Goal: Task Accomplishment & Management: Manage account settings

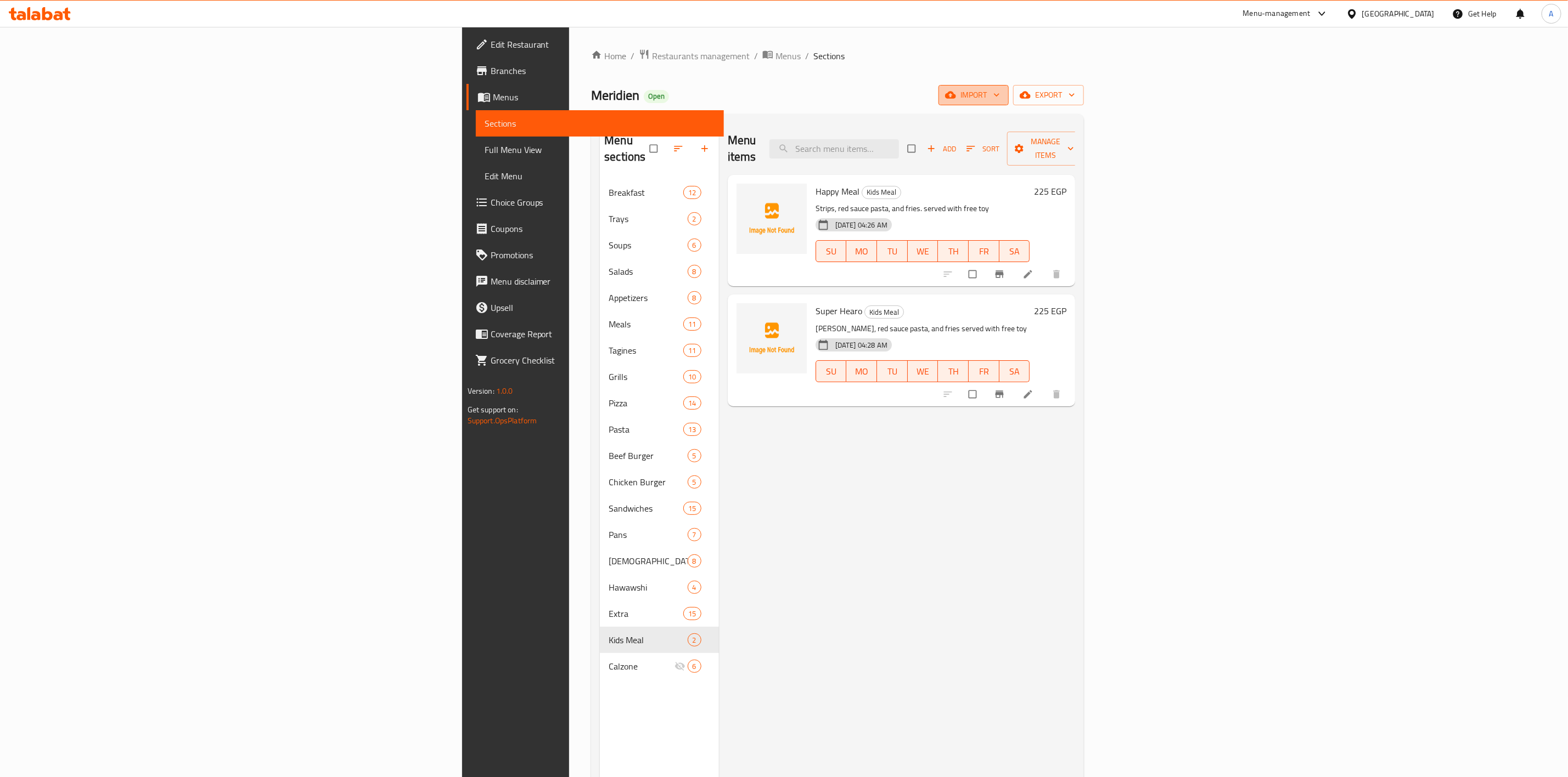
click at [1009, 86] on button "import" at bounding box center [974, 95] width 70 height 20
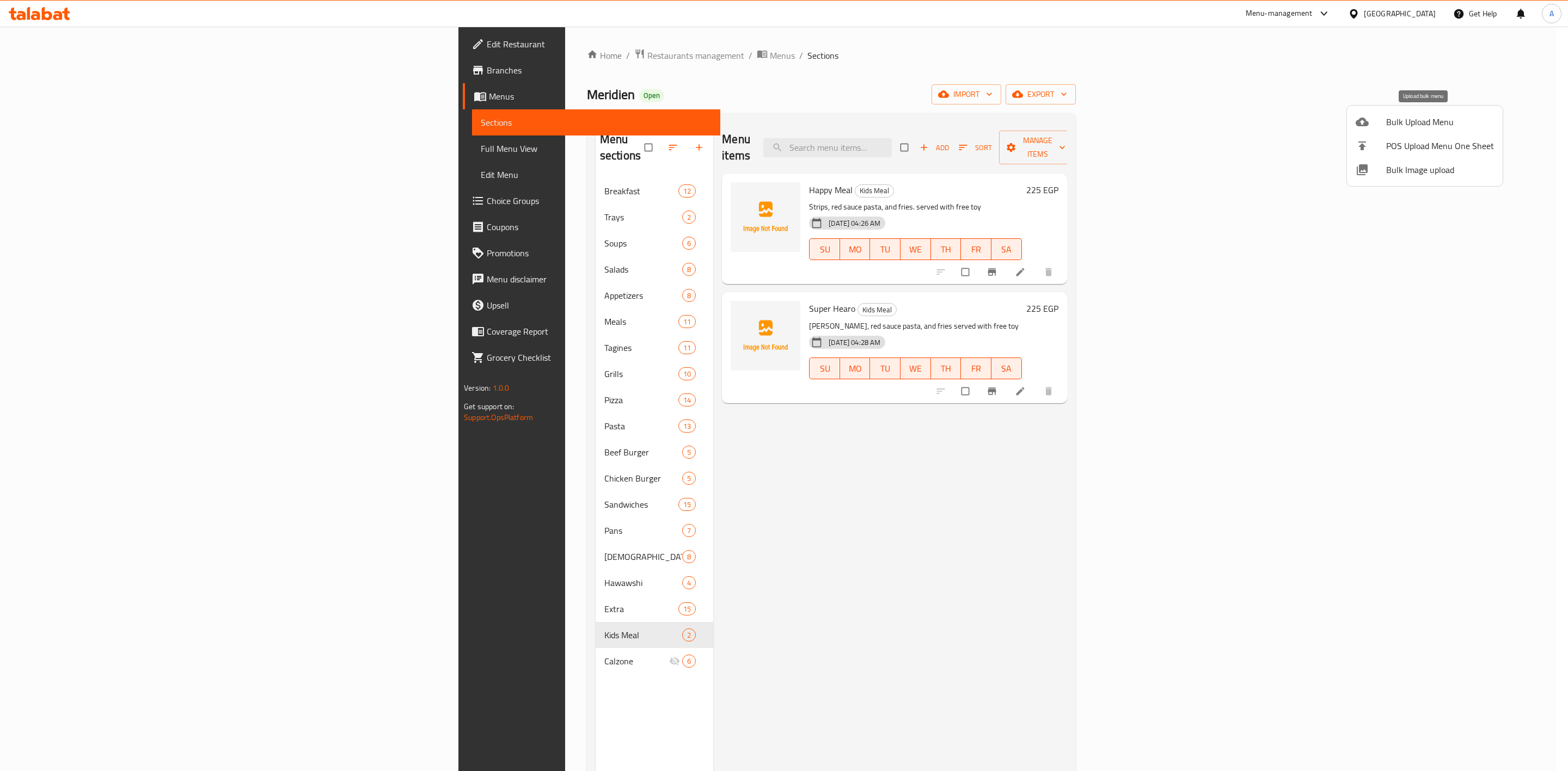
click at [1418, 123] on span "Bulk Upload Menu" at bounding box center [1441, 122] width 107 height 13
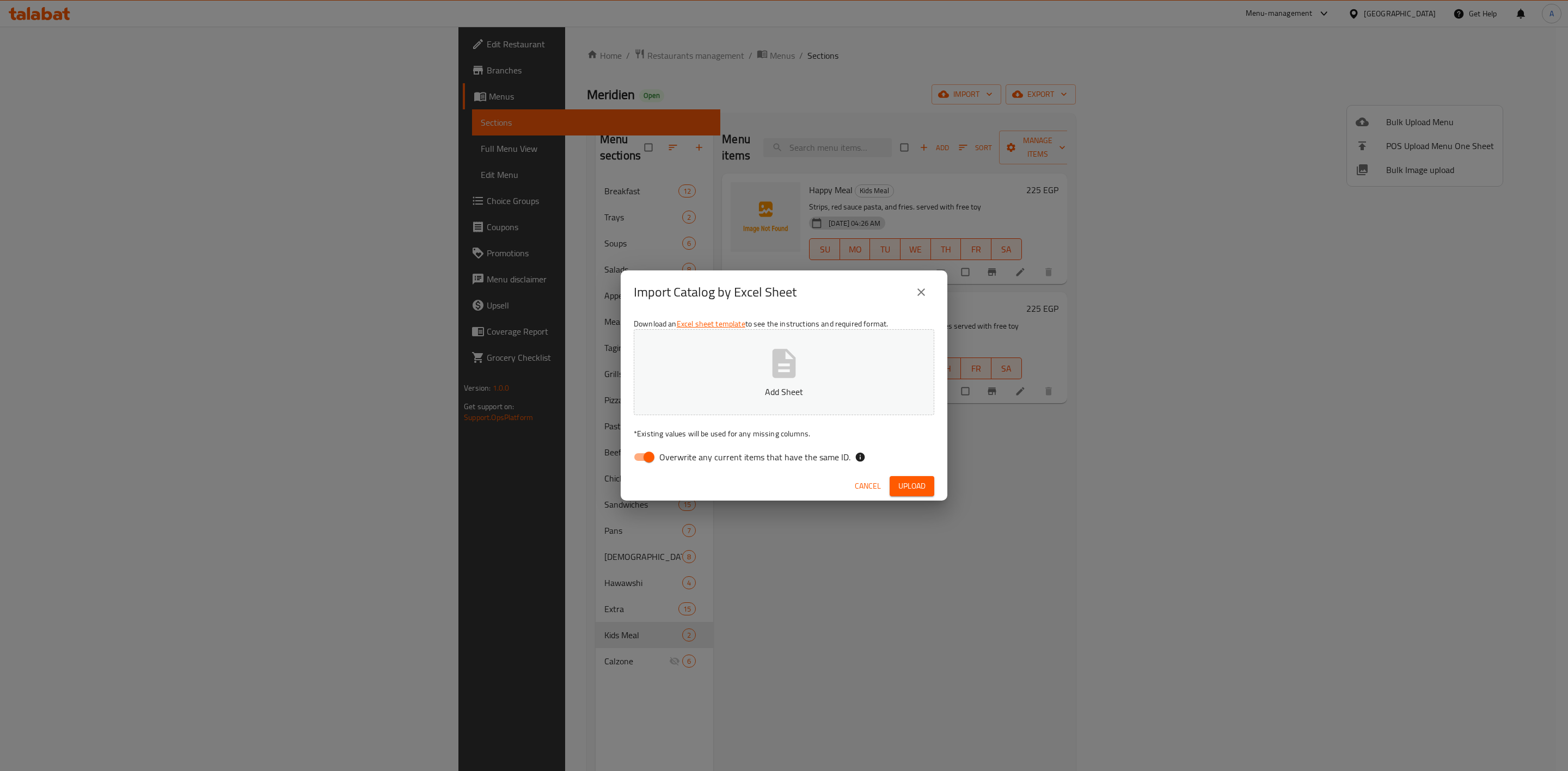
click at [794, 371] on icon "button" at bounding box center [784, 363] width 24 height 29
click at [634, 454] on input "Overwrite any current items that have the same ID." at bounding box center [650, 457] width 62 height 21
checkbox input "false"
click at [914, 485] on span "Upload" at bounding box center [912, 486] width 27 height 13
click at [927, 289] on icon "close" at bounding box center [921, 292] width 13 height 13
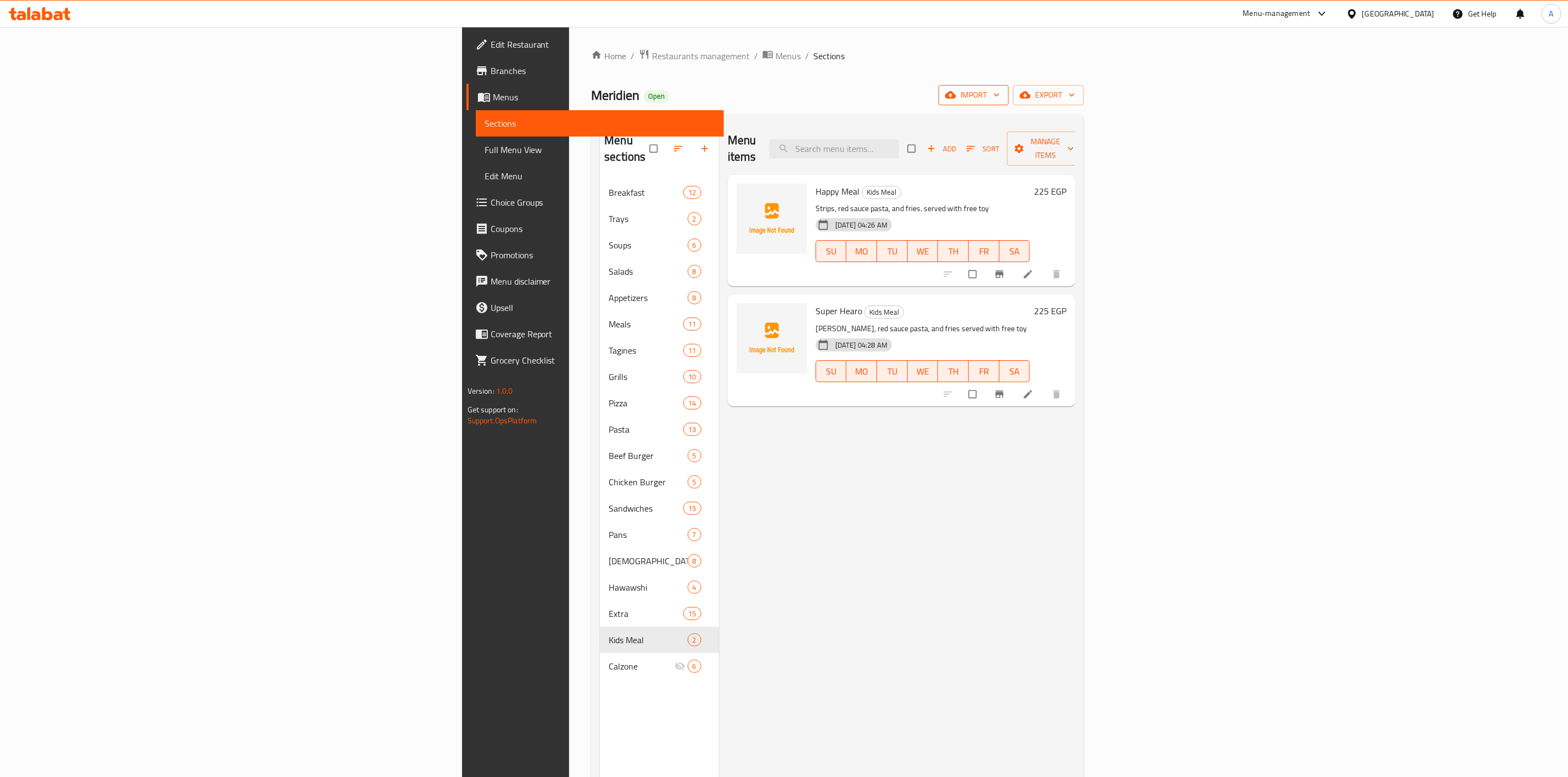
click at [1000, 101] on span "import" at bounding box center [973, 95] width 52 height 13
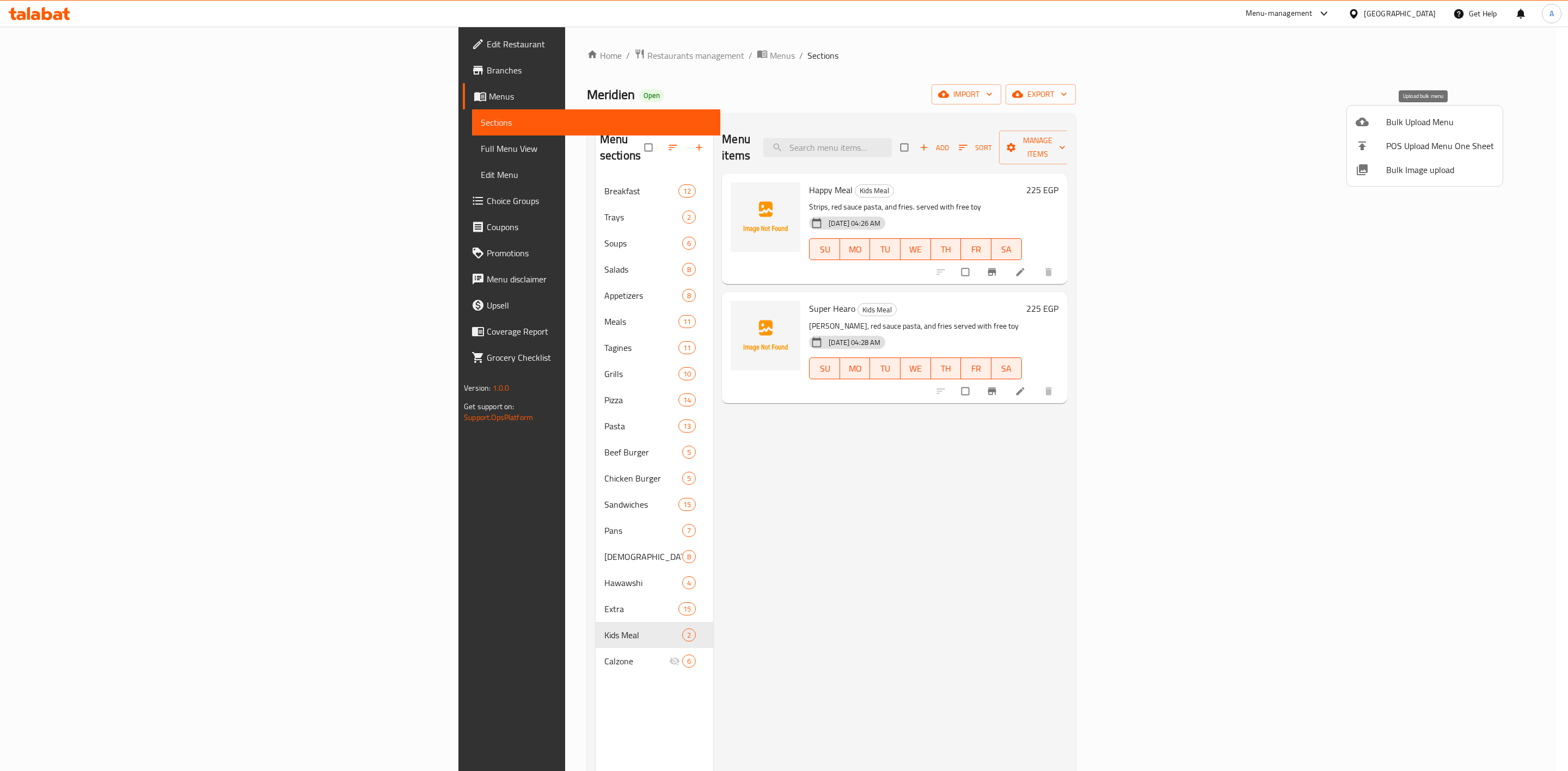
click at [1385, 126] on div at bounding box center [1371, 122] width 30 height 13
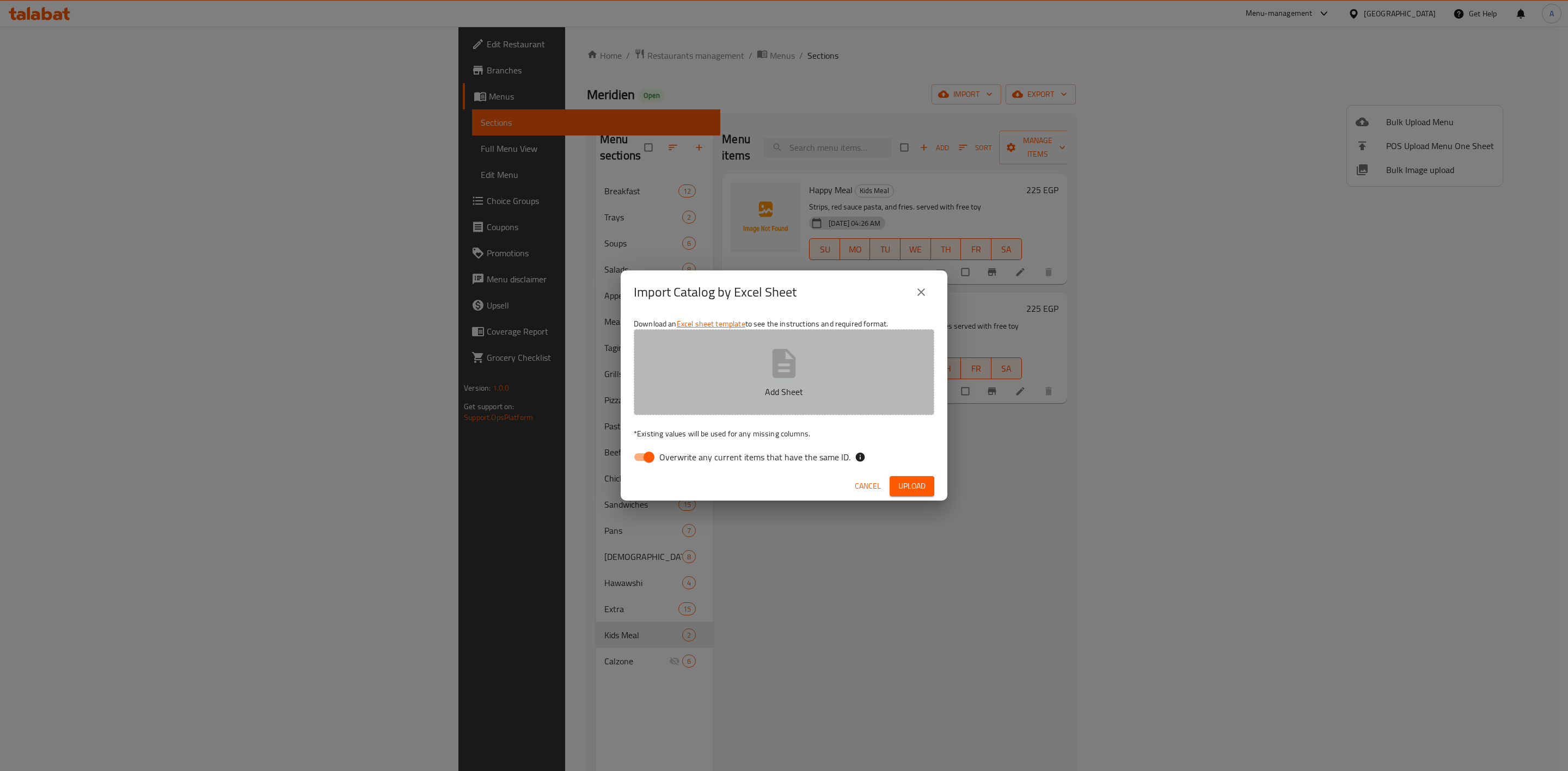
click at [786, 378] on icon "button" at bounding box center [784, 363] width 24 height 29
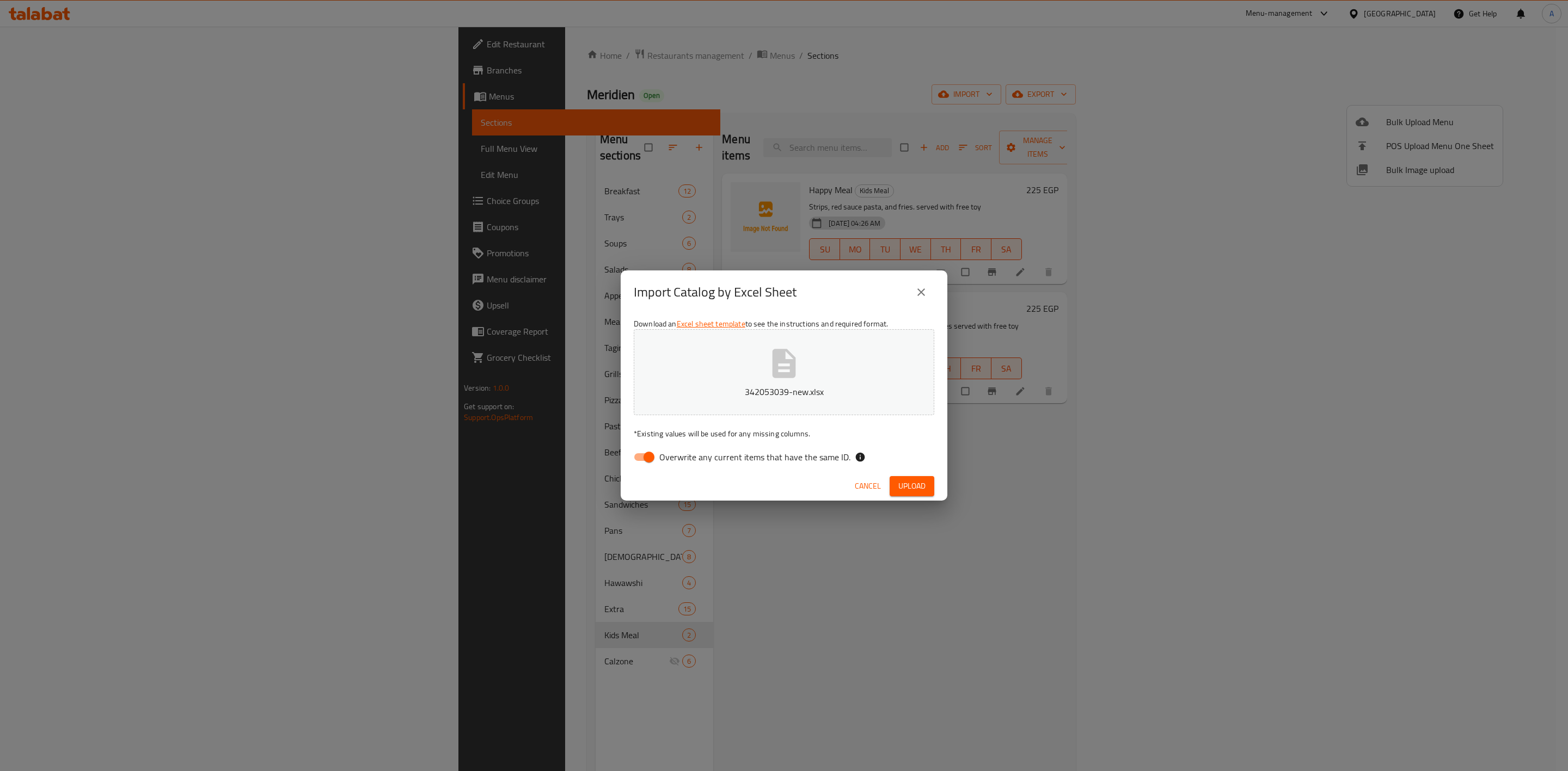
click at [640, 455] on input "Overwrite any current items that have the same ID." at bounding box center [650, 457] width 62 height 21
checkbox input "false"
click at [918, 479] on button "Upload" at bounding box center [912, 485] width 44 height 20
click at [923, 289] on icon "close" at bounding box center [921, 292] width 13 height 13
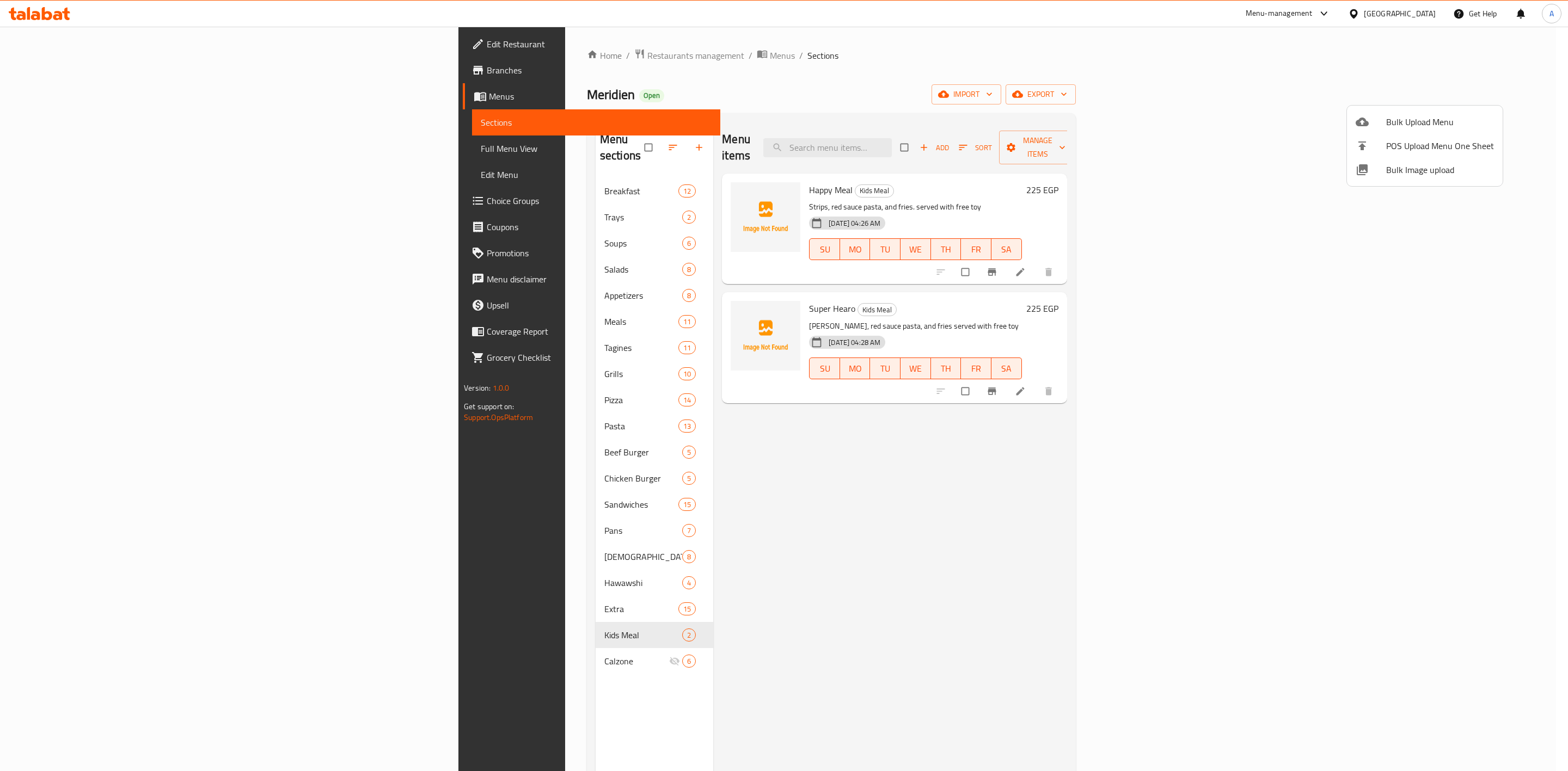
click at [477, 55] on div at bounding box center [784, 386] width 1568 height 771
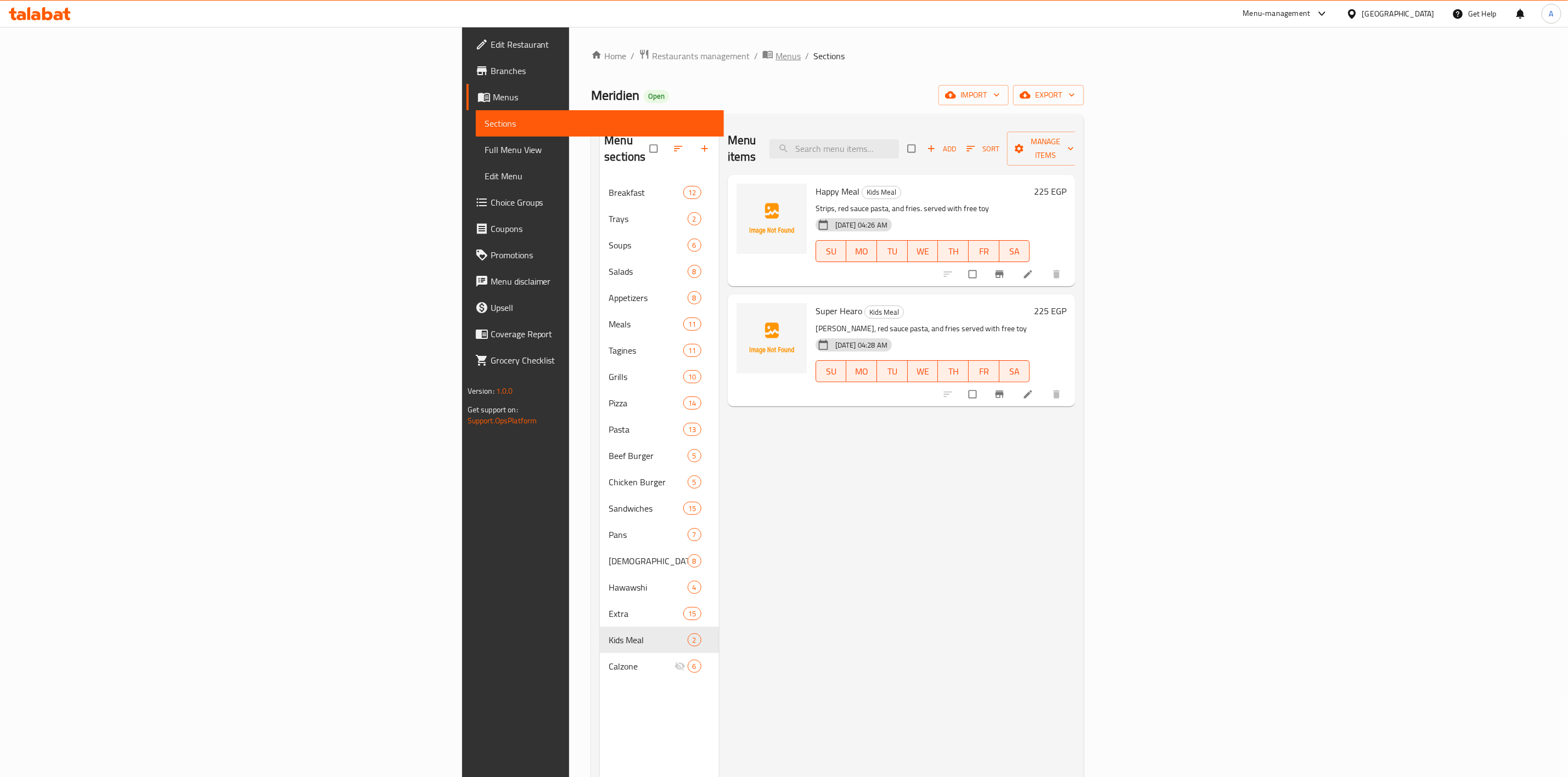
click at [775, 55] on span "Menus" at bounding box center [788, 56] width 26 height 13
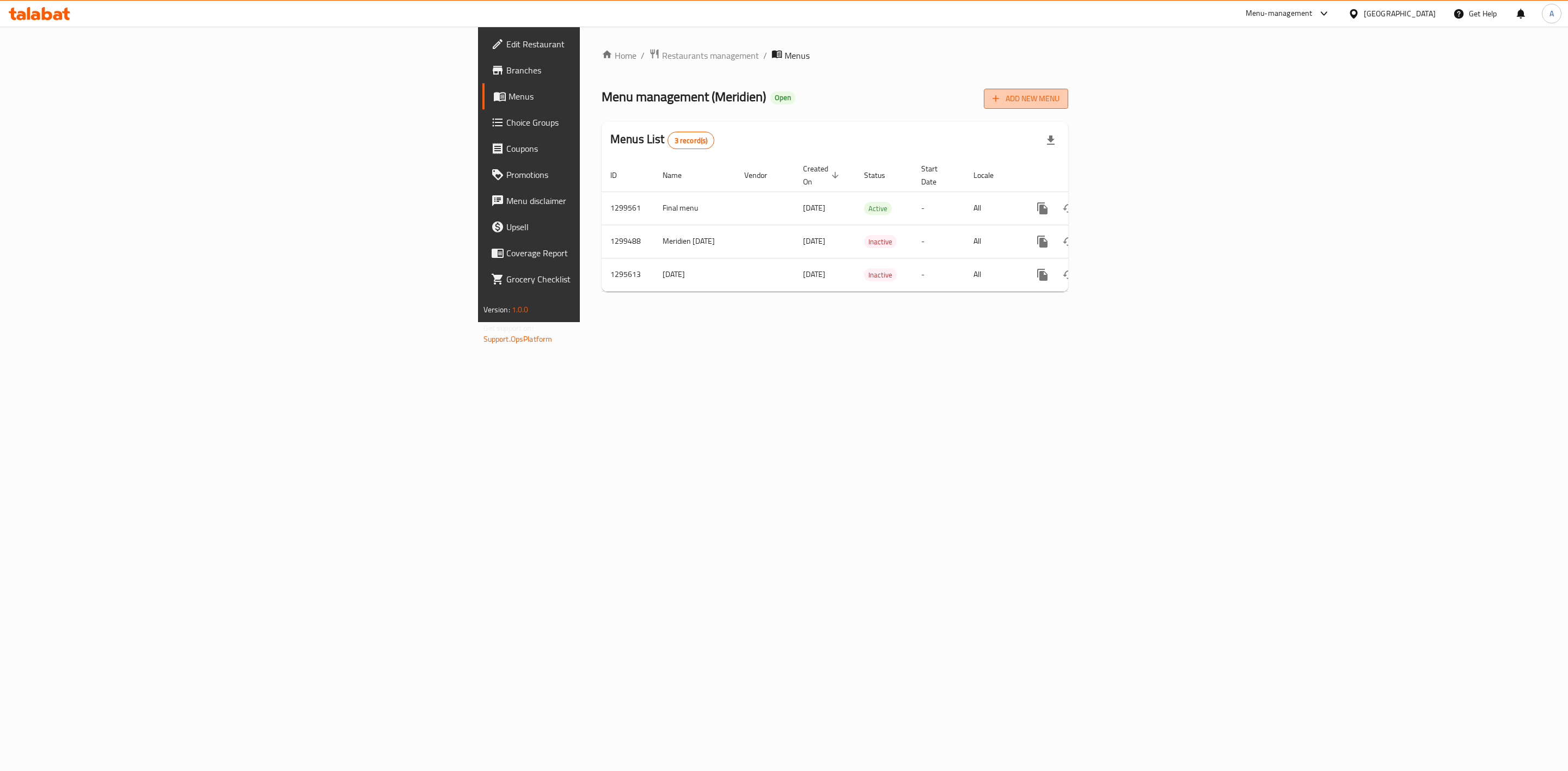
click at [1060, 95] on span "Add New Menu" at bounding box center [1026, 99] width 67 height 13
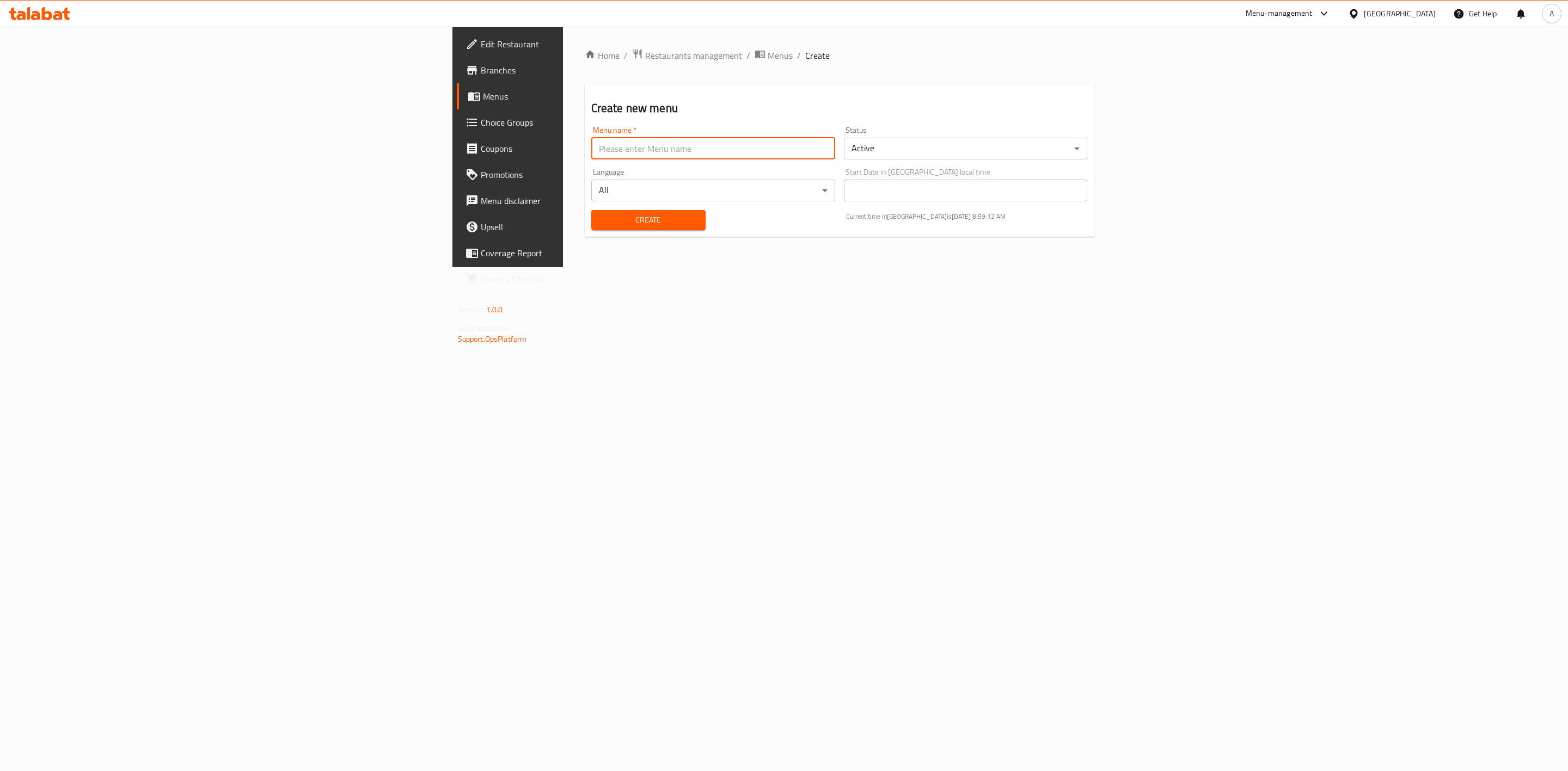
click at [591, 150] on input "text" at bounding box center [713, 148] width 244 height 22
type input "ف"
type input "test"
click at [1071, 147] on body "​ Menu-management Egypt Get Help A Edit Restaurant Branches Menus Choice Groups…" at bounding box center [784, 399] width 1568 height 745
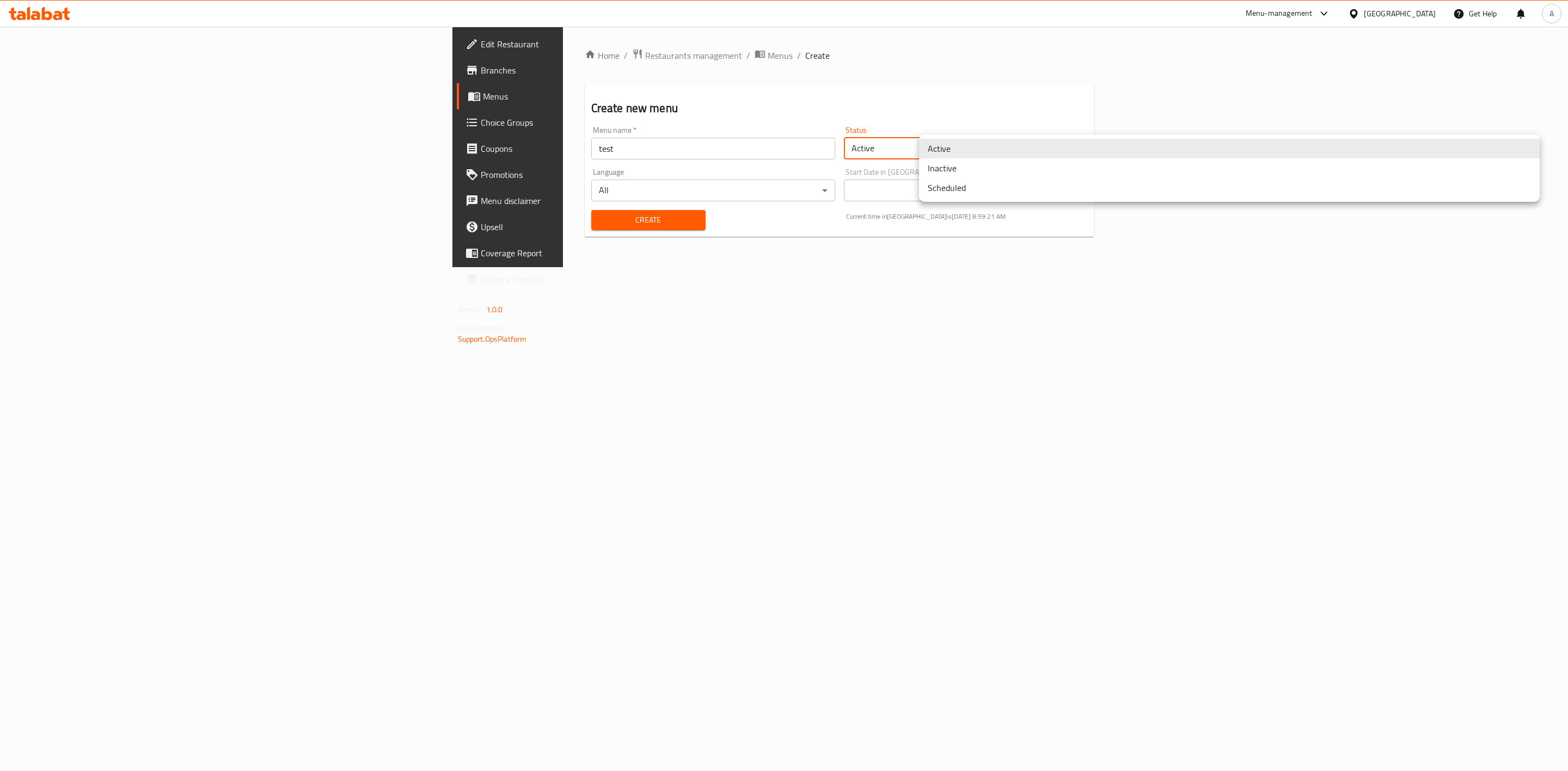
click at [985, 173] on li "Inactive" at bounding box center [1230, 168] width 620 height 20
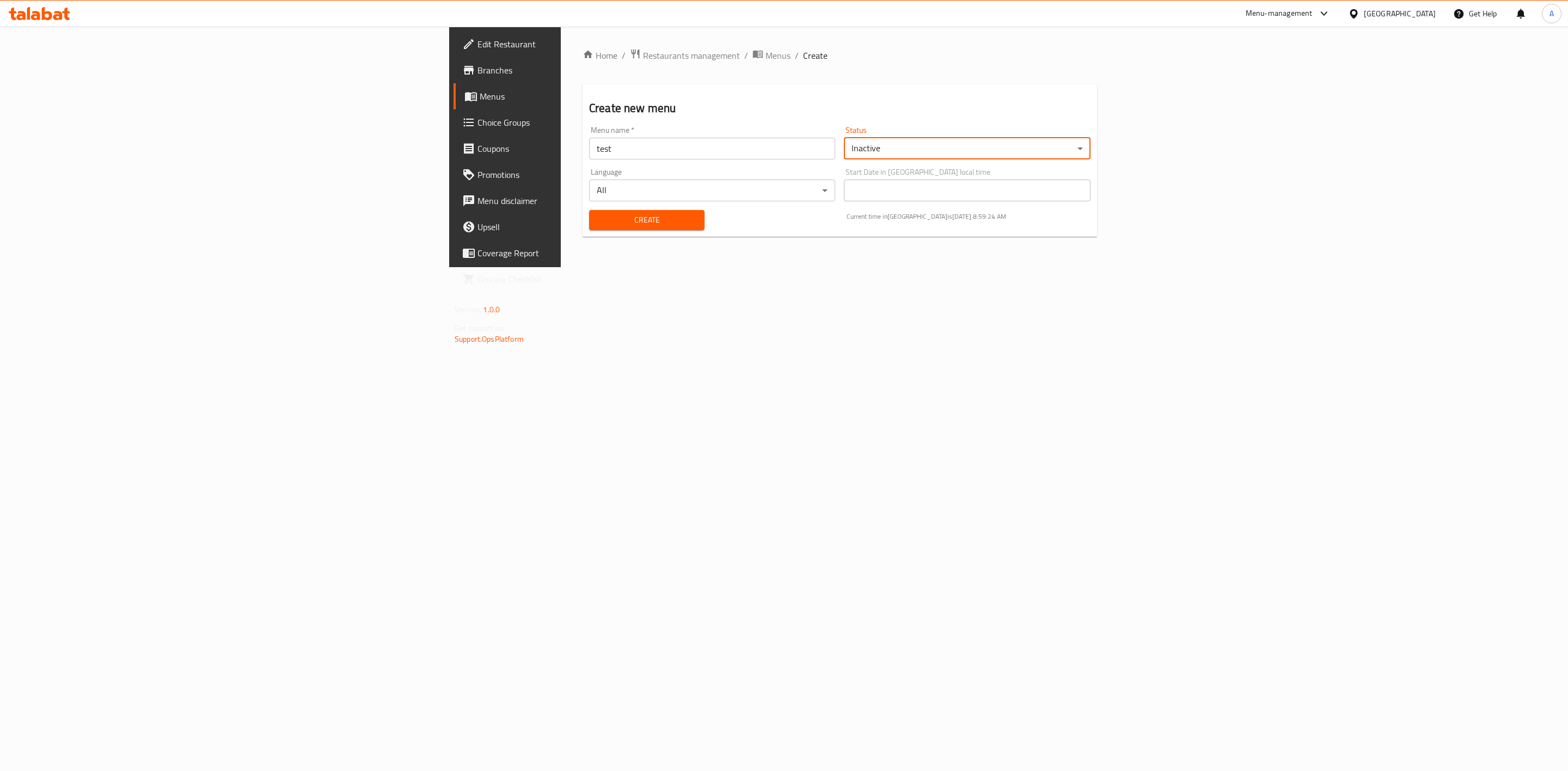
click at [598, 216] on span "Create" at bounding box center [647, 220] width 98 height 13
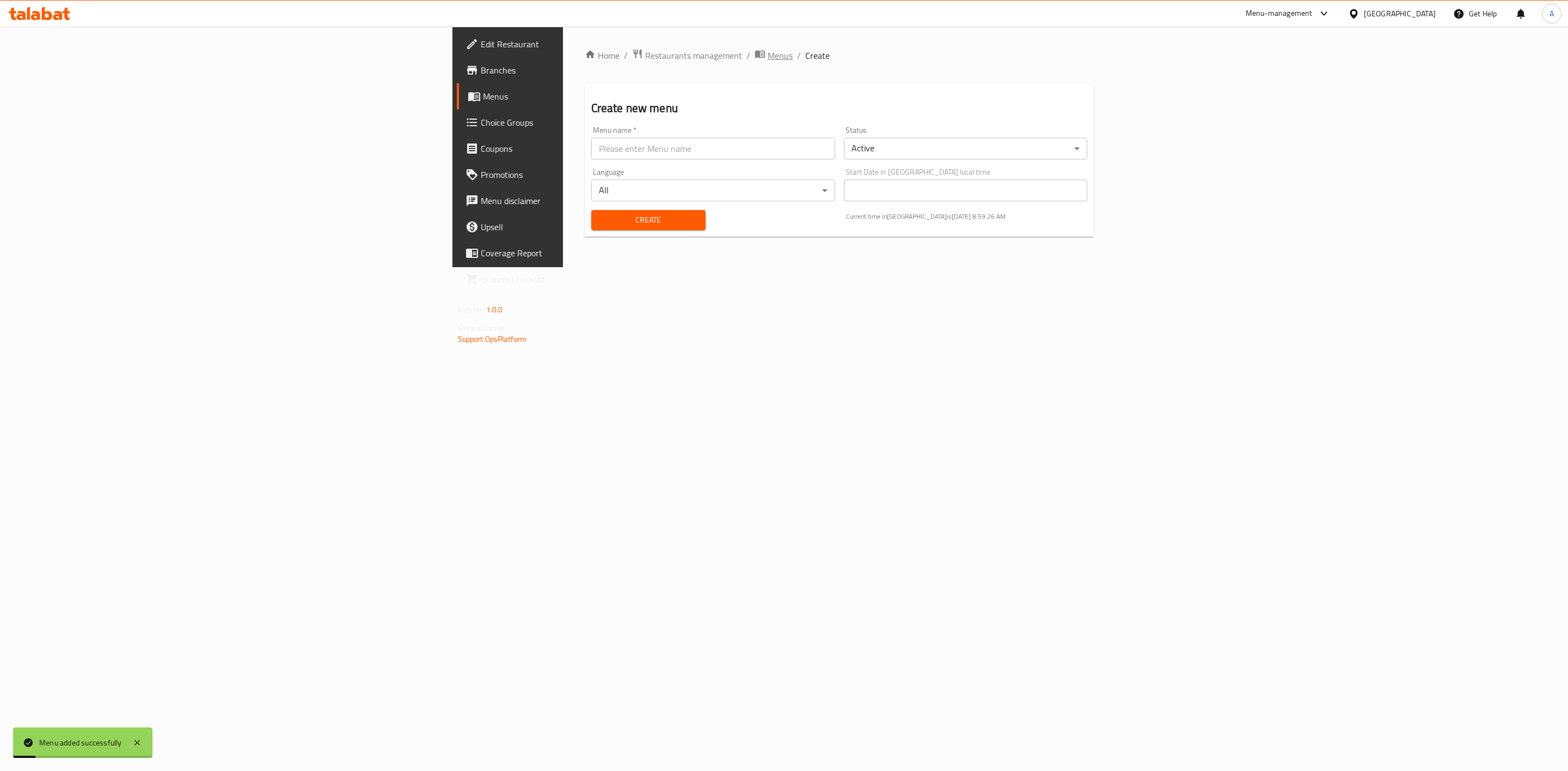
click at [767, 57] on span "Menus" at bounding box center [780, 56] width 25 height 13
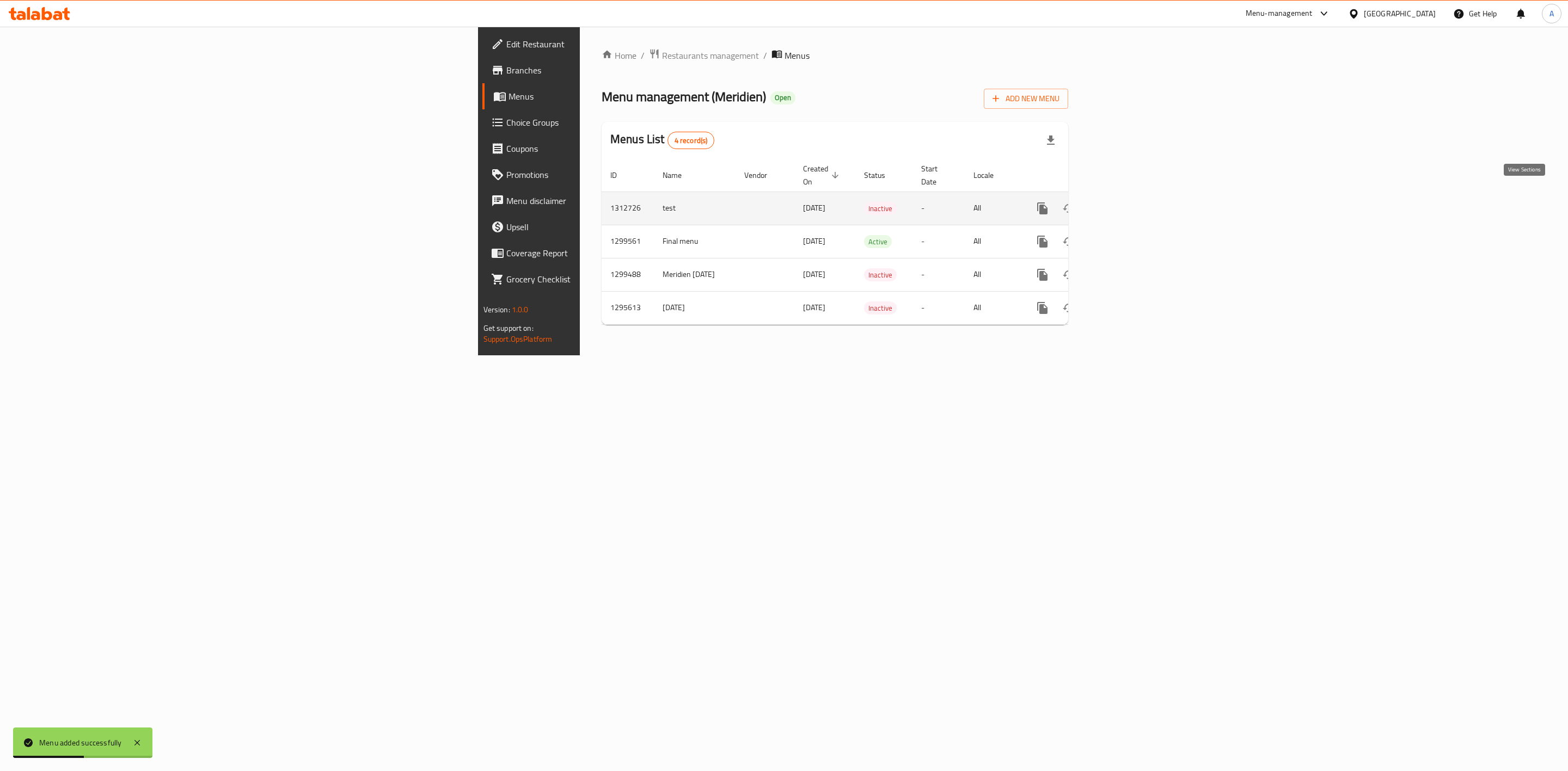
click at [1128, 202] on icon "enhanced table" at bounding box center [1121, 208] width 13 height 13
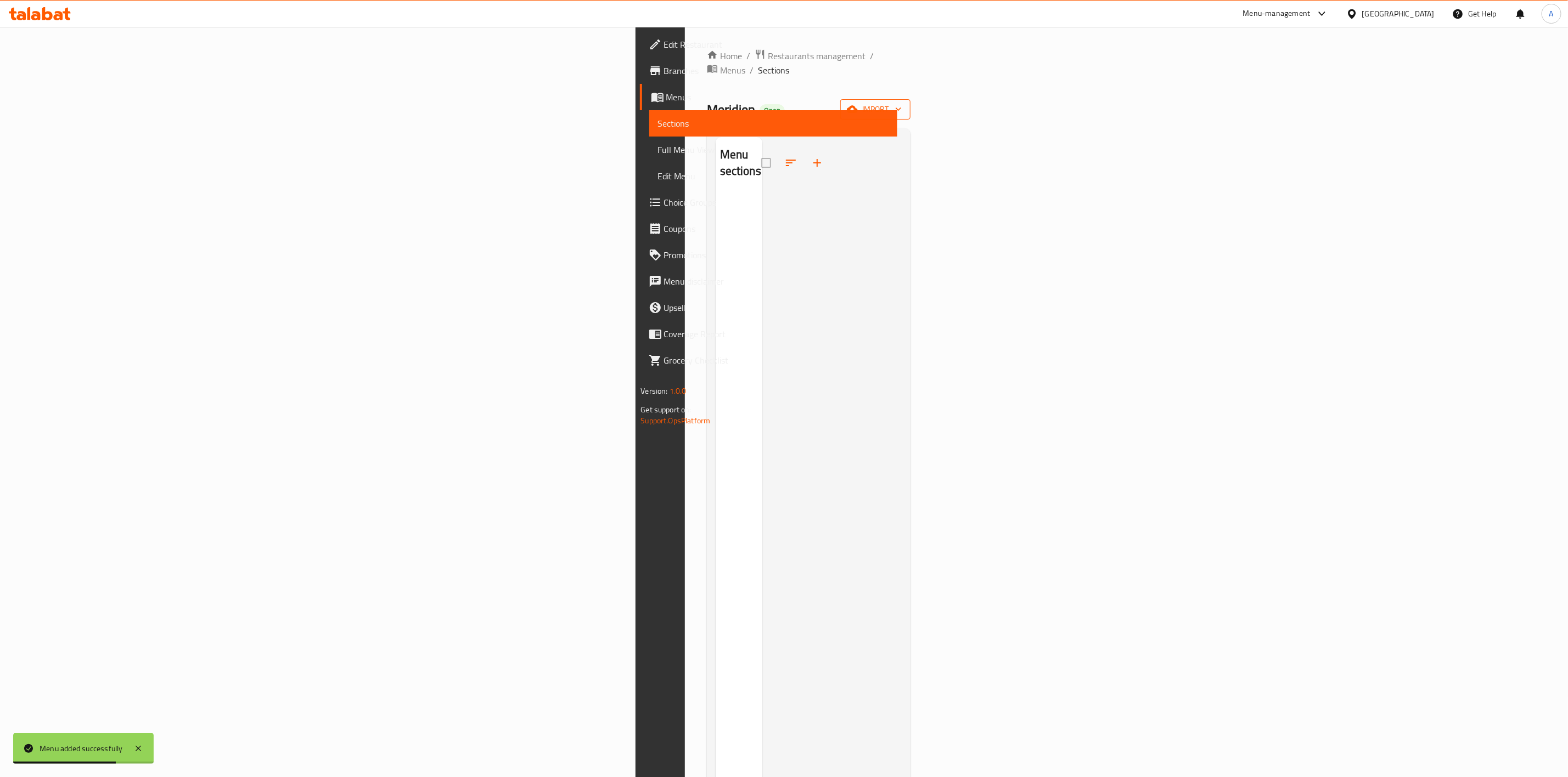
click at [910, 100] on button "import" at bounding box center [875, 109] width 70 height 20
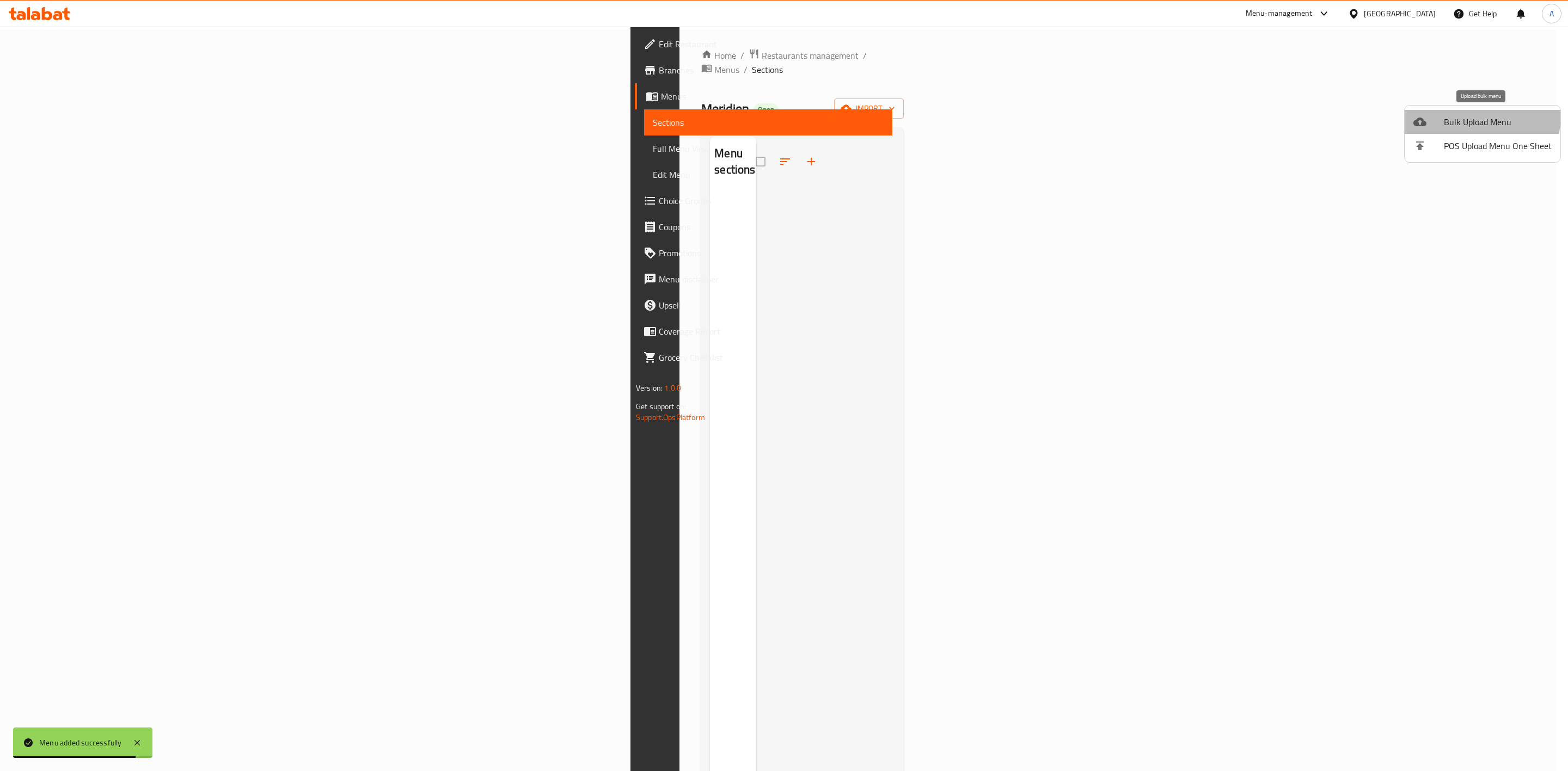
click at [1471, 115] on span "Bulk Upload Menu" at bounding box center [1498, 122] width 107 height 13
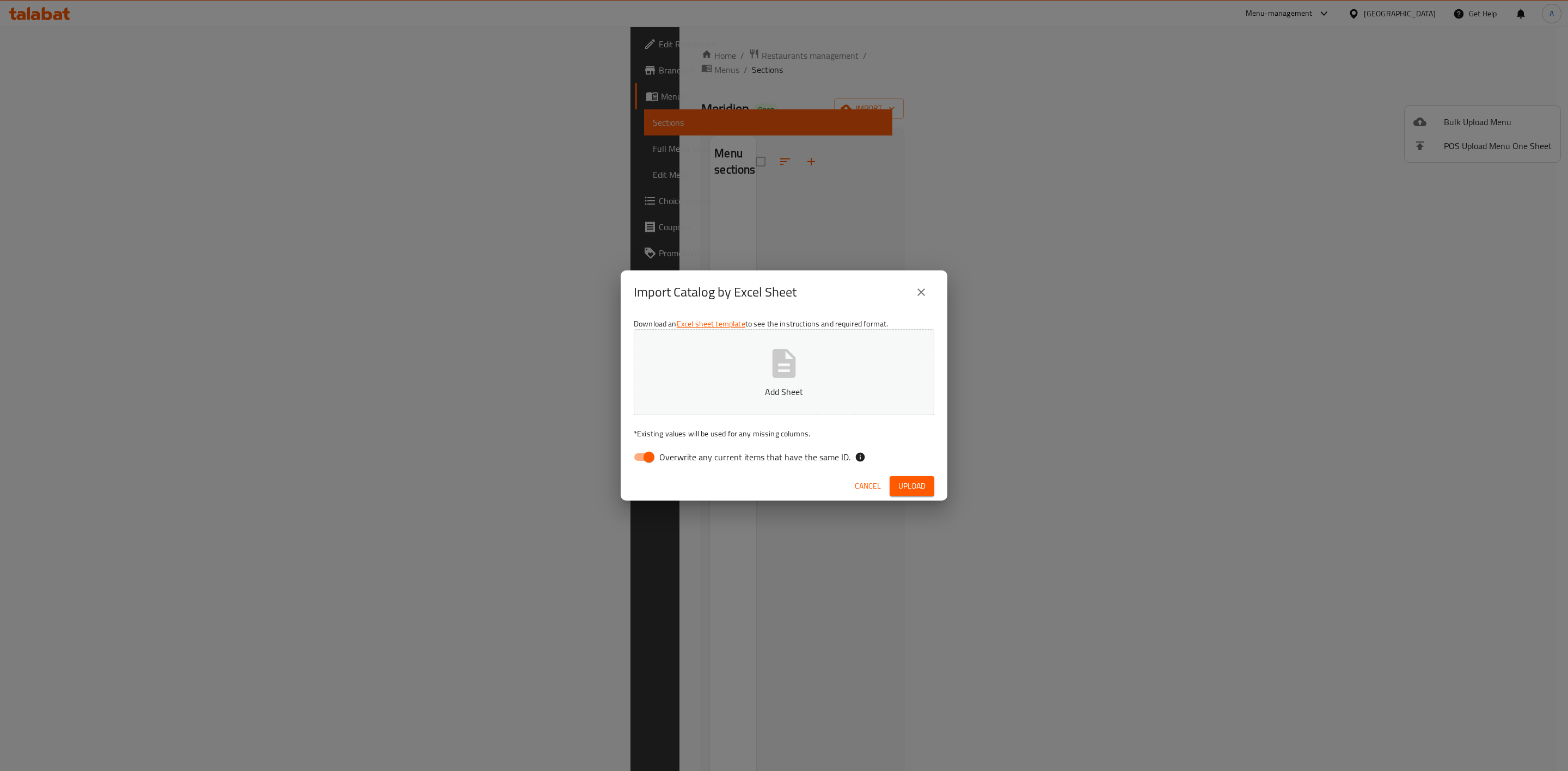
click at [637, 458] on input "Overwrite any current items that have the same ID." at bounding box center [650, 457] width 62 height 21
checkbox input "false"
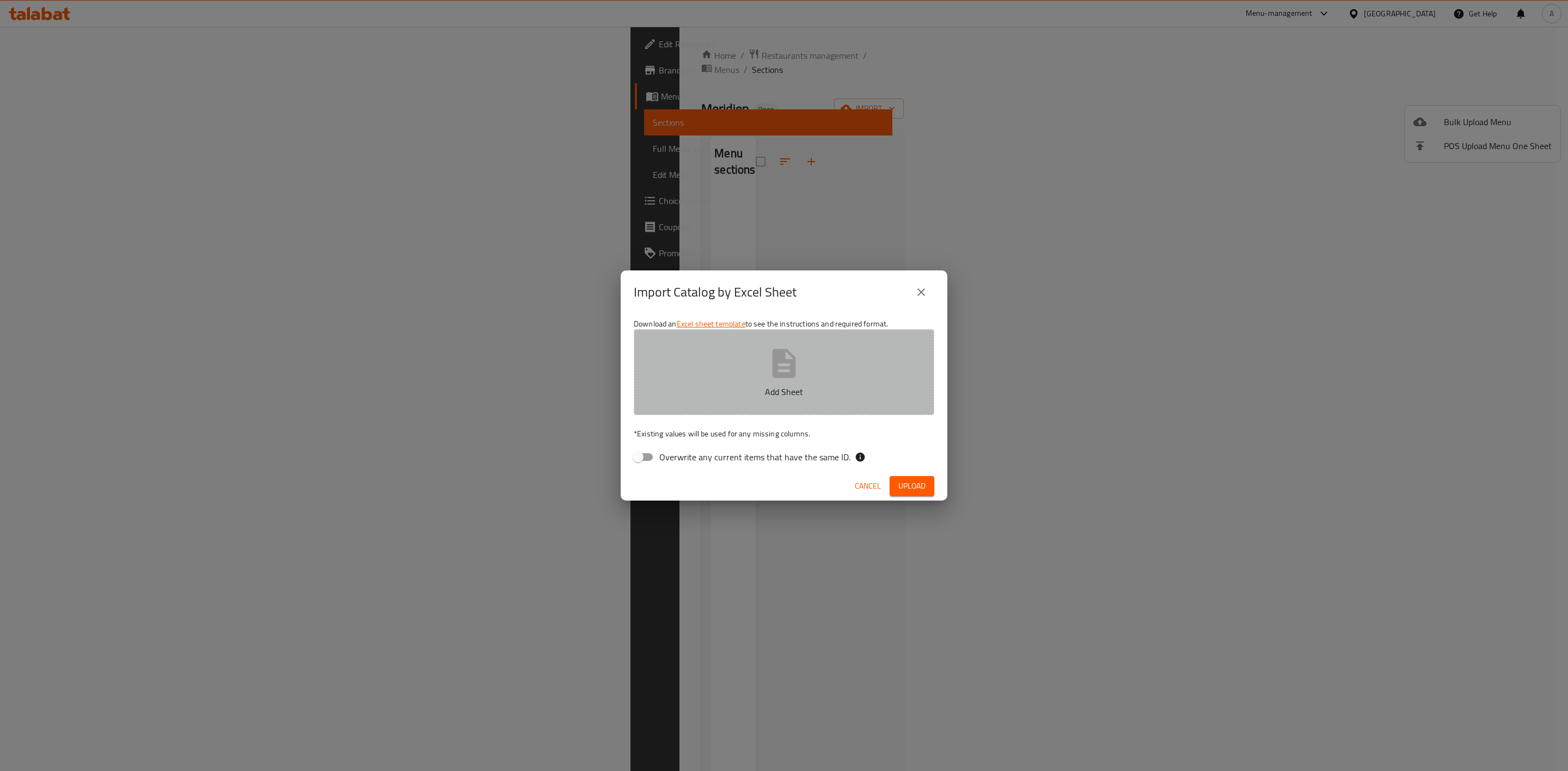
click at [794, 364] on icon "button" at bounding box center [784, 363] width 24 height 29
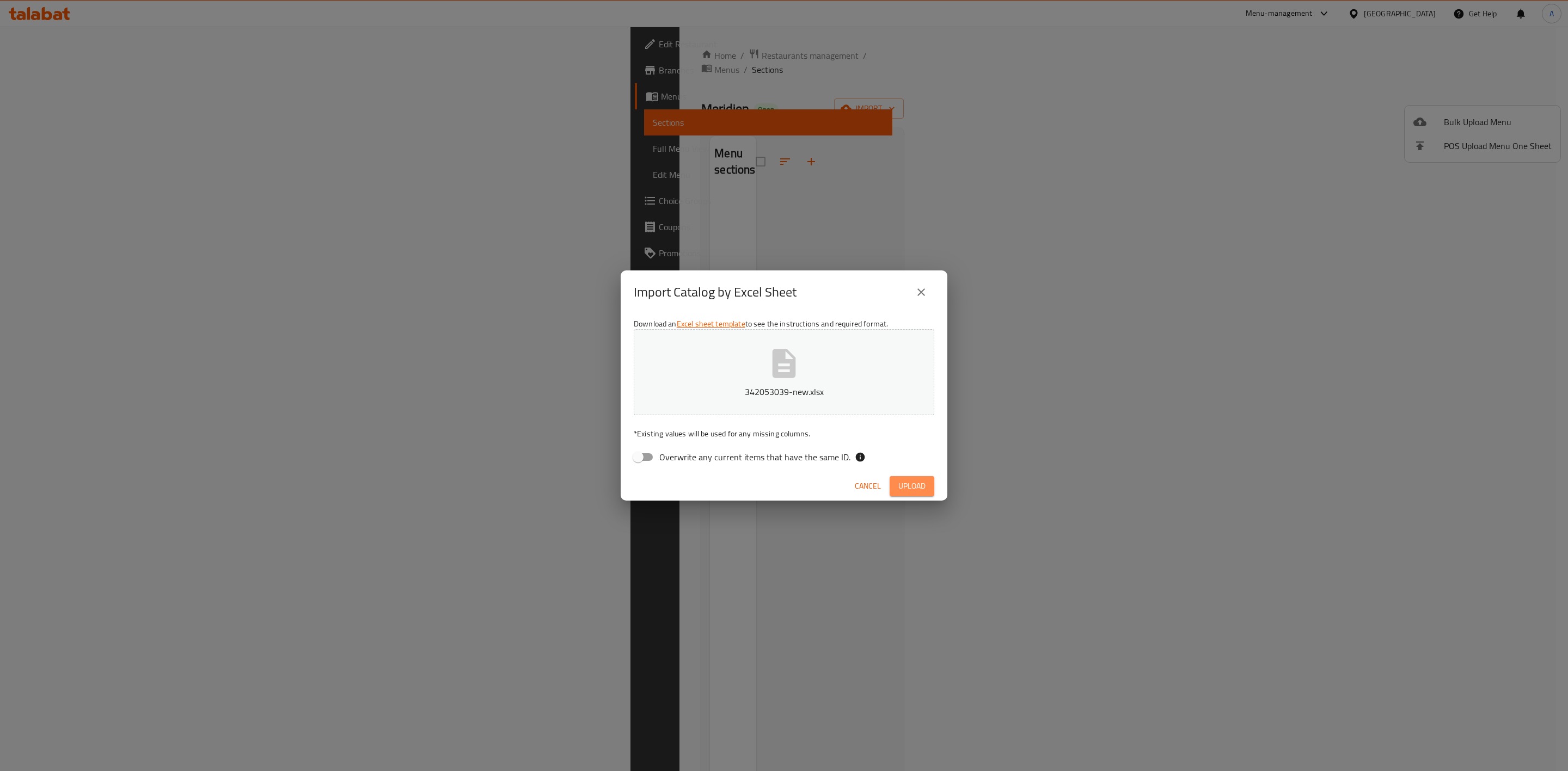
click at [916, 487] on span "Upload" at bounding box center [912, 486] width 27 height 13
click at [920, 287] on icon "close" at bounding box center [921, 292] width 13 height 13
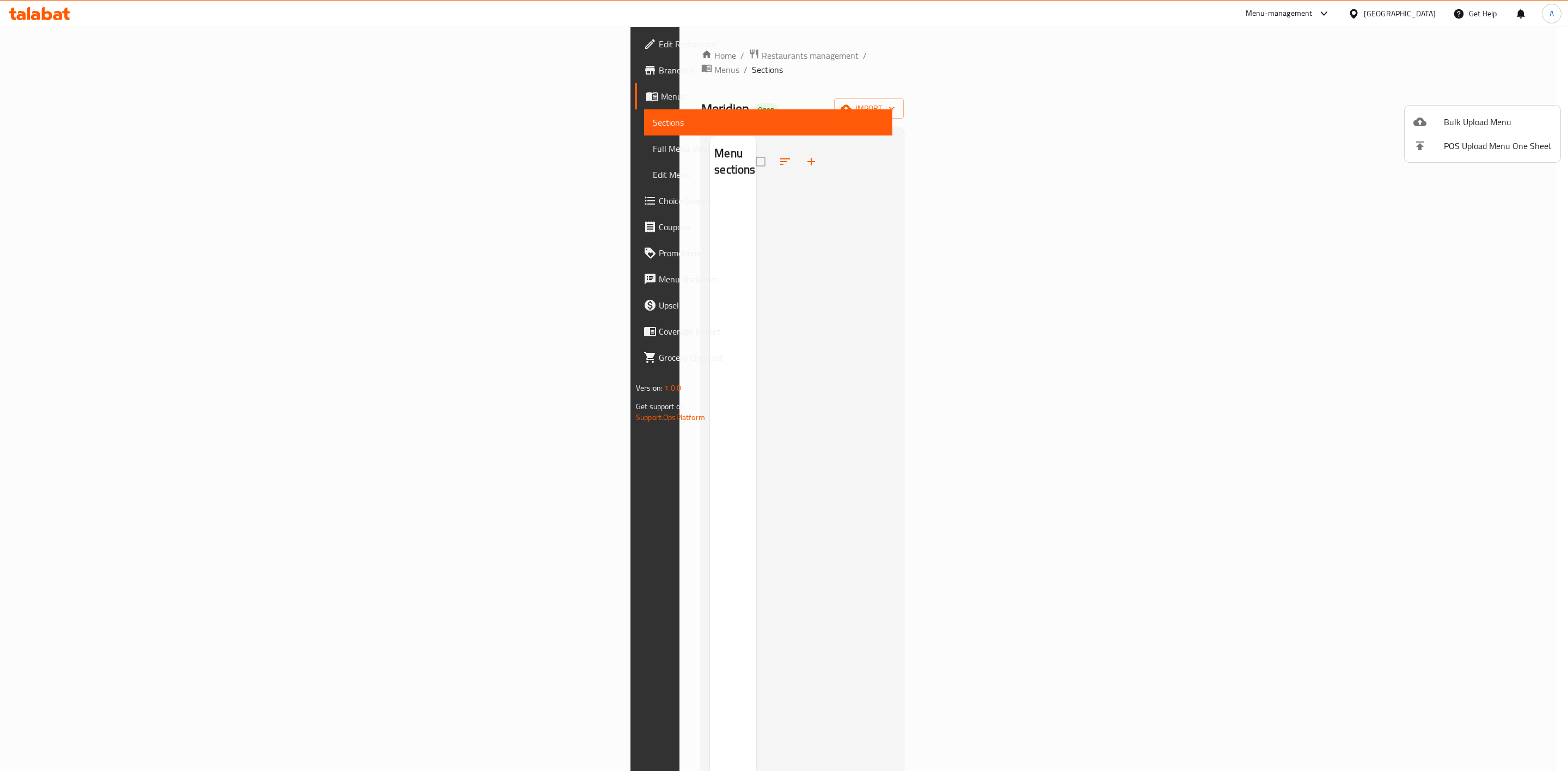
click at [469, 57] on div at bounding box center [784, 386] width 1568 height 771
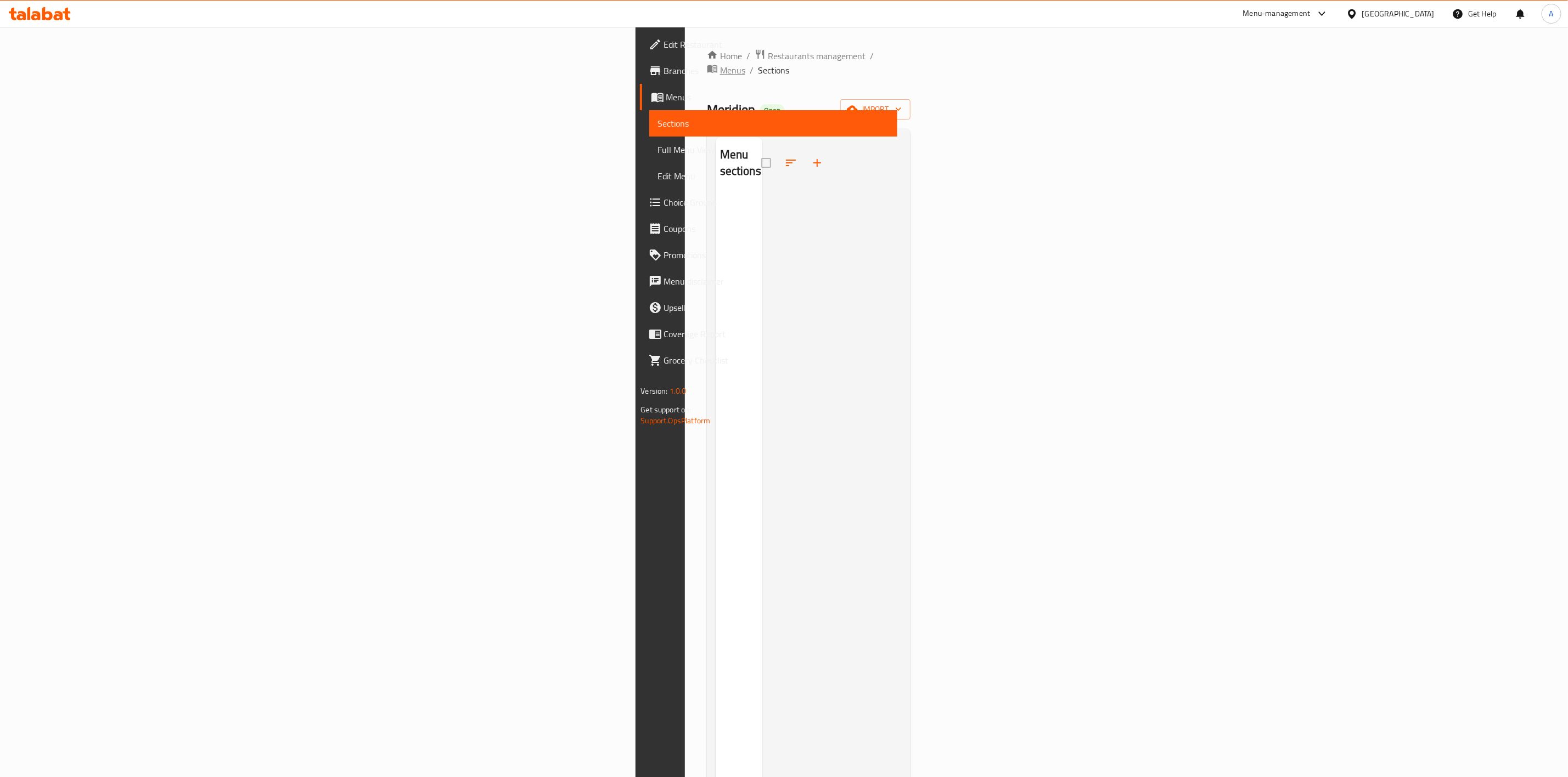
click at [720, 64] on span "Menus" at bounding box center [733, 70] width 26 height 13
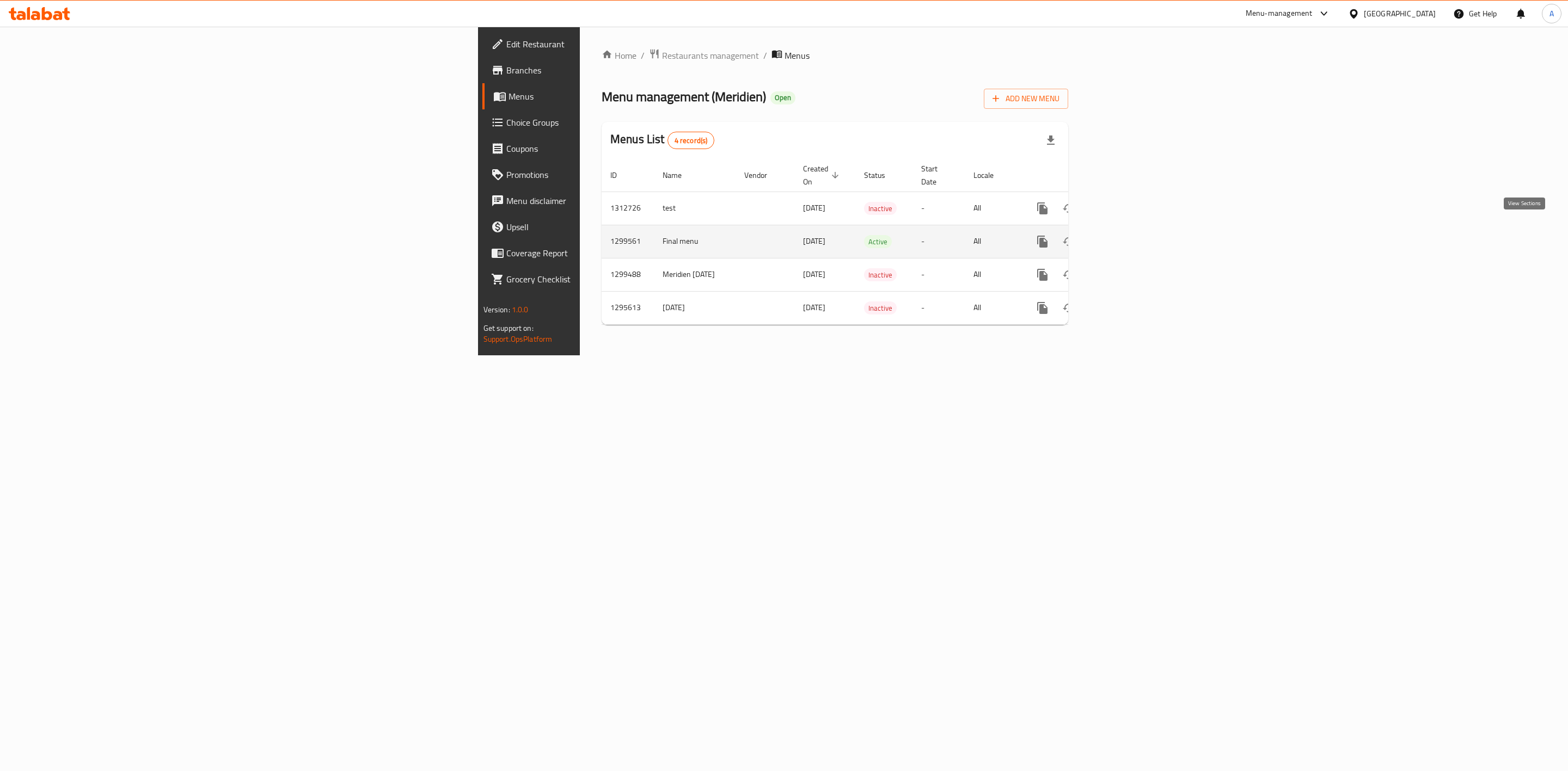
click at [1128, 236] on icon "enhanced table" at bounding box center [1121, 242] width 13 height 13
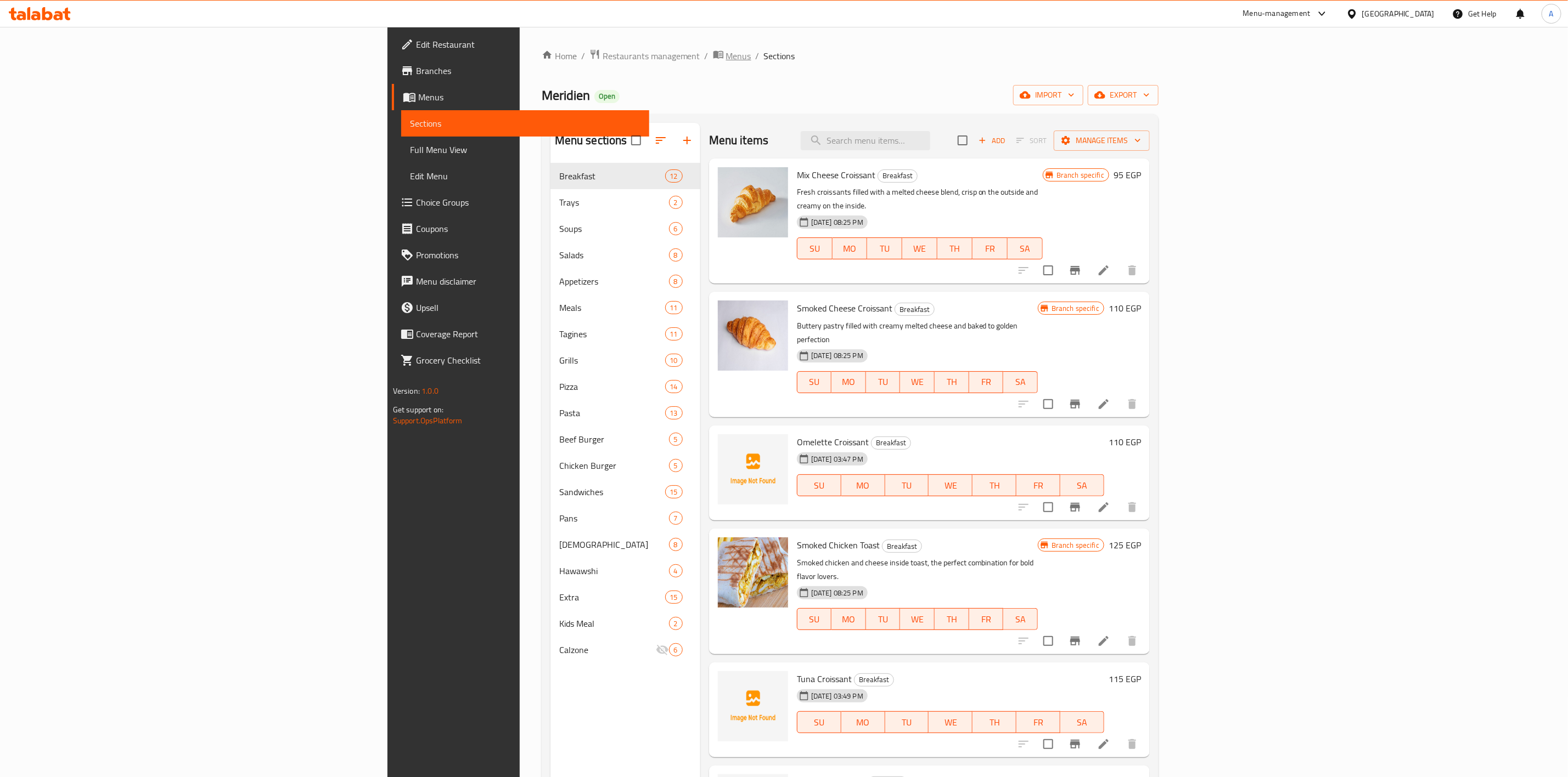
click at [726, 52] on span "Menus" at bounding box center [738, 56] width 26 height 13
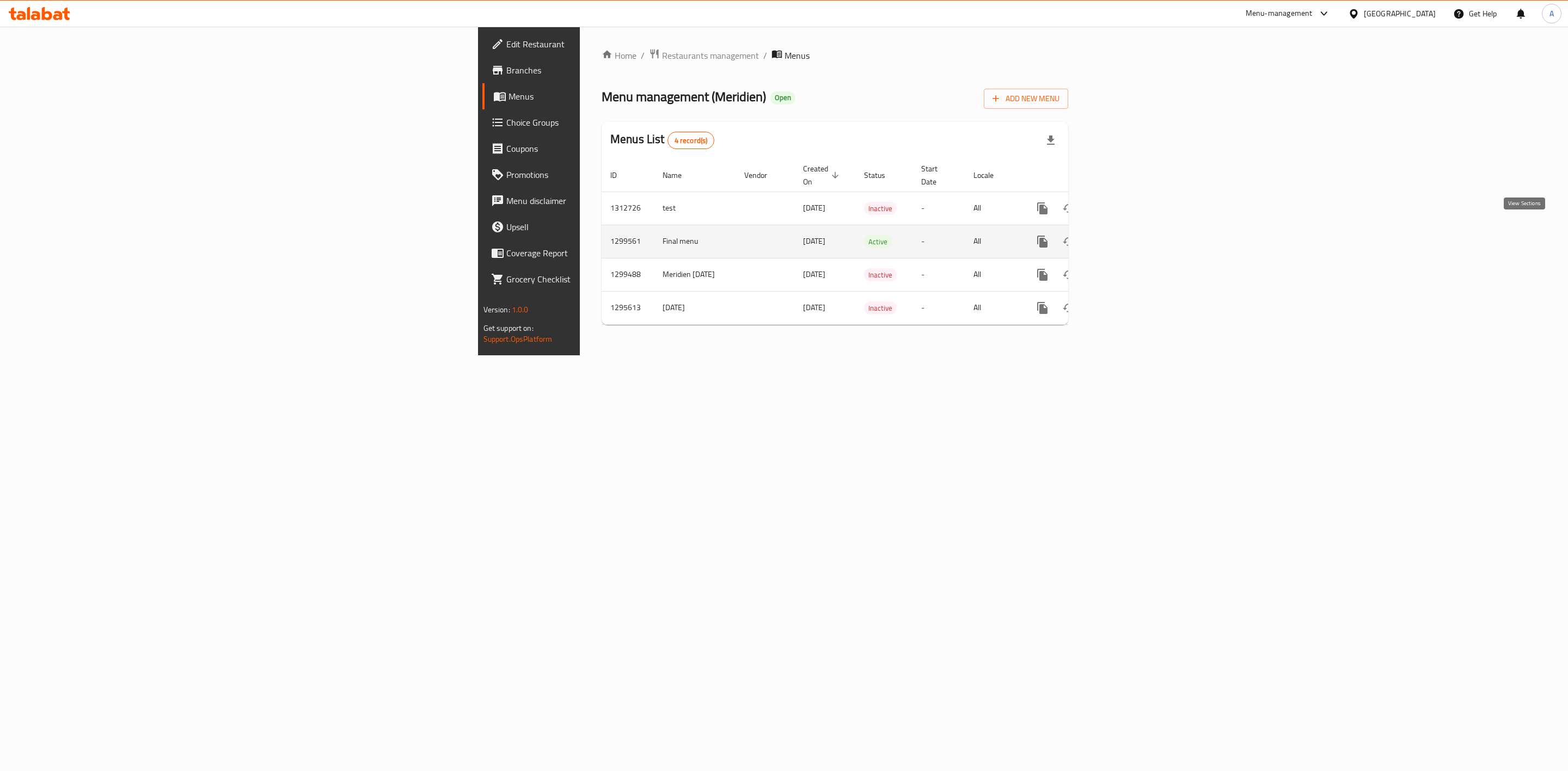
click at [1134, 237] on link "enhanced table" at bounding box center [1121, 242] width 26 height 26
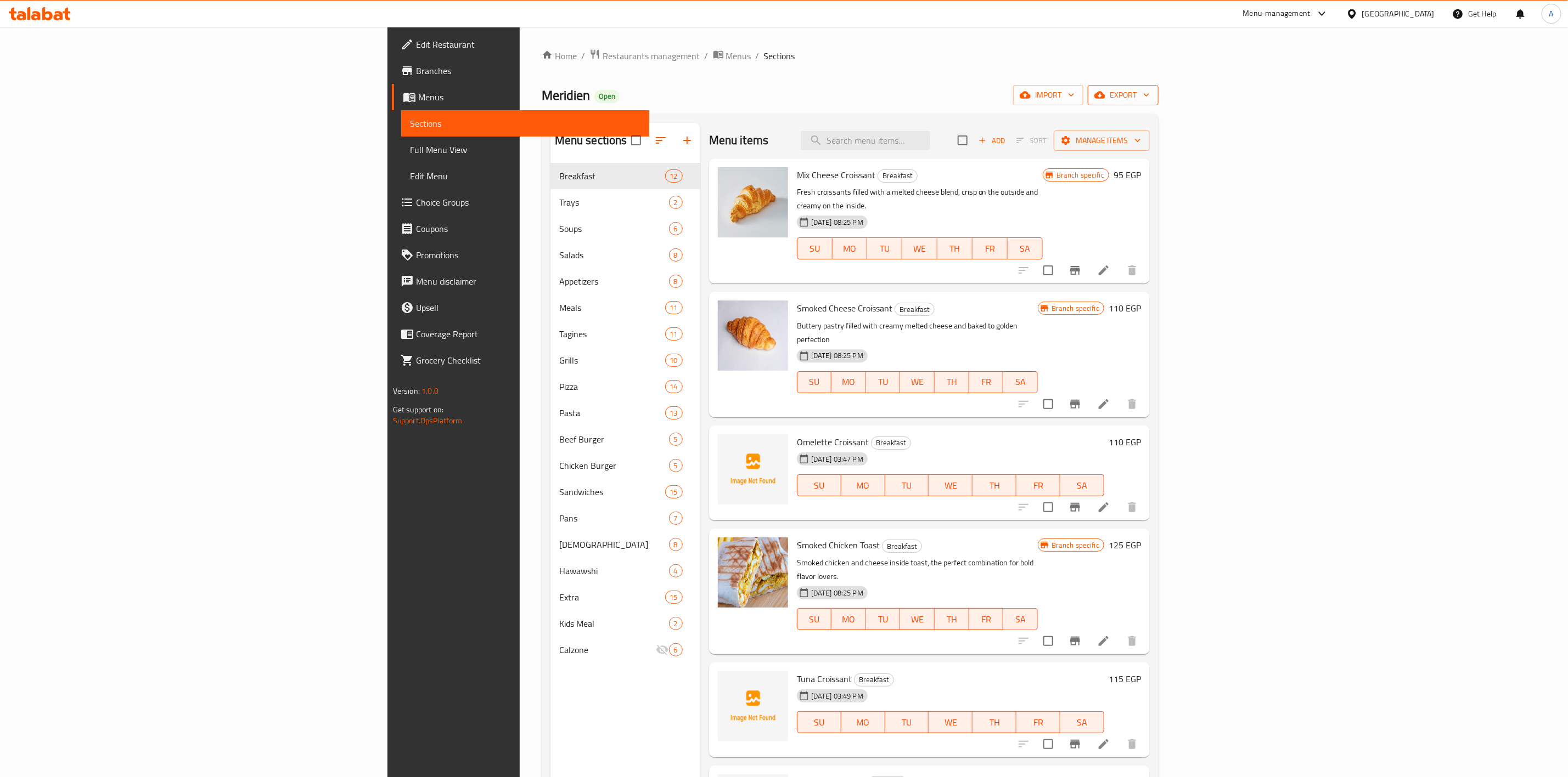
click at [1150, 96] on span "export" at bounding box center [1123, 95] width 53 height 13
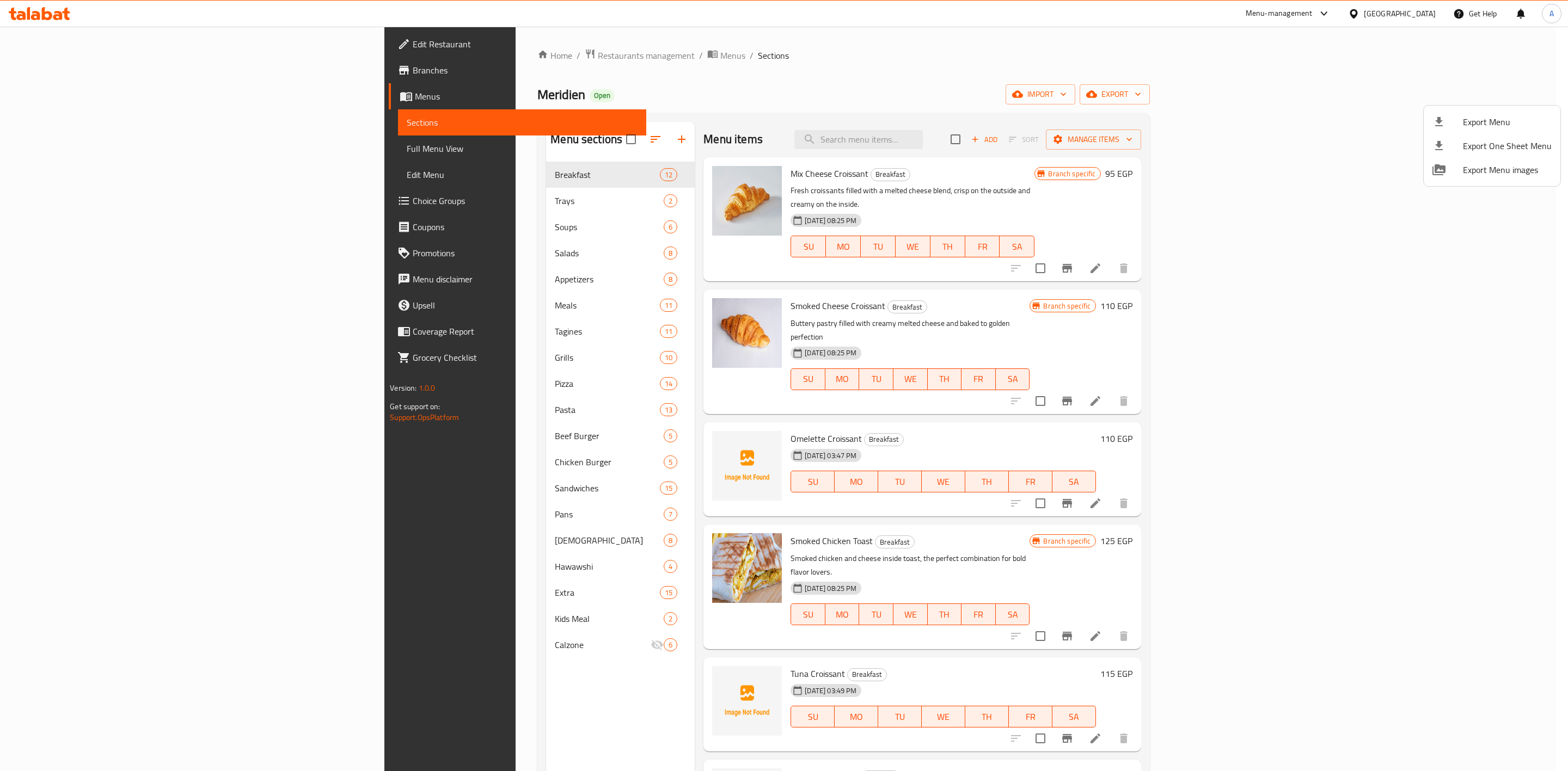
click at [1263, 111] on div at bounding box center [784, 386] width 1568 height 771
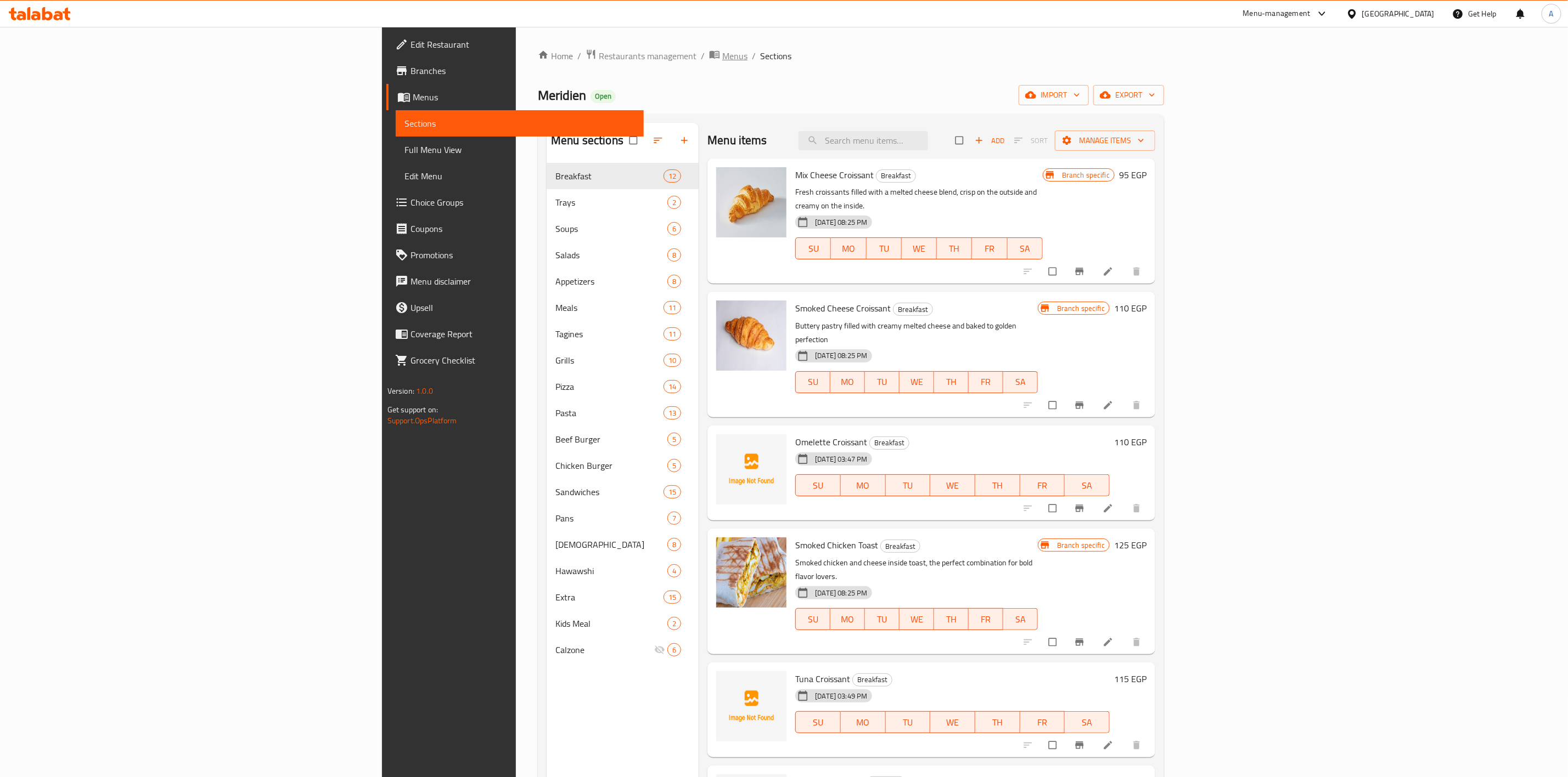
click at [722, 59] on span "Menus" at bounding box center [735, 56] width 26 height 13
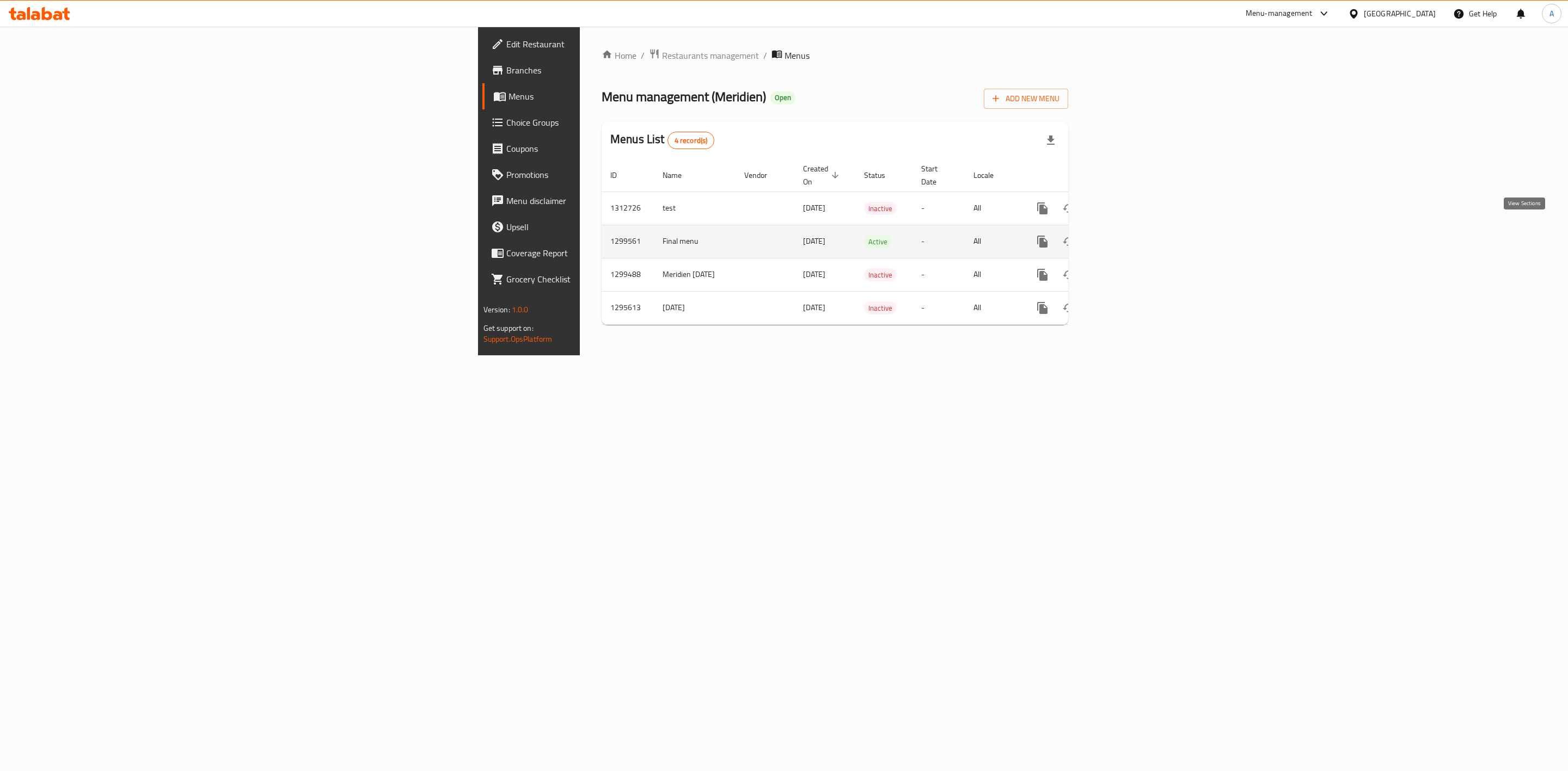
click at [1134, 233] on link "enhanced table" at bounding box center [1121, 242] width 26 height 26
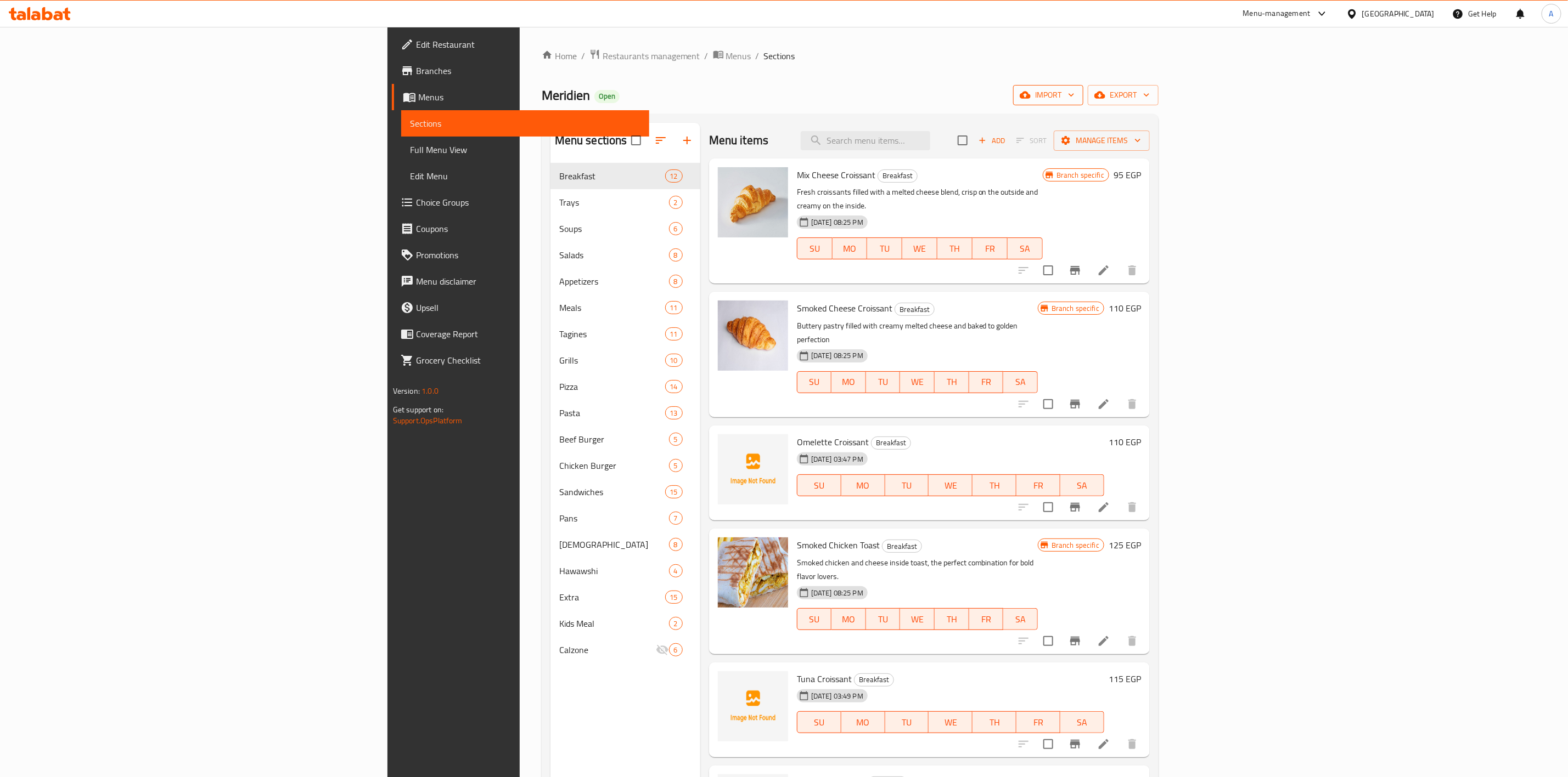
click at [1075, 91] on span "import" at bounding box center [1047, 95] width 52 height 13
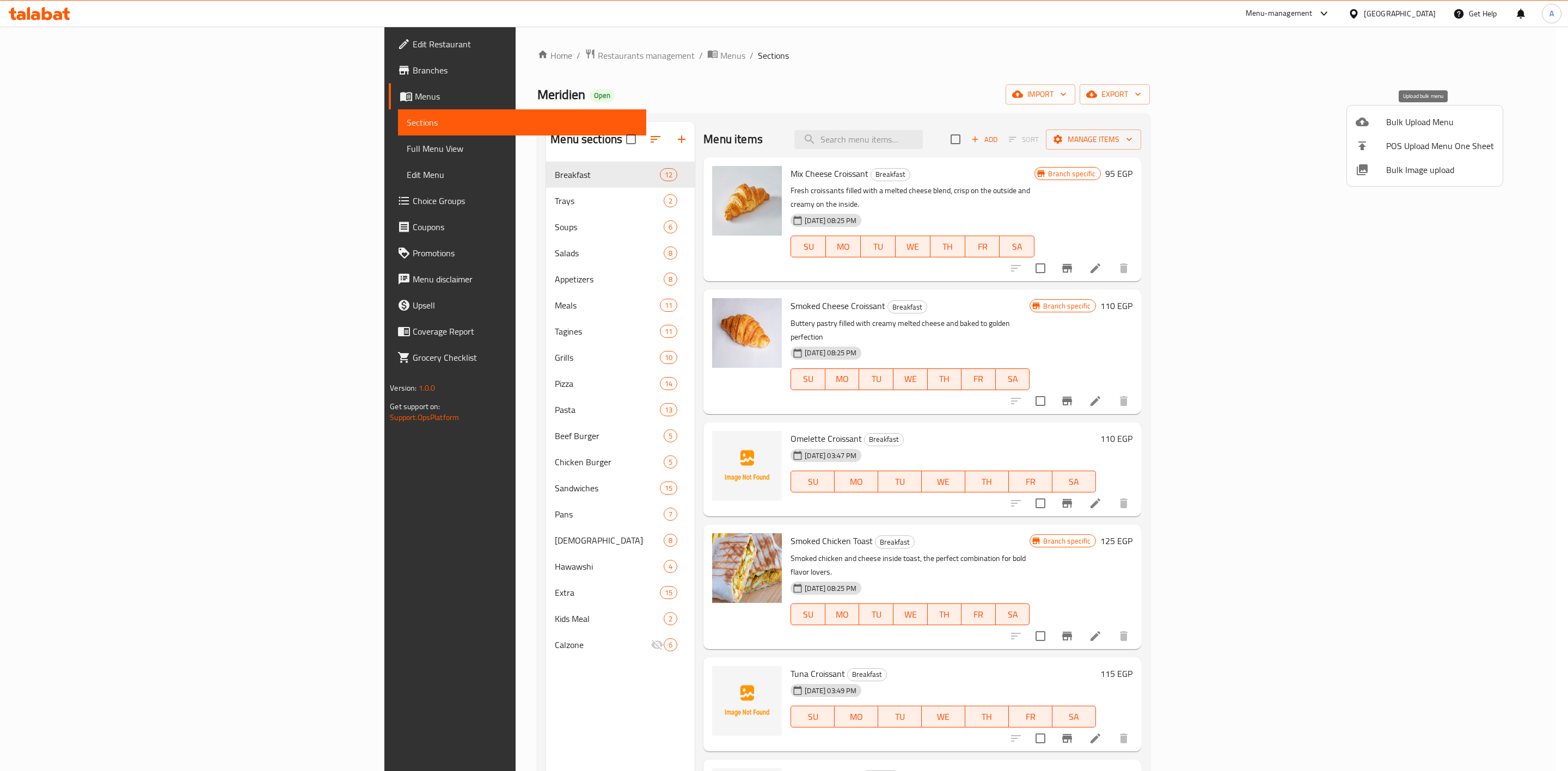
click at [1391, 118] on span "Bulk Upload Menu" at bounding box center [1441, 122] width 107 height 13
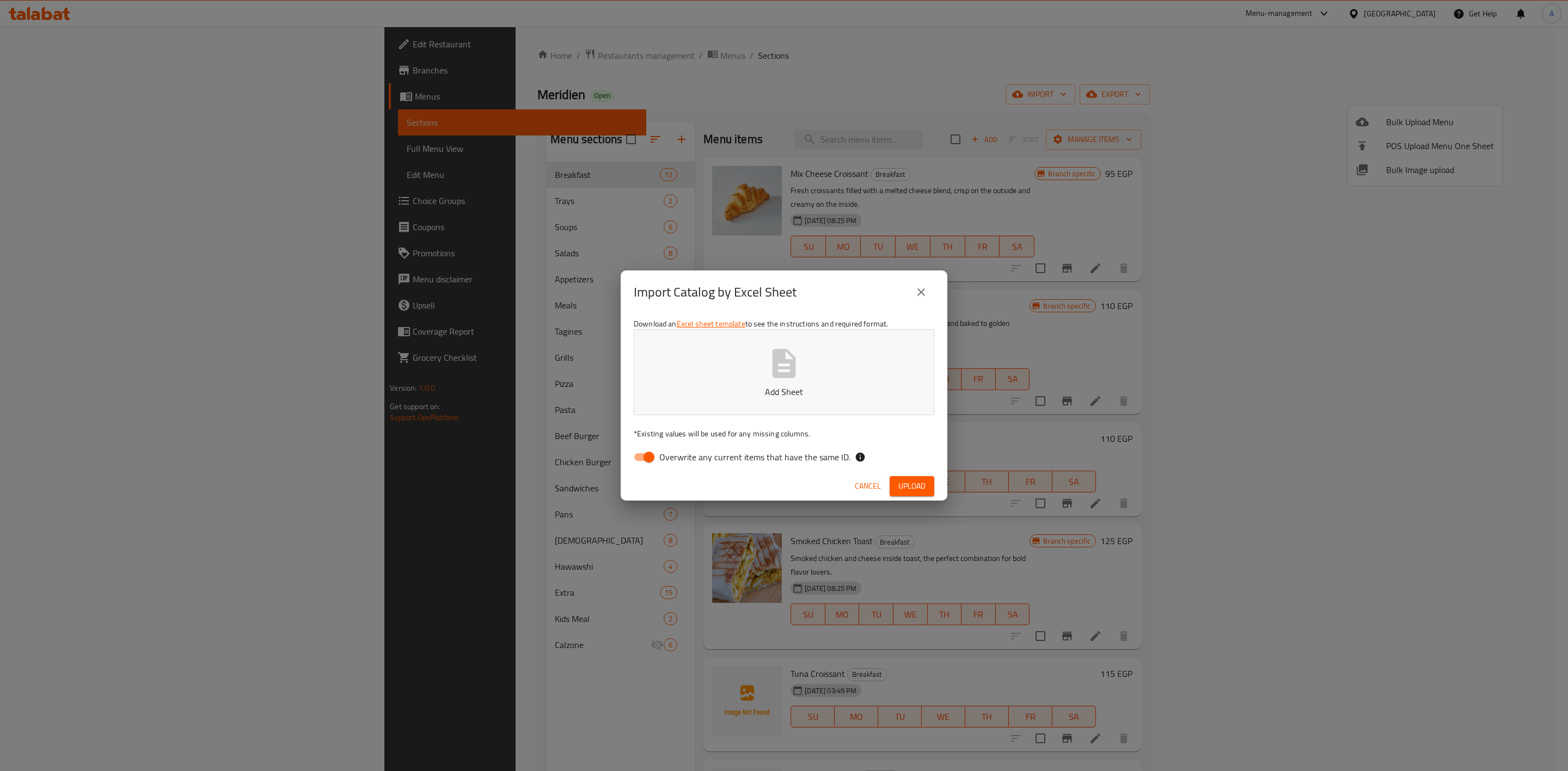
click at [639, 454] on input "Overwrite any current items that have the same ID." at bounding box center [650, 457] width 62 height 21
checkbox input "false"
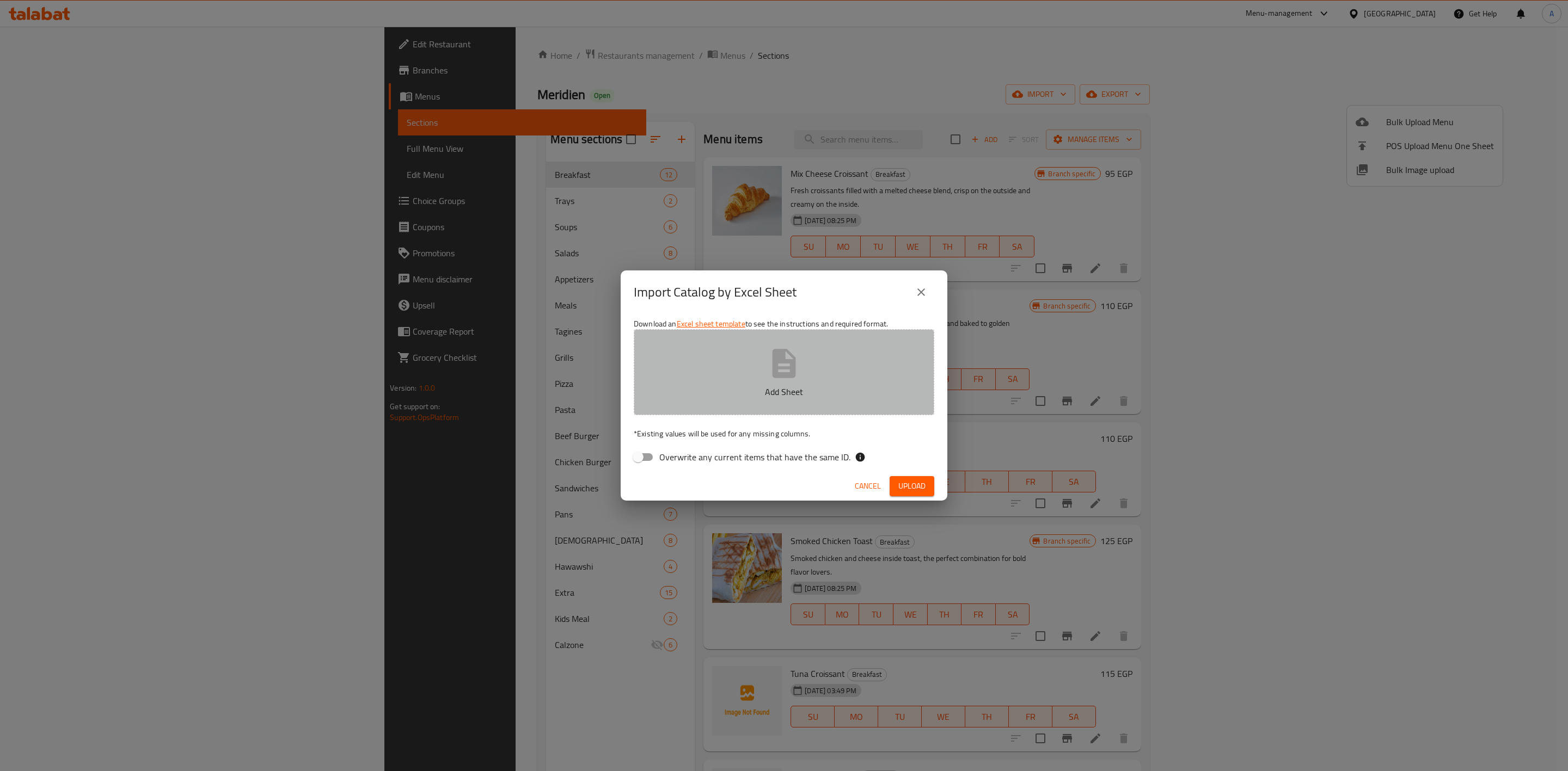
click at [789, 376] on icon "button" at bounding box center [784, 363] width 24 height 29
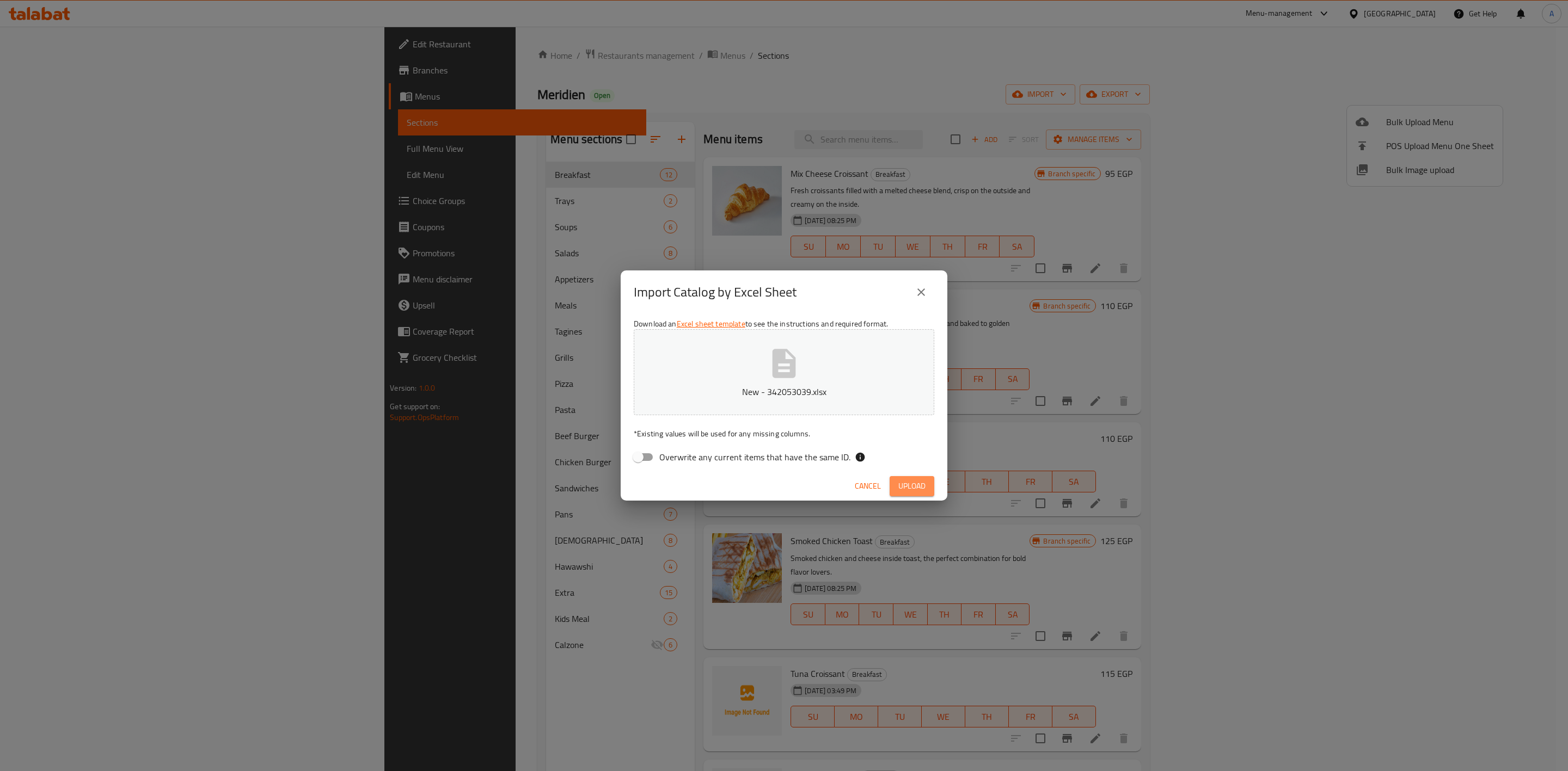
click at [917, 484] on span "Upload" at bounding box center [912, 486] width 27 height 13
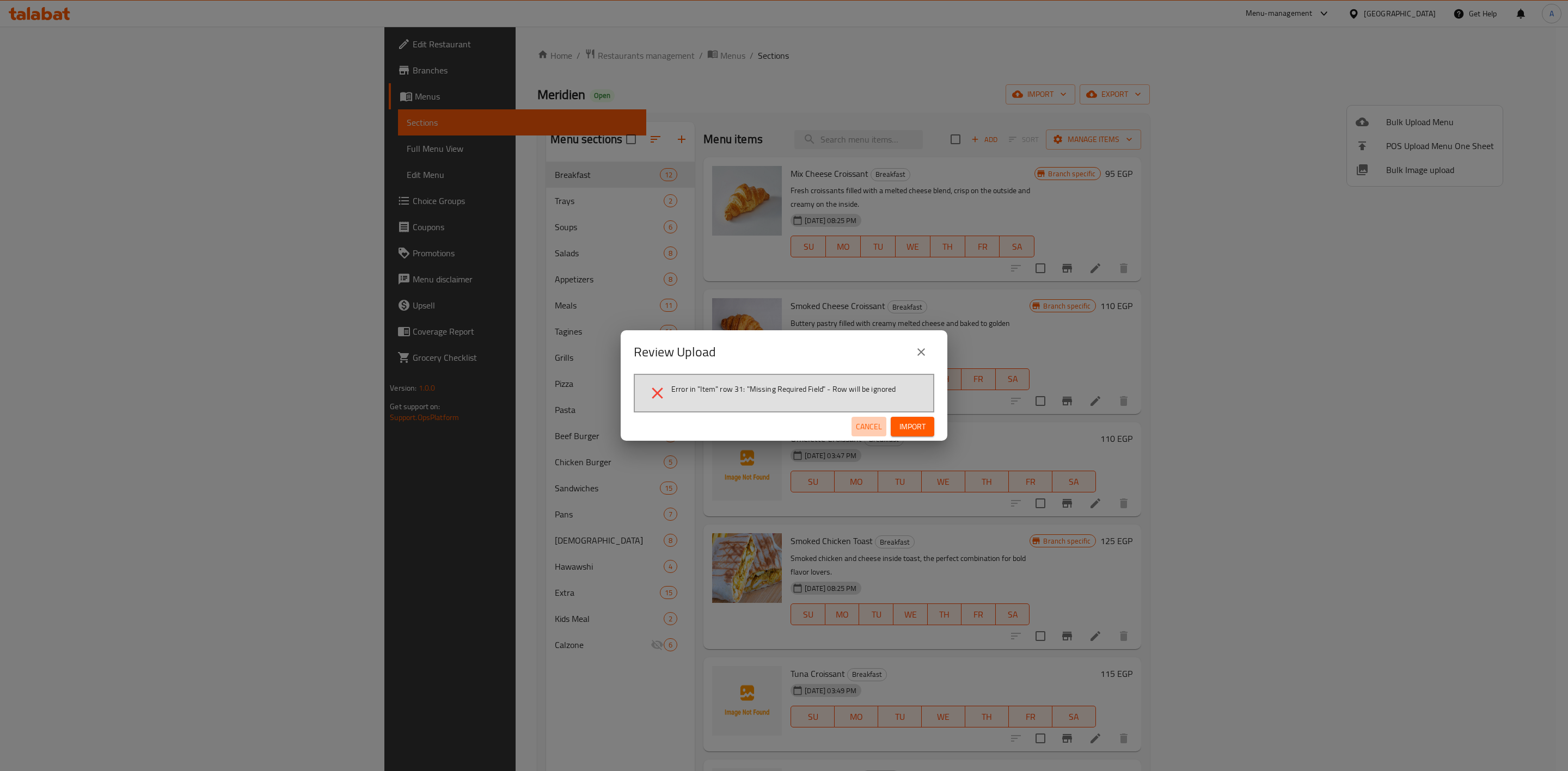
click at [858, 428] on span "Cancel" at bounding box center [869, 427] width 26 height 13
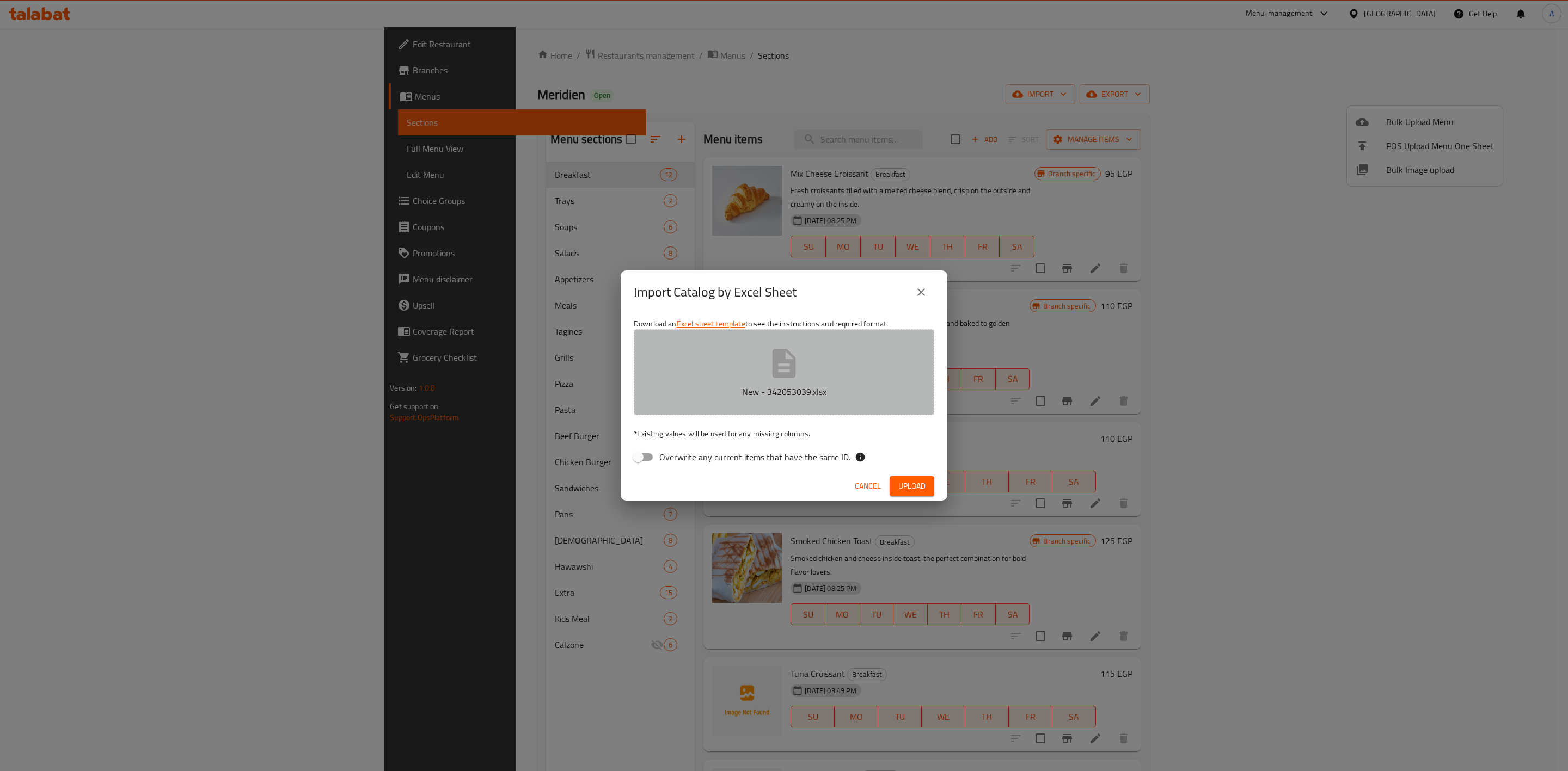
click at [785, 381] on button "New - 342053039.xlsx" at bounding box center [784, 371] width 301 height 86
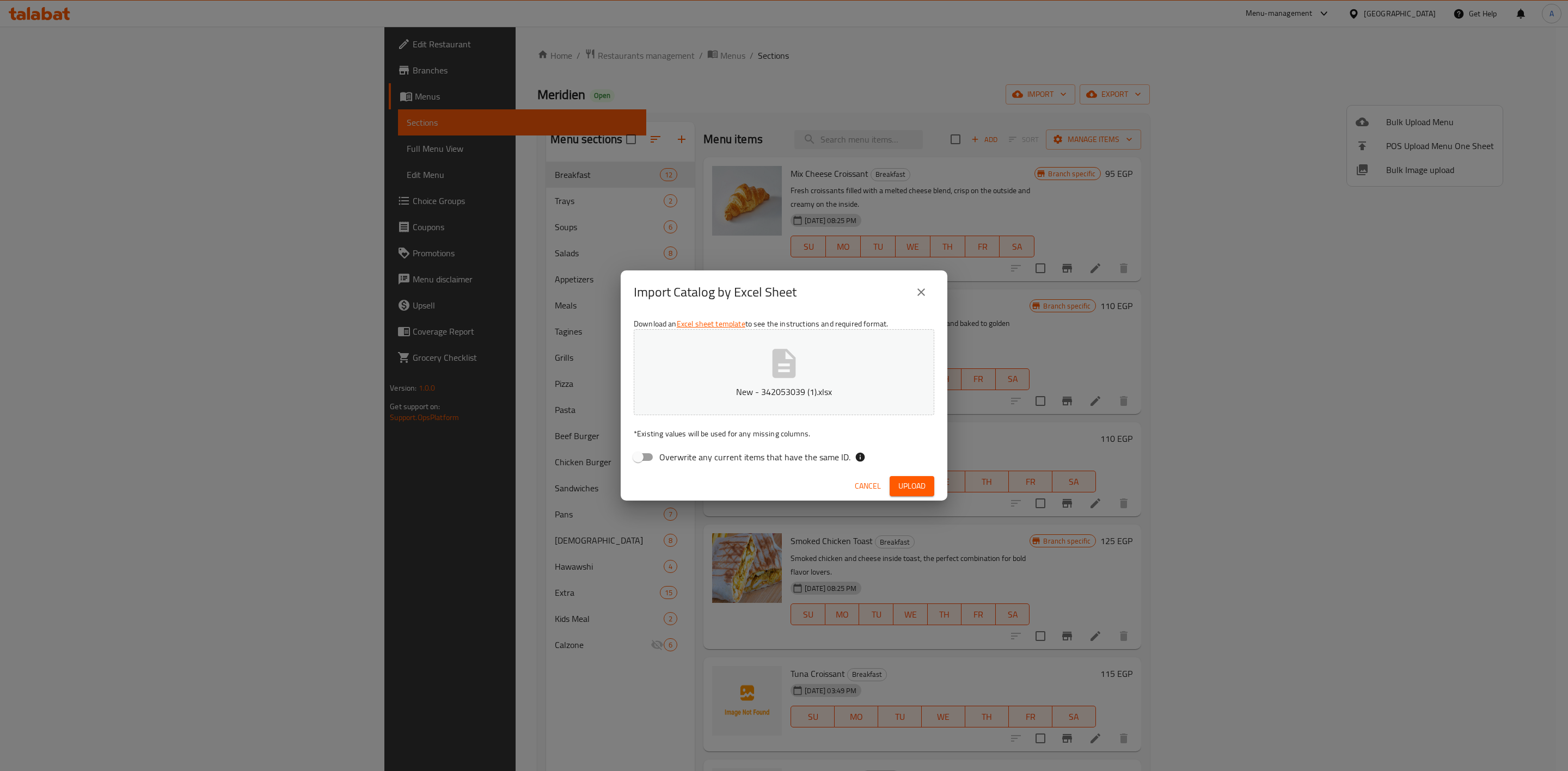
click at [912, 478] on button "Upload" at bounding box center [912, 485] width 44 height 20
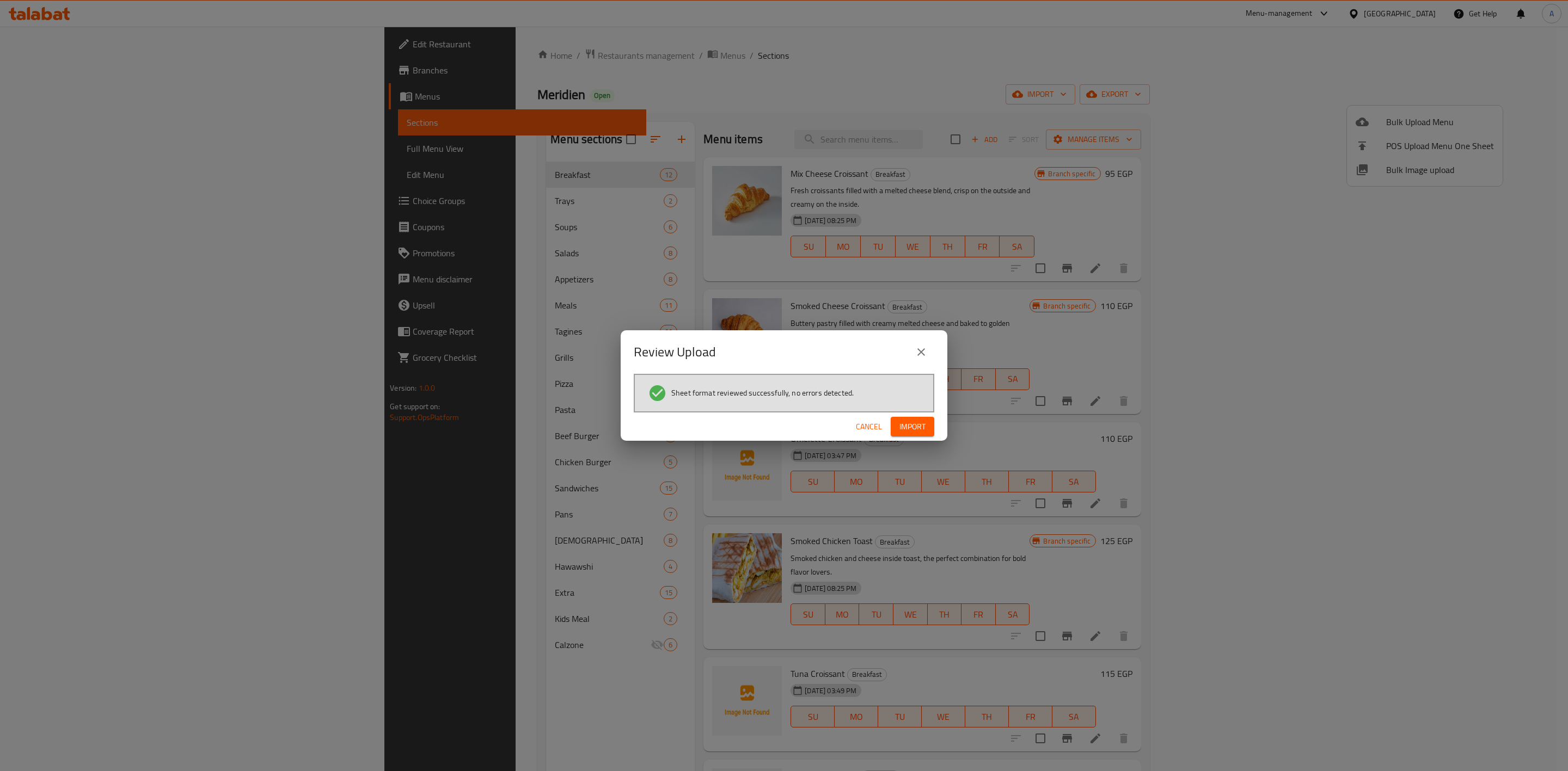
click at [907, 425] on span "Import" at bounding box center [913, 427] width 26 height 13
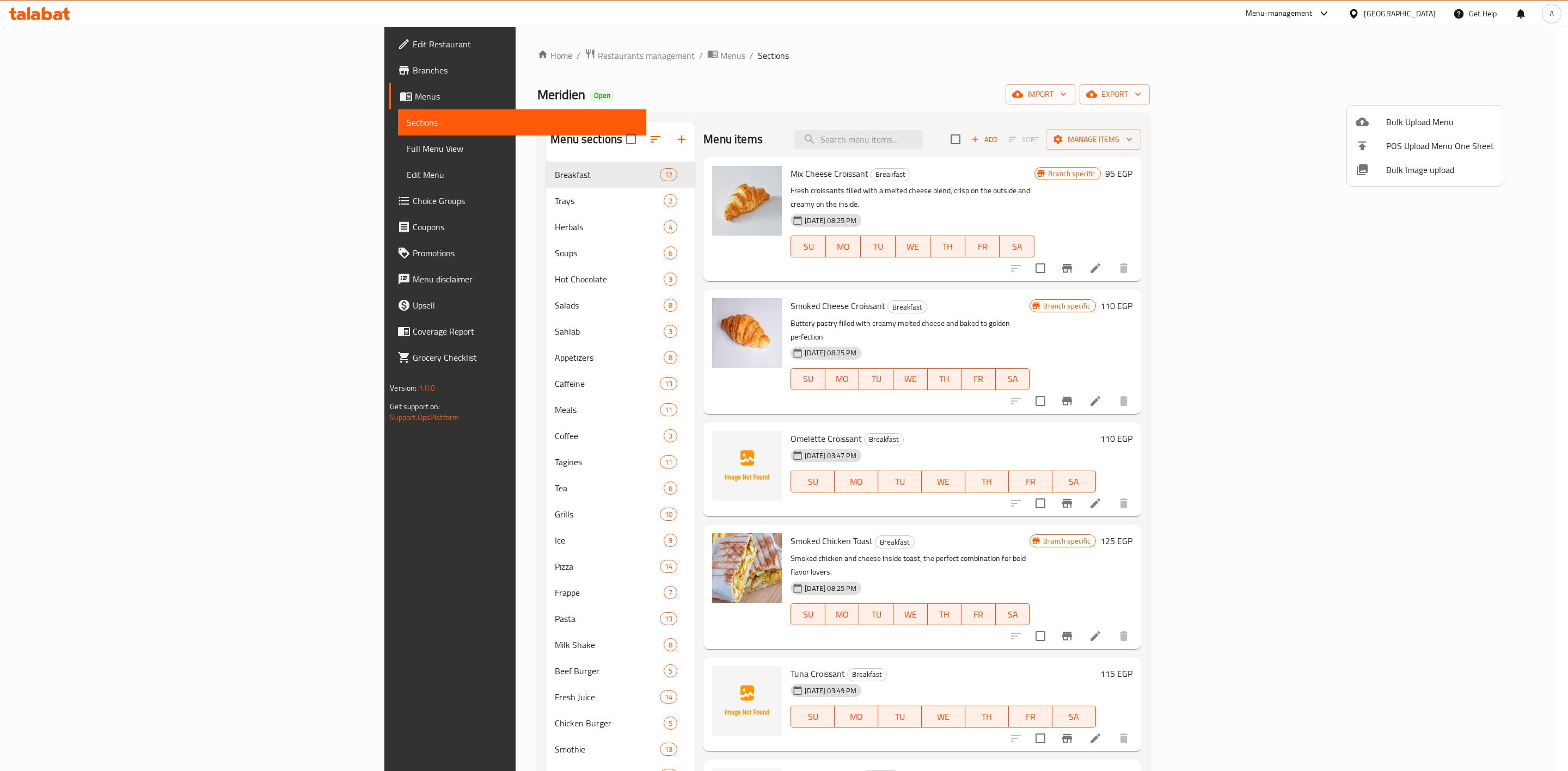
click at [370, 229] on div at bounding box center [784, 386] width 1568 height 771
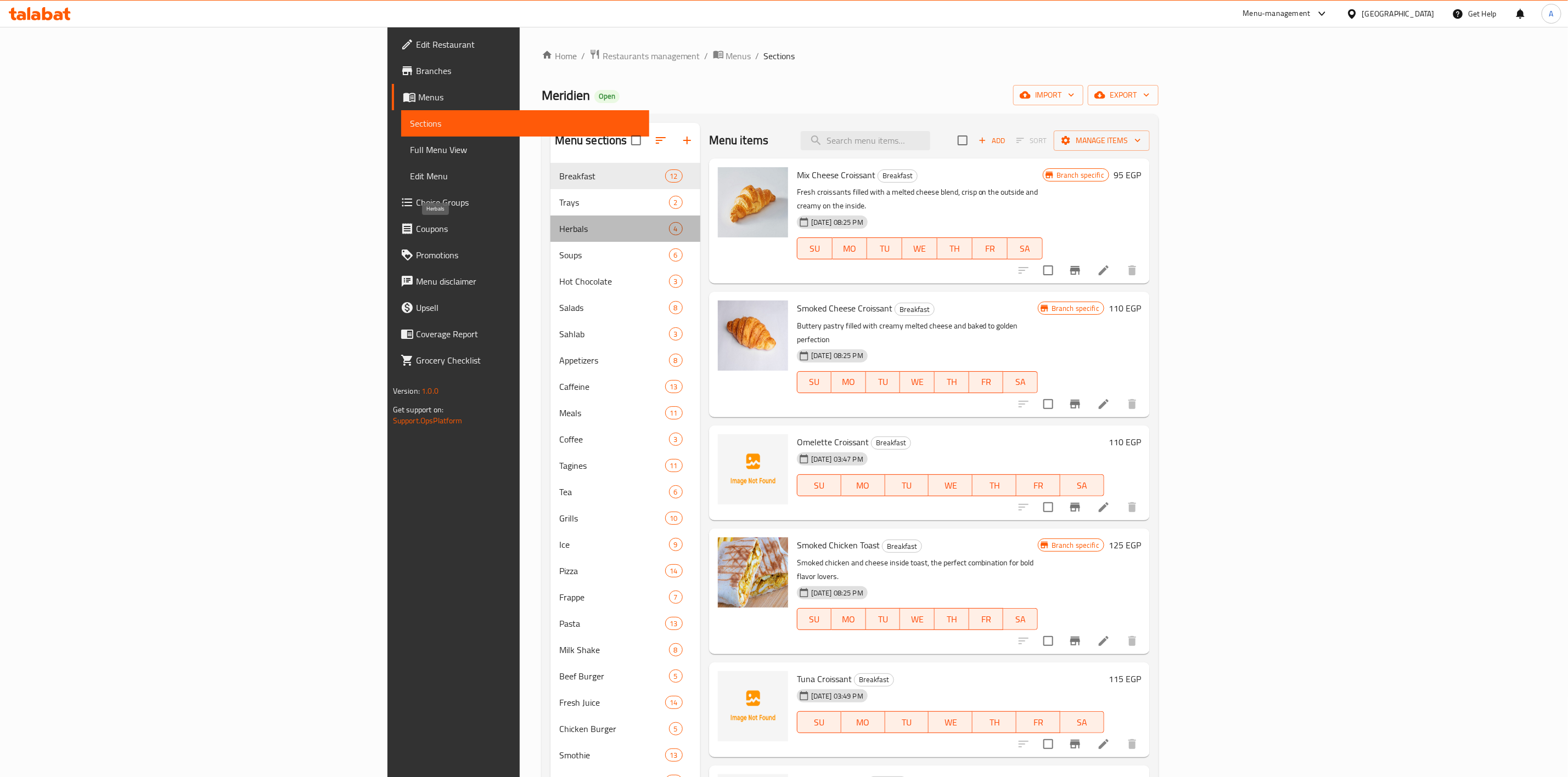
click at [560, 231] on span "Herbals" at bounding box center [615, 229] width 110 height 13
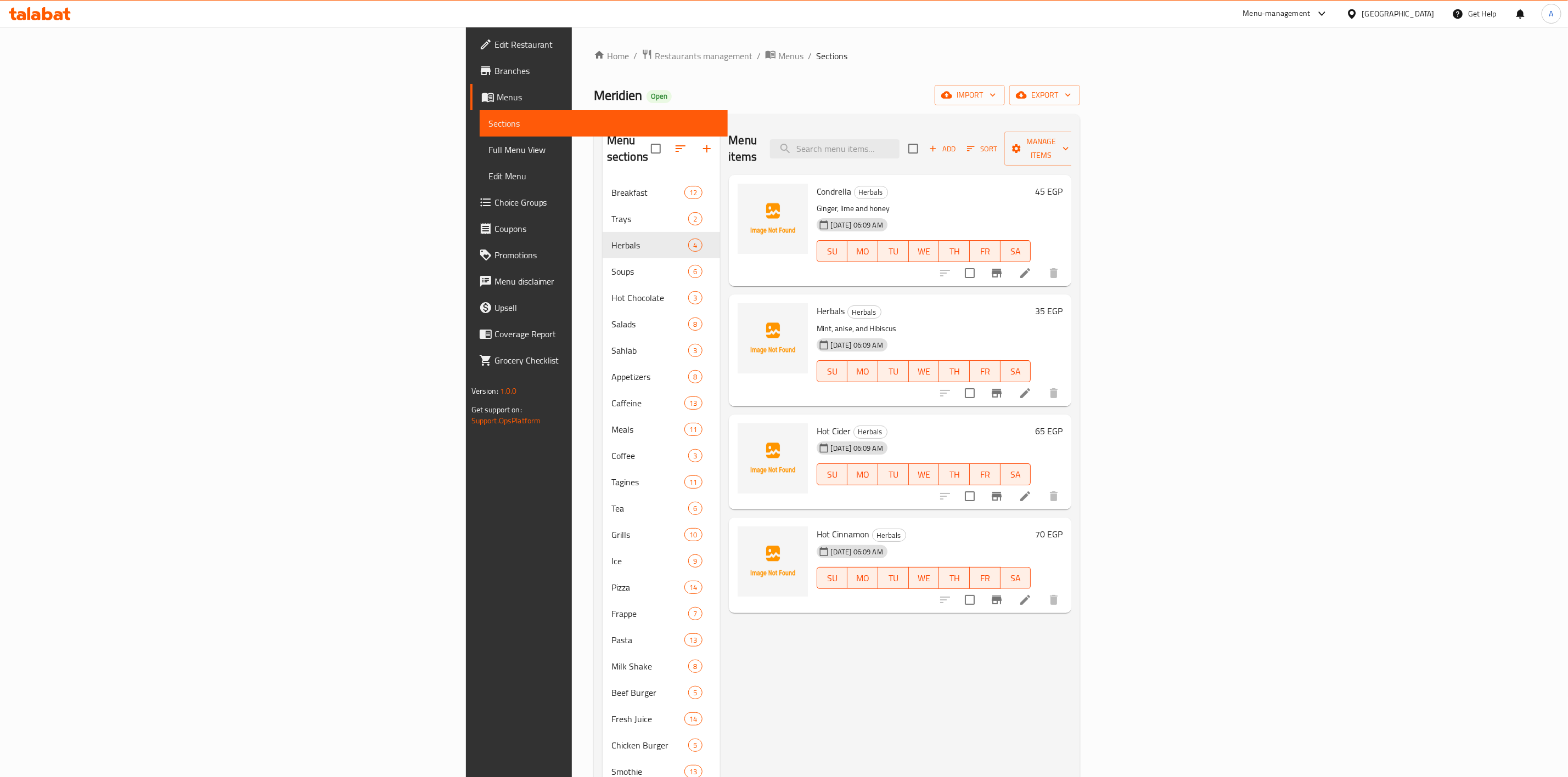
click at [816, 303] on span "Herbals" at bounding box center [831, 311] width 29 height 16
copy h6 "Herbals"
click at [494, 201] on span "Choice Groups" at bounding box center [606, 202] width 224 height 13
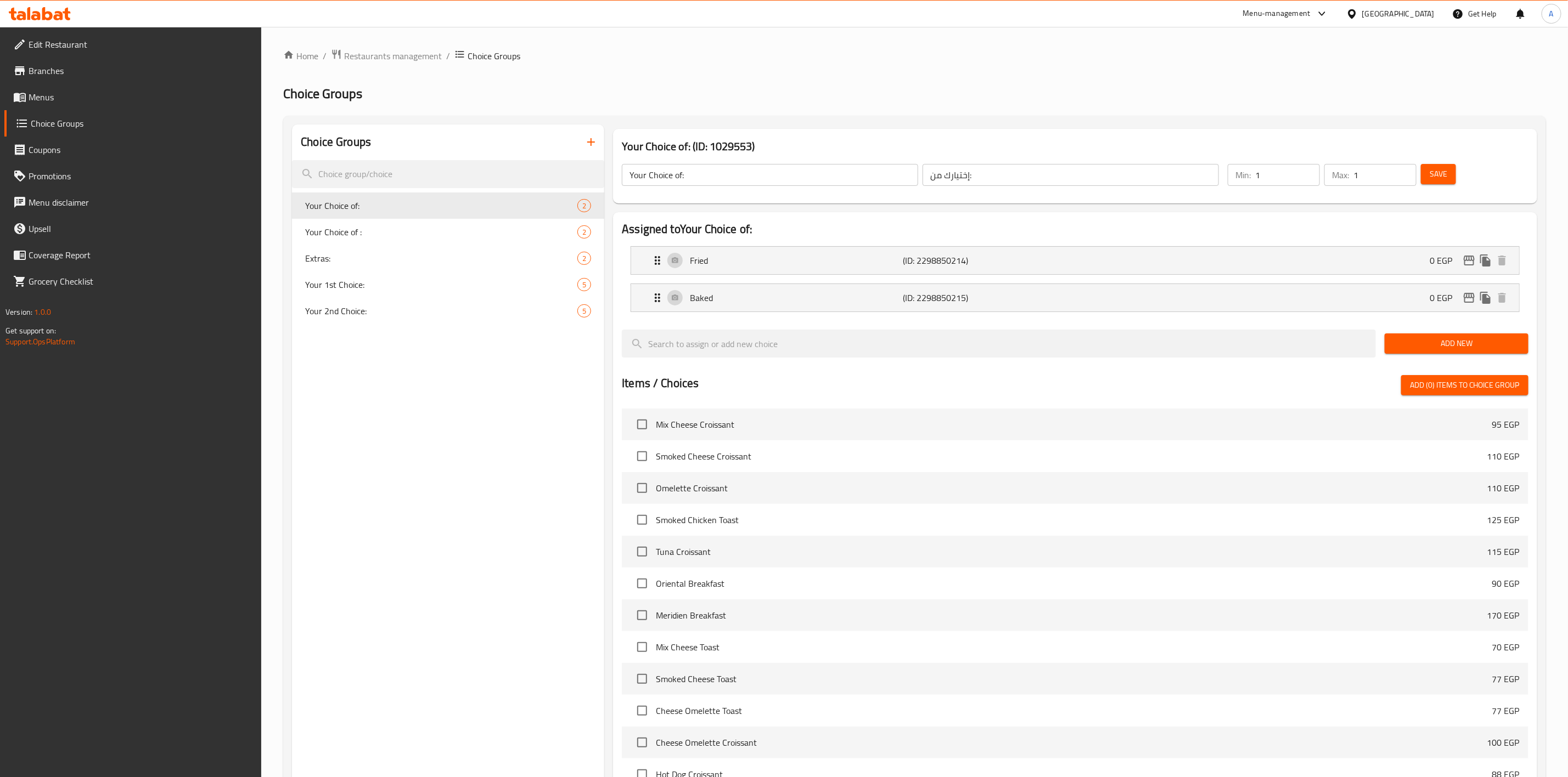
click at [591, 140] on icon "button" at bounding box center [591, 142] width 8 height 8
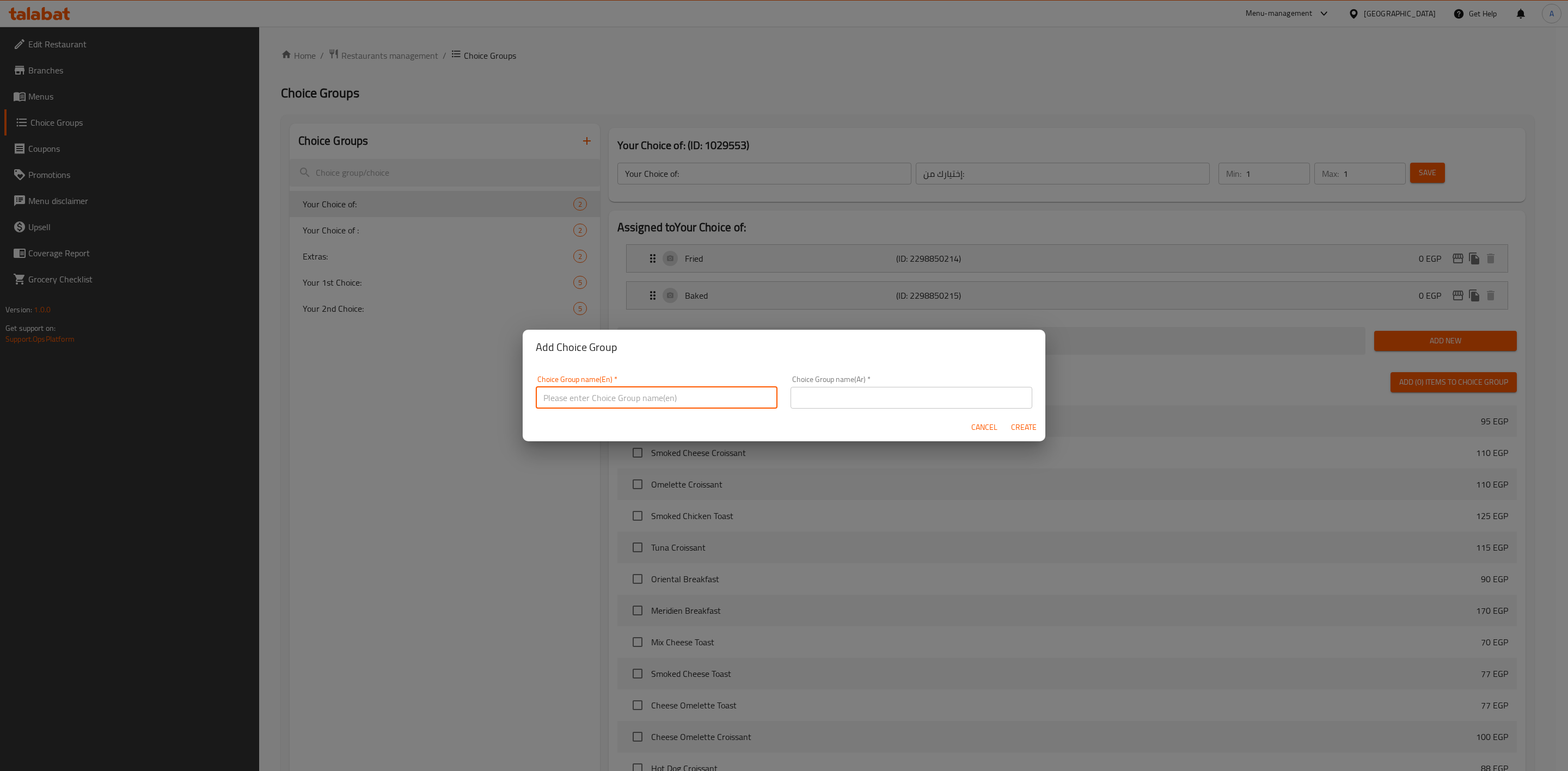
click at [631, 402] on input "text" at bounding box center [656, 398] width 241 height 22
type input "إ"
click at [593, 398] on input "Your" at bounding box center [656, 398] width 241 height 22
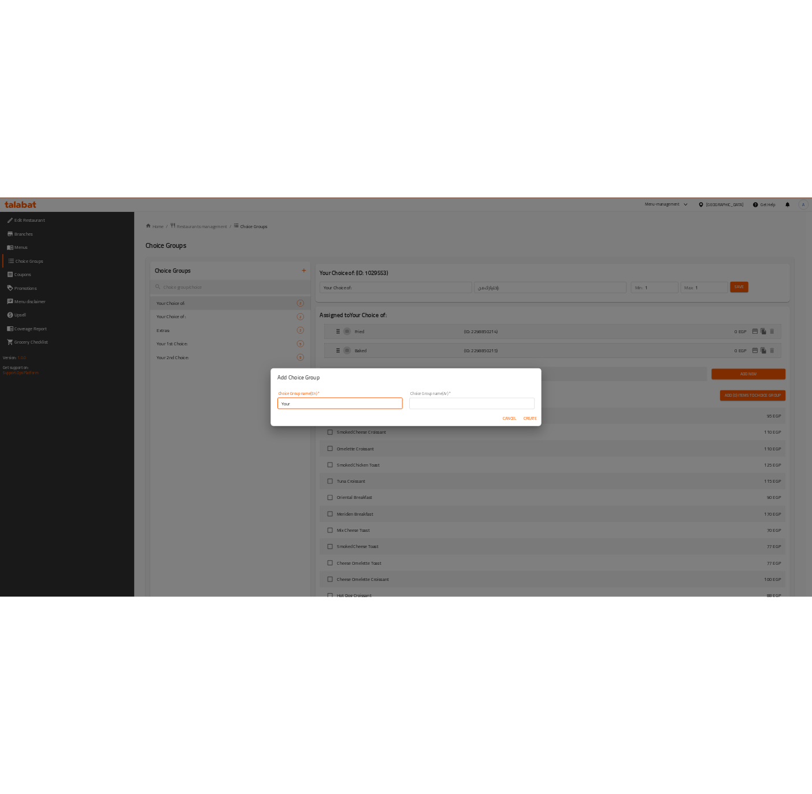
scroll to position [2, 0]
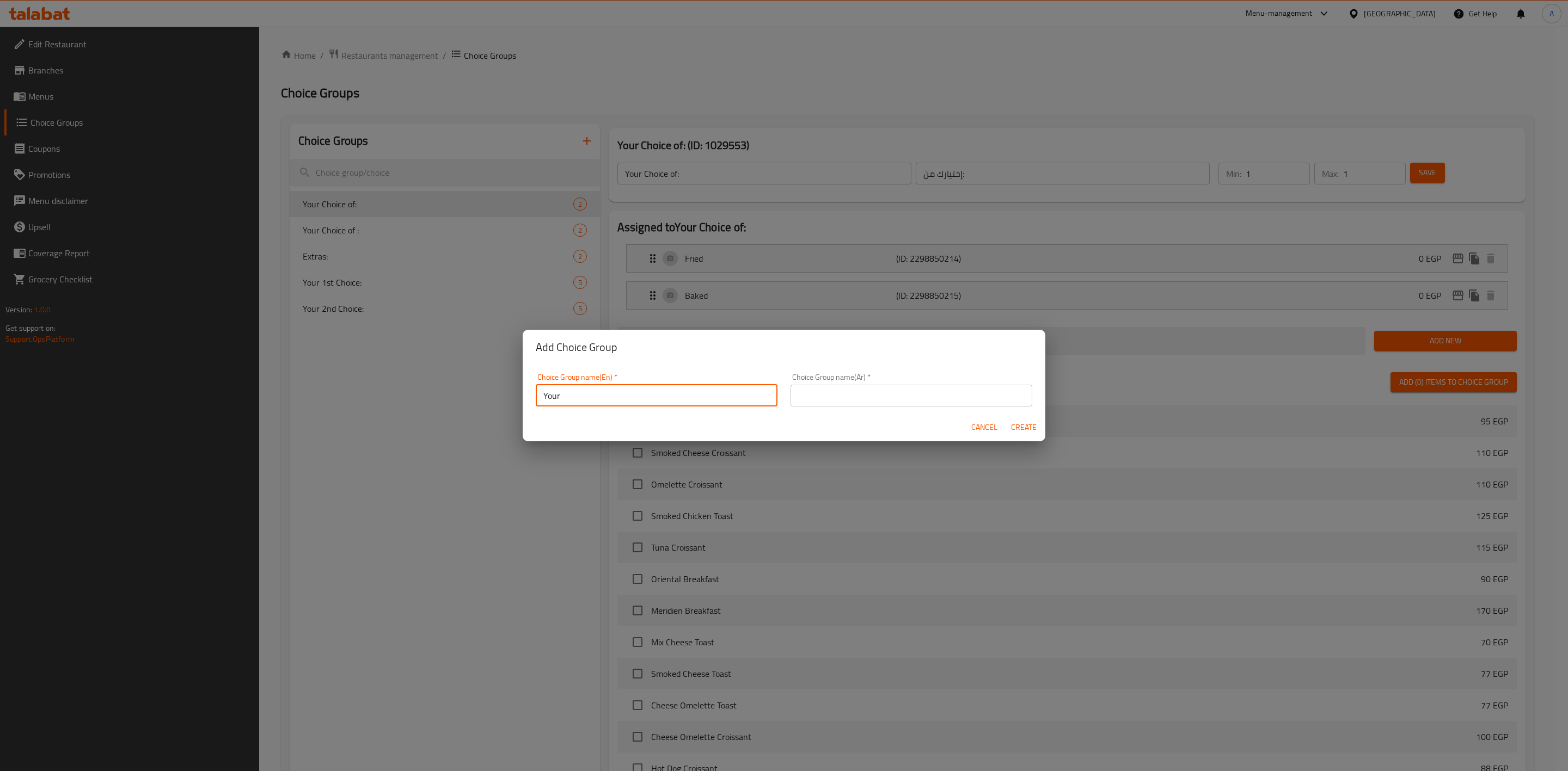
click at [593, 398] on input "Your" at bounding box center [656, 395] width 241 height 22
paste input "Choice Of Soft Drinks"
type input "Your Choice Of Soft Drinks"
click at [872, 401] on input "text" at bounding box center [912, 395] width 241 height 22
paste input "Your Choice Of Soft Drinks"
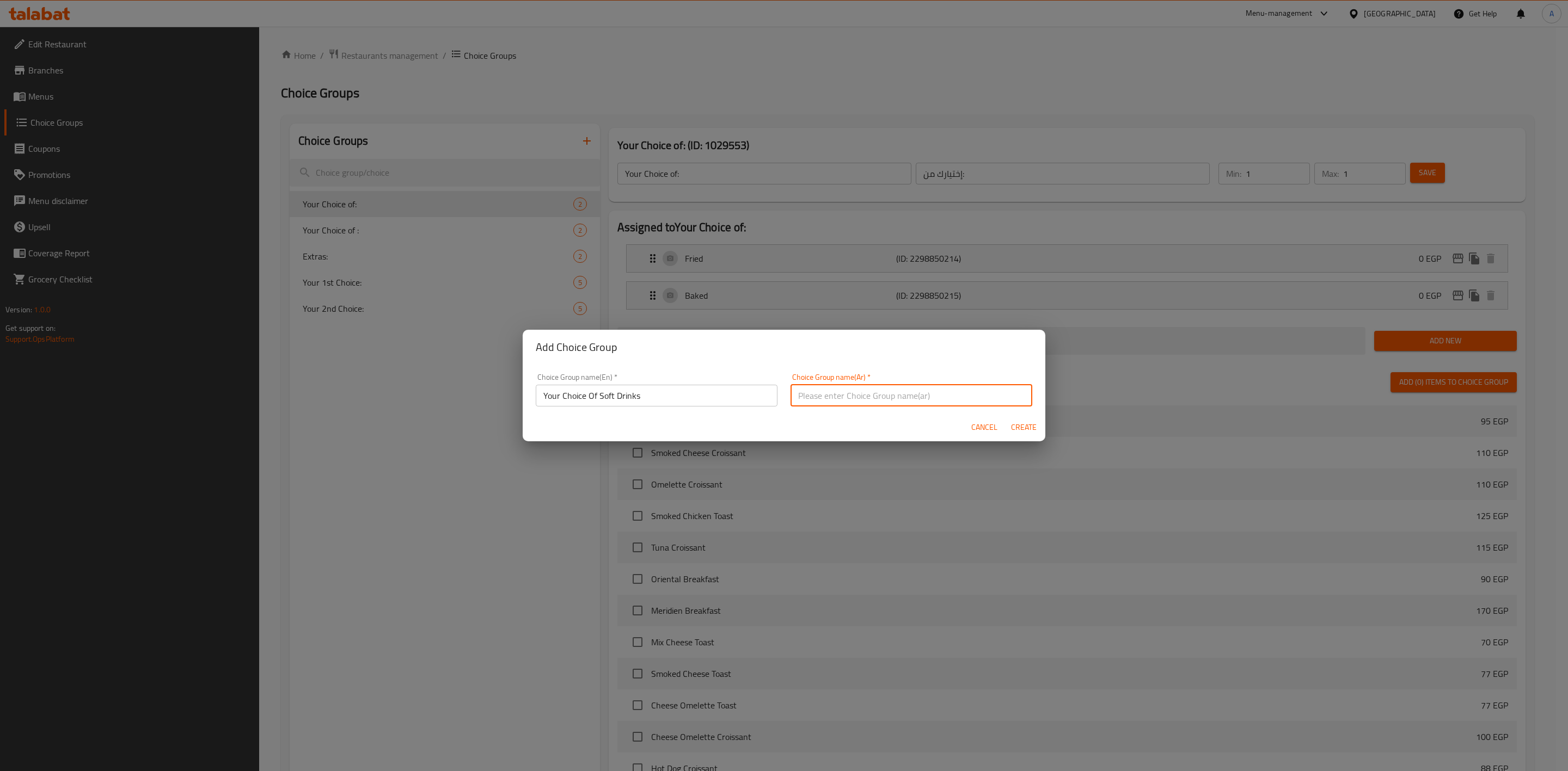
type input "Your Choice Of Soft Drinks"
click at [893, 391] on input "Your Choice Of Soft Drinks" at bounding box center [912, 395] width 241 height 22
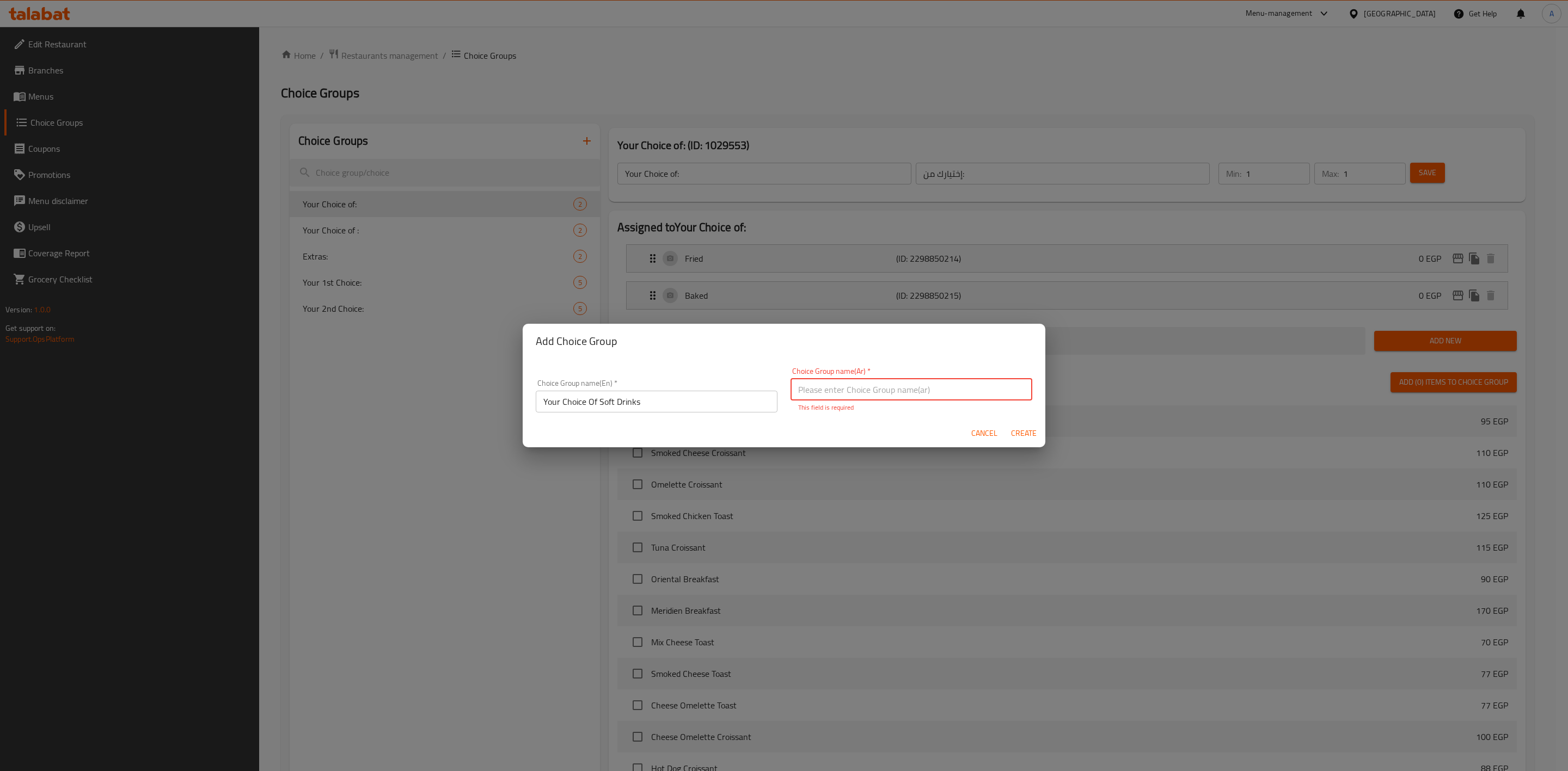
click at [947, 387] on input "text" at bounding box center [912, 389] width 241 height 22
paste input "إختيارك من ميلك تشيز:"
drag, startPoint x: 832, startPoint y: 387, endPoint x: 773, endPoint y: 387, distance: 59.0
click at [773, 387] on div "Choice Group name(En)   * Your Choice Of Soft Drinks Choice Group name(En) * Ch…" at bounding box center [784, 390] width 510 height 58
click at [912, 391] on input "إختيارك من المشروبات الغازية:" at bounding box center [912, 389] width 241 height 22
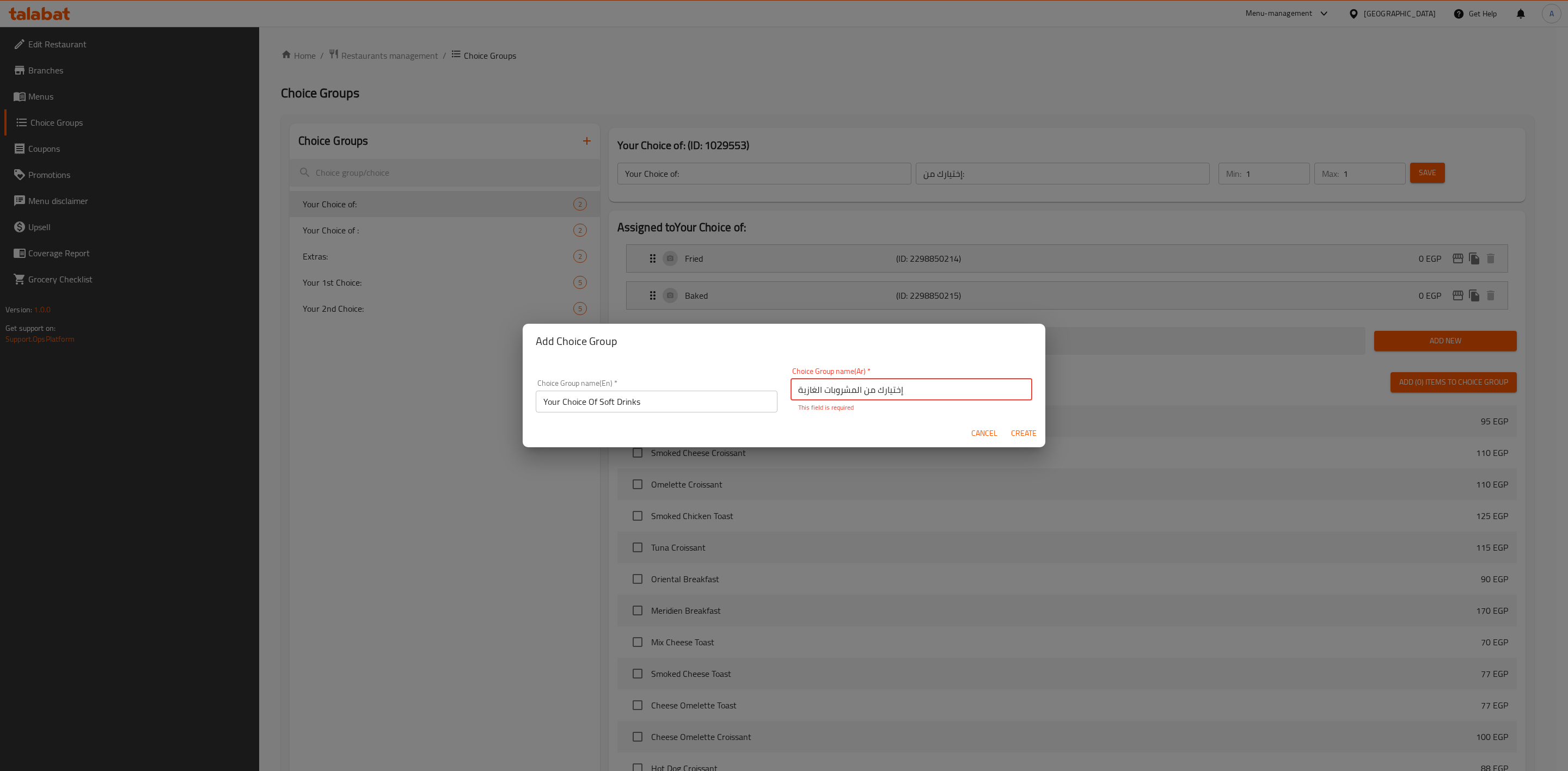
type input "إختيارك من المشروبات الغازية"
click at [1022, 423] on button "Create" at bounding box center [1023, 433] width 35 height 20
type input "Your Choice Of Soft Drinks"
type input "إختيارك من المشروبات الغازية"
type input "0"
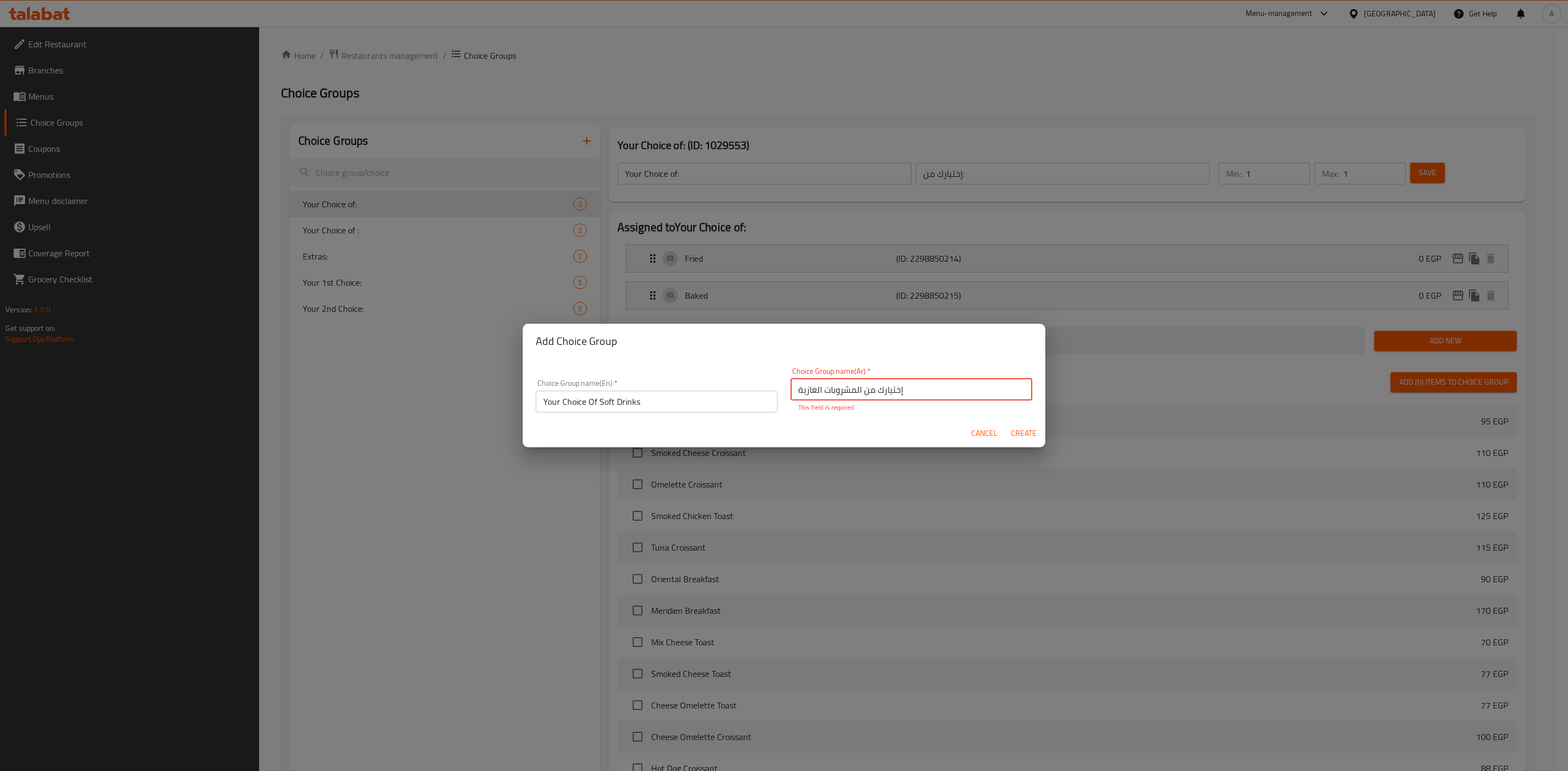
type input "0"
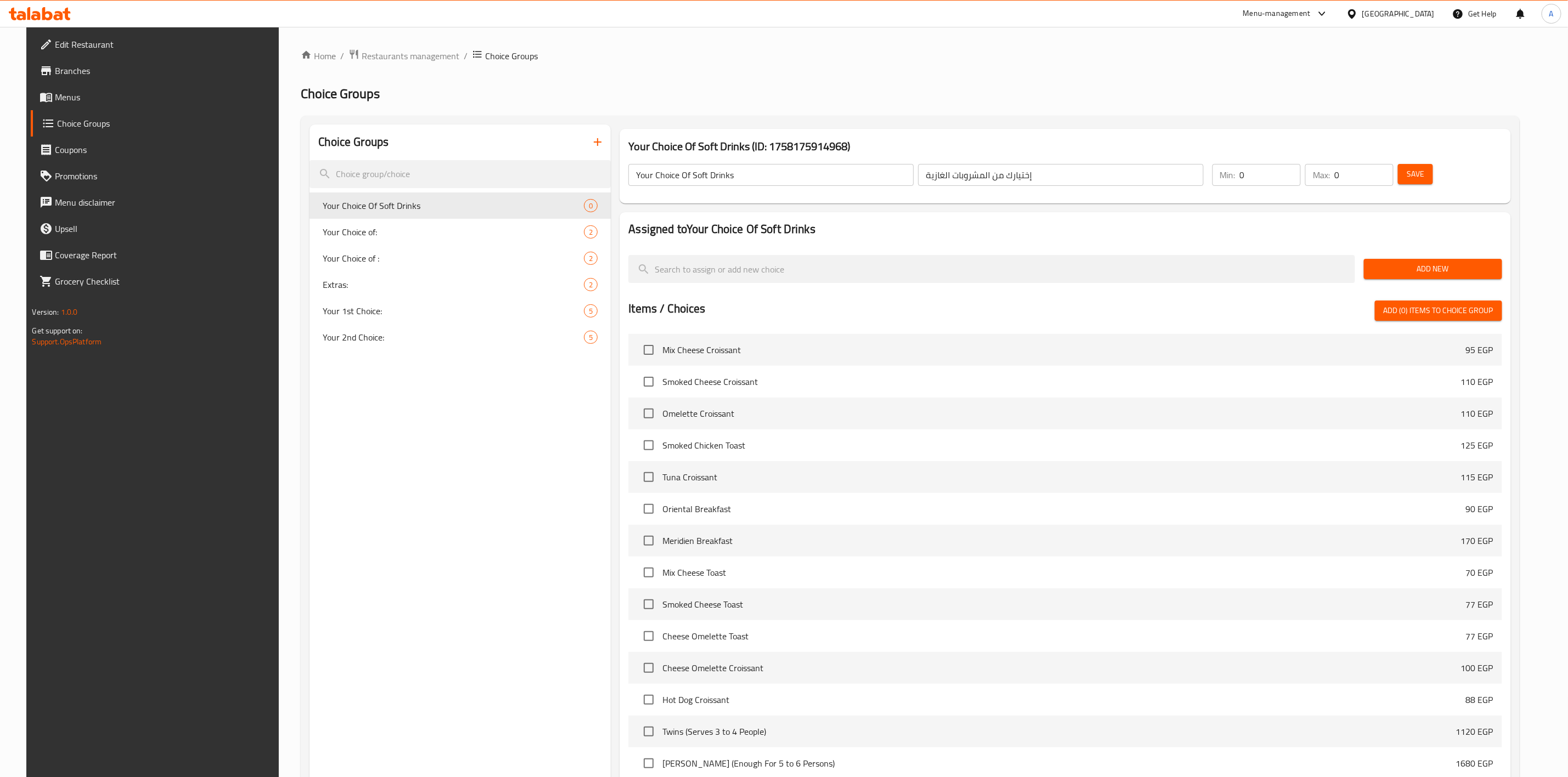
click at [1278, 180] on input "0" at bounding box center [1271, 175] width 61 height 22
type input "1"
click at [1366, 176] on input "0" at bounding box center [1364, 175] width 59 height 22
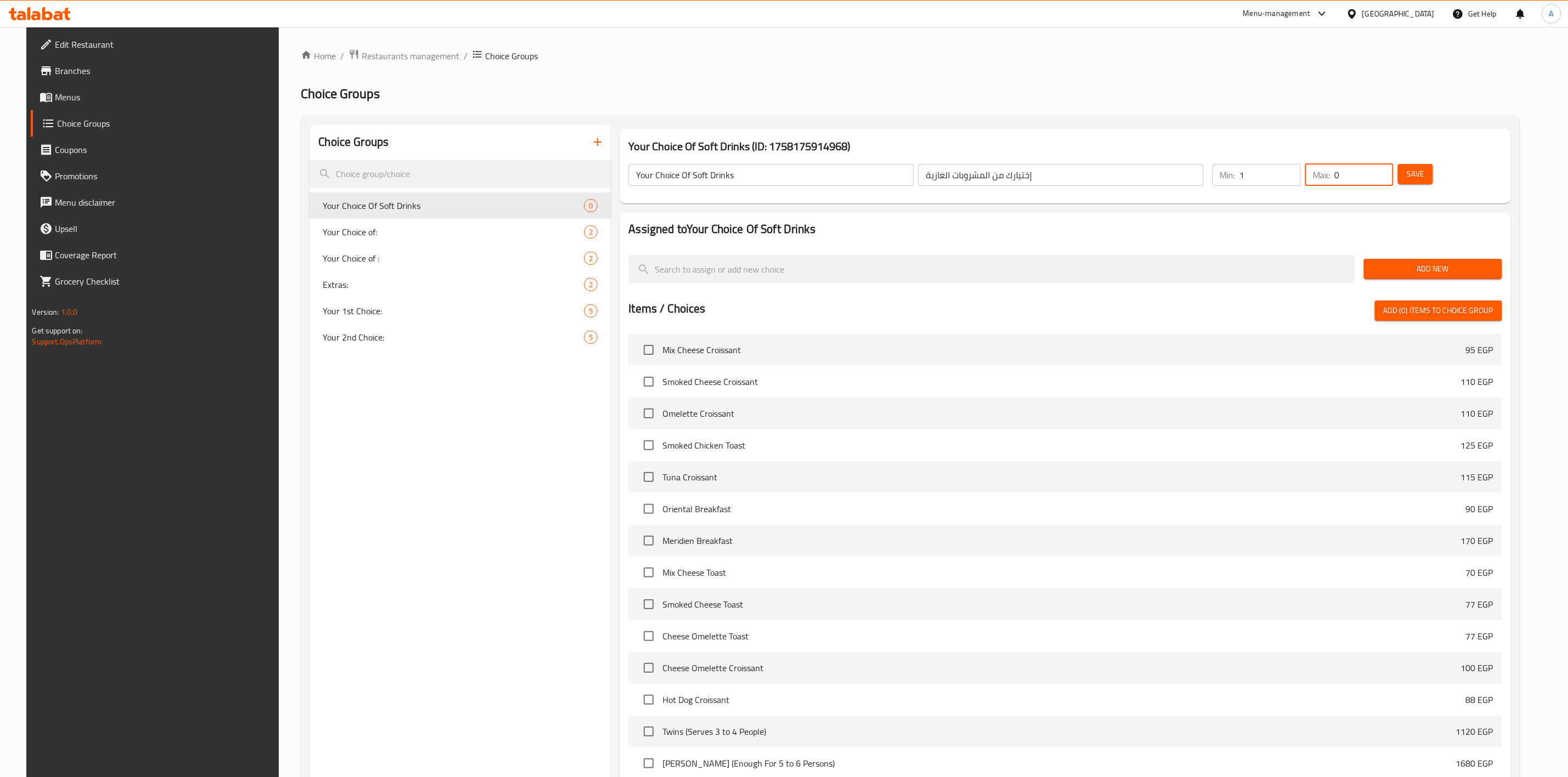
click at [1366, 176] on input "0" at bounding box center [1364, 175] width 59 height 22
type input "1"
click at [1425, 169] on span "Save" at bounding box center [1415, 174] width 17 height 13
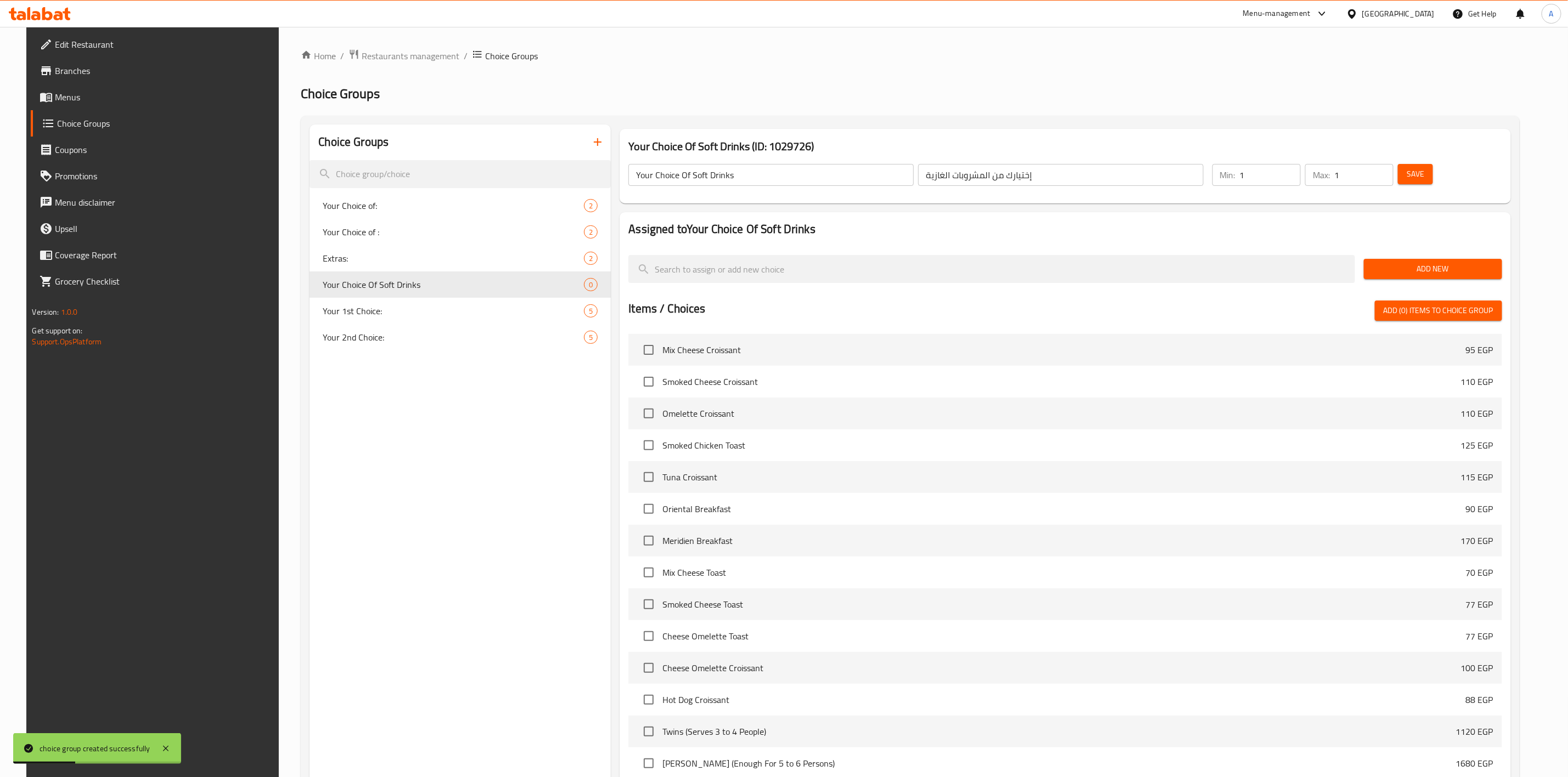
click at [1440, 264] on span "Add New" at bounding box center [1433, 269] width 121 height 13
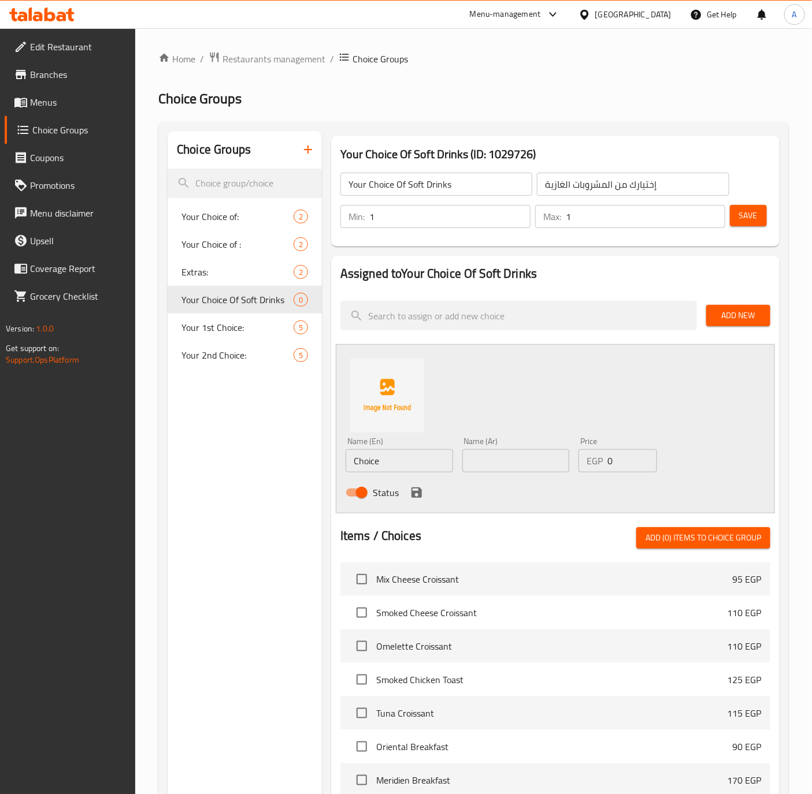
click at [388, 458] on input "Choice" at bounding box center [398, 460] width 107 height 23
paste input "Pepsi"
type input "Pepsi"
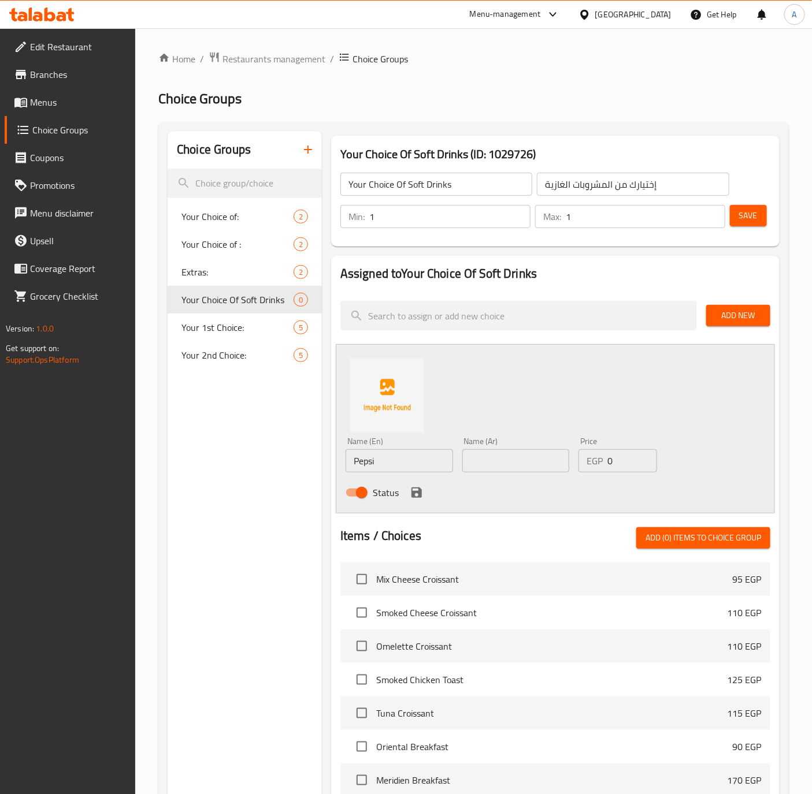
click at [529, 465] on input "text" at bounding box center [515, 460] width 107 height 23
paste input "بيبسي"
type input "بيبسي"
drag, startPoint x: 419, startPoint y: 490, endPoint x: 426, endPoint y: 461, distance: 30.3
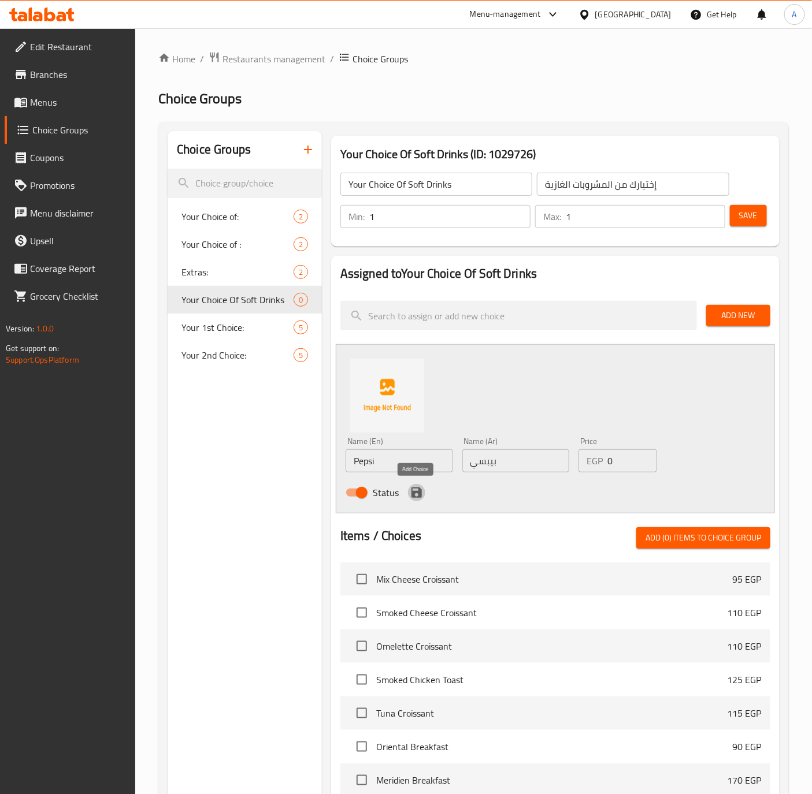
click at [419, 490] on icon "save" at bounding box center [416, 492] width 10 height 10
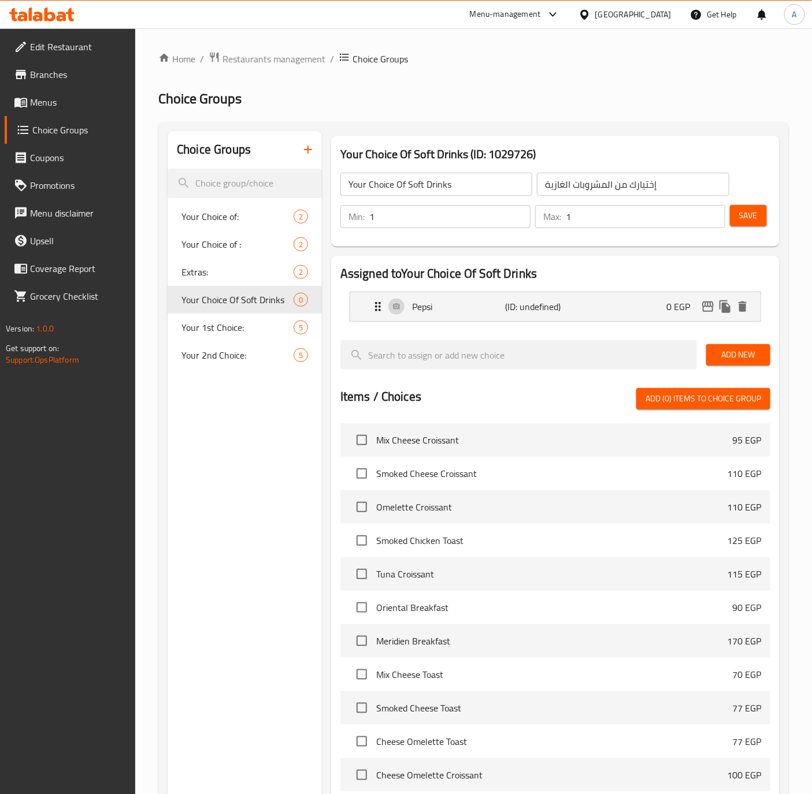
click at [732, 350] on span "Add New" at bounding box center [738, 355] width 46 height 14
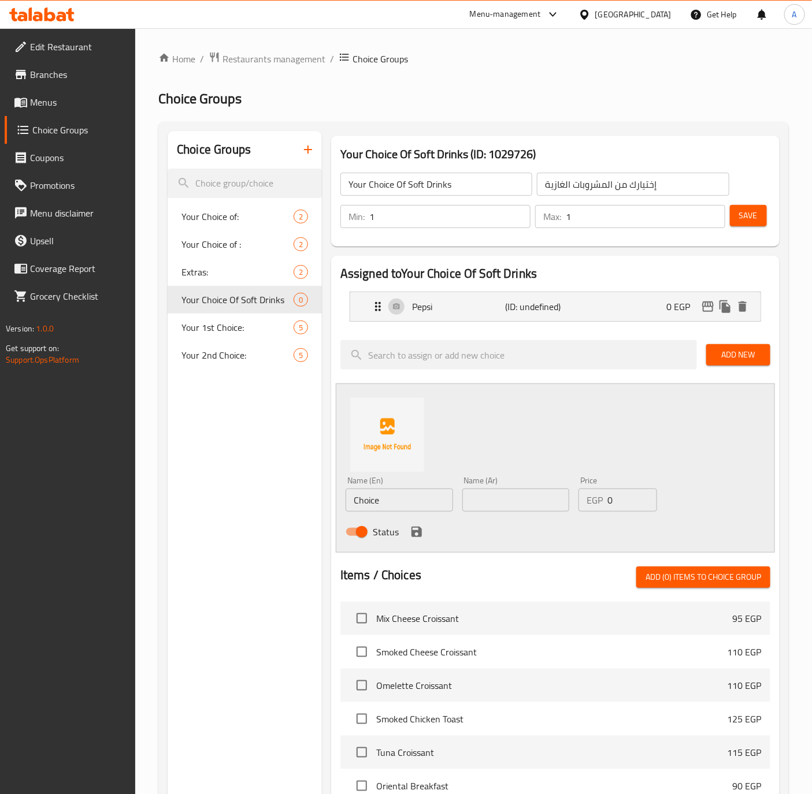
click at [396, 505] on input "Choice" at bounding box center [398, 500] width 107 height 23
paste input "7 Up"
type input "7 Up"
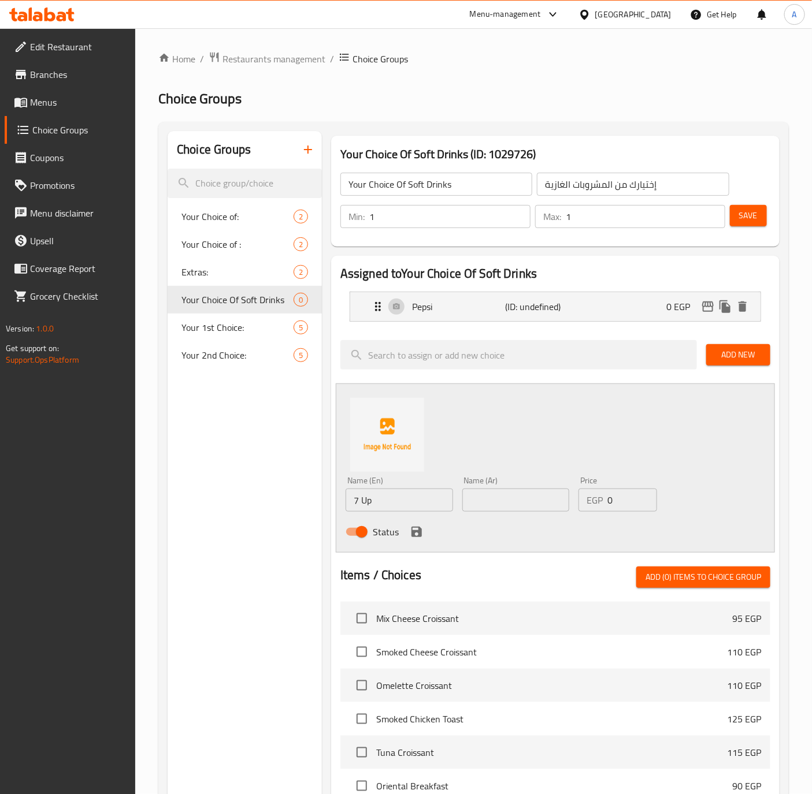
click at [489, 504] on input "text" at bounding box center [515, 500] width 107 height 23
paste input "سفن أب"
type input "سفن أب"
click at [411, 527] on icon "save" at bounding box center [417, 532] width 14 height 14
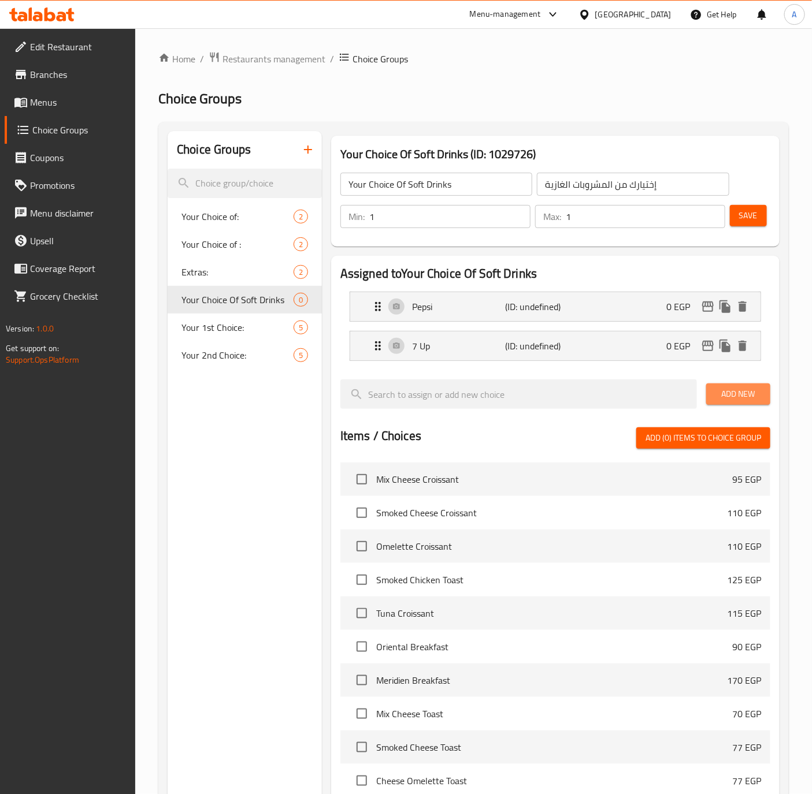
click at [759, 393] on span "Add New" at bounding box center [738, 394] width 46 height 14
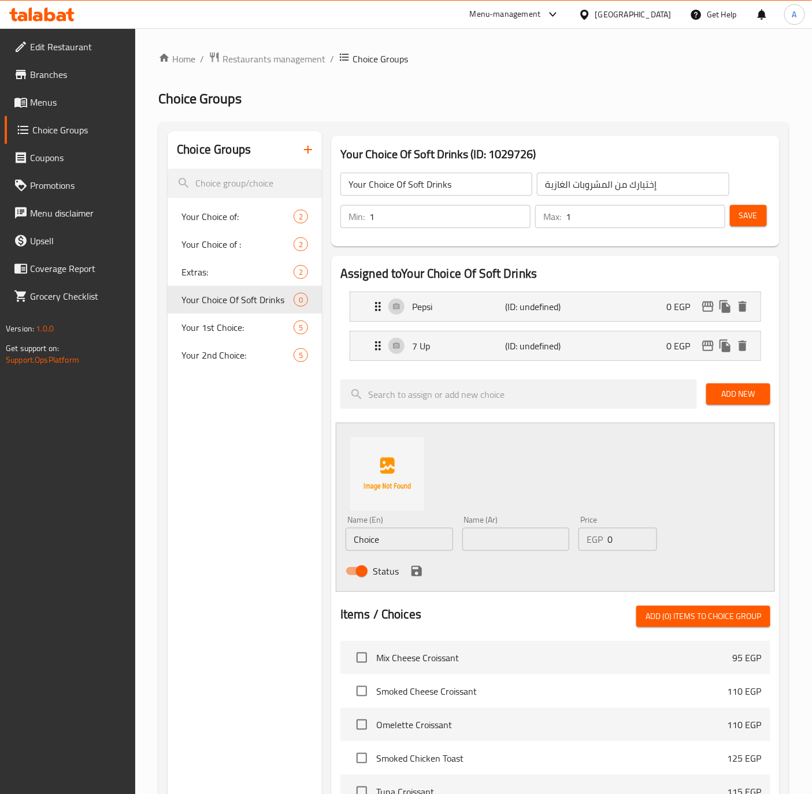
click at [403, 544] on input "Choice" at bounding box center [398, 539] width 107 height 23
paste input "Mirinda Orang"
type input "Mirinda Orange"
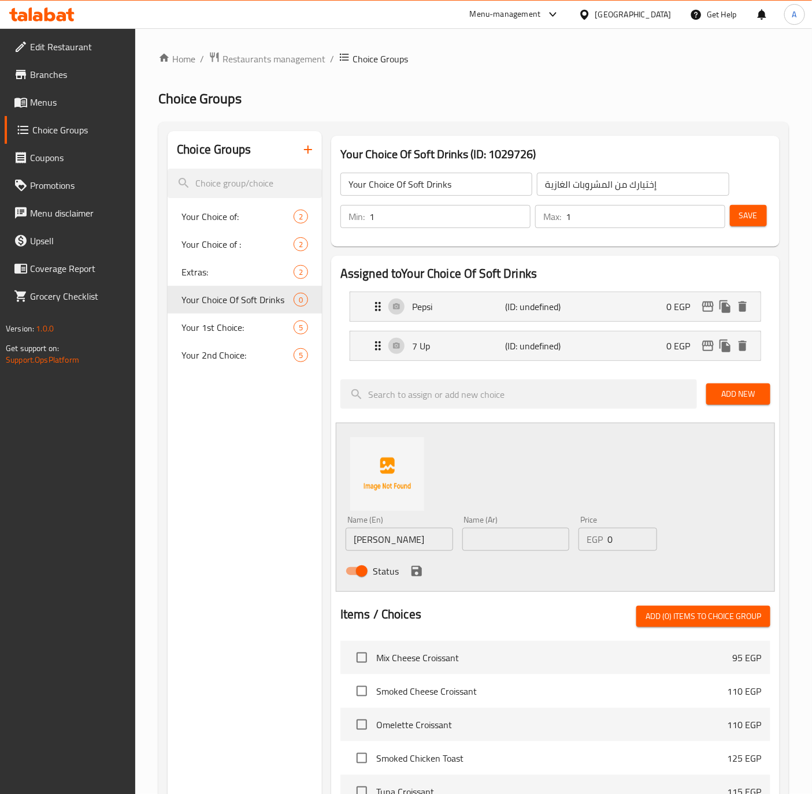
click at [489, 539] on input "text" at bounding box center [515, 539] width 107 height 23
paste input "ميرندا برتقال"
type input "ميرندا برتقال"
click at [411, 570] on icon "save" at bounding box center [416, 571] width 10 height 10
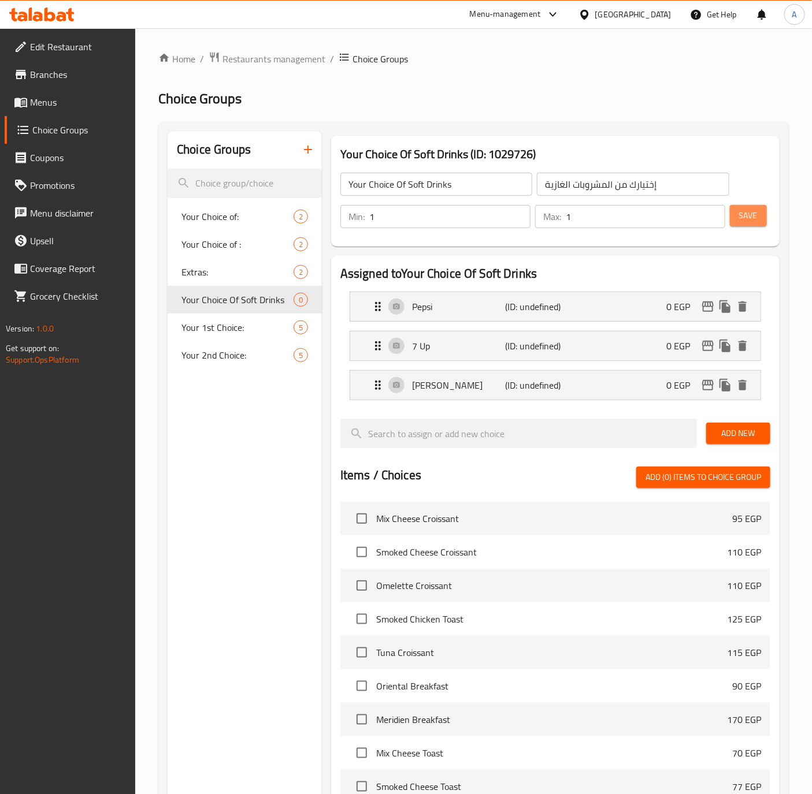
click at [750, 215] on span "Save" at bounding box center [748, 216] width 18 height 14
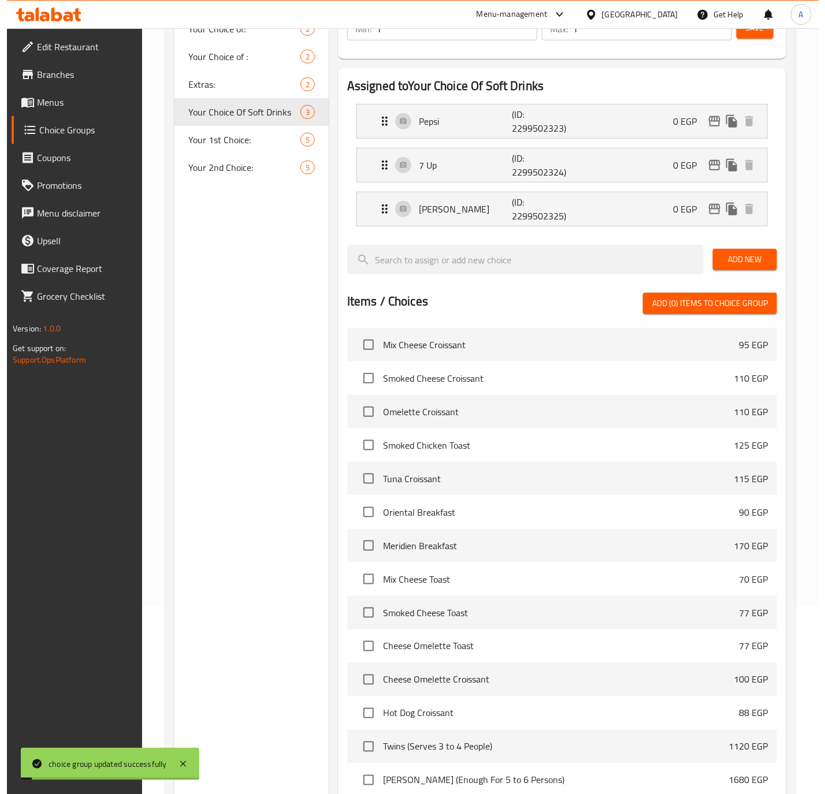
scroll to position [321, 0]
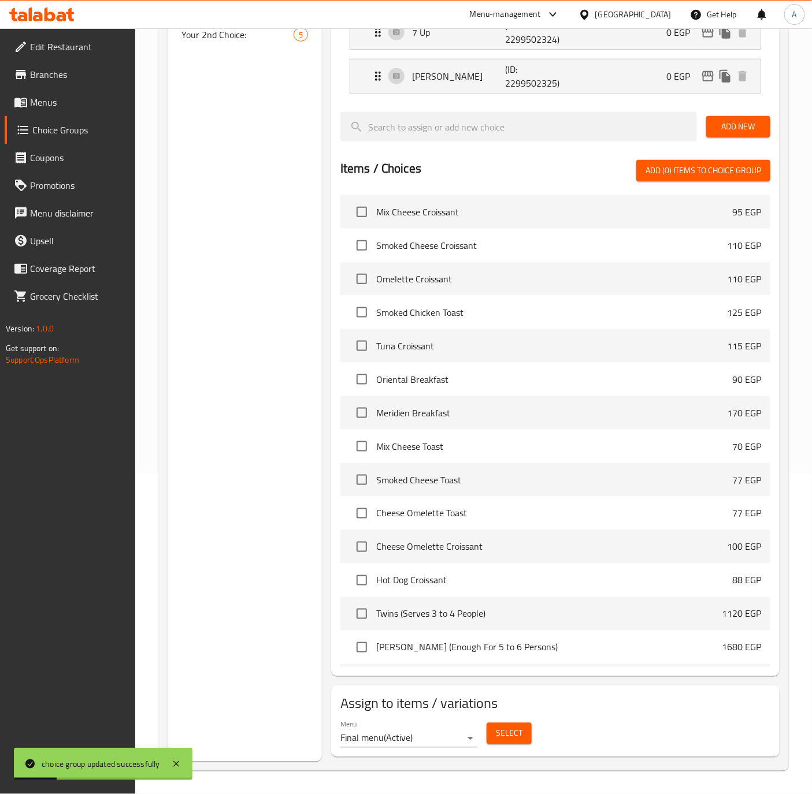
click at [501, 726] on button "Select" at bounding box center [508, 733] width 45 height 21
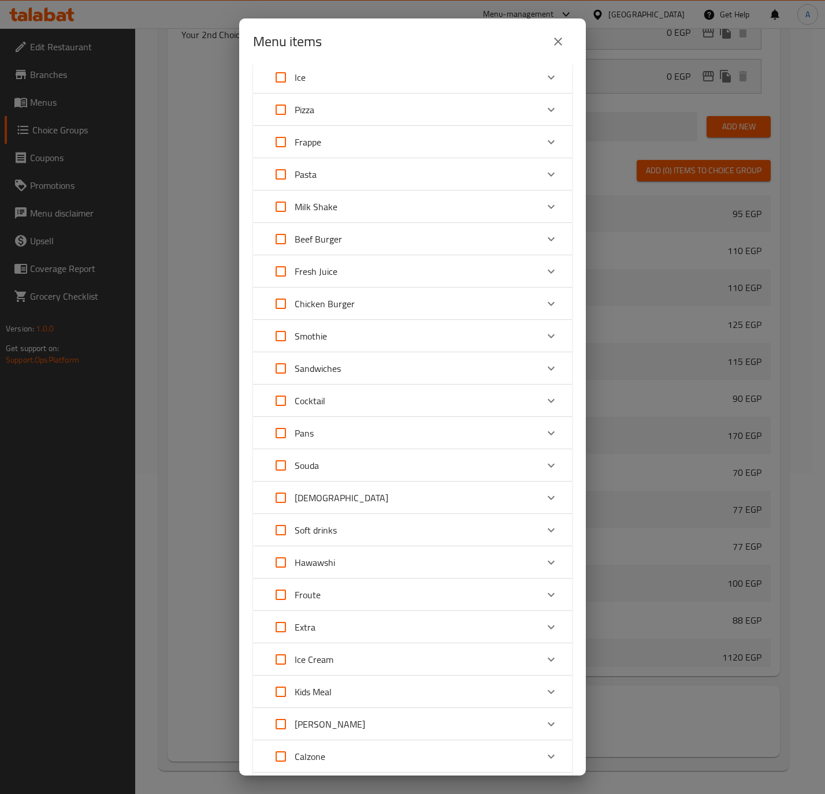
scroll to position [666, 0]
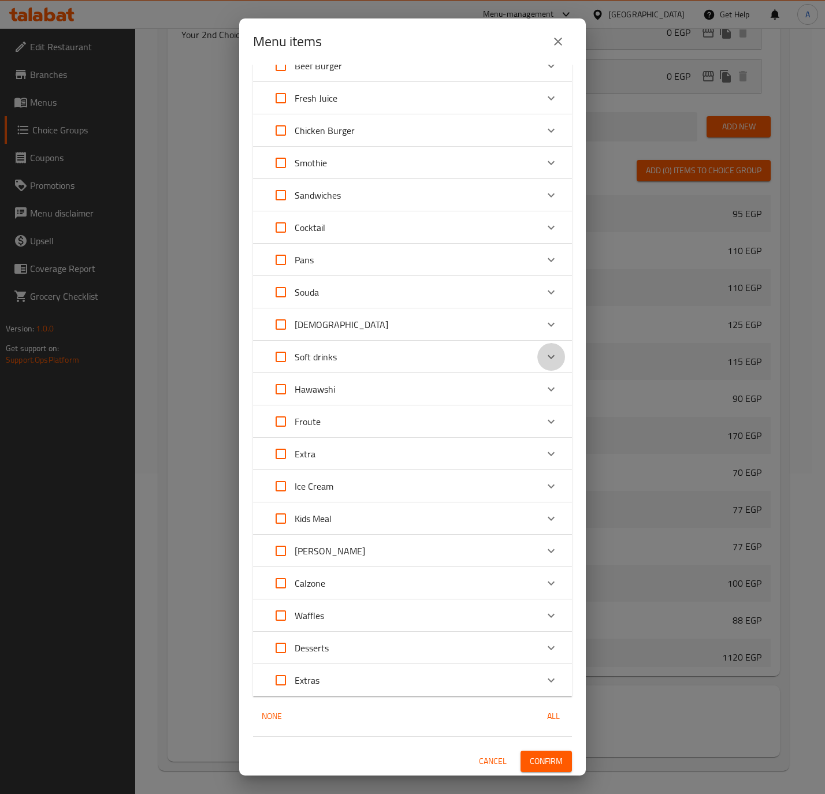
click at [544, 359] on icon "Expand" at bounding box center [551, 357] width 14 height 14
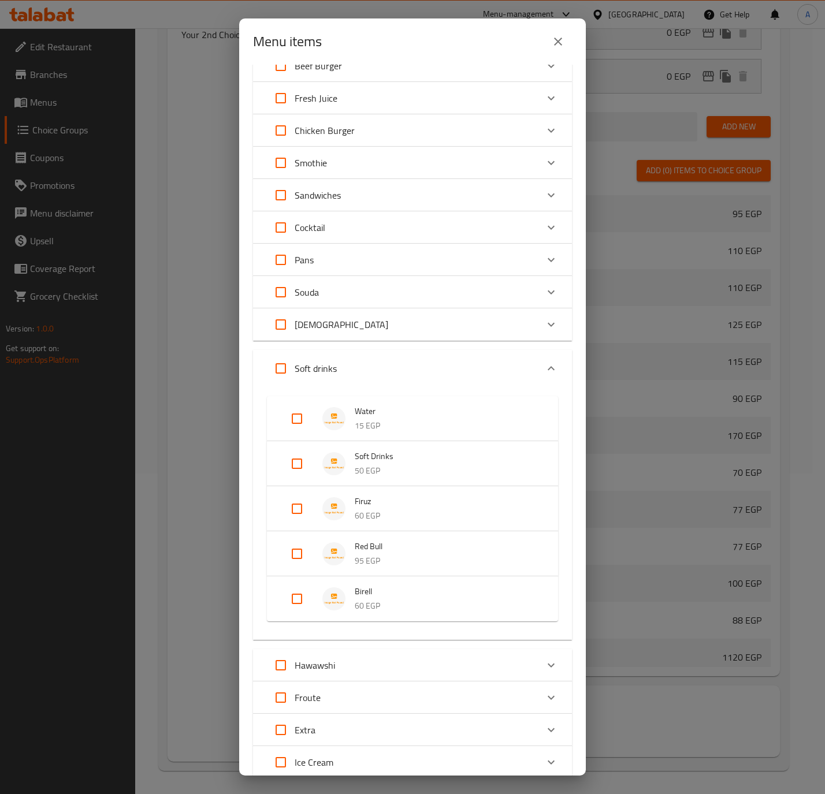
click at [292, 459] on input "Expand" at bounding box center [297, 464] width 28 height 28
checkbox input "true"
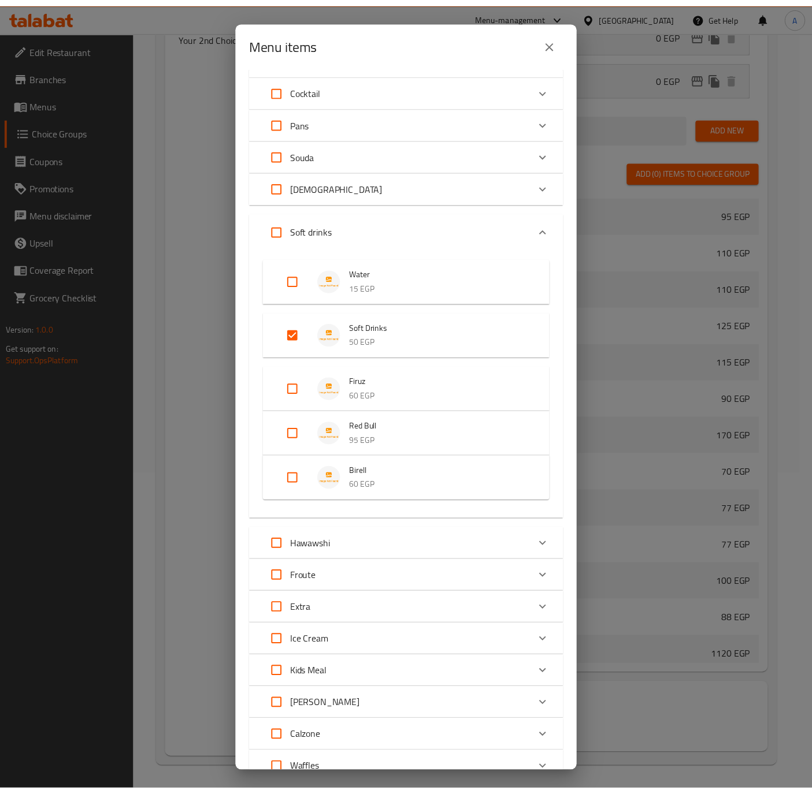
scroll to position [960, 0]
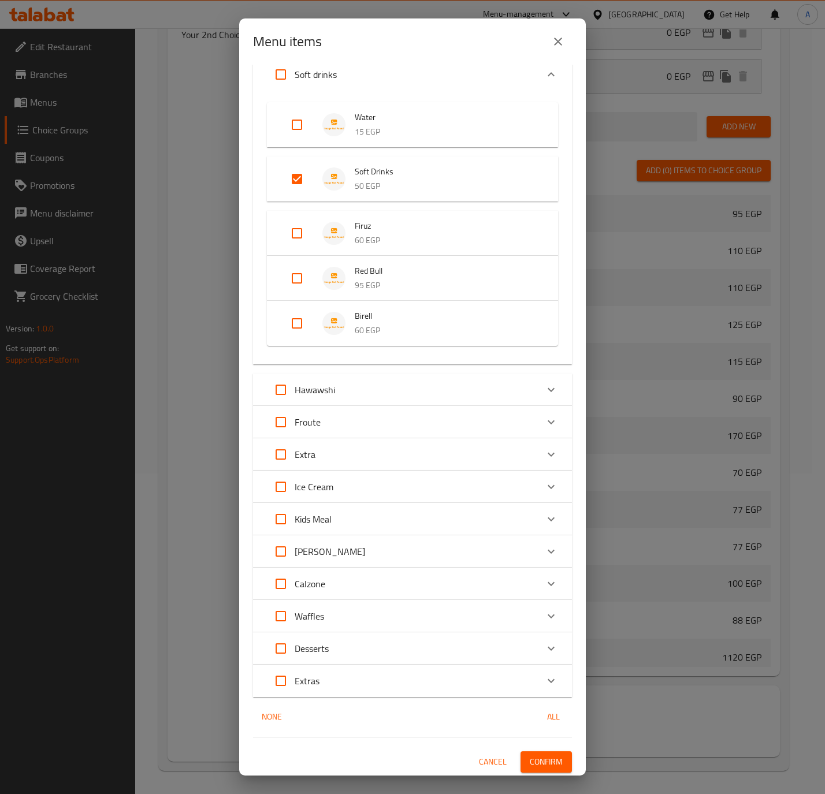
click at [530, 766] on span "Confirm" at bounding box center [546, 762] width 33 height 14
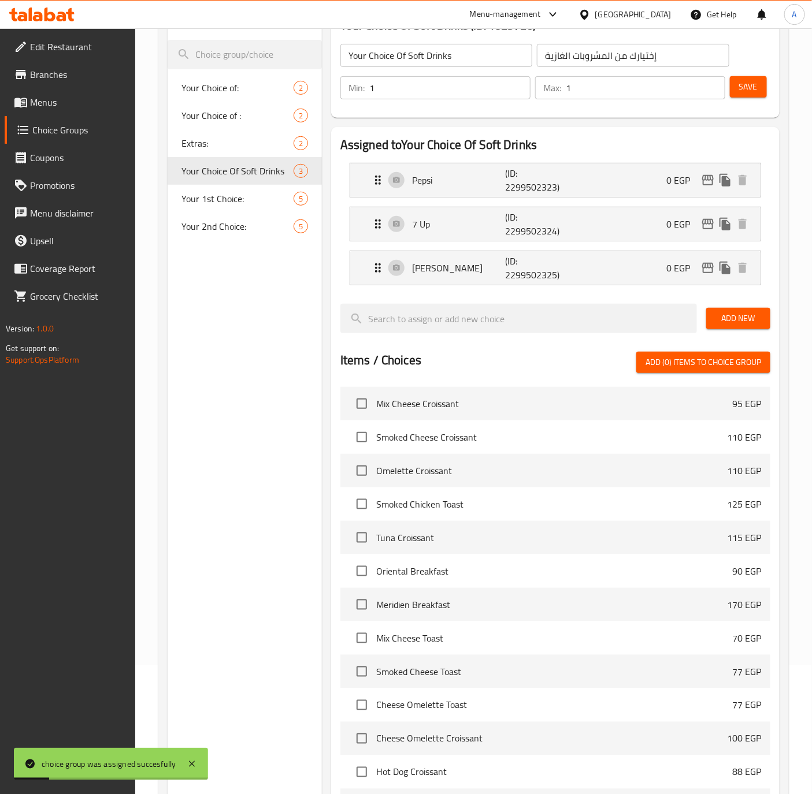
scroll to position [0, 0]
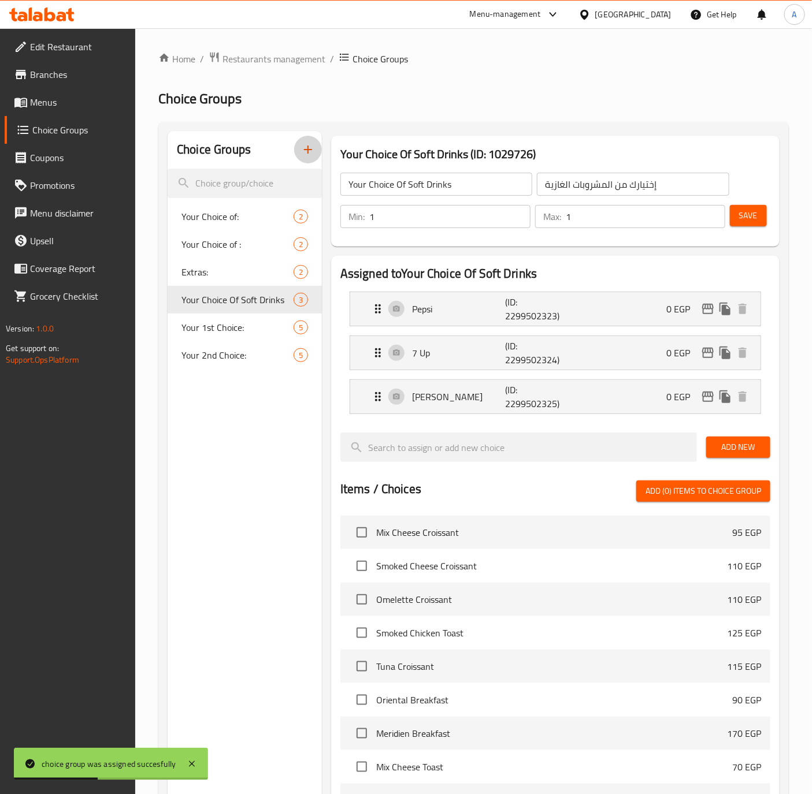
click at [309, 149] on icon "button" at bounding box center [308, 150] width 14 height 14
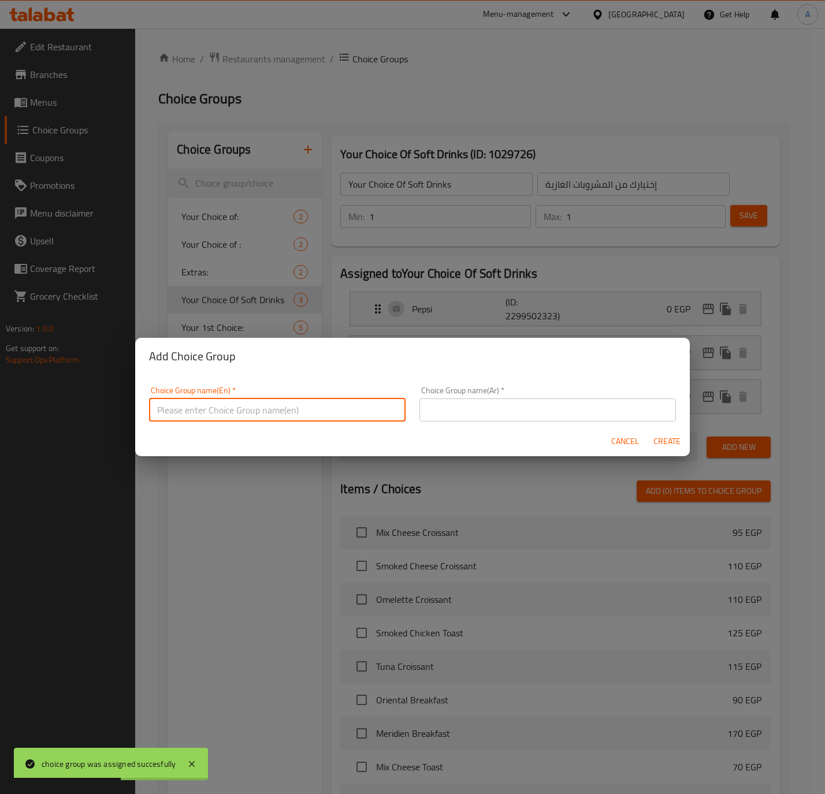
click at [248, 416] on input "text" at bounding box center [277, 410] width 256 height 23
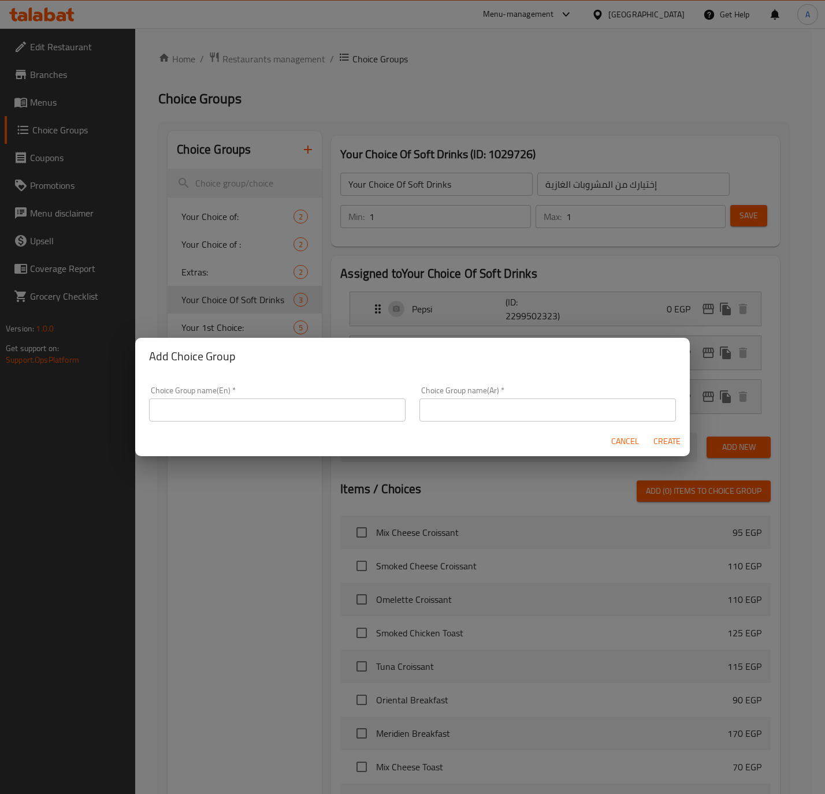
click at [217, 403] on input "text" at bounding box center [277, 410] width 256 height 23
paste input "Your Choice Of Size"
type input "Your Choice Of Size"
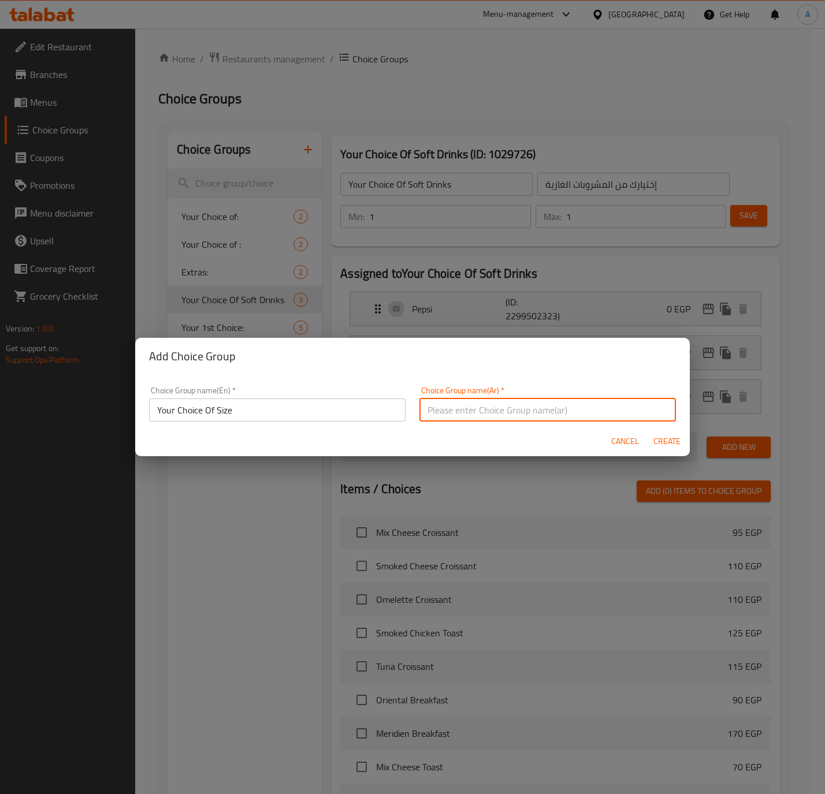
click at [463, 416] on input "text" at bounding box center [547, 410] width 256 height 23
paste input "إختيارك من الحجم:"
type input "إختيارك من الحجم"
click at [556, 370] on div "Add Choice Group" at bounding box center [412, 356] width 554 height 37
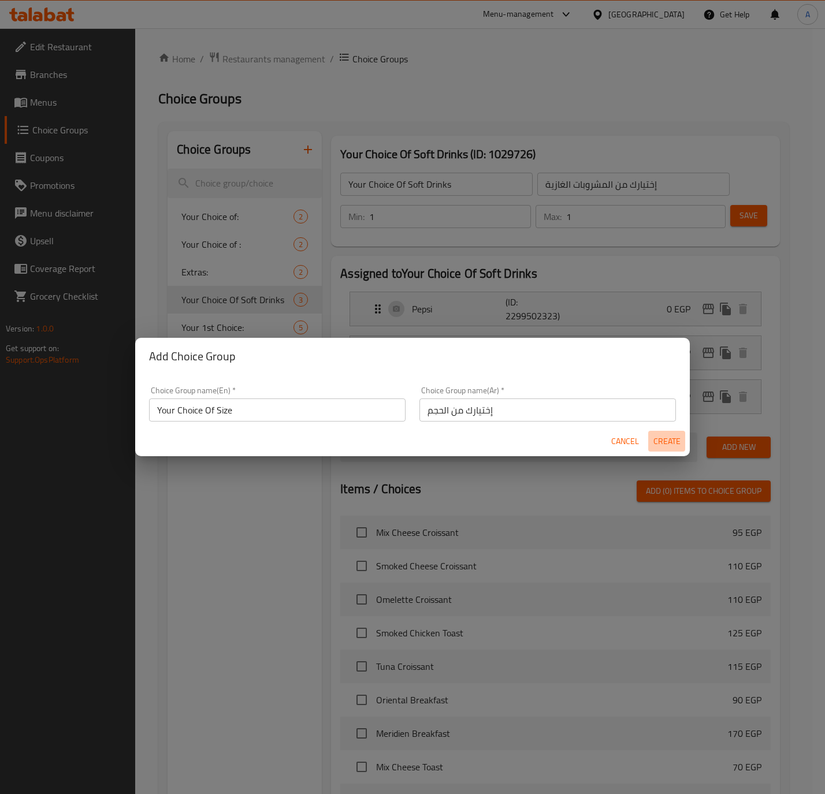
click at [662, 439] on span "Create" at bounding box center [667, 441] width 28 height 14
type input "Your Choice Of Size"
type input "إختيارك من الحجم"
type input "0"
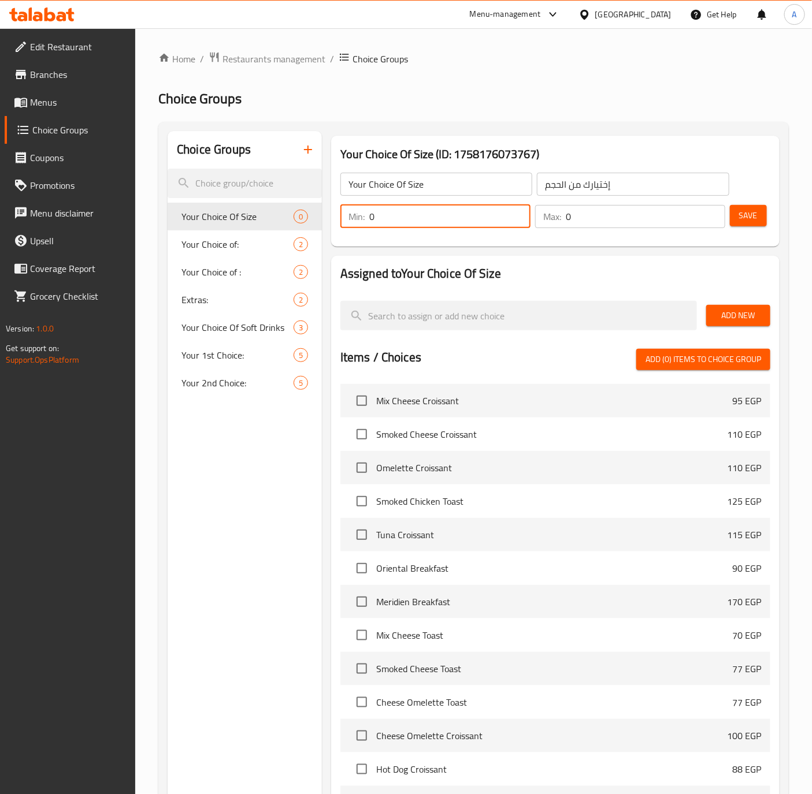
click at [408, 217] on input "0" at bounding box center [449, 216] width 161 height 23
type input "1"
click at [567, 222] on input "0" at bounding box center [644, 216] width 159 height 23
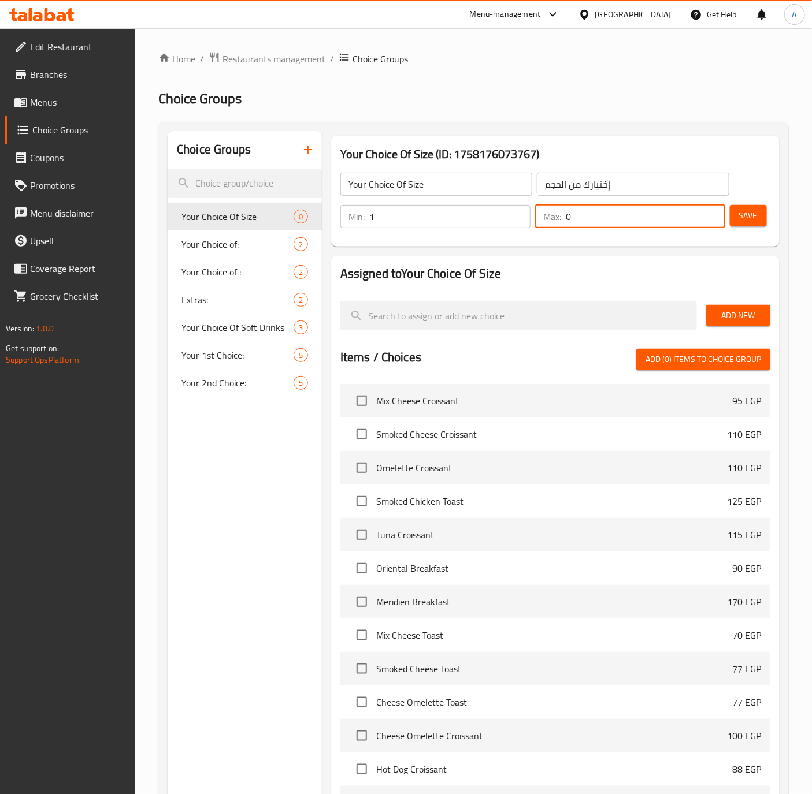
click at [567, 222] on input "0" at bounding box center [644, 216] width 159 height 23
type input "1"
click at [754, 217] on span "Save" at bounding box center [748, 216] width 18 height 14
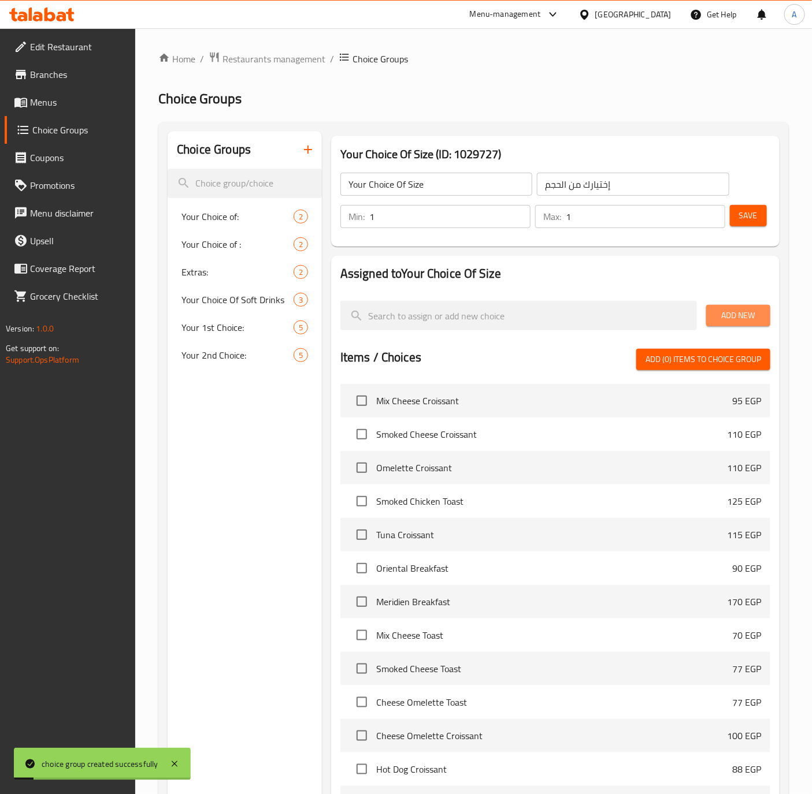
click at [754, 314] on span "Add New" at bounding box center [738, 315] width 46 height 14
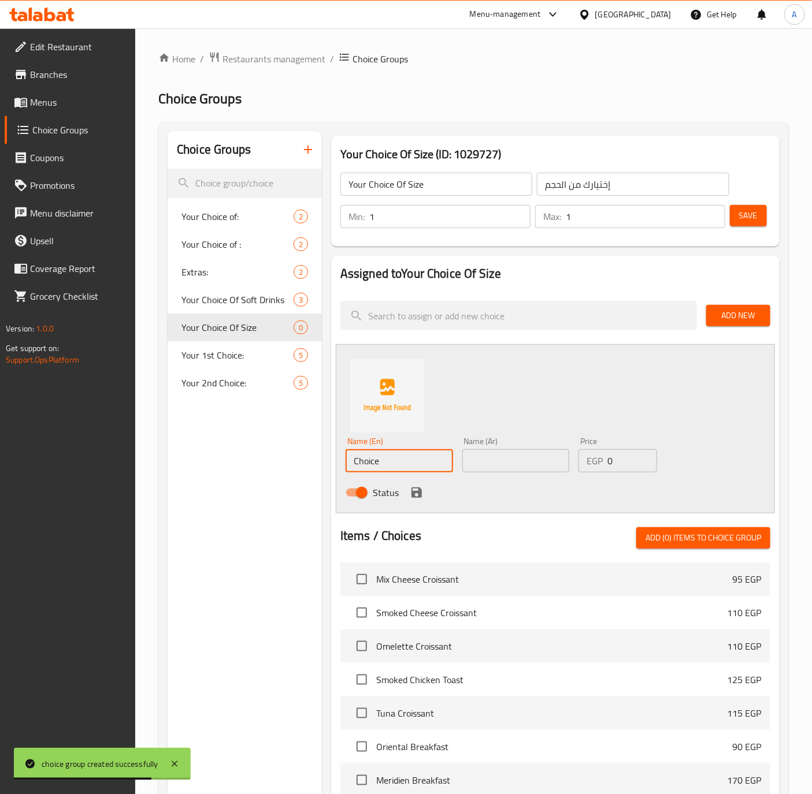
click at [420, 470] on input "Choice" at bounding box center [398, 460] width 107 height 23
paste input "Singl"
type input "Single"
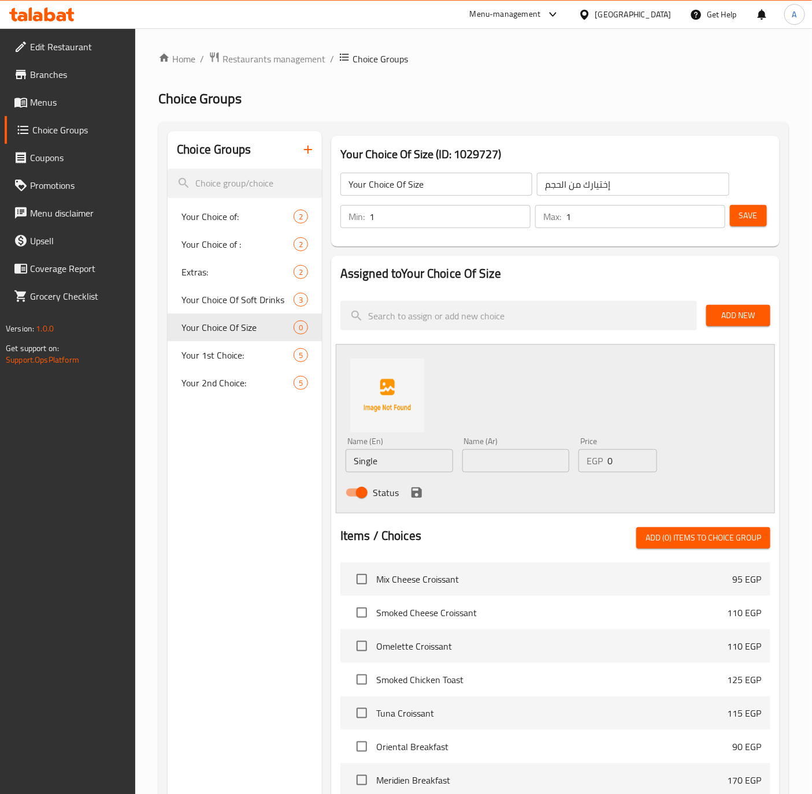
click at [496, 466] on input "text" at bounding box center [515, 460] width 107 height 23
paste input "سنجل"
type input "سنجل"
click at [612, 452] on input "0" at bounding box center [631, 460] width 49 height 23
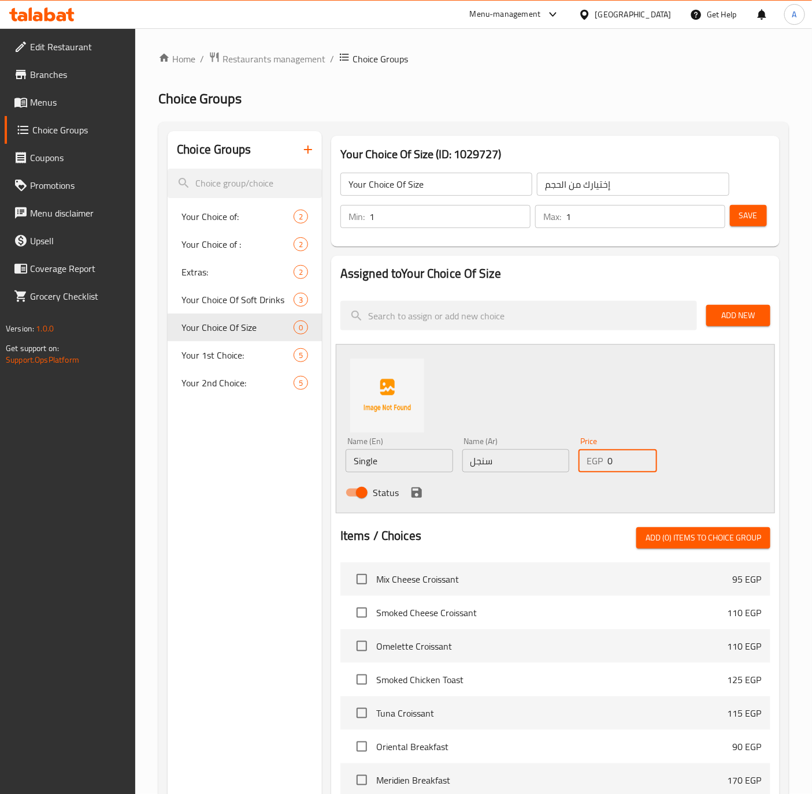
click at [612, 452] on input "0" at bounding box center [631, 460] width 49 height 23
paste input "45"
type input "45"
click at [413, 496] on icon "save" at bounding box center [416, 492] width 10 height 10
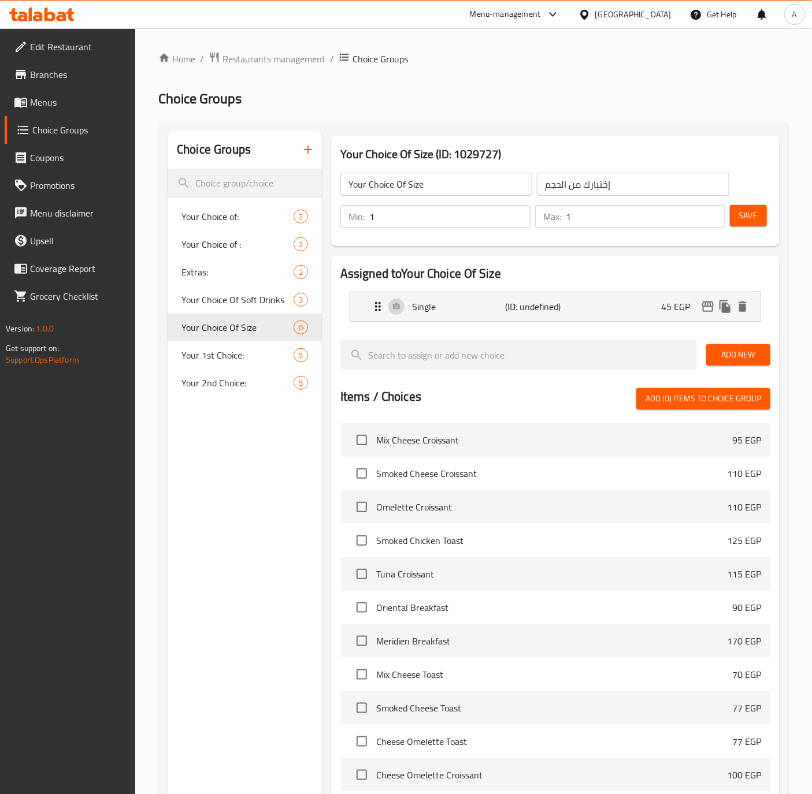
click at [739, 355] on span "Add New" at bounding box center [738, 355] width 46 height 14
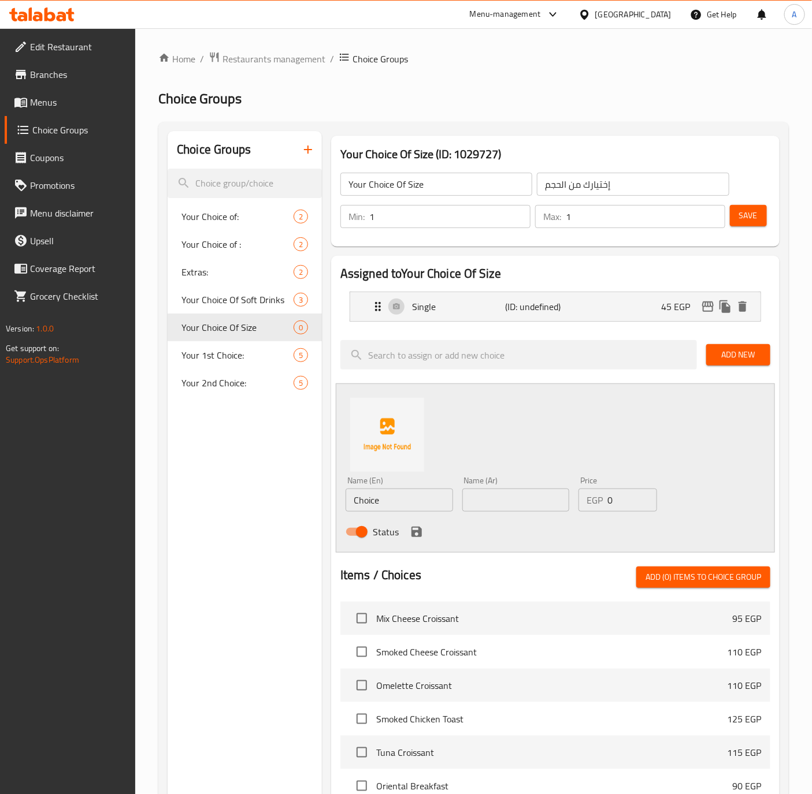
click at [425, 501] on input "Choice" at bounding box center [398, 500] width 107 height 23
paste input "Doubl"
type input "Double"
click at [518, 496] on input "text" at bounding box center [515, 500] width 107 height 23
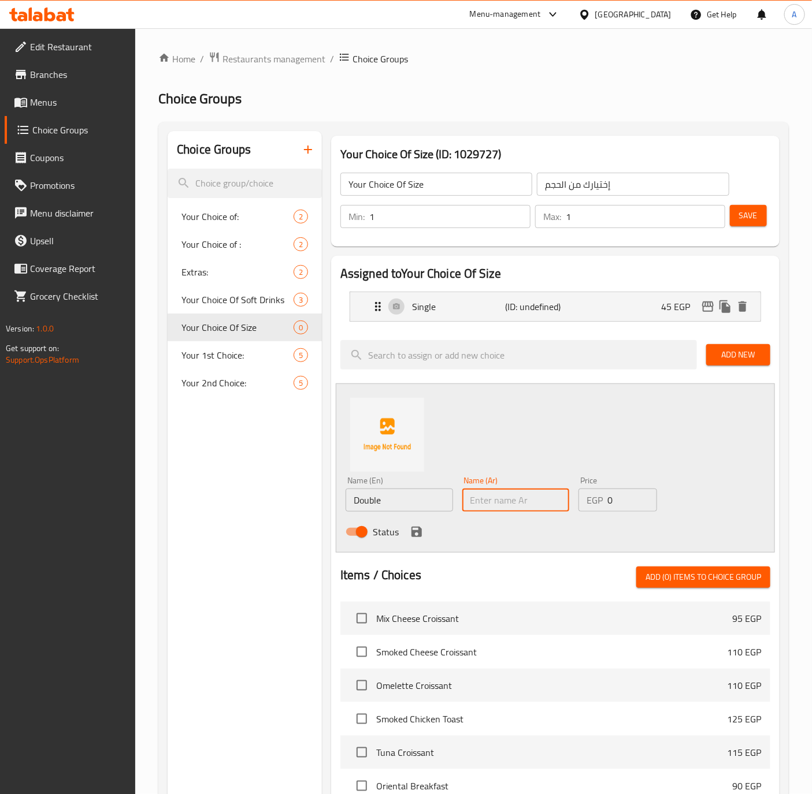
paste input "دبل"
type input "دبل"
click at [614, 498] on input "0" at bounding box center [631, 500] width 49 height 23
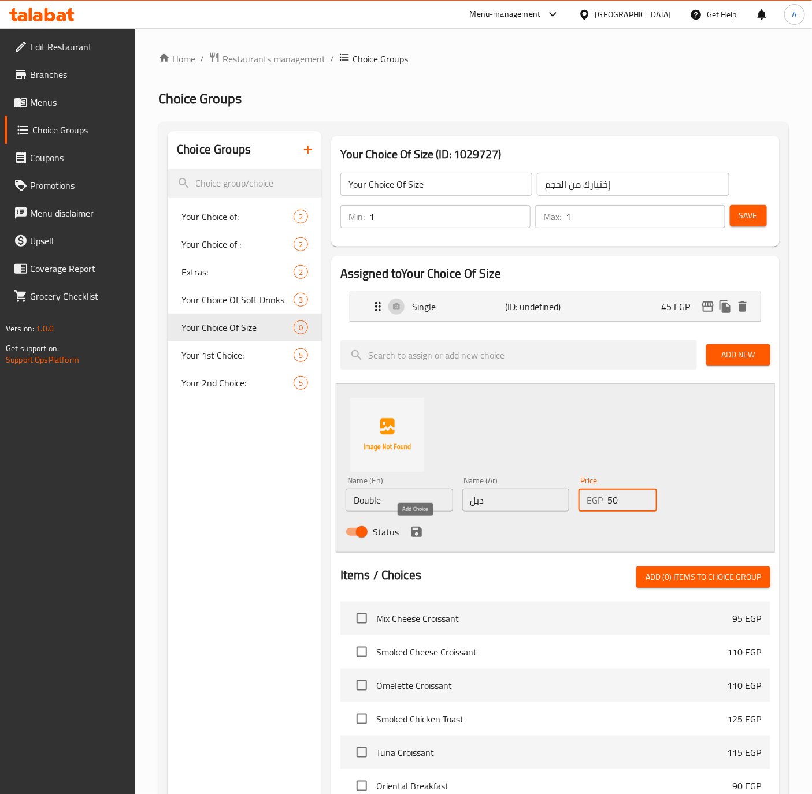
type input "50"
click at [422, 527] on icon "save" at bounding box center [417, 532] width 14 height 14
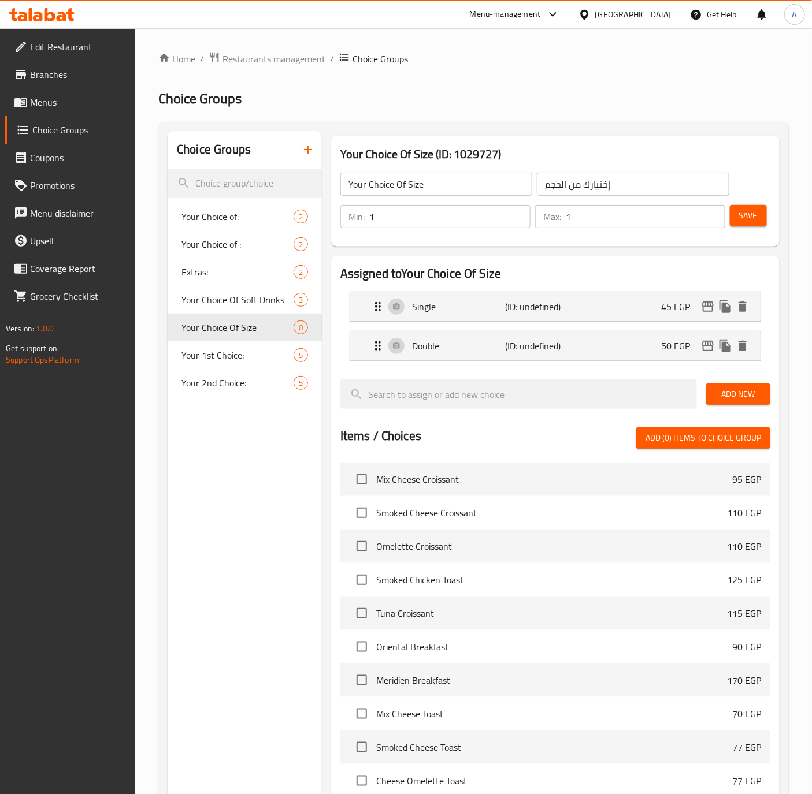
click at [754, 220] on span "Save" at bounding box center [748, 216] width 18 height 14
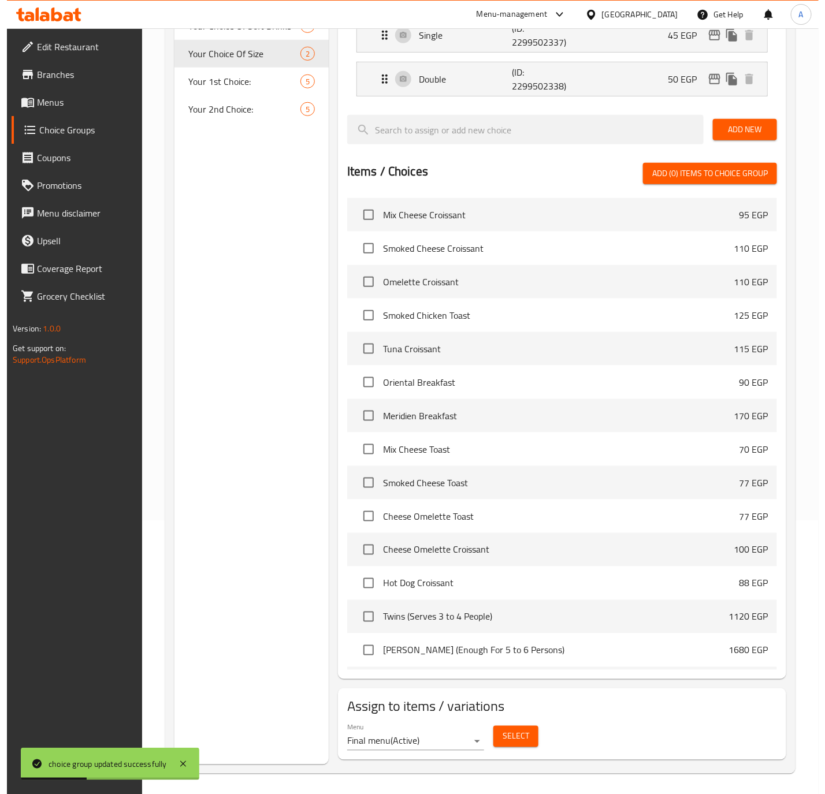
scroll to position [277, 0]
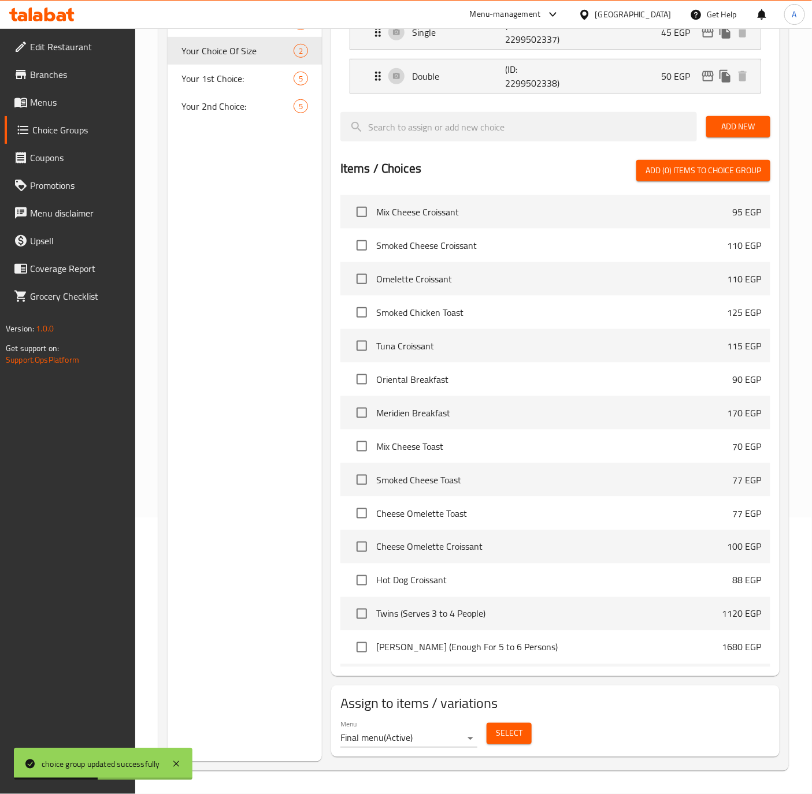
click at [505, 728] on span "Select" at bounding box center [509, 734] width 27 height 14
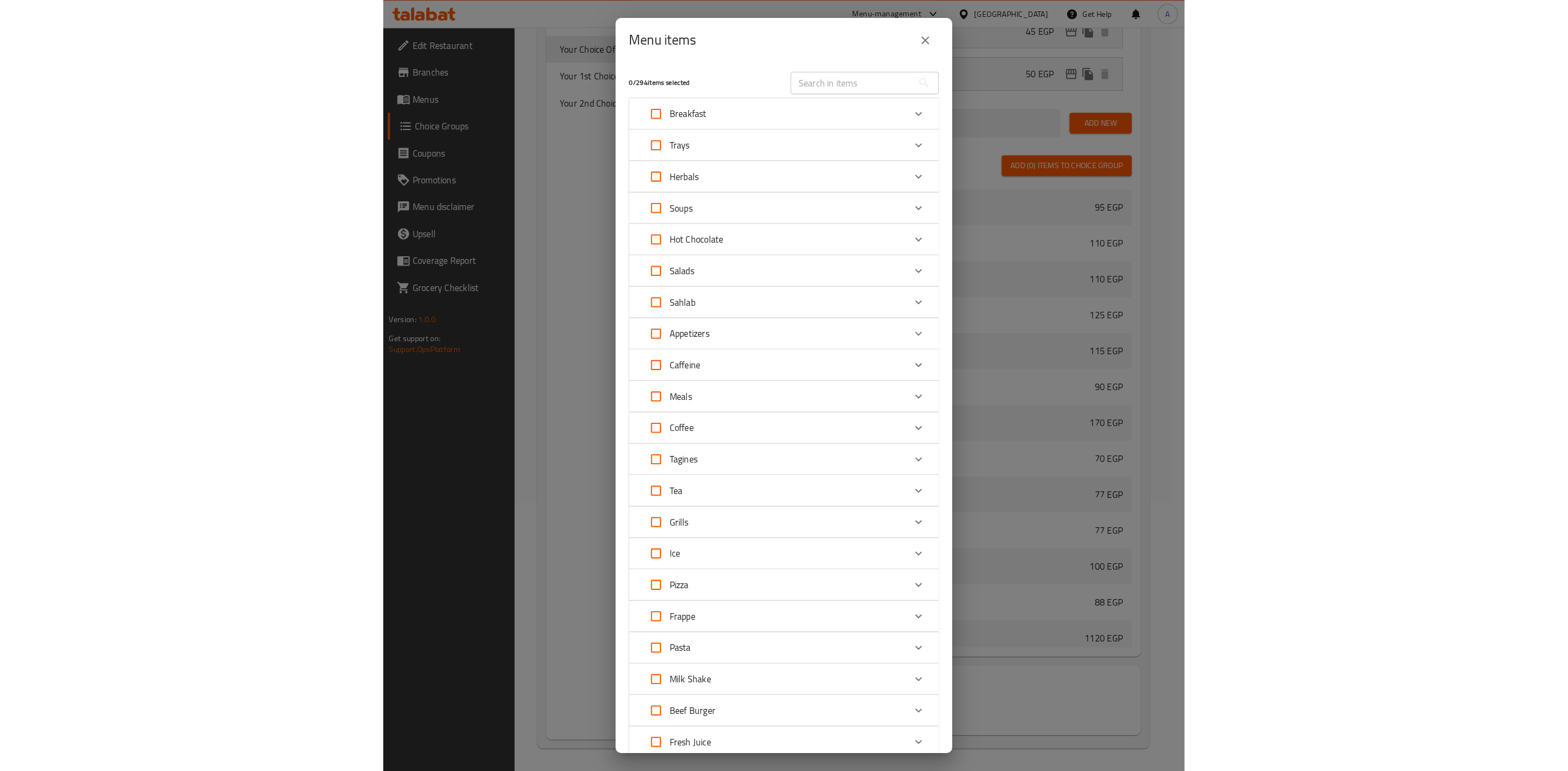
scroll to position [213, 0]
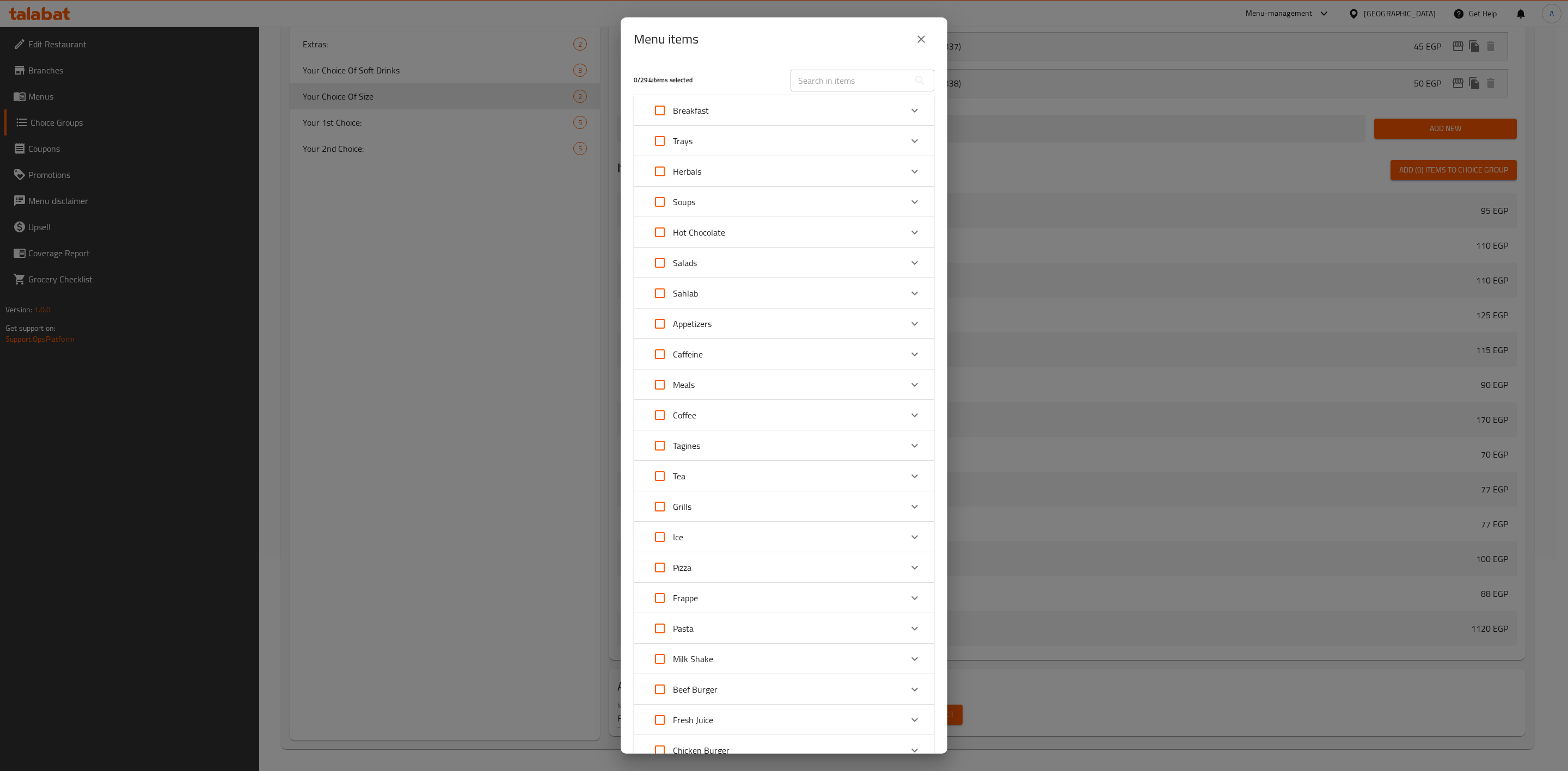
click at [902, 350] on div "Expand" at bounding box center [916, 354] width 26 height 26
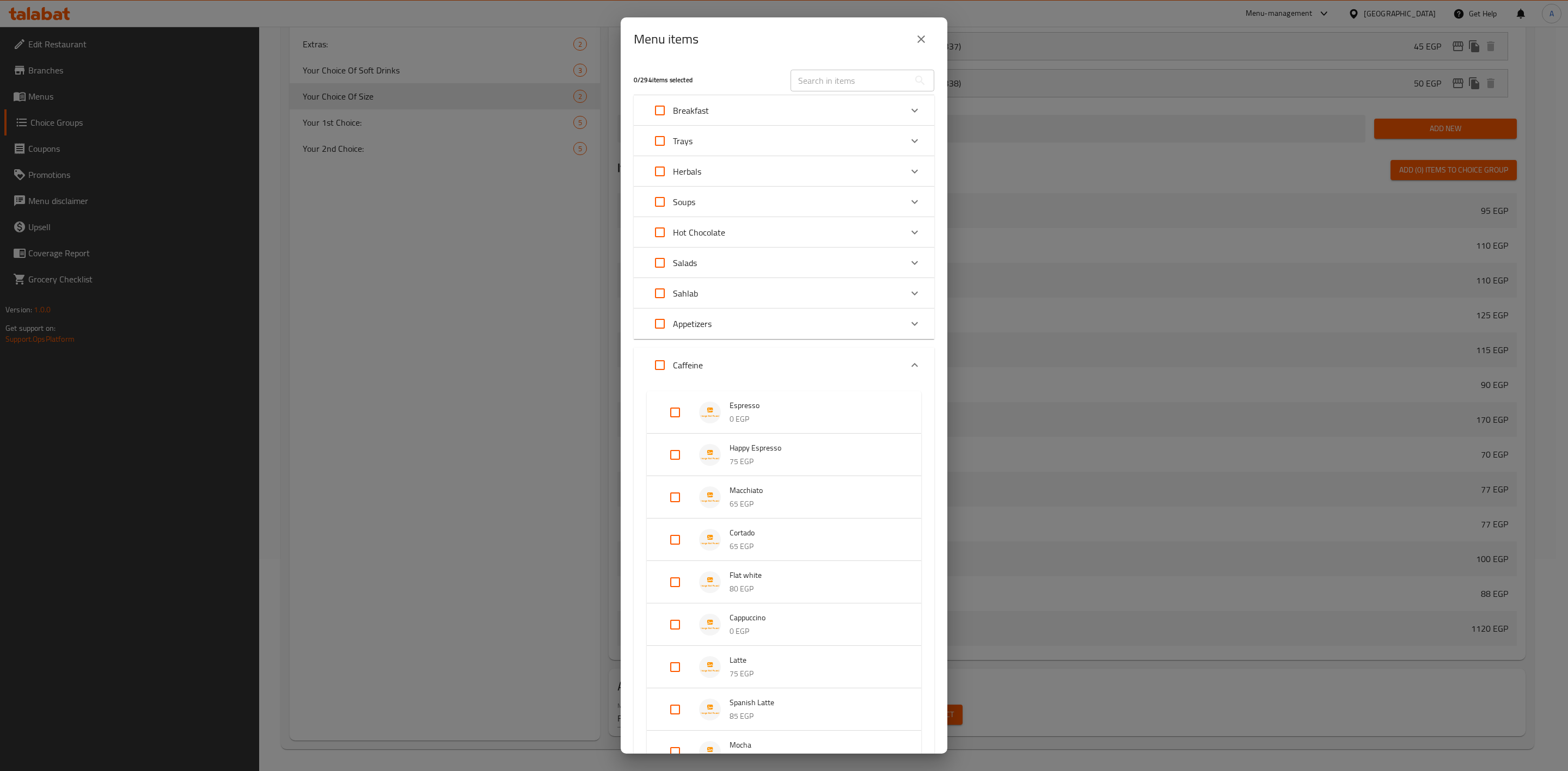
click at [685, 402] on input "Expand" at bounding box center [675, 413] width 26 height 26
checkbox input "true"
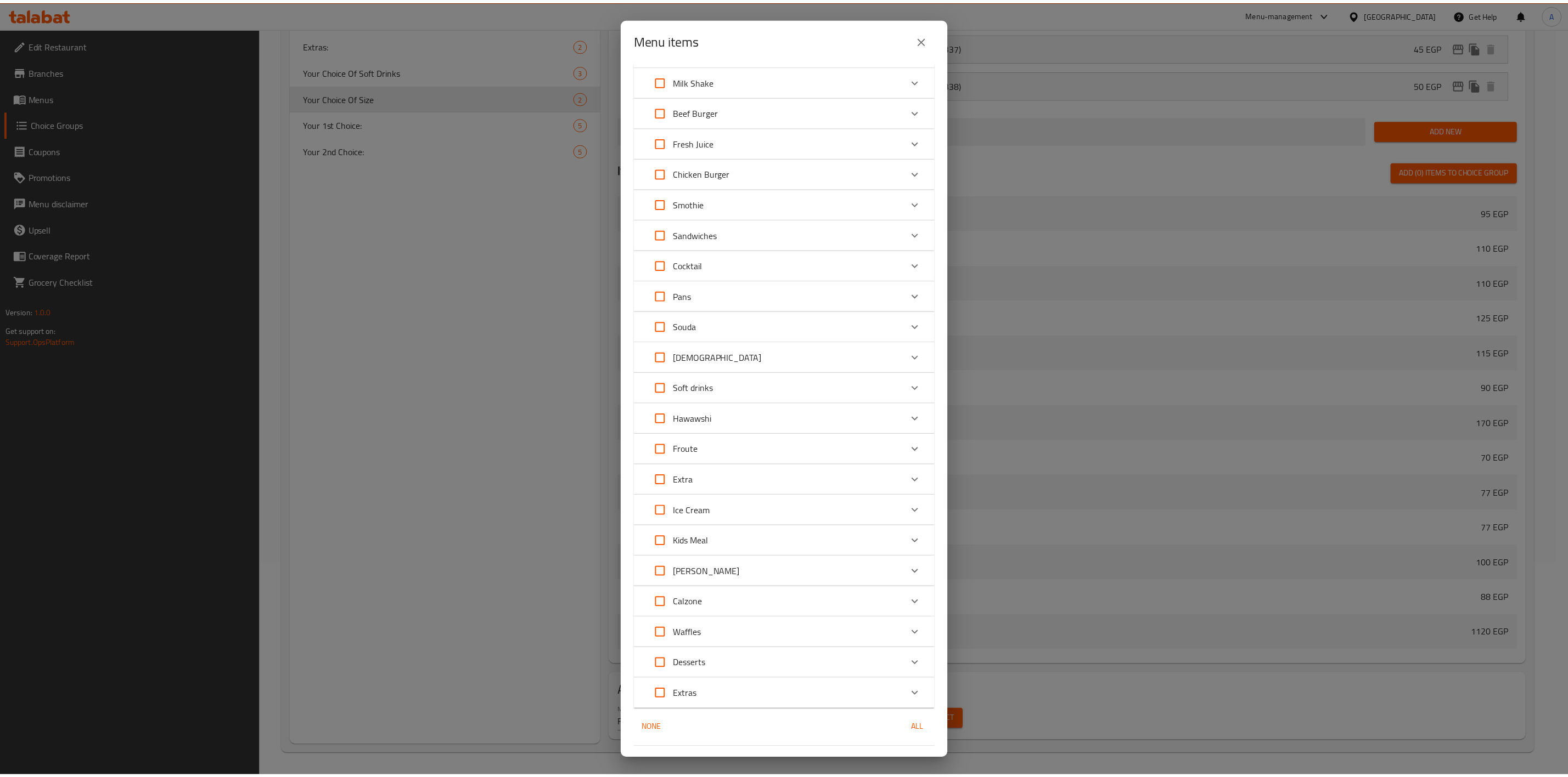
scroll to position [1222, 0]
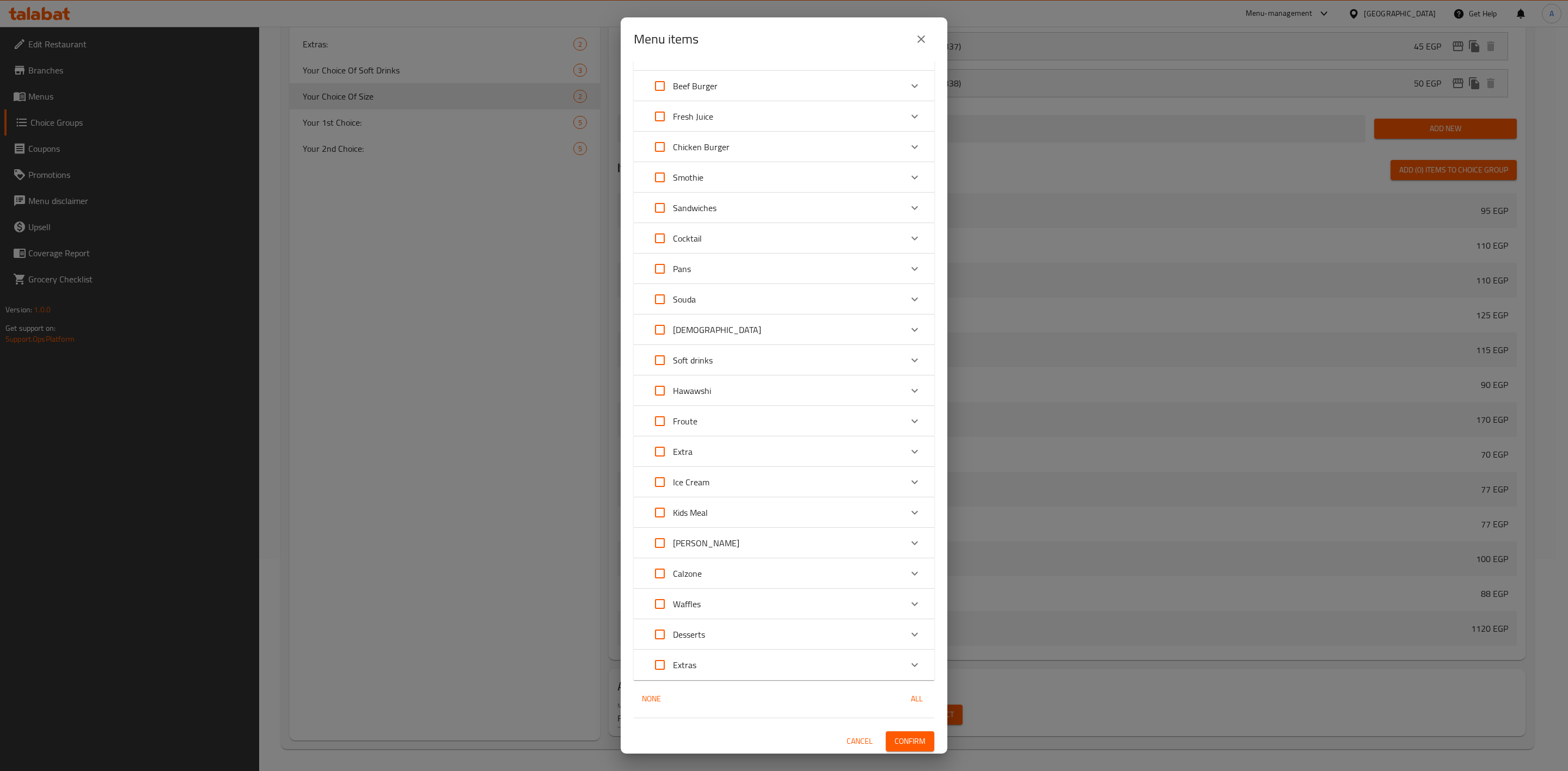
click at [894, 731] on button "Confirm" at bounding box center [910, 741] width 48 height 20
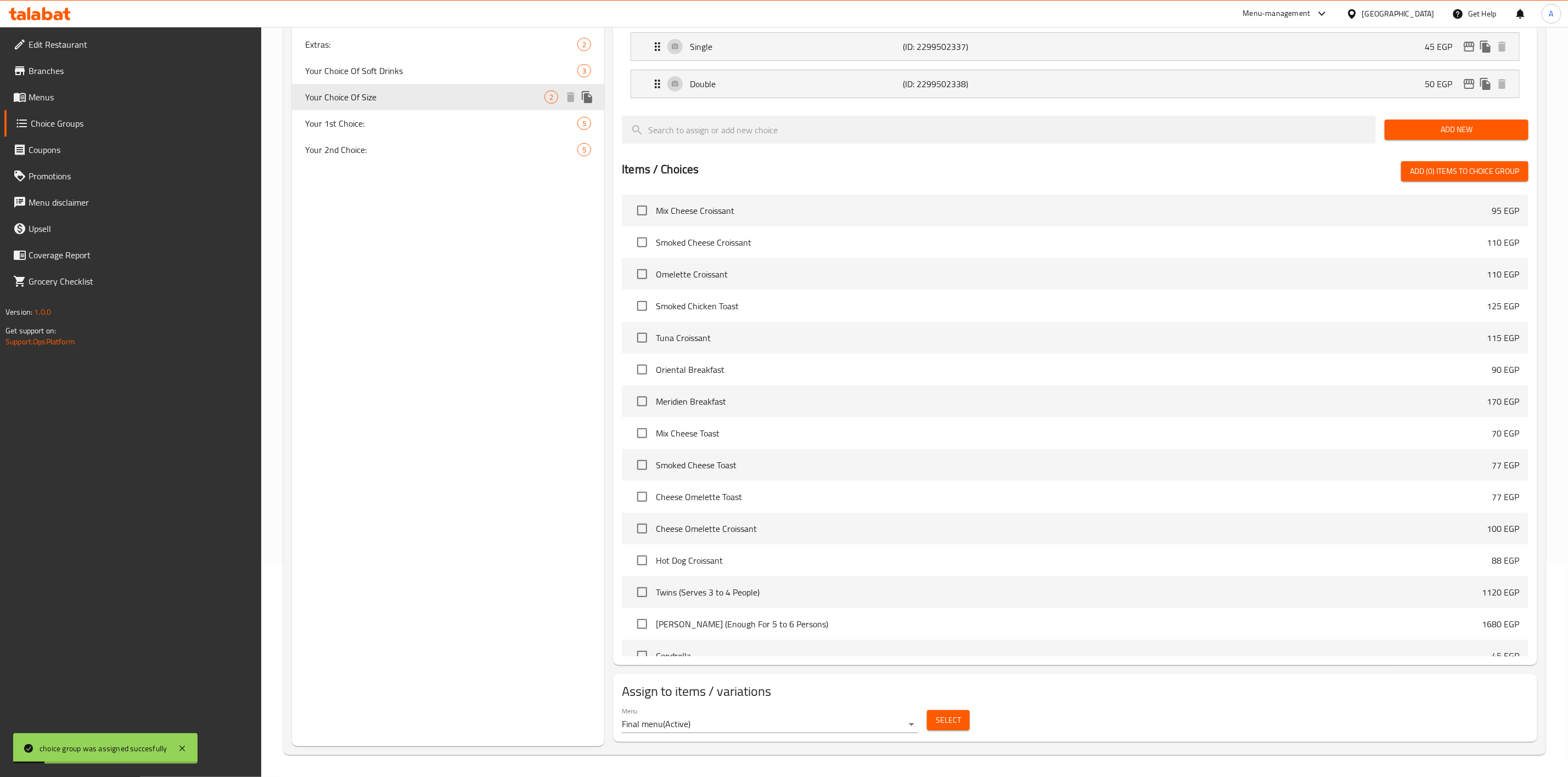
click at [596, 99] on div "Your Choice Of Size 2" at bounding box center [448, 97] width 313 height 27
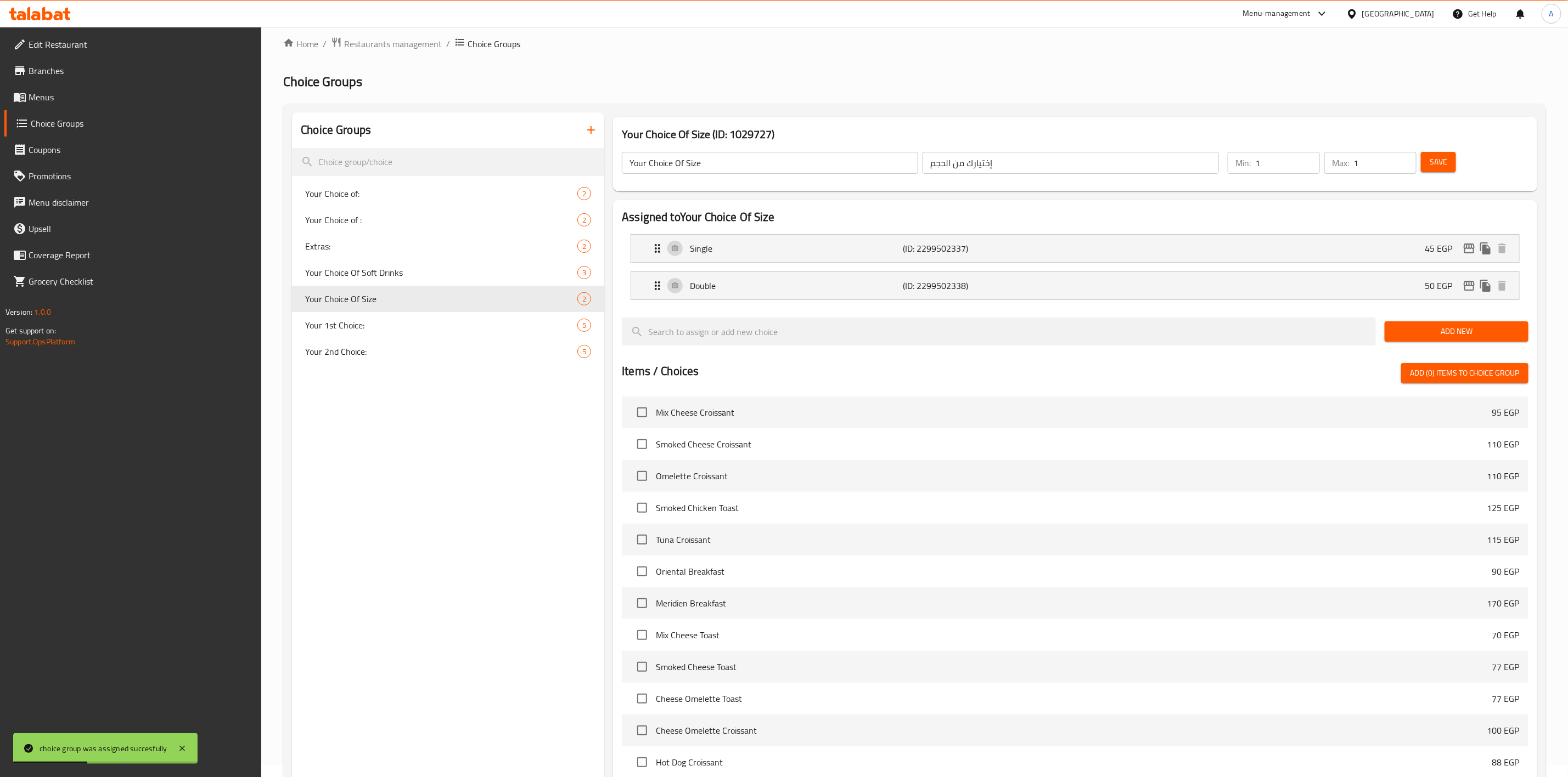
scroll to position [0, 0]
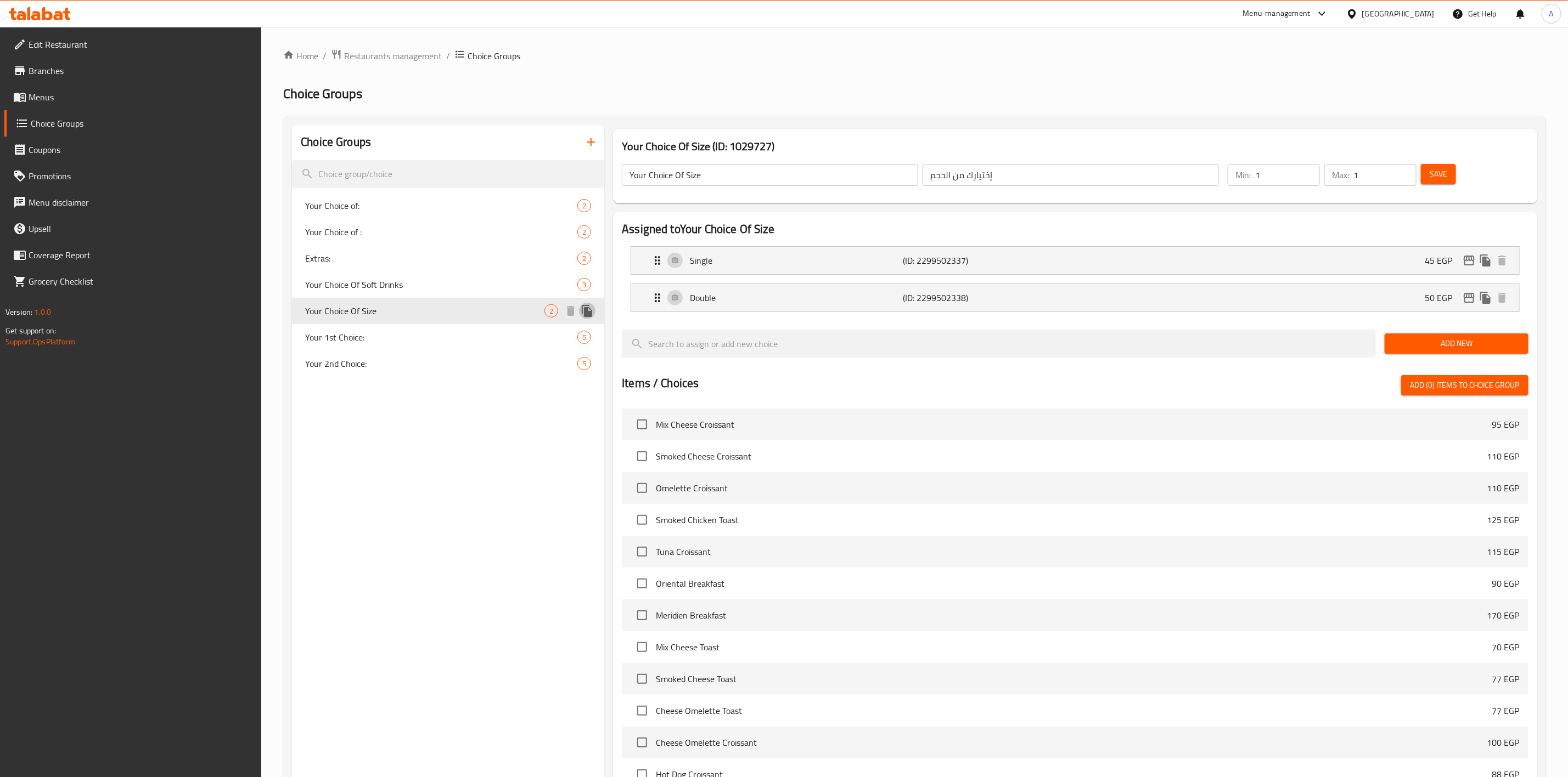
click at [592, 307] on icon "duplicate" at bounding box center [587, 312] width 13 height 13
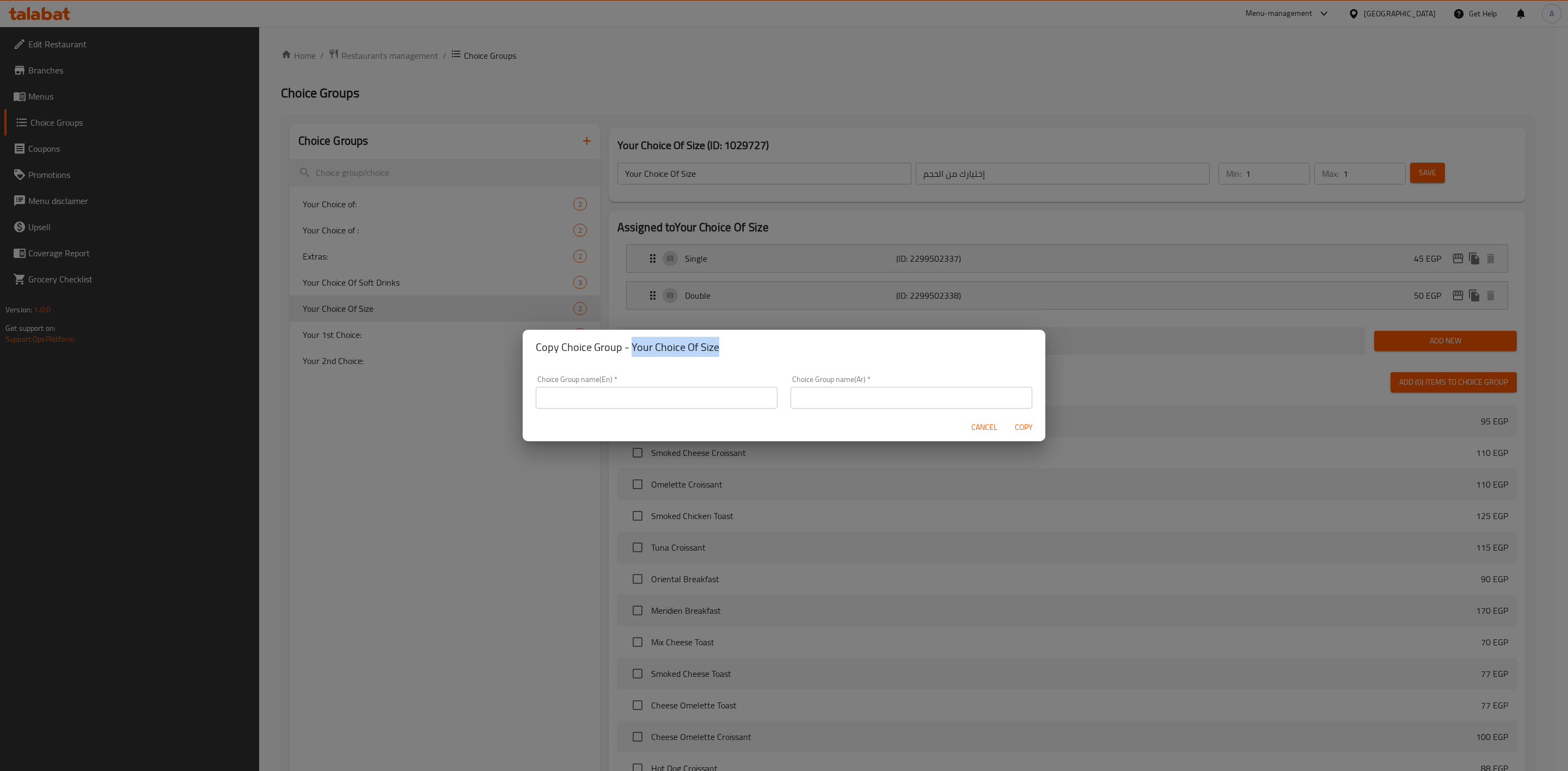
drag, startPoint x: 630, startPoint y: 349, endPoint x: 742, endPoint y: 353, distance: 112.1
click at [742, 353] on h2 "Copy Choice Group - Your Choice Of Size" at bounding box center [784, 347] width 497 height 17
copy h2 "Your Choice Of Size"
click at [604, 398] on input "text" at bounding box center [656, 398] width 241 height 22
paste input "Your Choice Of Size"
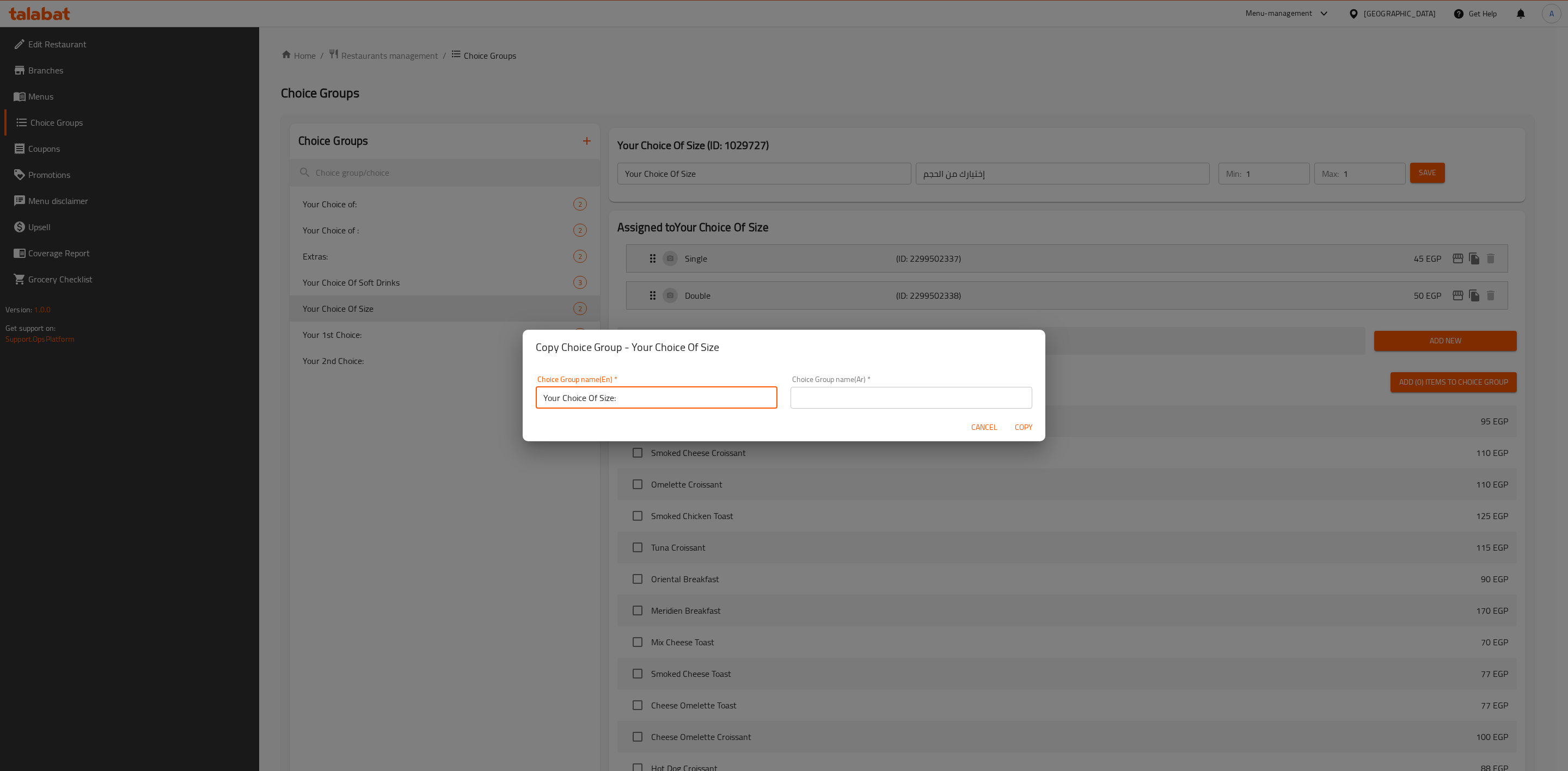
type input "Your Choice Of Size:"
click at [840, 391] on input "text" at bounding box center [912, 398] width 241 height 22
click at [957, 349] on h2 "Copy Choice Group - Your Choice Of Size" at bounding box center [784, 347] width 497 height 17
click at [834, 395] on input "text" at bounding box center [912, 398] width 241 height 22
paste input "إختيارك من الحجم:"
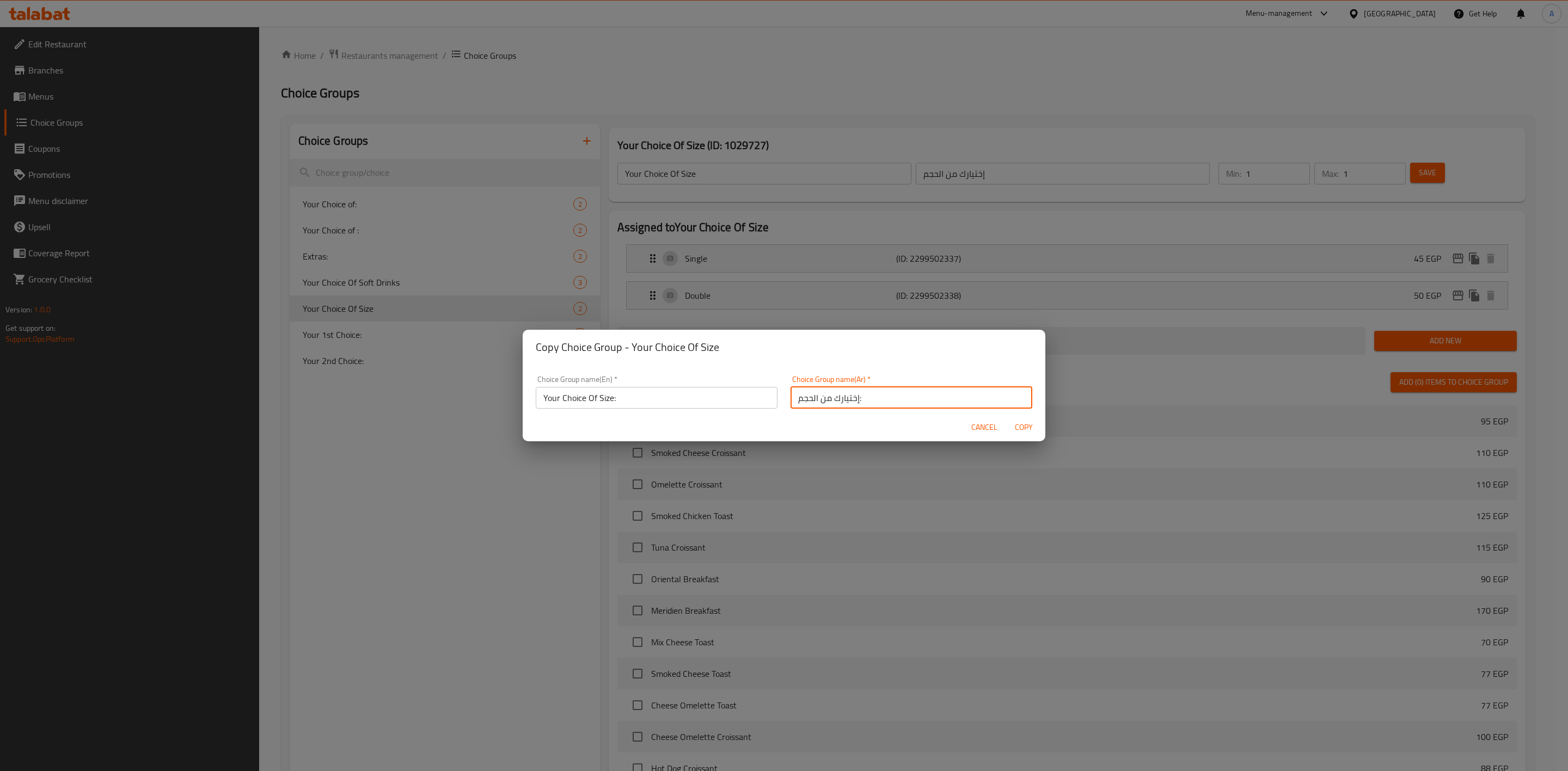
type input "إختيارك من الحجم:"
drag, startPoint x: 820, startPoint y: 353, endPoint x: 831, endPoint y: 353, distance: 11.0
click at [820, 353] on h2 "Copy Choice Group - Your Choice Of Size" at bounding box center [784, 347] width 497 height 17
click at [1024, 430] on span "Copy" at bounding box center [1024, 427] width 26 height 13
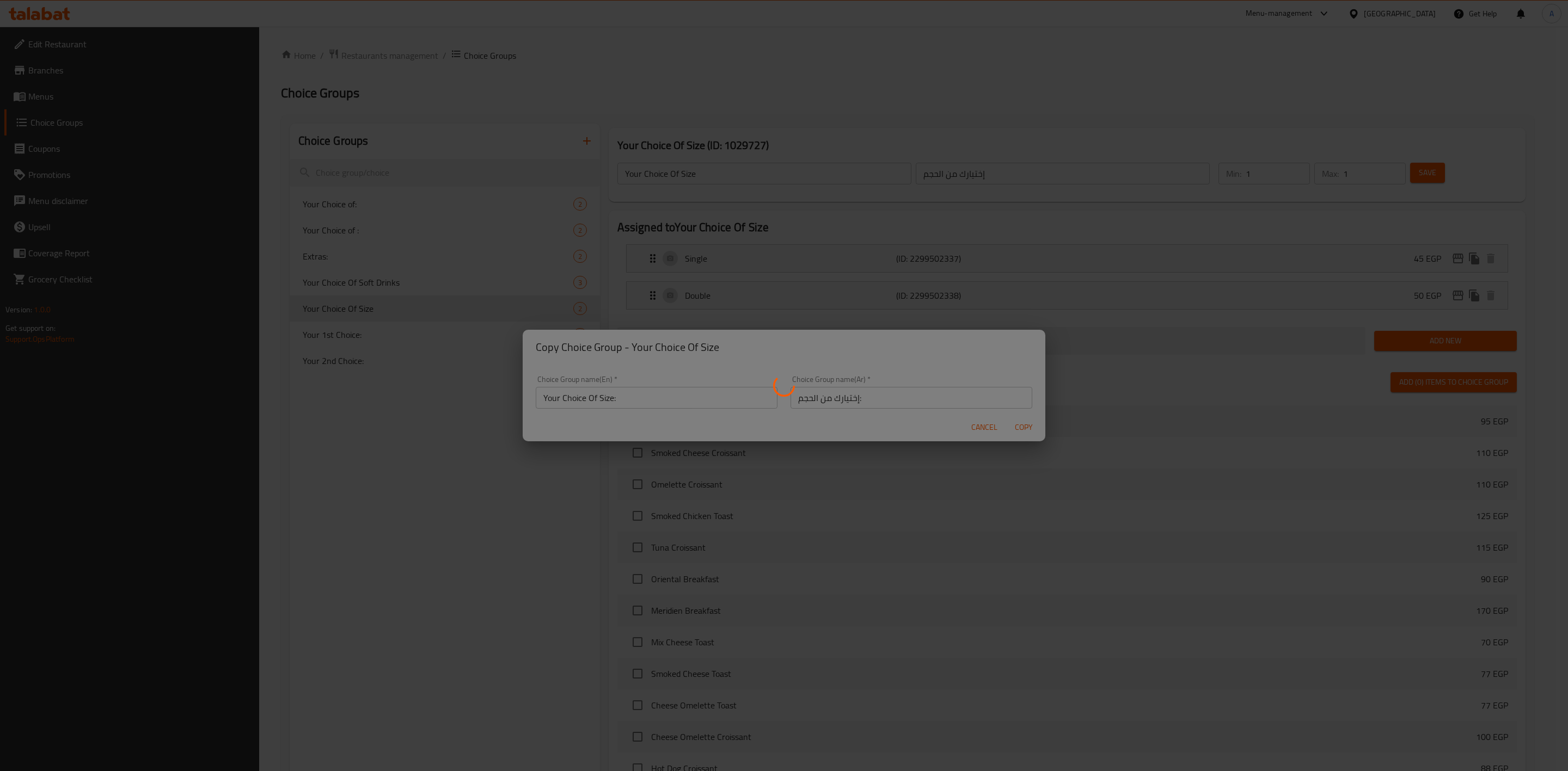
type input "Your Choice Of Size:"
type input "إختيارك من الحجم:"
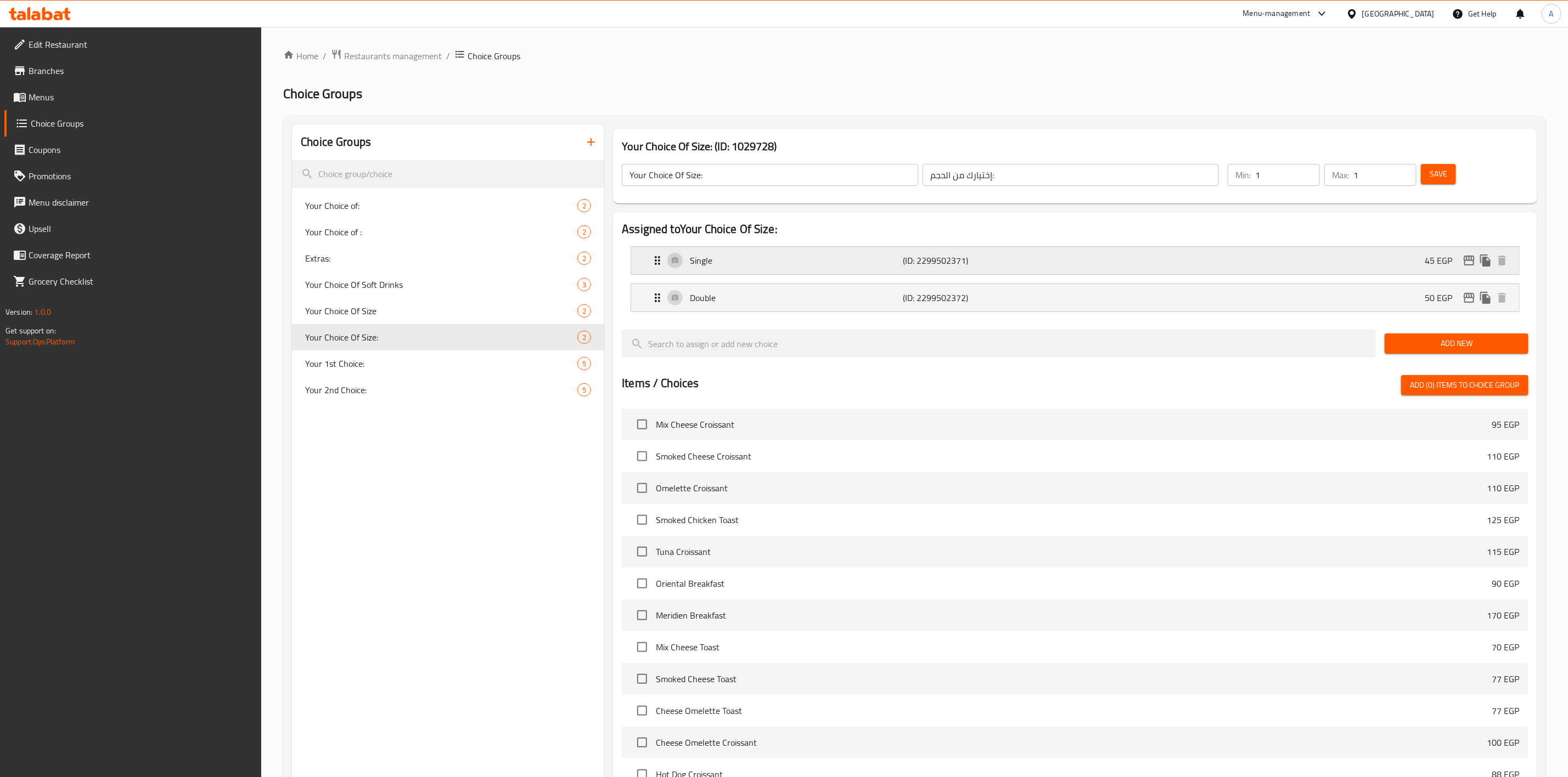
click at [1092, 251] on div "Single (ID: 2299502371) 45 EGP" at bounding box center [1079, 260] width 855 height 28
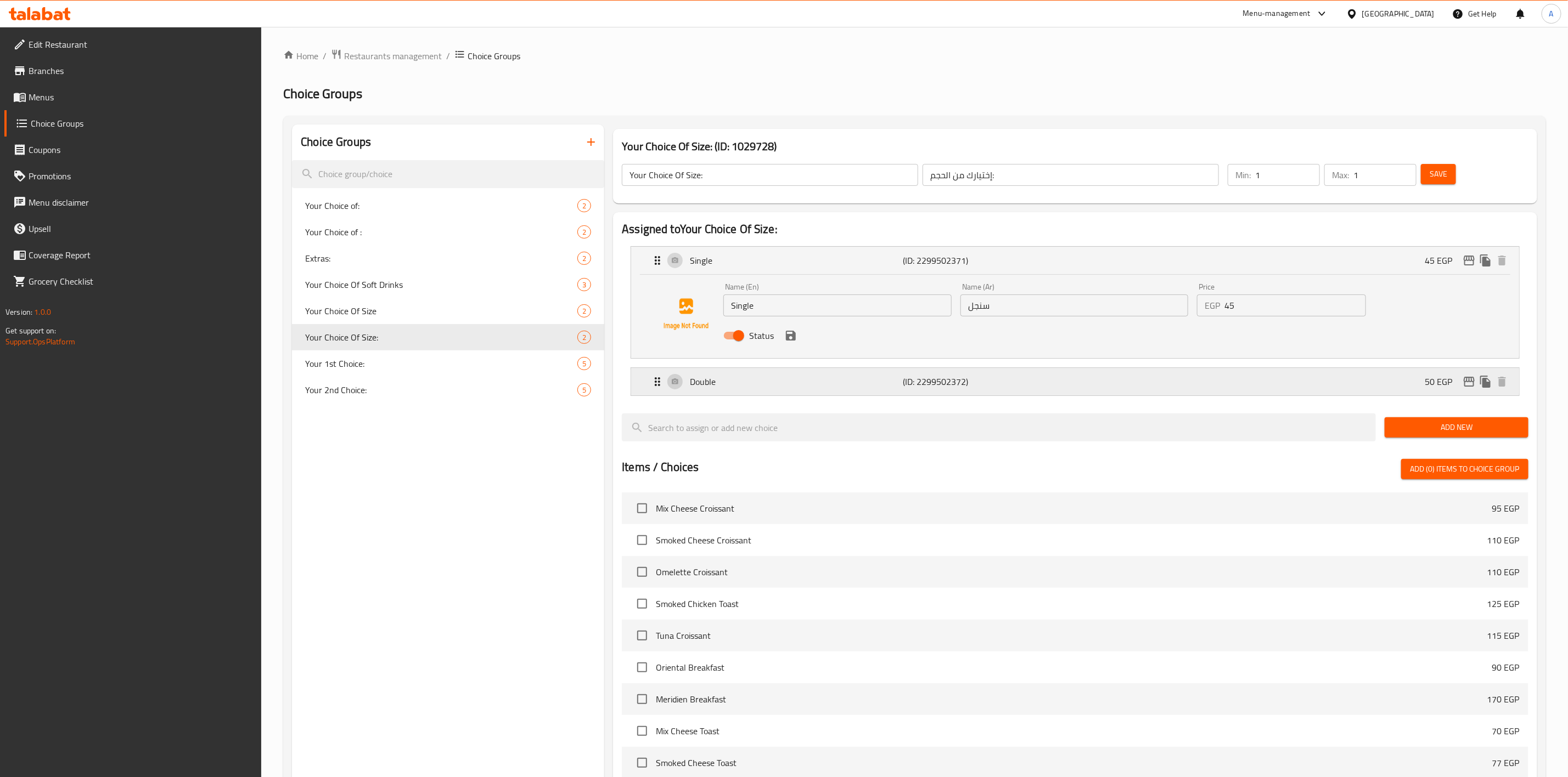
click at [1023, 389] on div "Double (ID: 2299502372) 50 EGP" at bounding box center [1079, 382] width 855 height 28
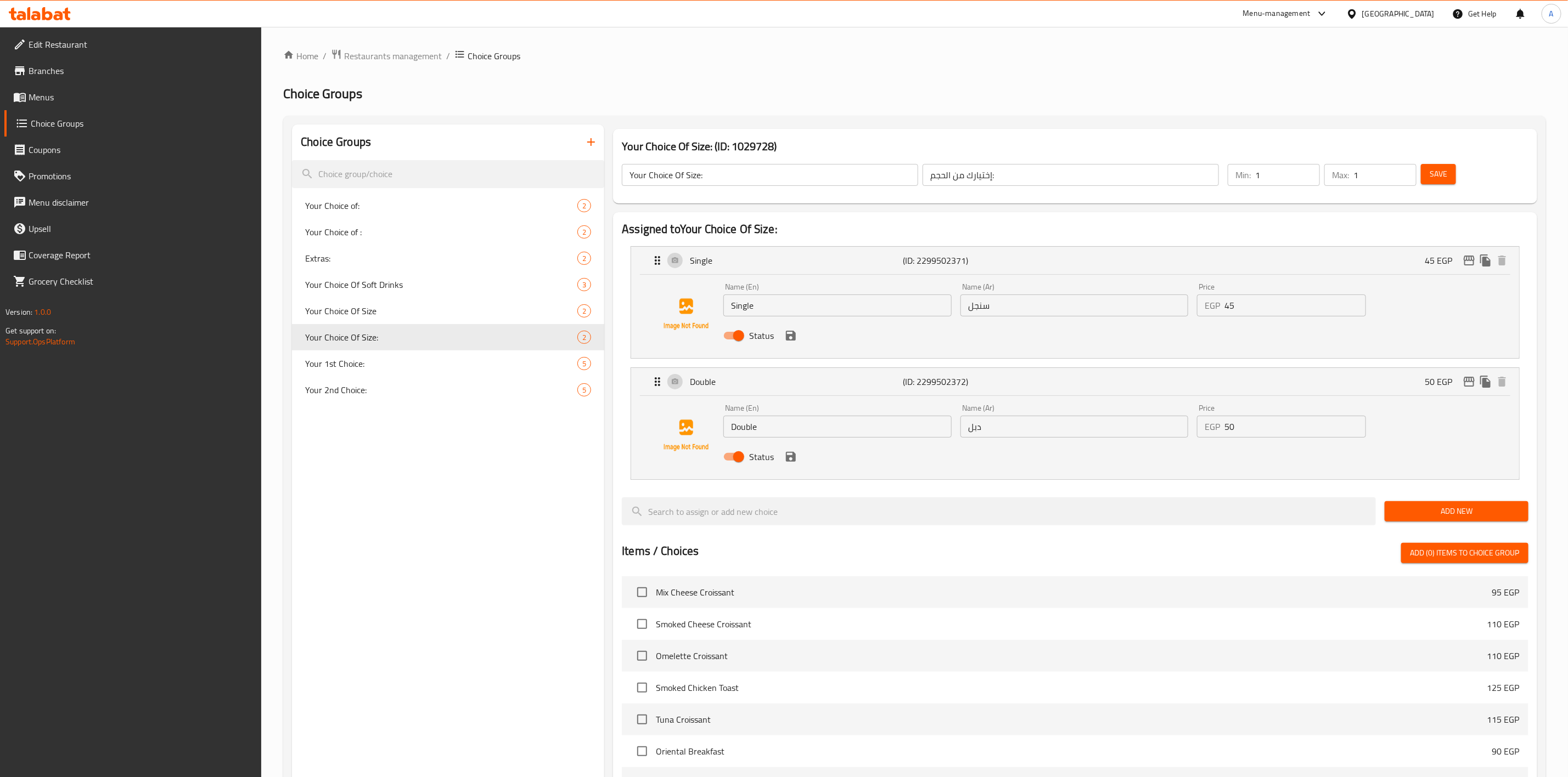
click at [1252, 303] on input "45" at bounding box center [1295, 305] width 142 height 22
paste input "80"
type input "80"
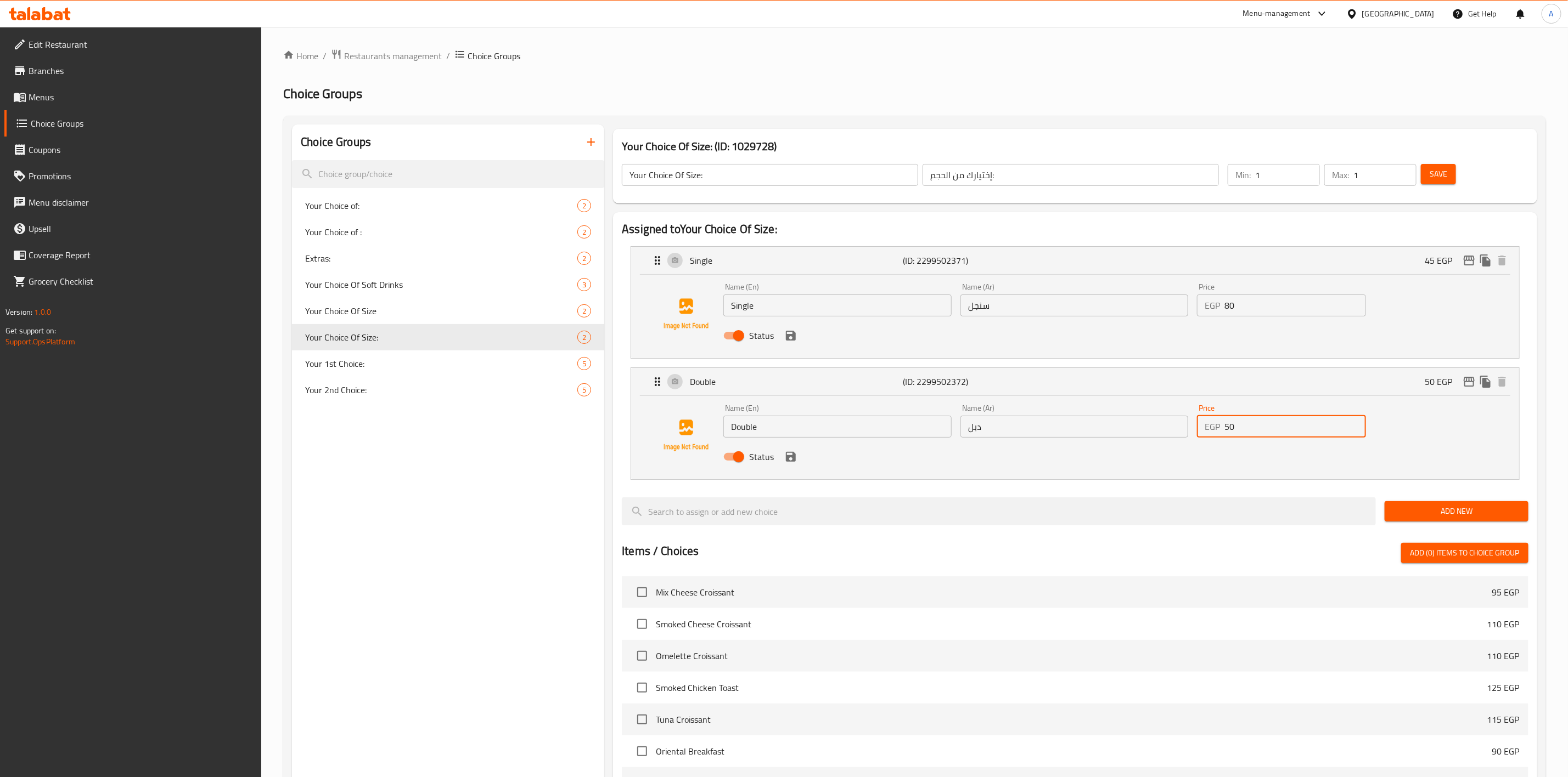
click at [1288, 426] on input "50" at bounding box center [1295, 426] width 142 height 22
paste input "8"
click at [791, 334] on icon "save" at bounding box center [791, 335] width 10 height 9
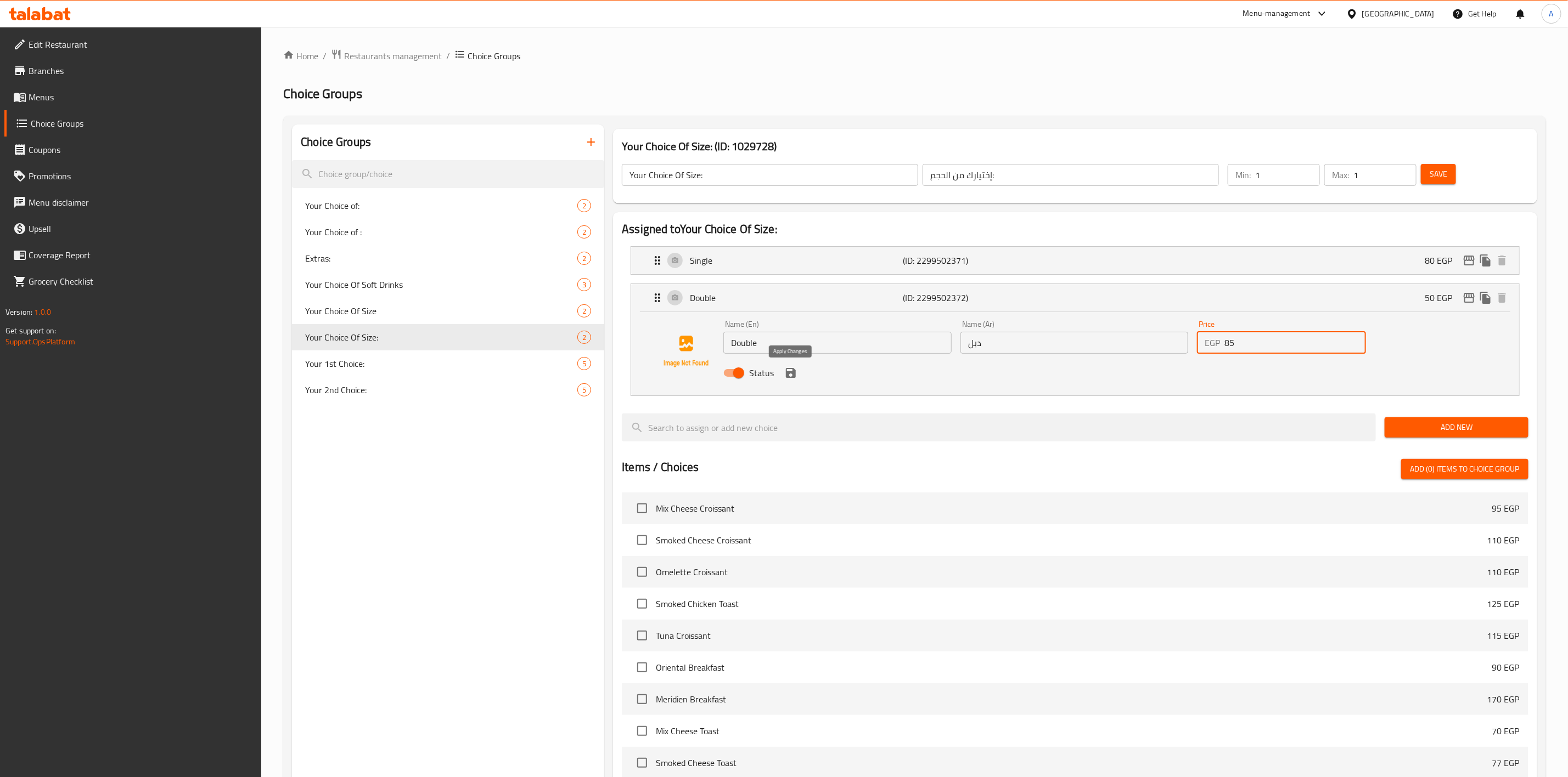
type input "85"
click at [788, 381] on button "save" at bounding box center [791, 372] width 16 height 16
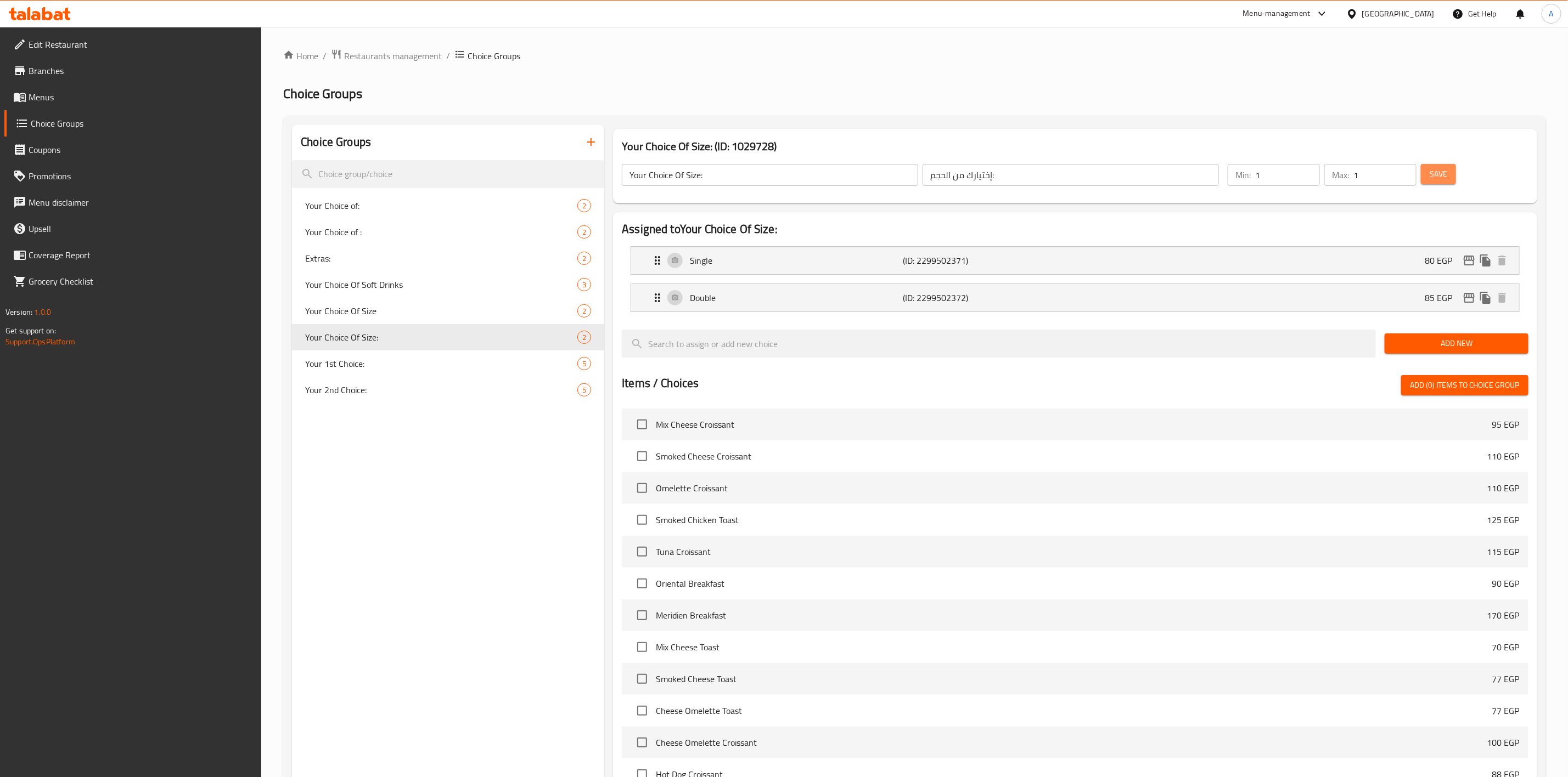
click at [1436, 174] on span "Save" at bounding box center [1439, 174] width 17 height 13
click at [1466, 259] on icon "edit" at bounding box center [1469, 260] width 13 height 13
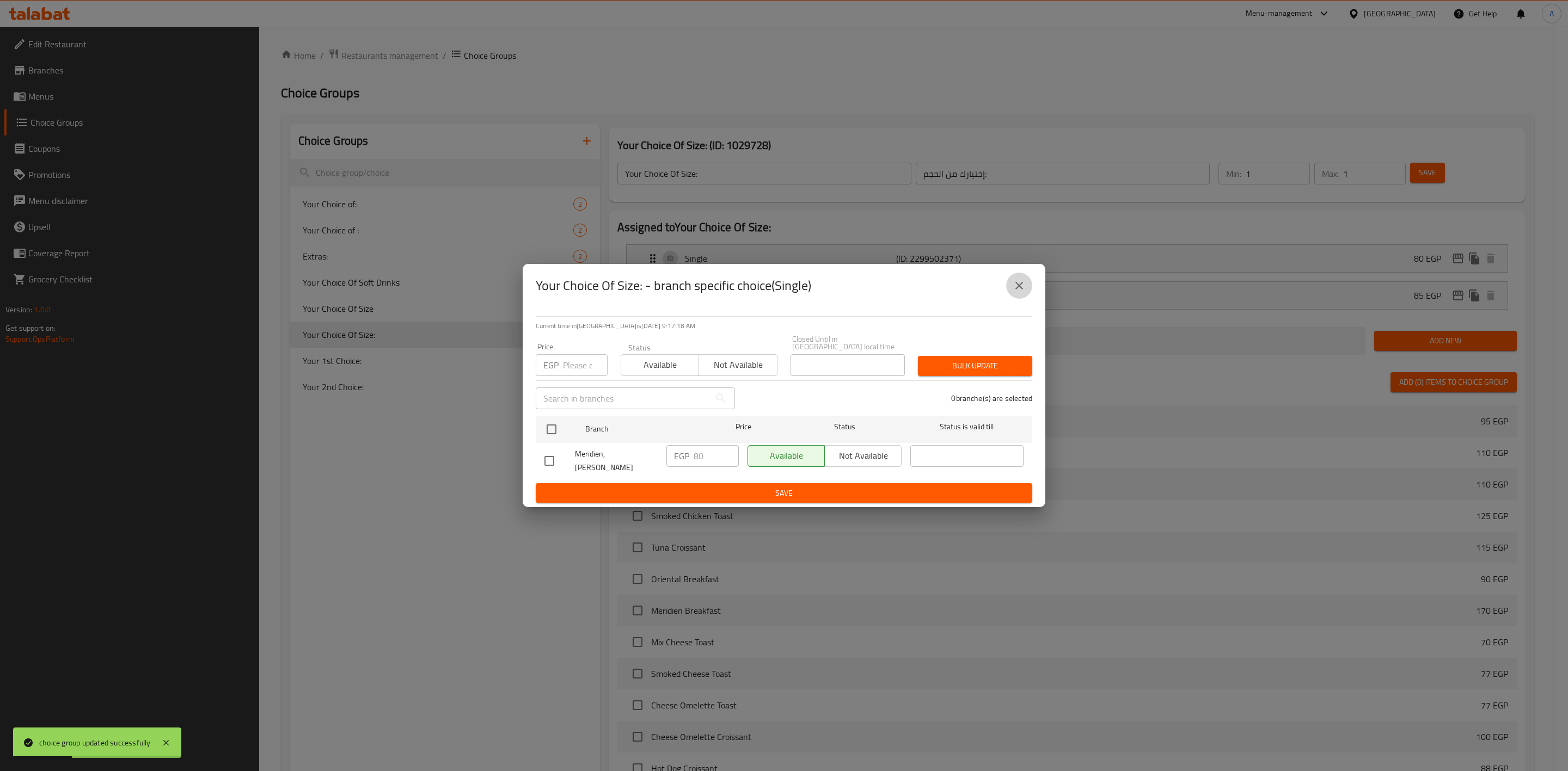
click at [1016, 285] on icon "close" at bounding box center [1019, 286] width 13 height 13
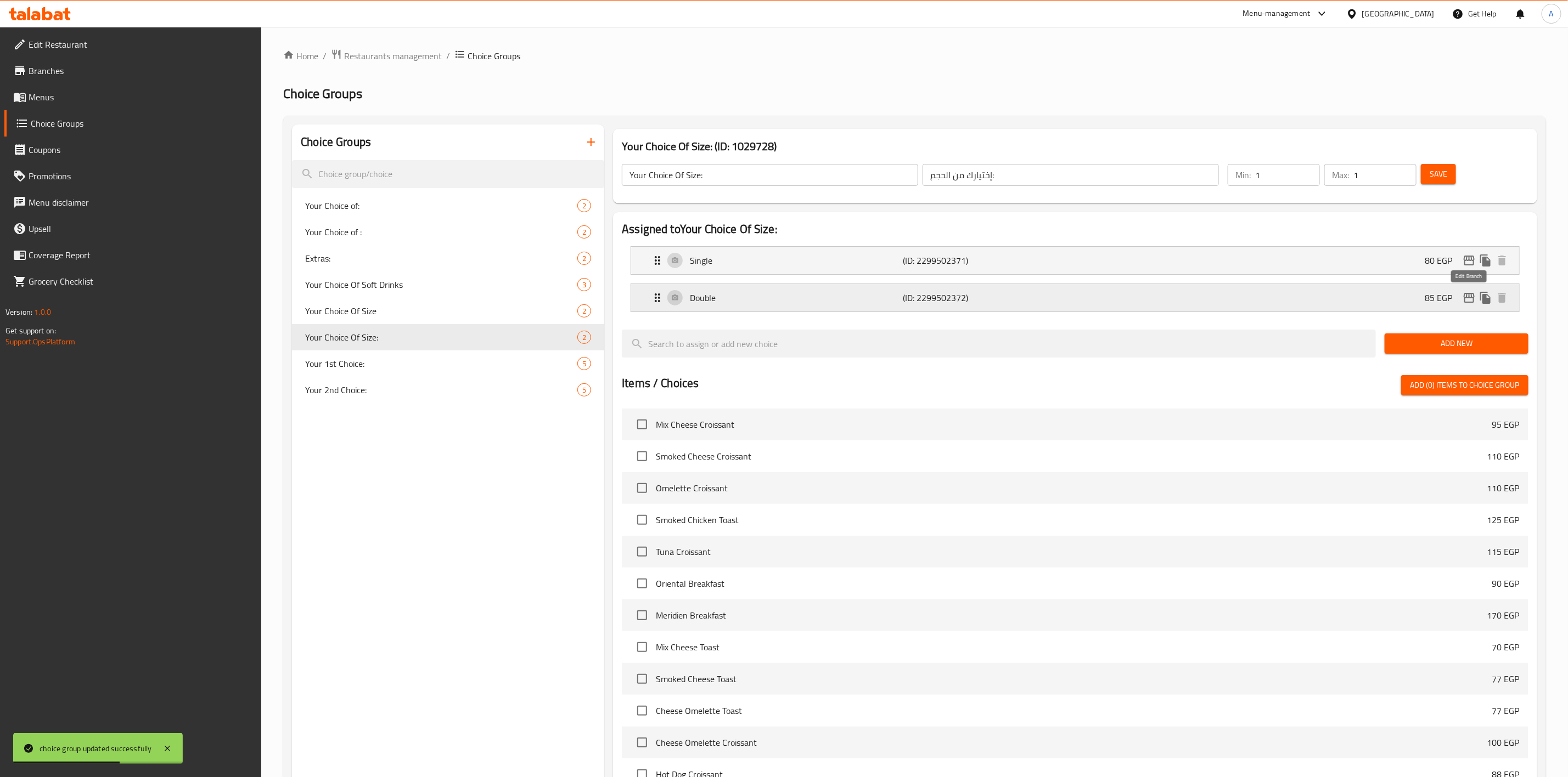
click at [1471, 294] on icon "edit" at bounding box center [1469, 297] width 11 height 9
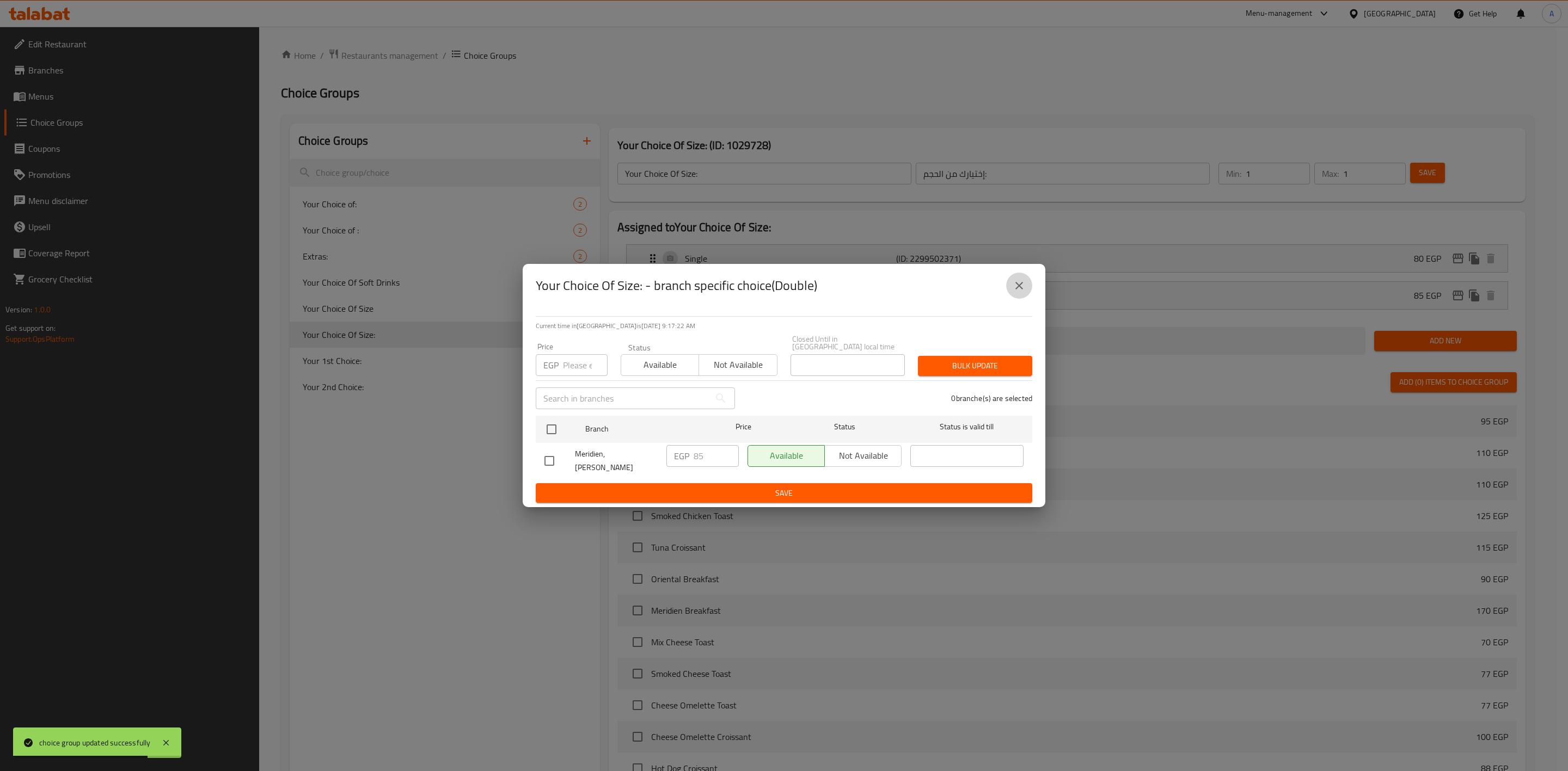
click at [1010, 290] on button "close" at bounding box center [1019, 286] width 26 height 26
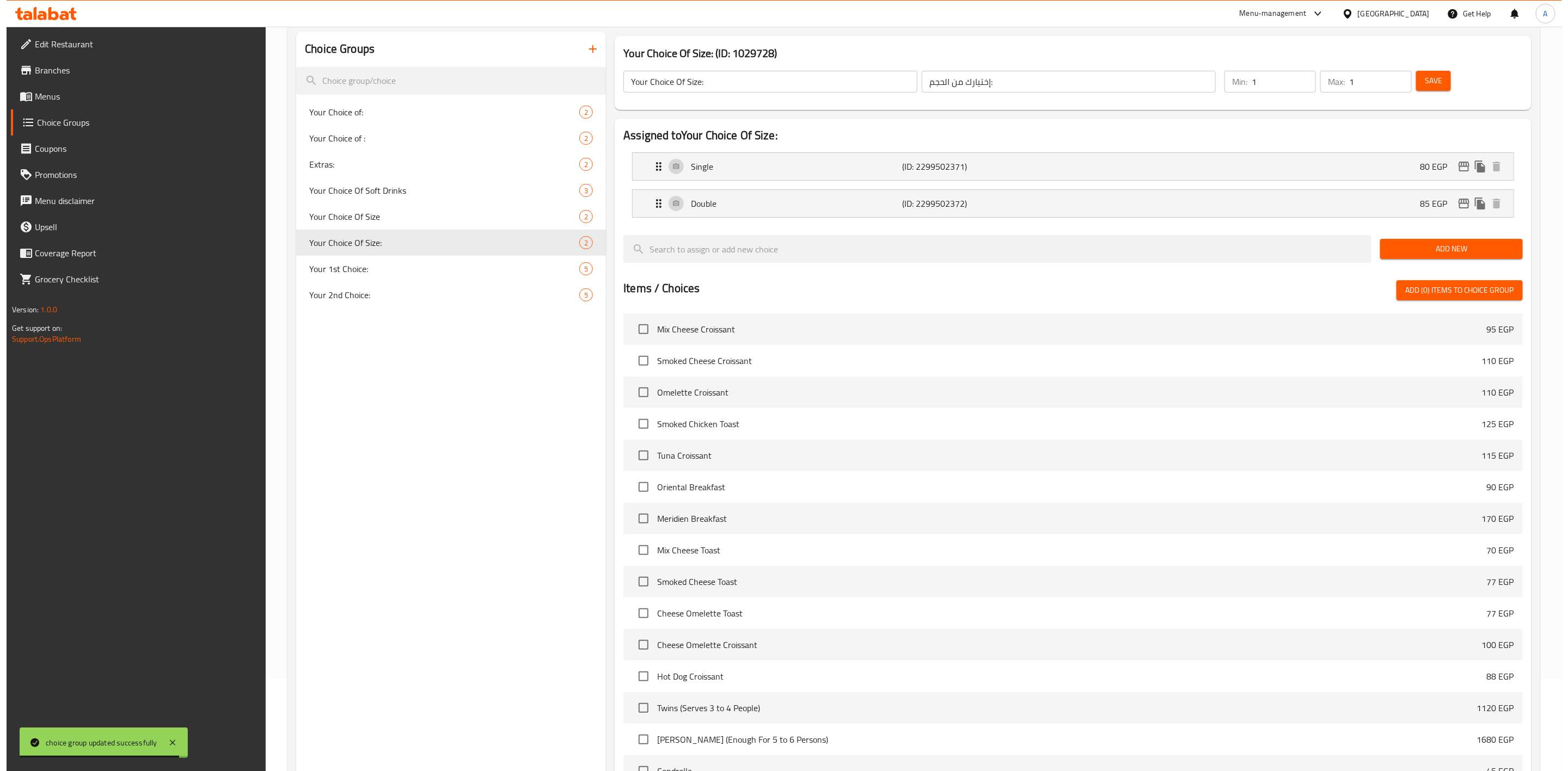
scroll to position [213, 0]
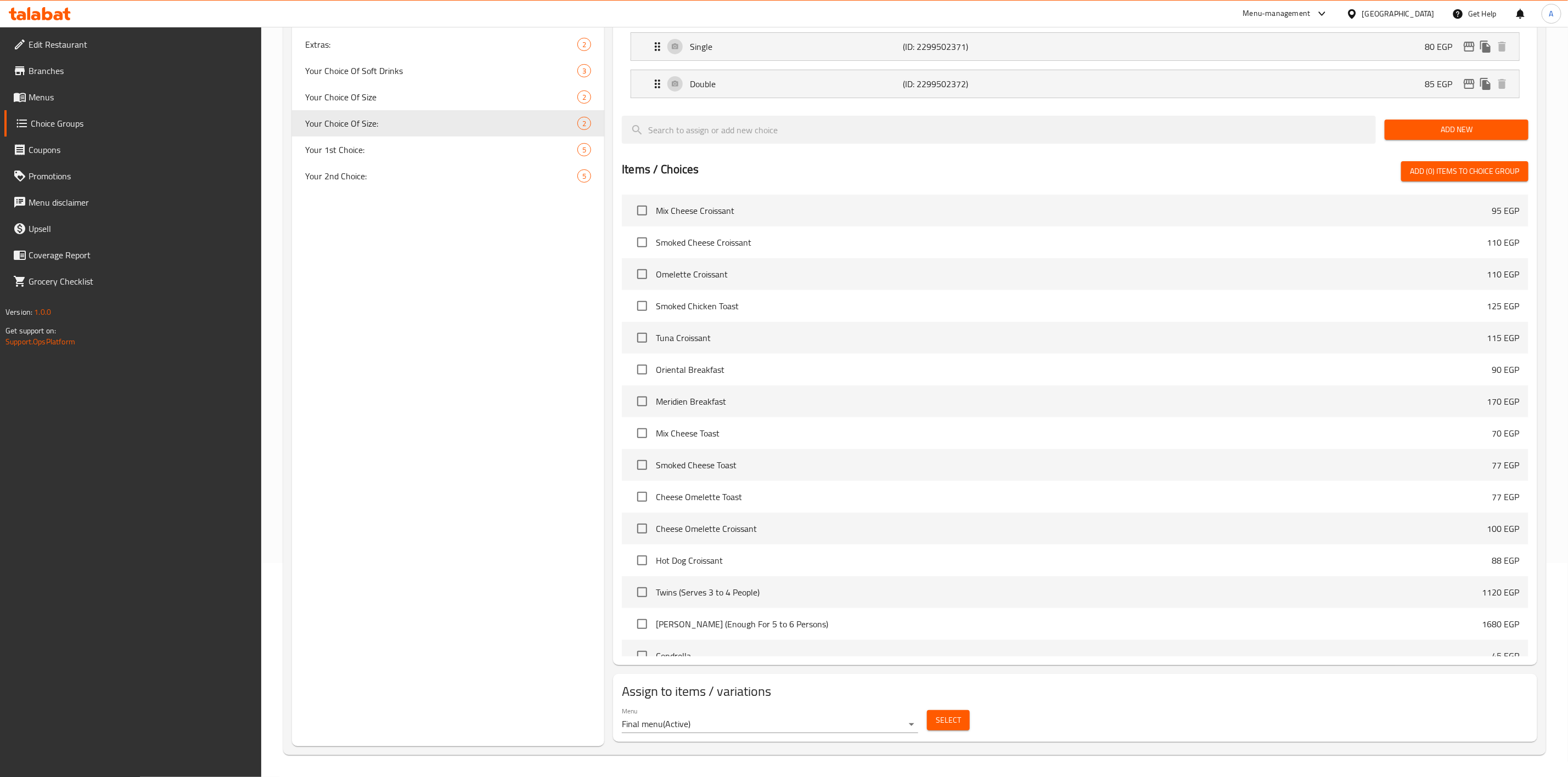
click at [949, 722] on span "Select" at bounding box center [948, 720] width 26 height 13
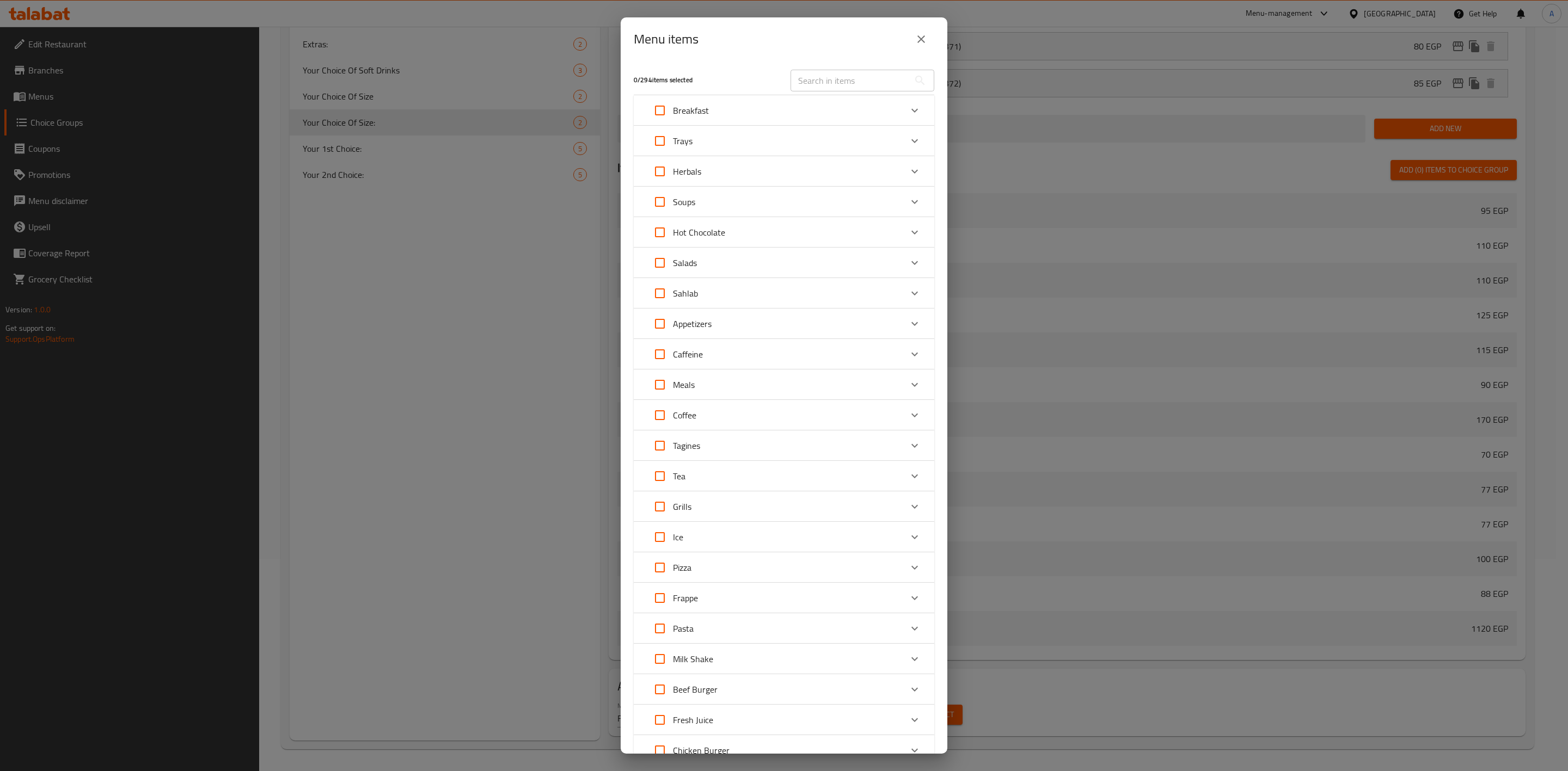
click at [902, 352] on div "Expand" at bounding box center [916, 354] width 26 height 26
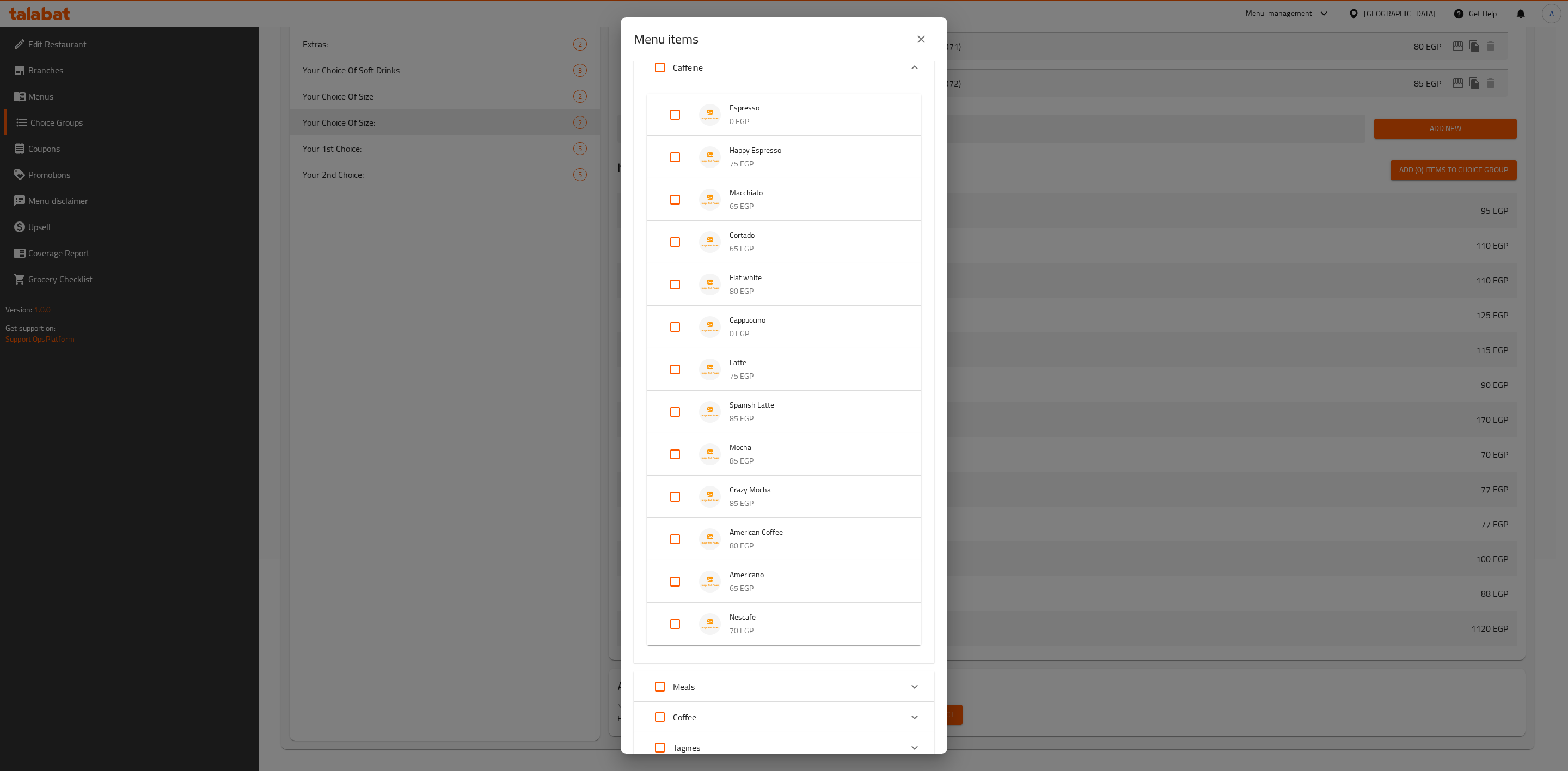
scroll to position [327, 0]
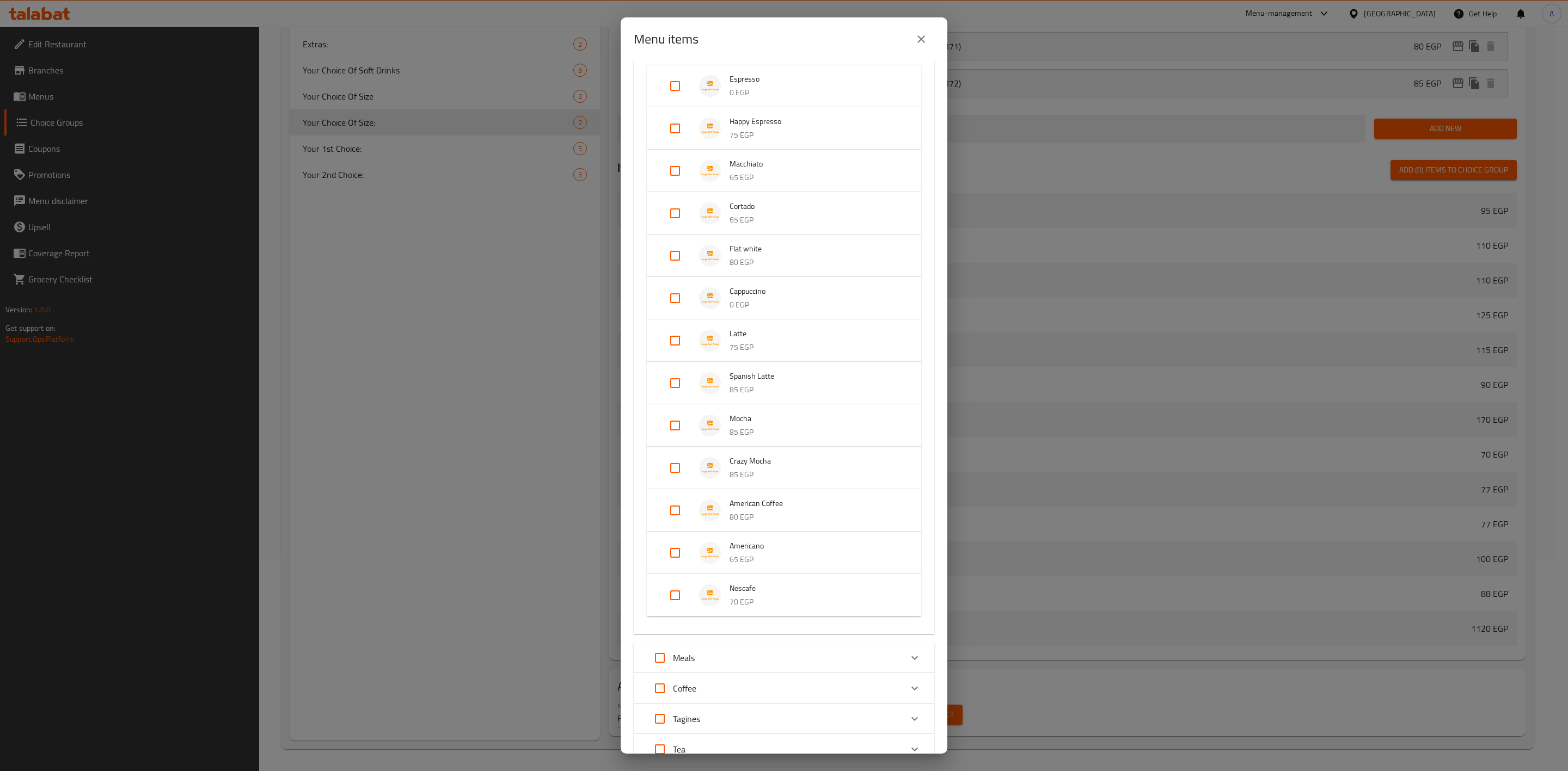
click at [677, 296] on input "Expand" at bounding box center [675, 299] width 26 height 26
checkbox input "true"
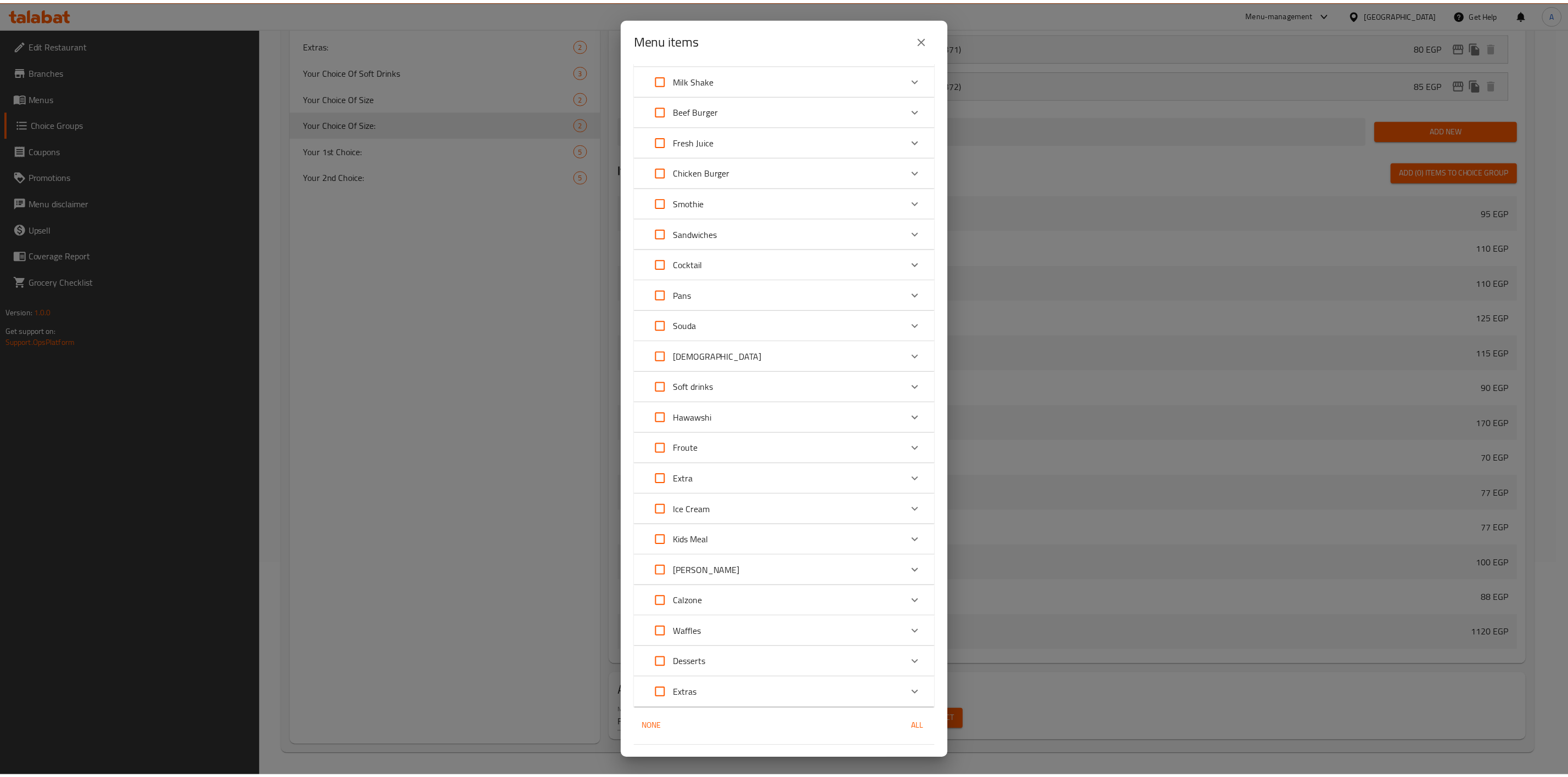
scroll to position [1230, 0]
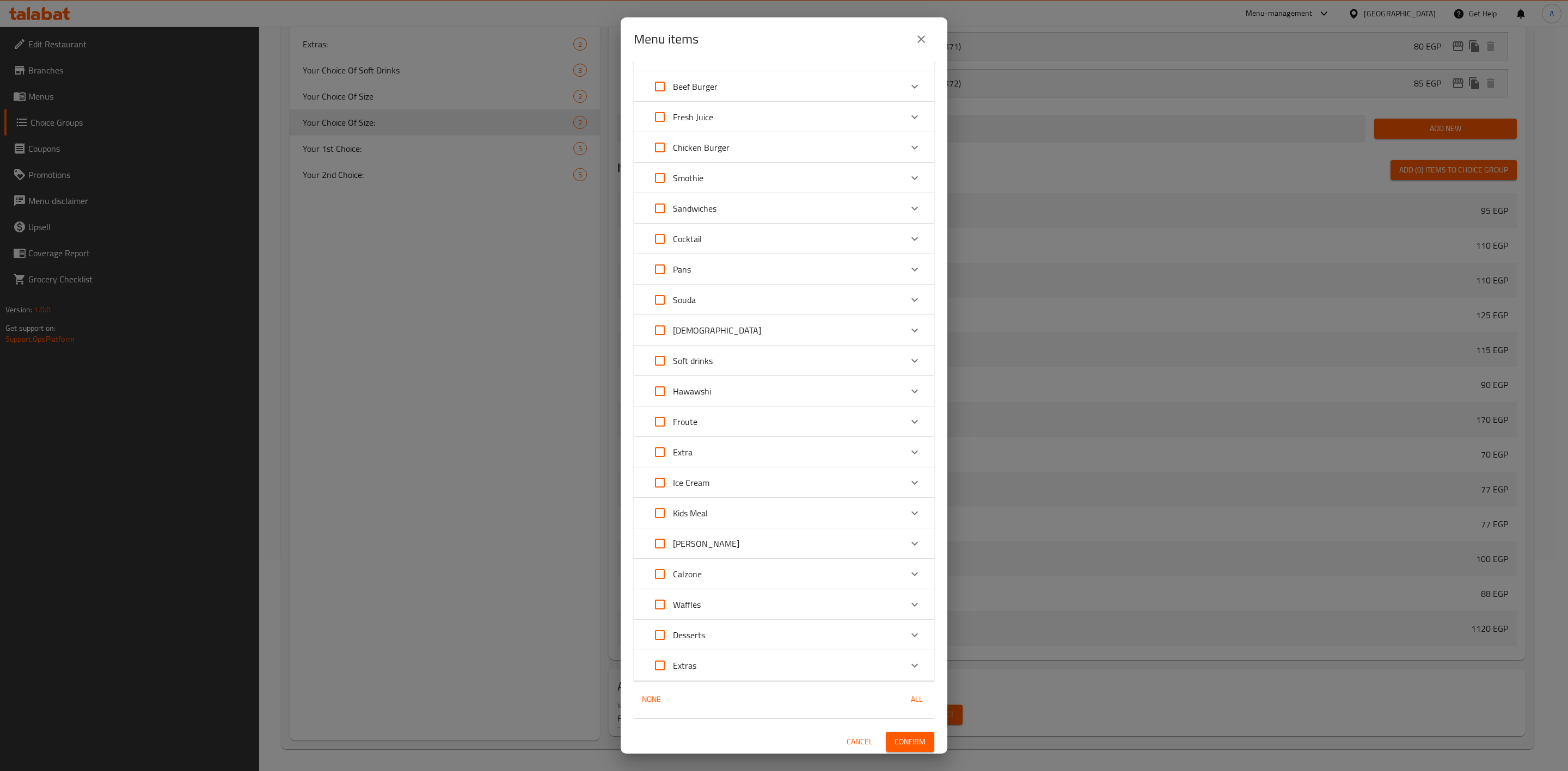
click at [895, 746] on span "Confirm" at bounding box center [910, 742] width 31 height 13
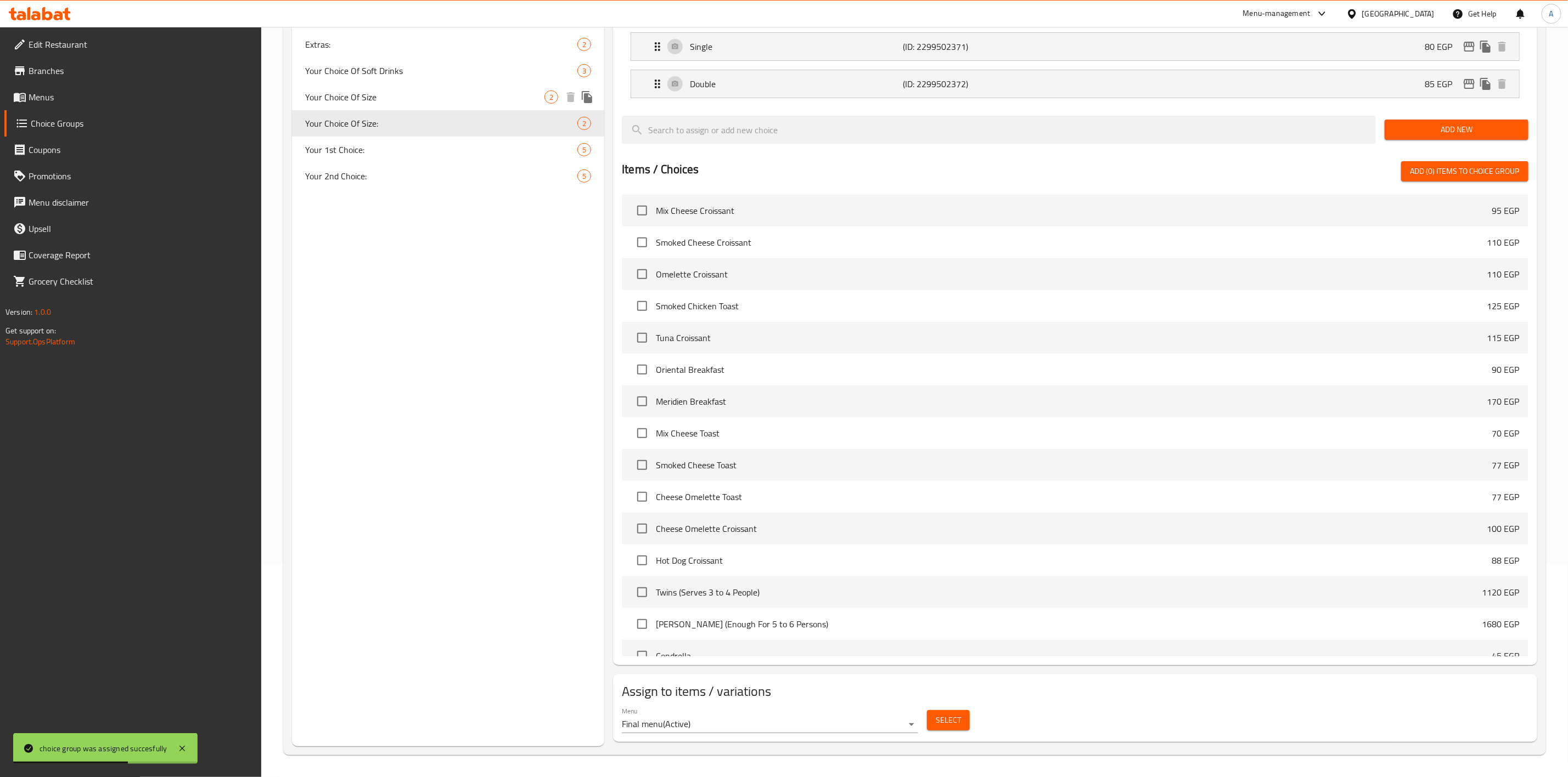
click at [465, 101] on span "Your Choice Of Size" at bounding box center [425, 97] width 239 height 13
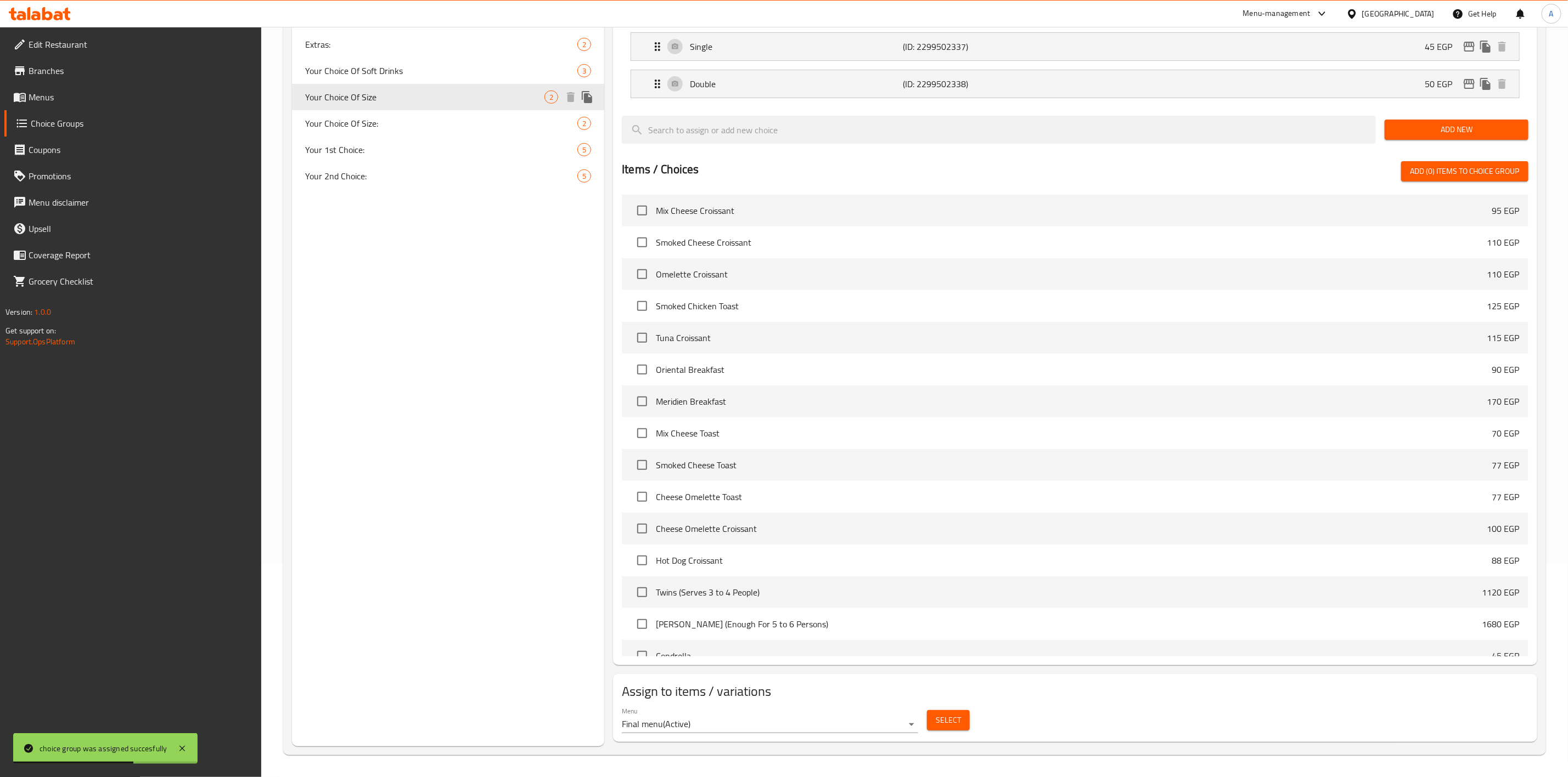
type input "Your Choice Of Size"
type input "إختيارك من الحجم"
click at [516, 117] on span "Your Choice Of Size:" at bounding box center [425, 123] width 239 height 13
type input "Your Choice Of Size:"
type input "إختيارك من الحجم:"
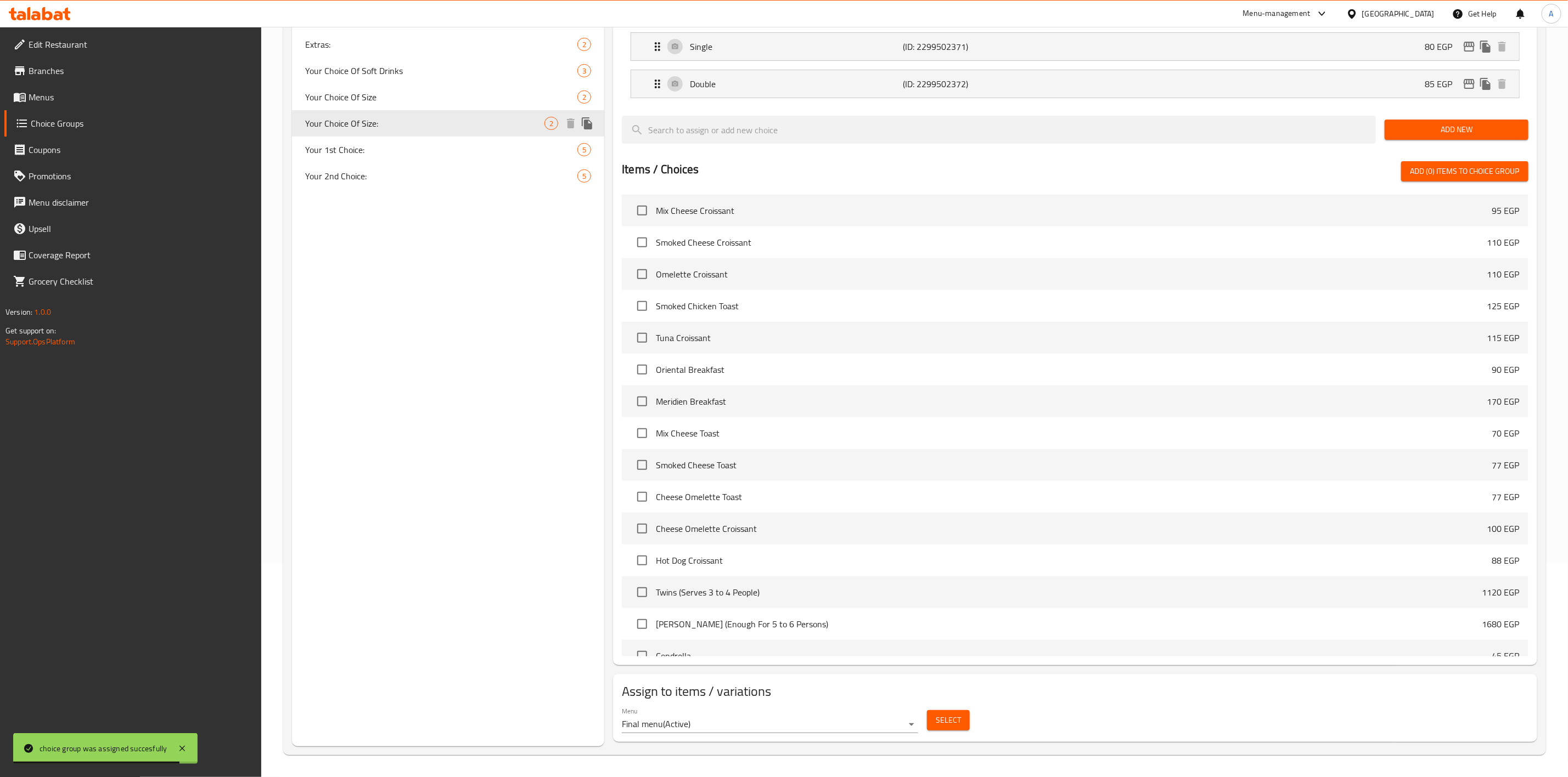
click at [582, 127] on icon "duplicate" at bounding box center [587, 123] width 13 height 13
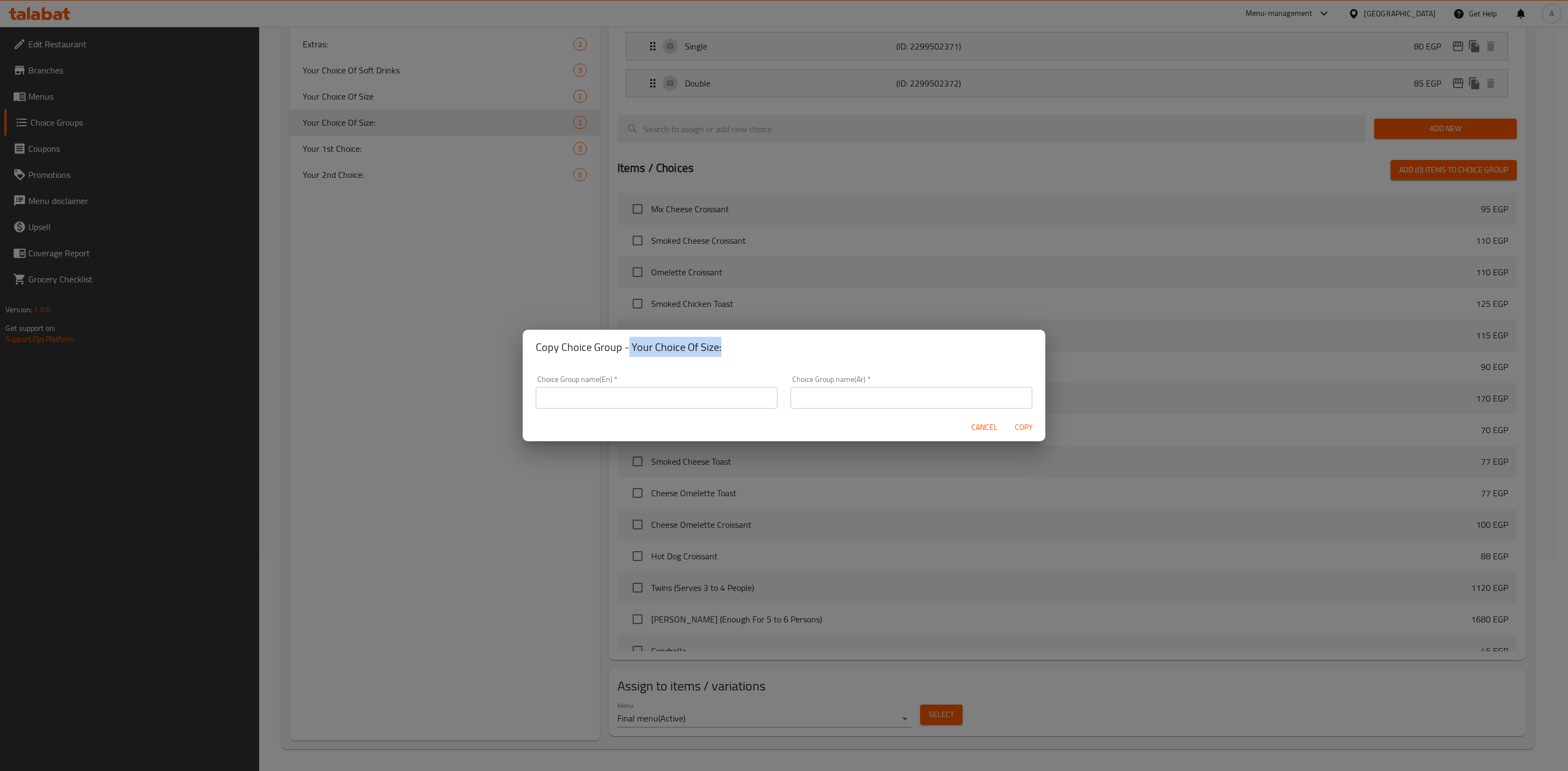
drag, startPoint x: 626, startPoint y: 348, endPoint x: 745, endPoint y: 350, distance: 119.0
click at [745, 350] on h2 "Copy Choice Group - Your Choice Of Size:" at bounding box center [784, 347] width 497 height 17
click at [612, 396] on input "text" at bounding box center [656, 398] width 241 height 22
paste input "80"
type input "80"
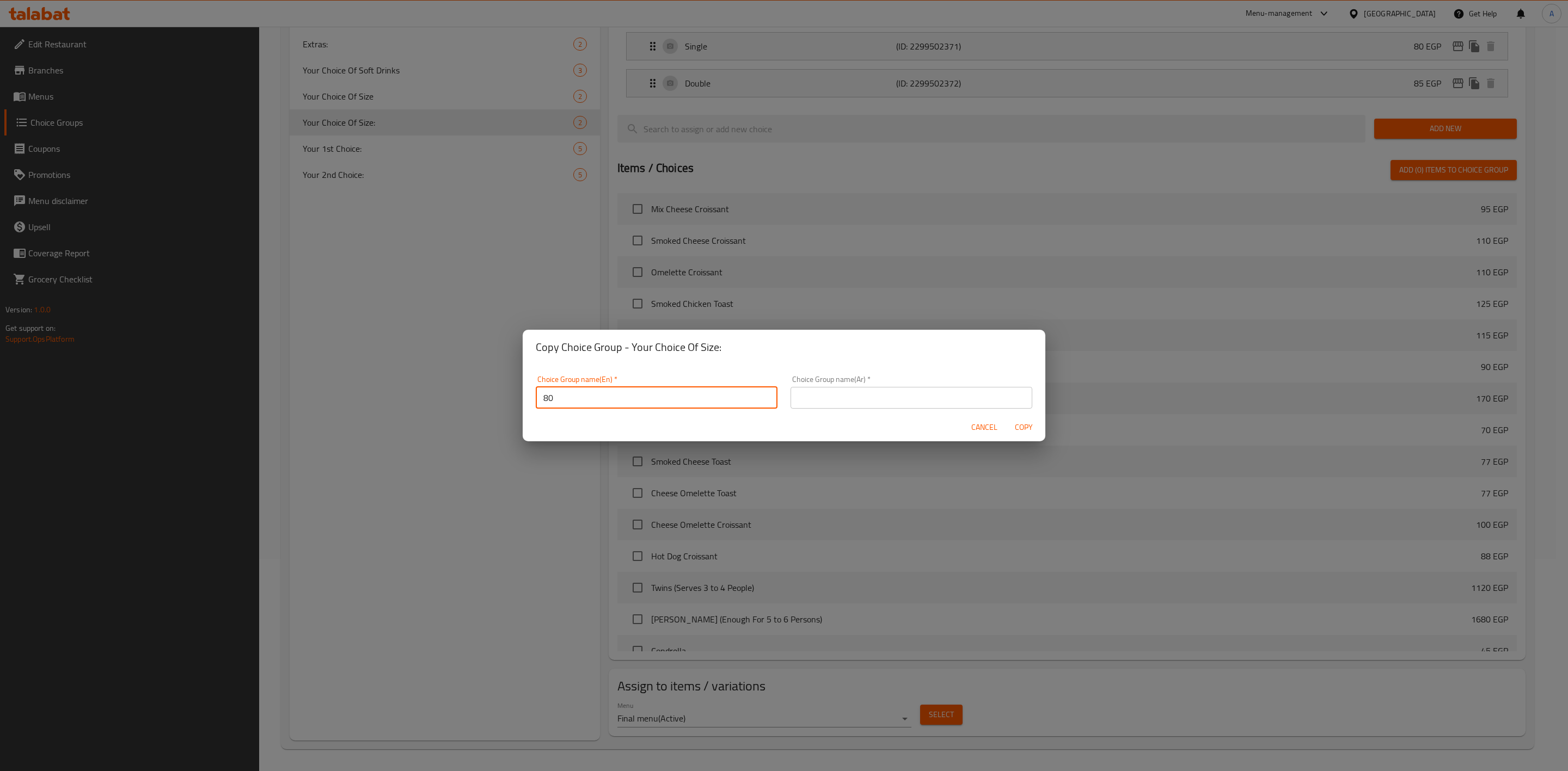
click at [602, 395] on input "80" at bounding box center [656, 398] width 241 height 22
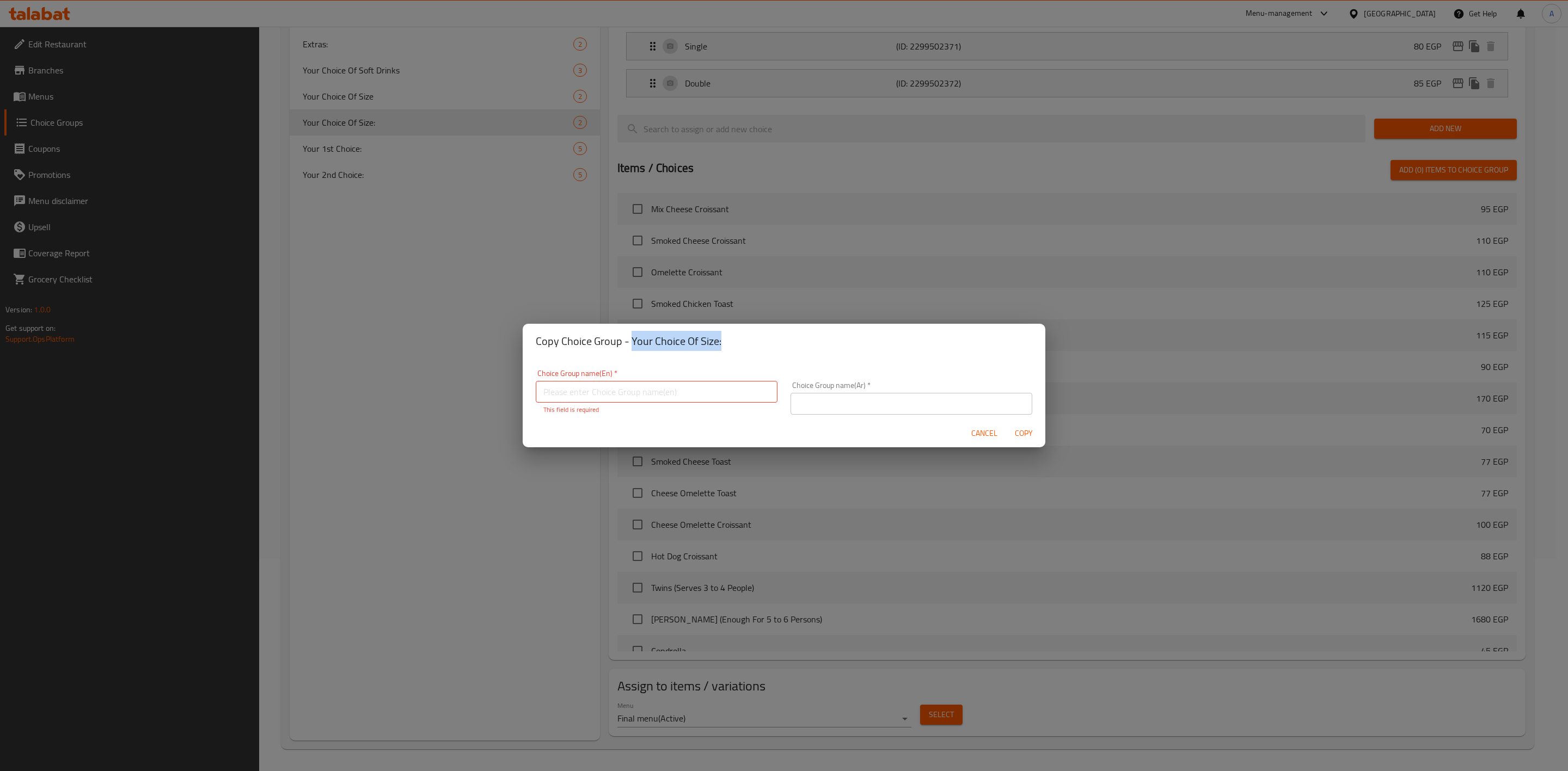
drag, startPoint x: 630, startPoint y: 342, endPoint x: 773, endPoint y: 352, distance: 143.3
click at [773, 352] on div "Copy Choice Group - Your Choice Of Size:" at bounding box center [784, 341] width 522 height 35
click at [645, 391] on input "text" at bounding box center [656, 391] width 241 height 22
paste input "80"
type input "80"
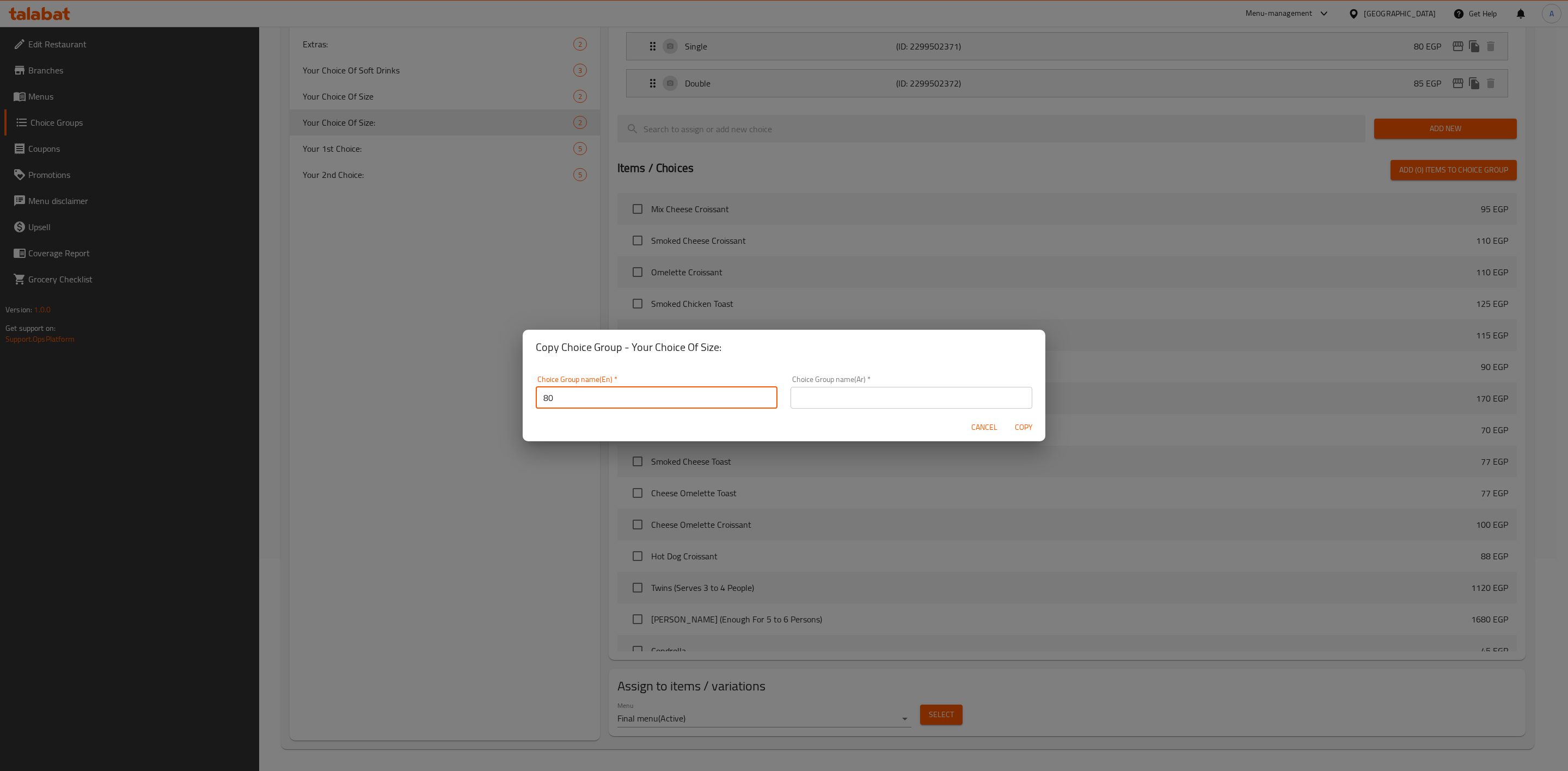
click at [644, 395] on input "80" at bounding box center [656, 398] width 241 height 22
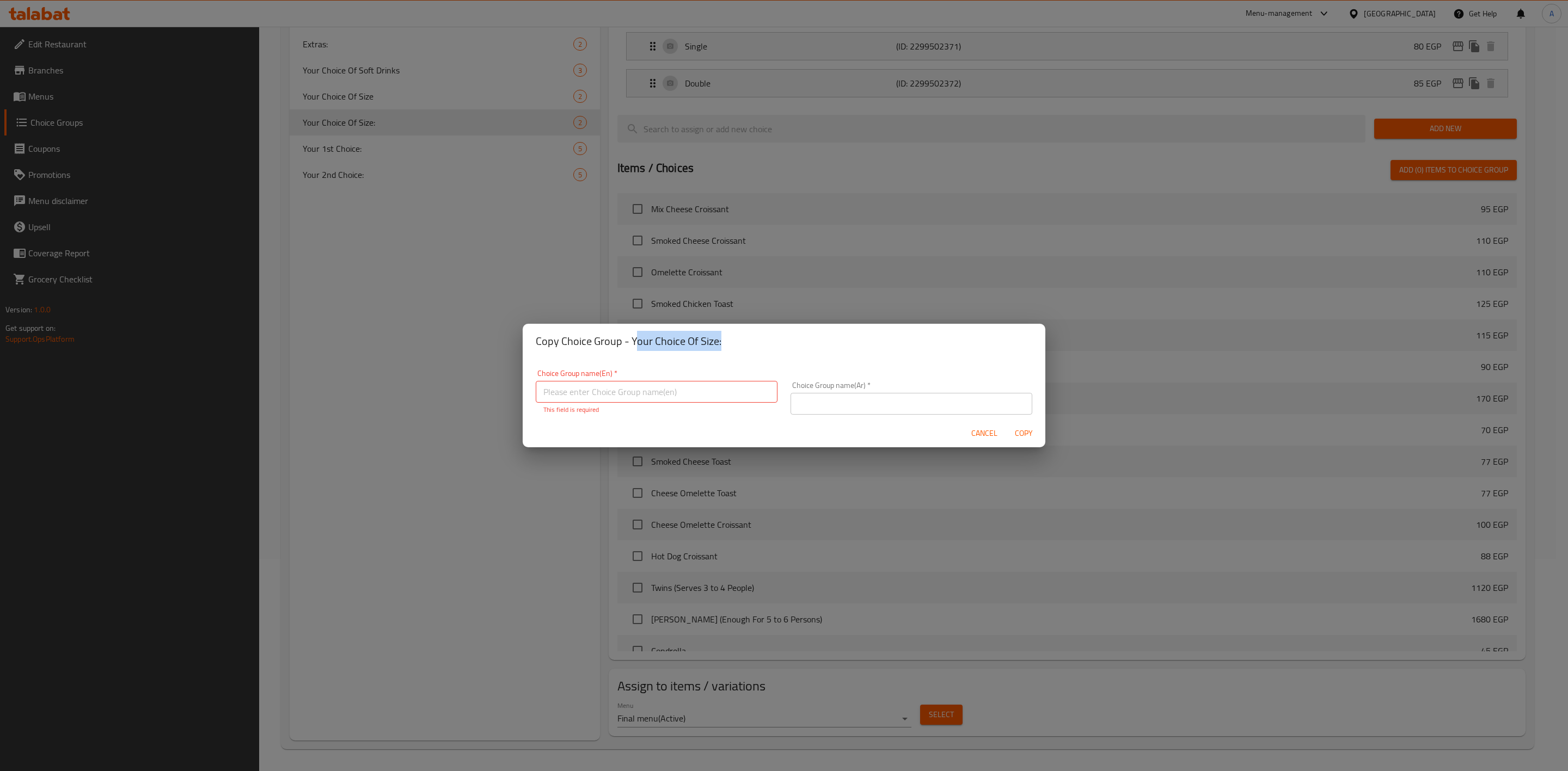
drag, startPoint x: 633, startPoint y: 347, endPoint x: 760, endPoint y: 349, distance: 127.0
click at [760, 349] on h2 "Copy Choice Group - Your Choice Of Size:" at bounding box center [784, 341] width 497 height 17
click at [612, 325] on div "Copy Choice Group - Your Choice Of Size:" at bounding box center [784, 341] width 522 height 35
drag, startPoint x: 633, startPoint y: 337, endPoint x: 742, endPoint y: 342, distance: 109.1
click at [742, 342] on h2 "Copy Choice Group - Your Choice Of Size:" at bounding box center [784, 341] width 497 height 17
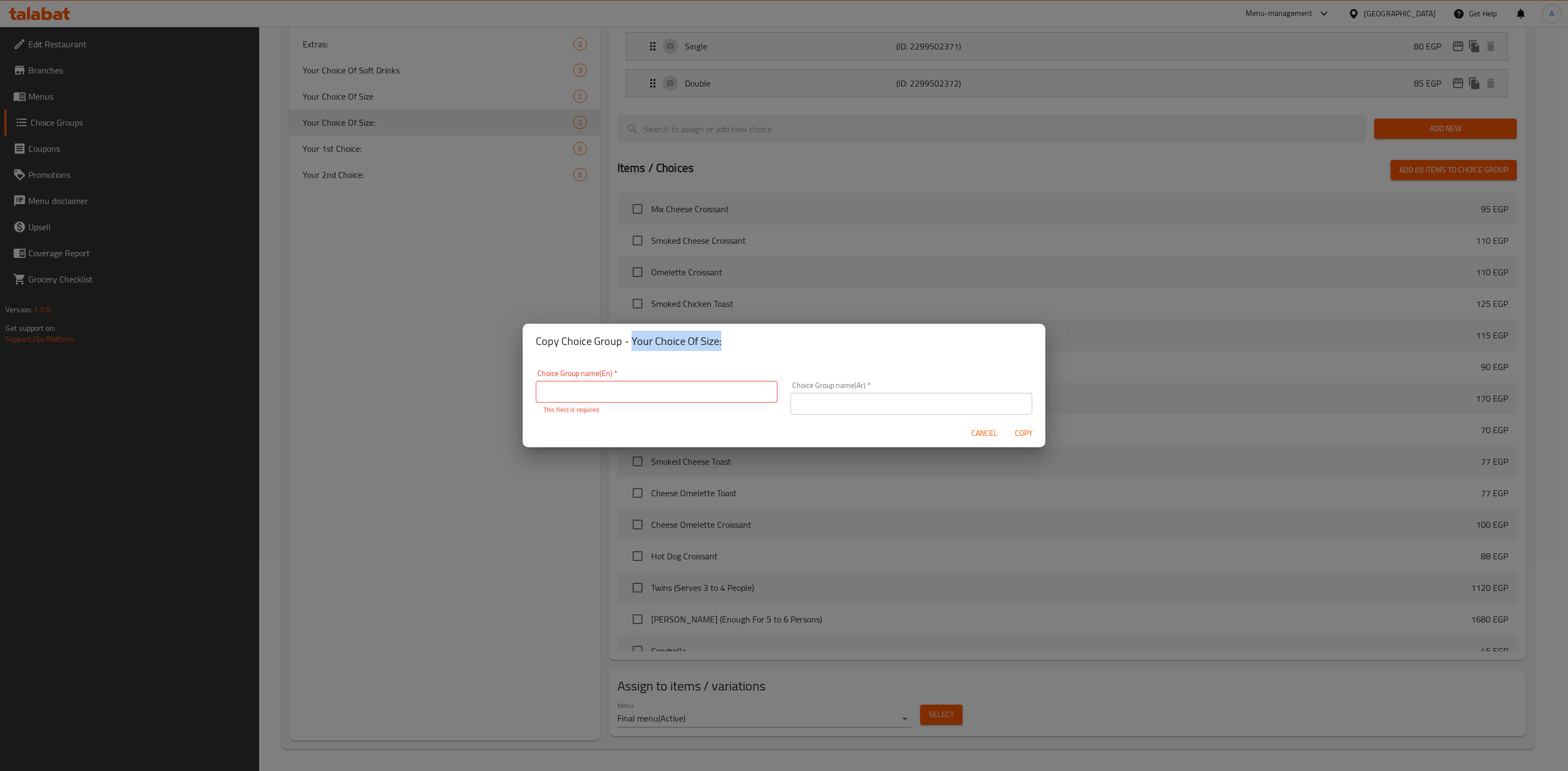
copy h2 "Your Choice Of Size:"
click at [634, 399] on input "text" at bounding box center [656, 391] width 241 height 22
paste input "Your Choice Of Size:"
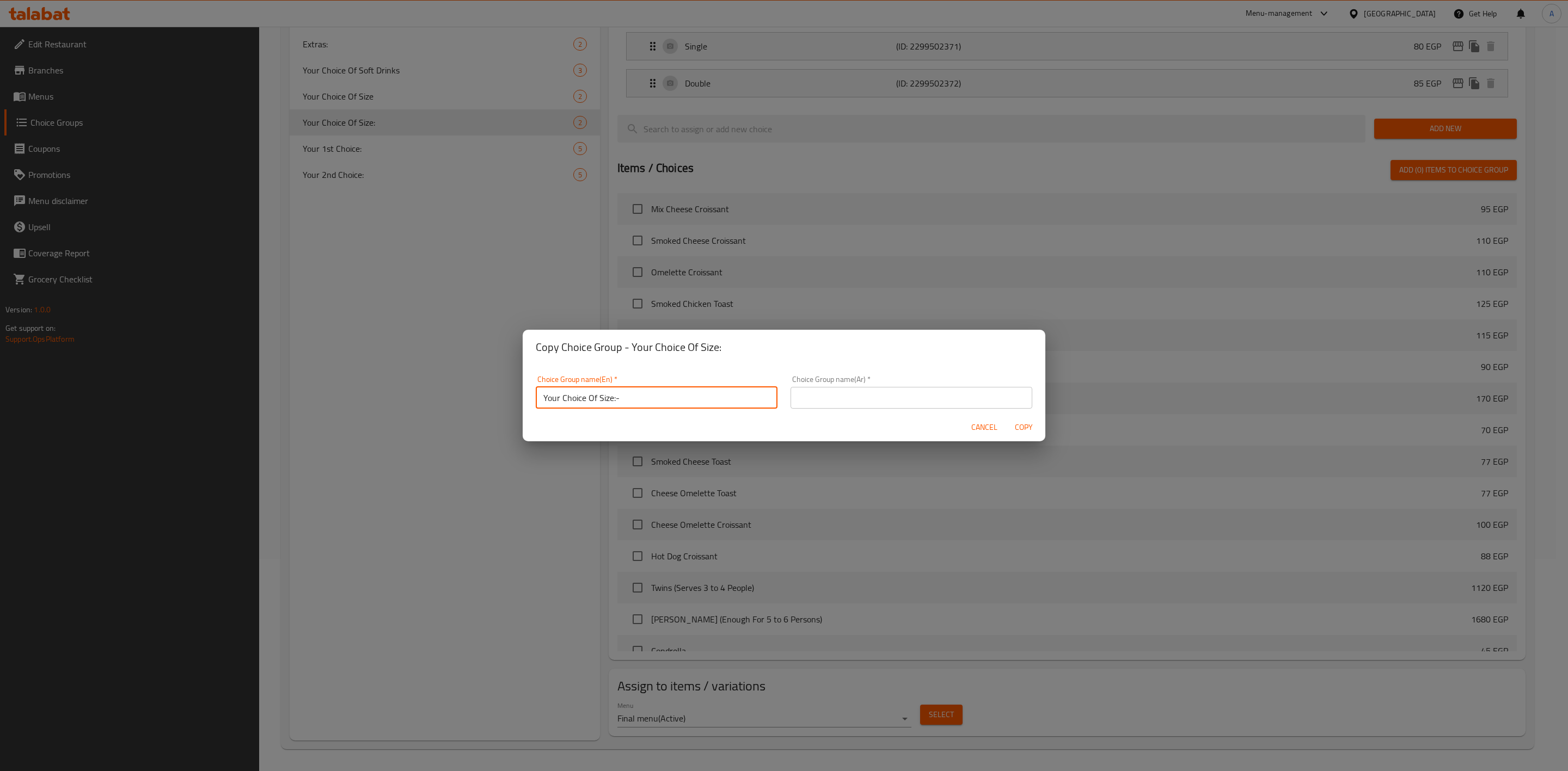
type input "Your Choice Of Size:-"
click at [924, 401] on input "text" at bounding box center [912, 398] width 241 height 22
click at [953, 403] on input "text" at bounding box center [912, 398] width 241 height 22
paste input "إختيارك من الحجم:"
type input "إختيارك من الحجم:-"
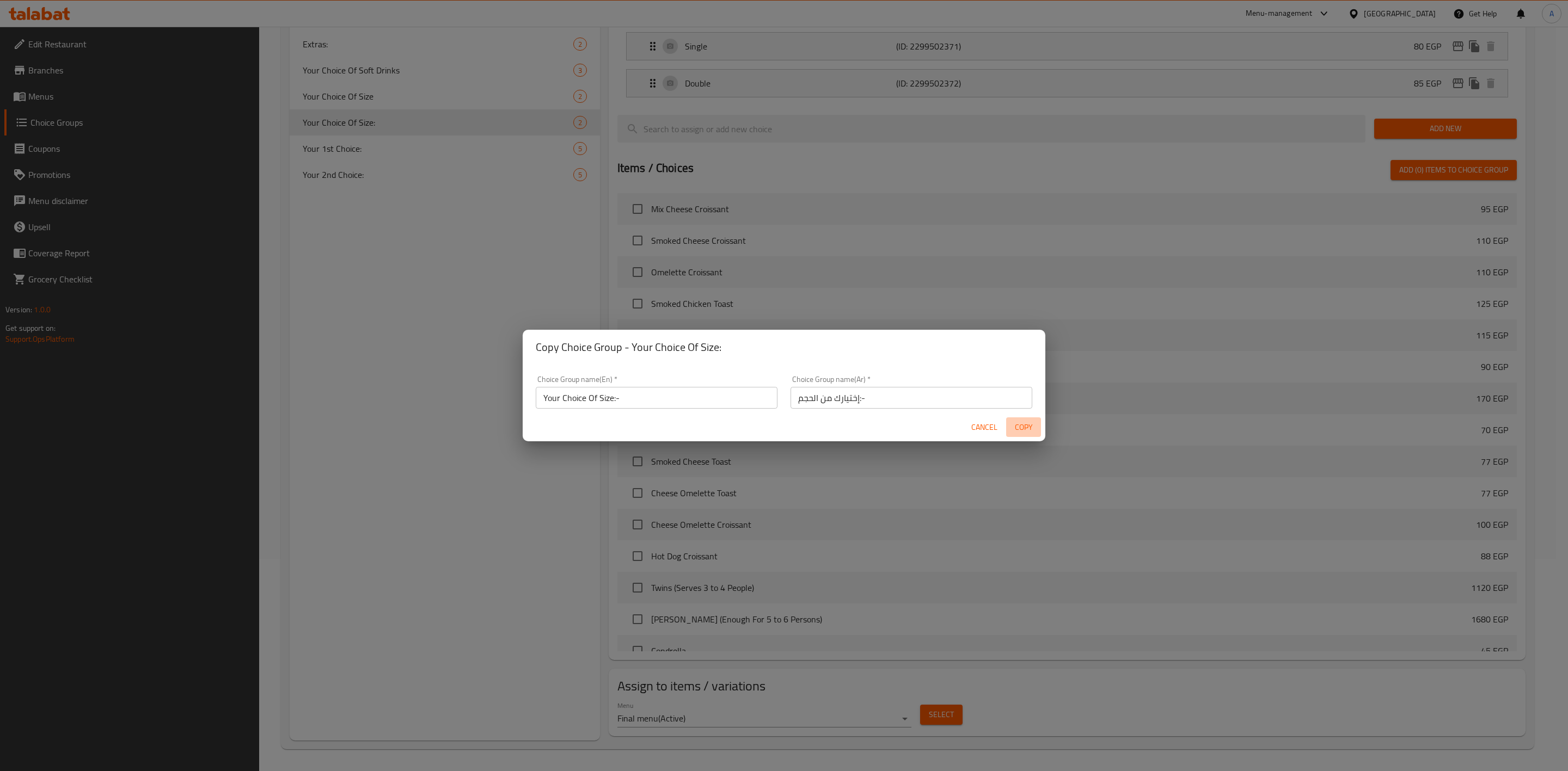
click at [1018, 425] on span "Copy" at bounding box center [1024, 427] width 26 height 13
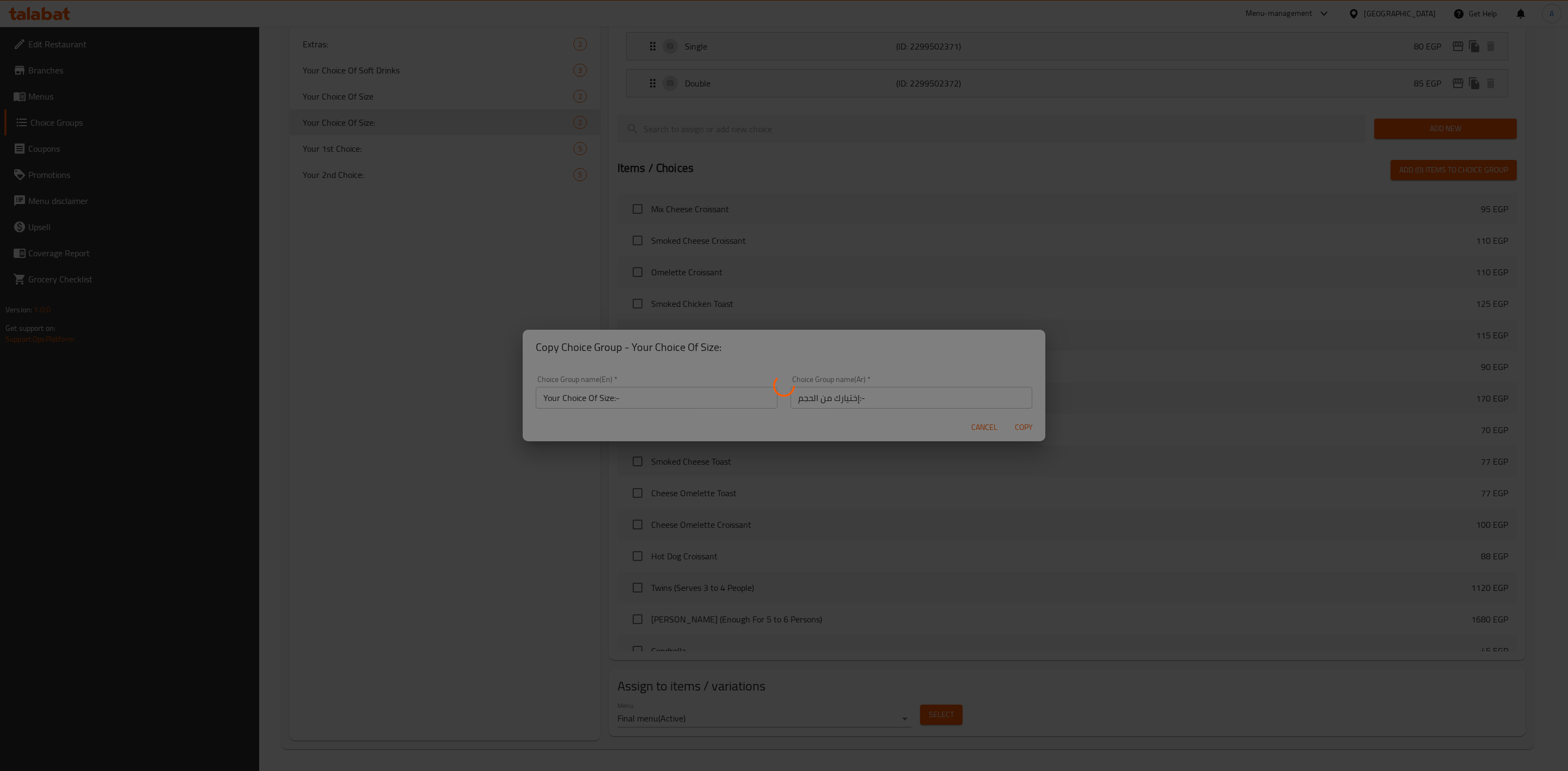
type input "Your Choice Of Size:-"
type input "إختيارك من الحجم:-"
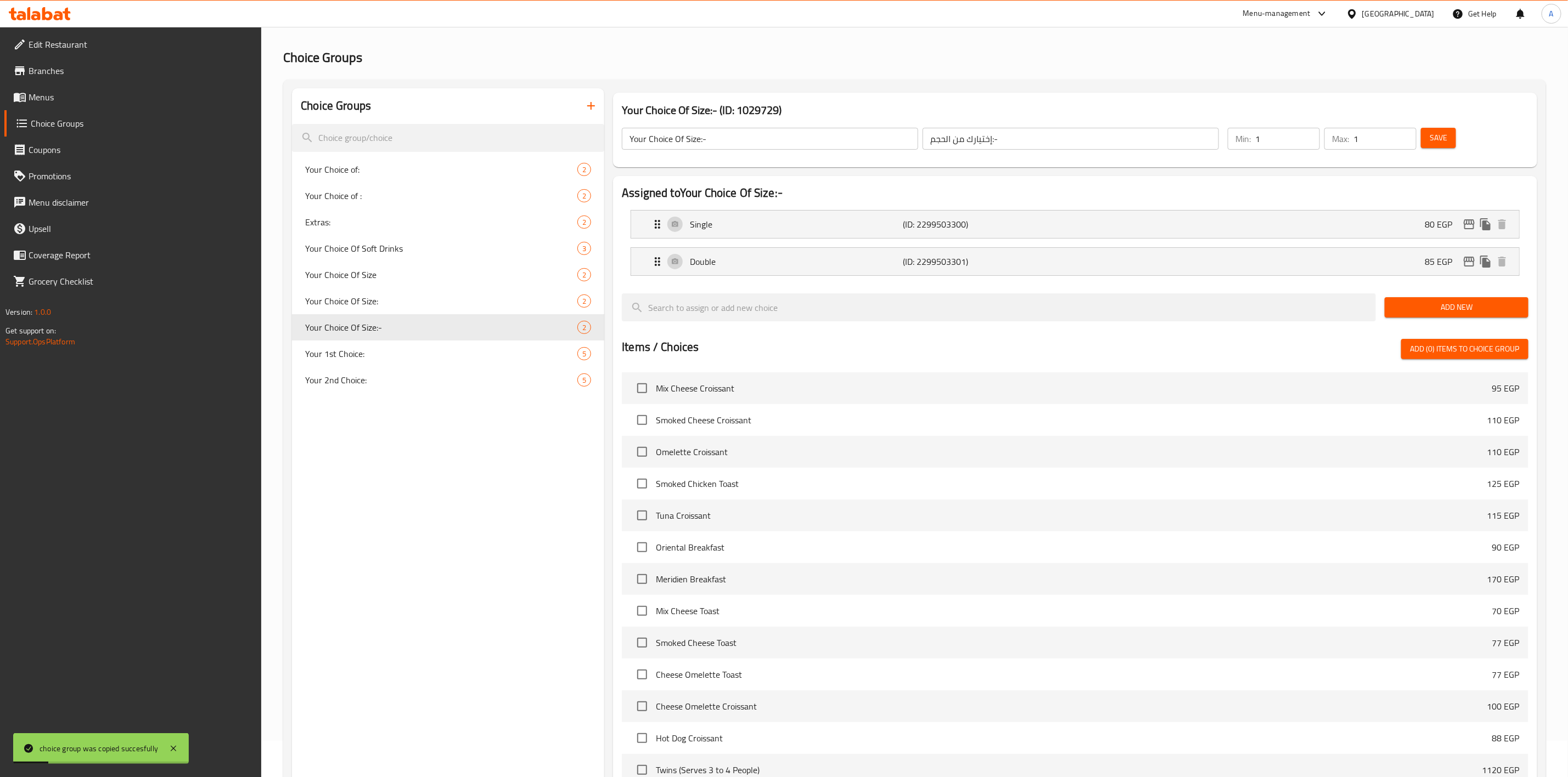
scroll to position [0, 0]
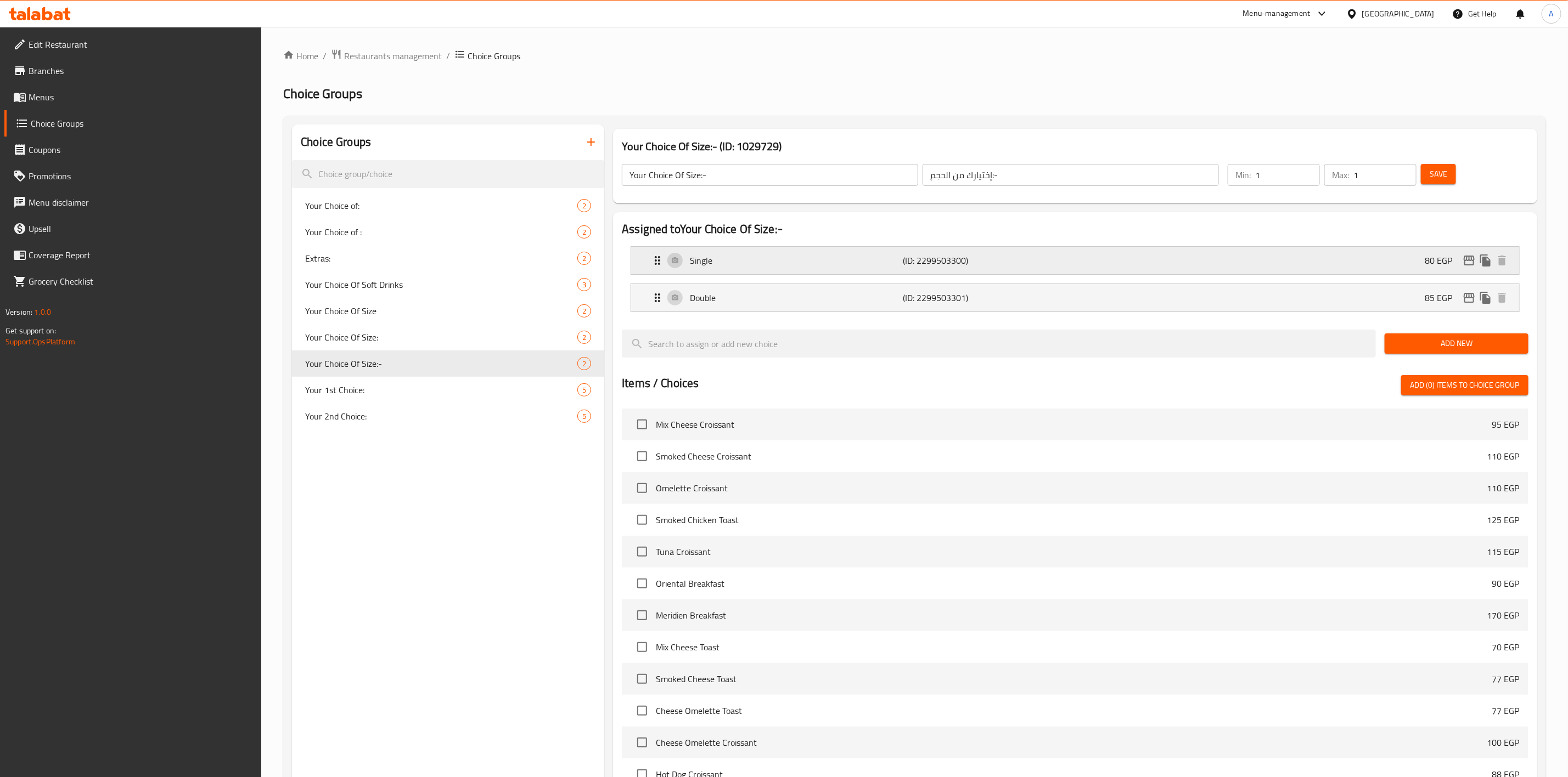
click at [1263, 256] on div "Single (ID: 2299503300) 80 EGP" at bounding box center [1079, 260] width 855 height 28
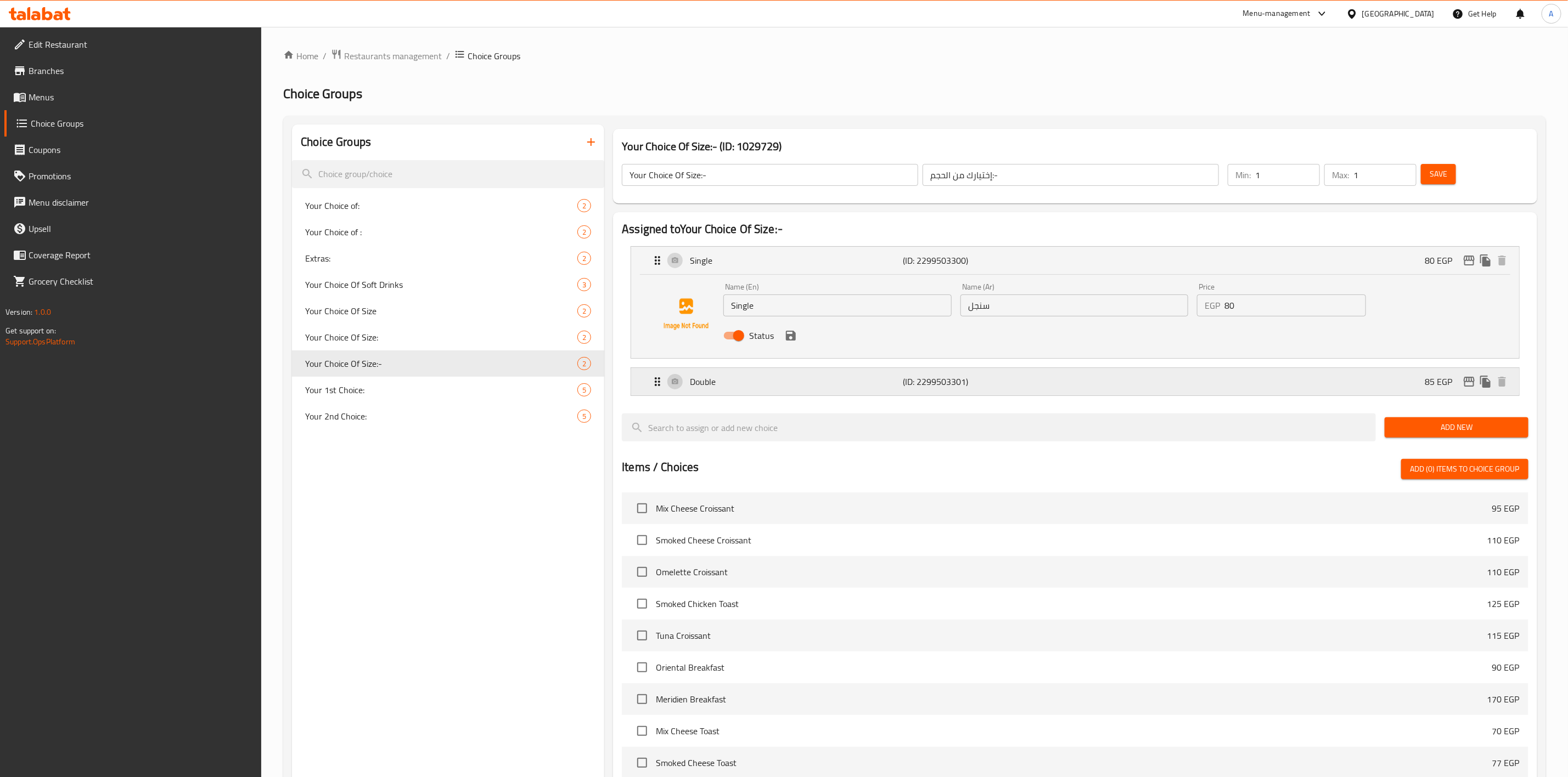
click at [1180, 388] on div "Double (ID: 2299503301) 85 EGP" at bounding box center [1079, 382] width 855 height 28
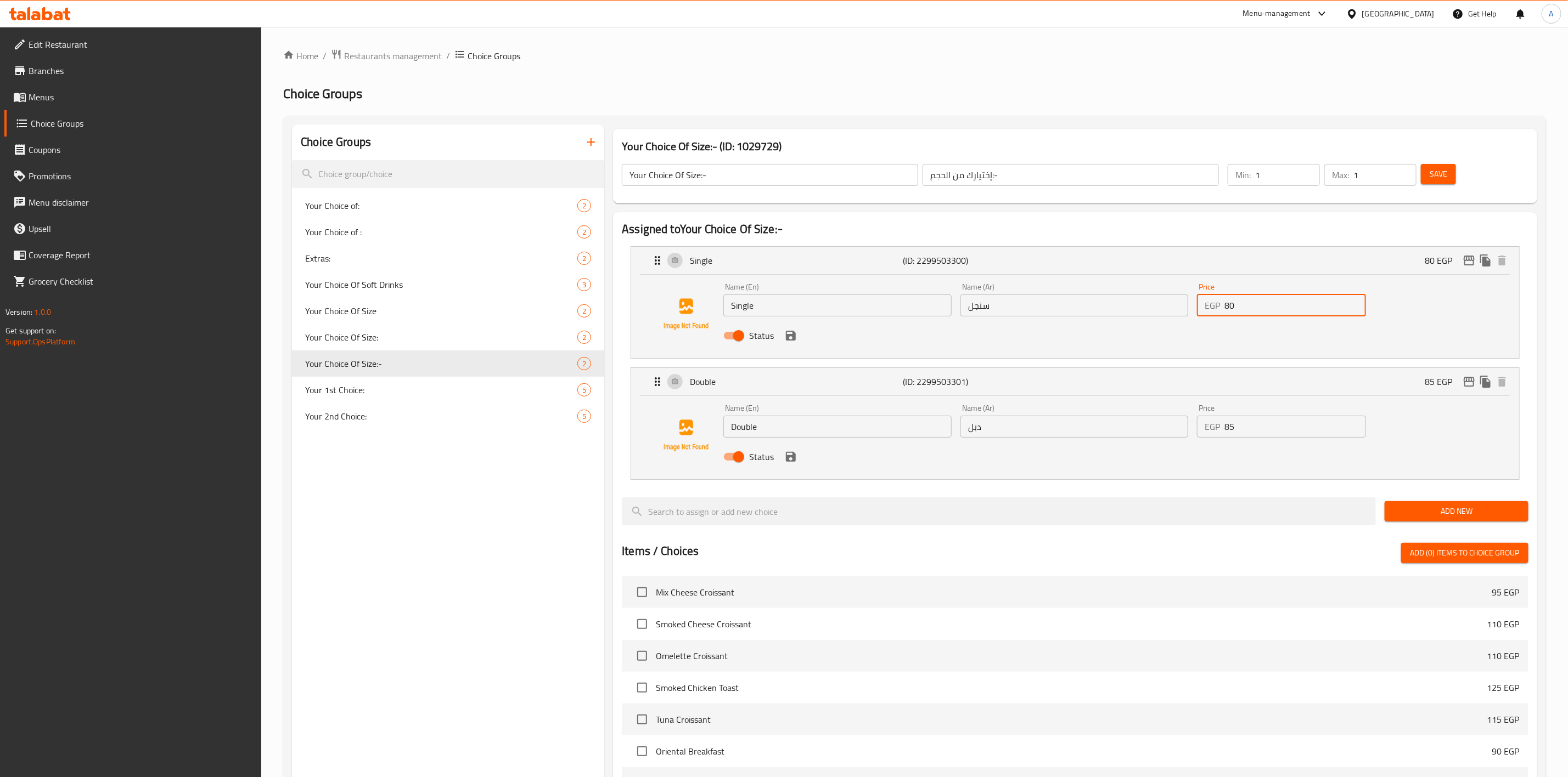
click at [1258, 298] on input "80" at bounding box center [1295, 305] width 142 height 22
paste input "35"
type input "35"
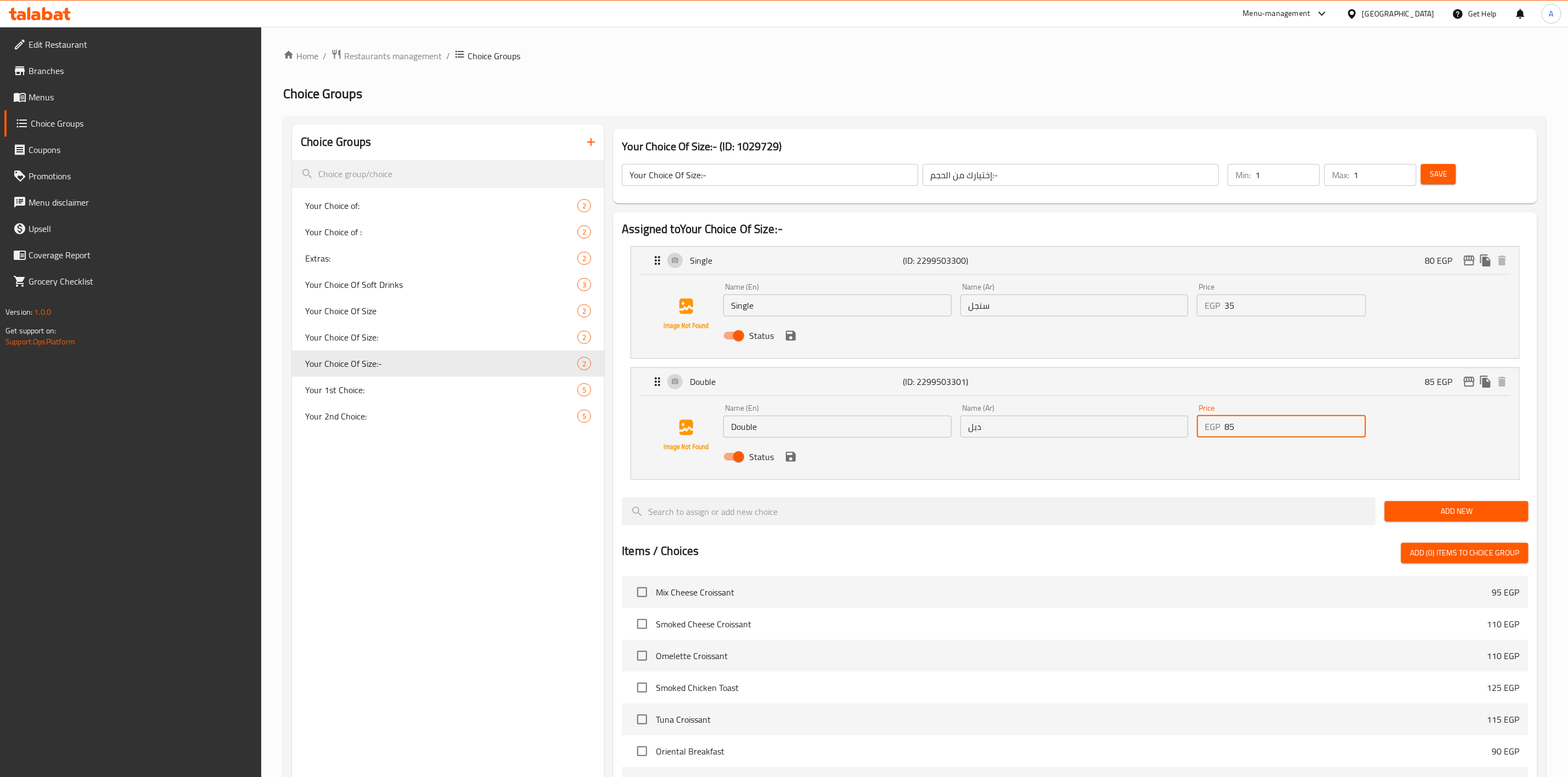
click at [1255, 428] on input "85" at bounding box center [1295, 426] width 142 height 22
click at [784, 340] on icon "save" at bounding box center [791, 336] width 13 height 13
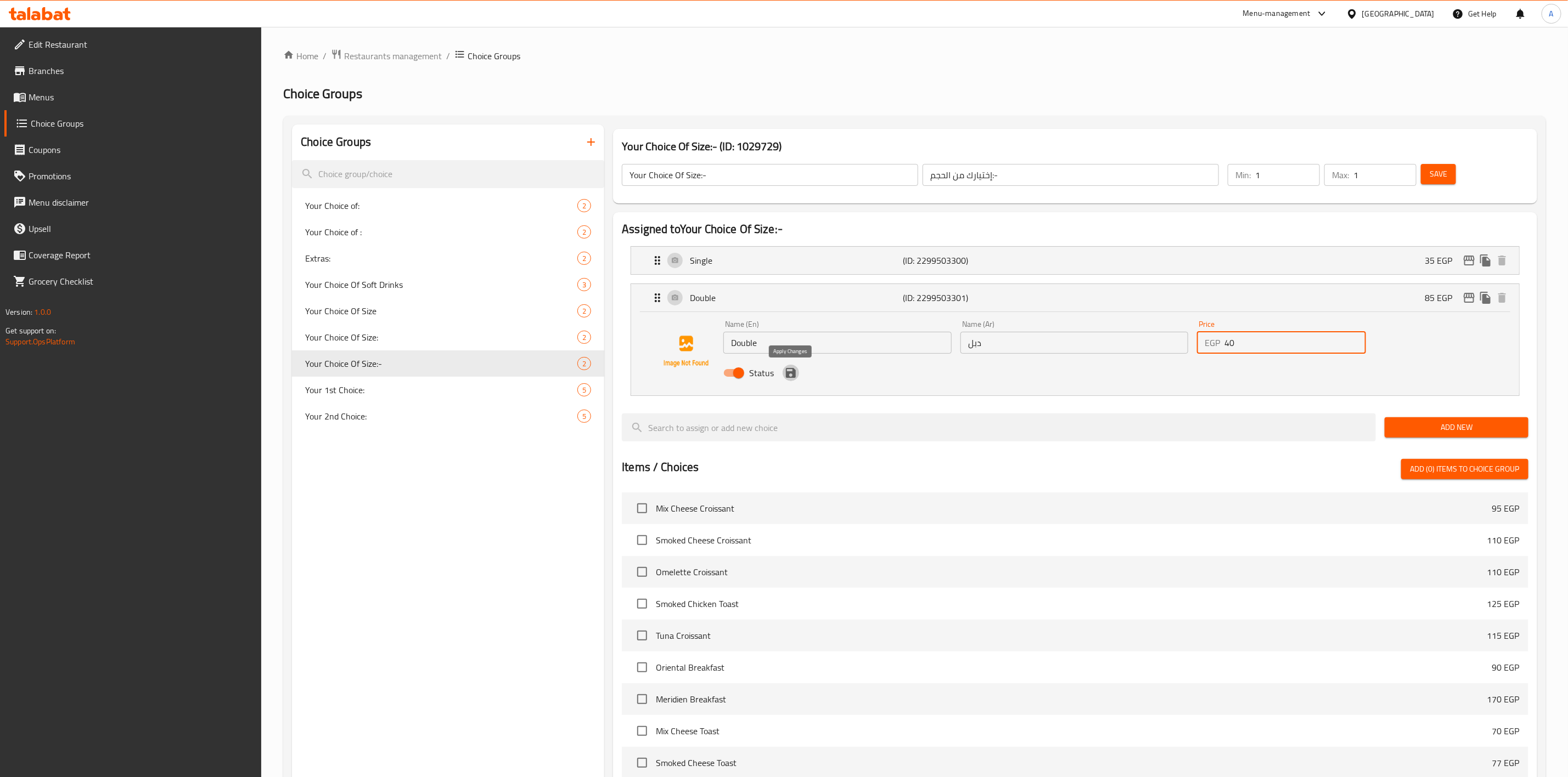
click at [790, 377] on icon "save" at bounding box center [791, 373] width 10 height 9
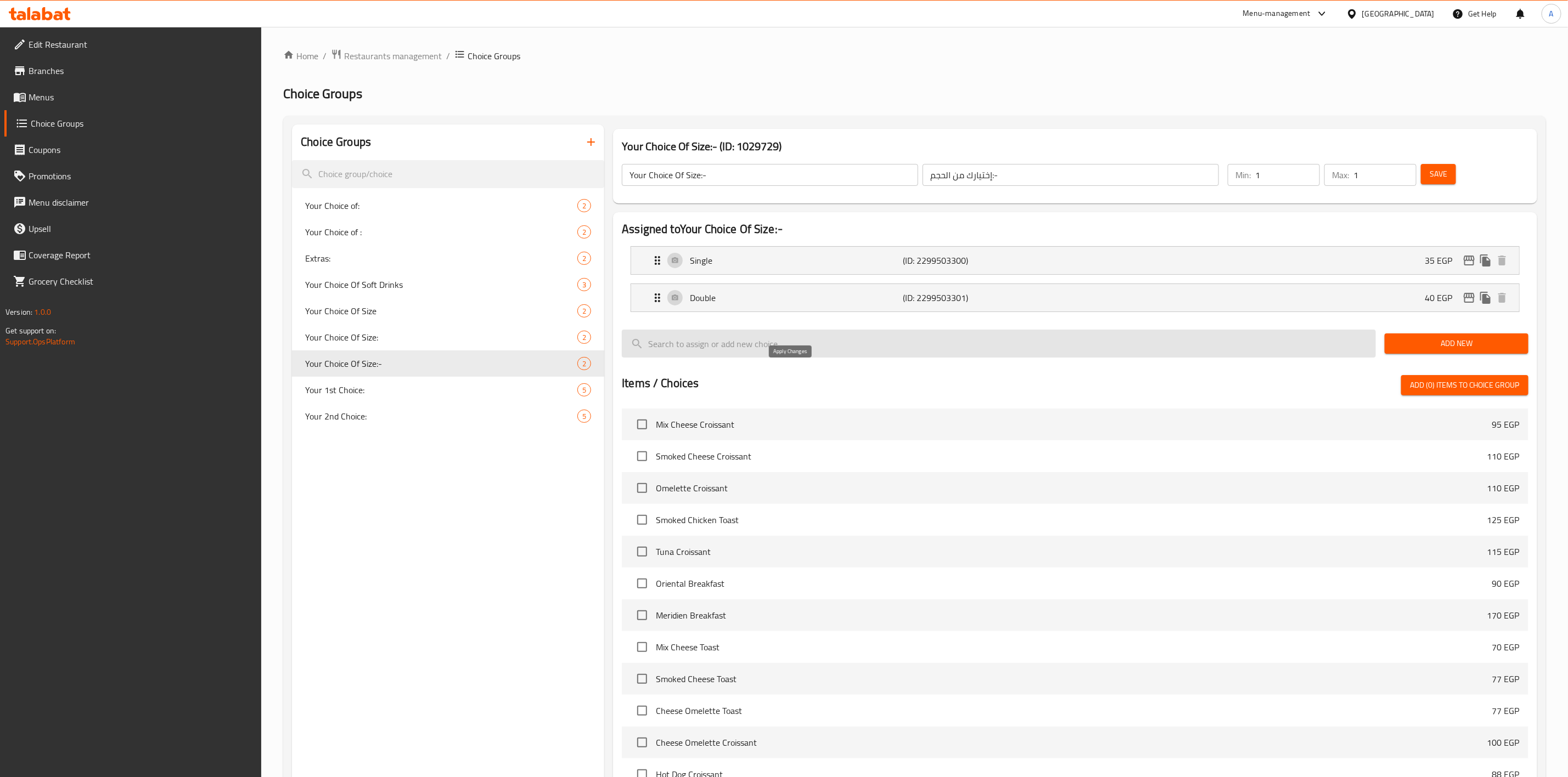
type input "40"
click at [1425, 181] on button "Save" at bounding box center [1438, 174] width 35 height 20
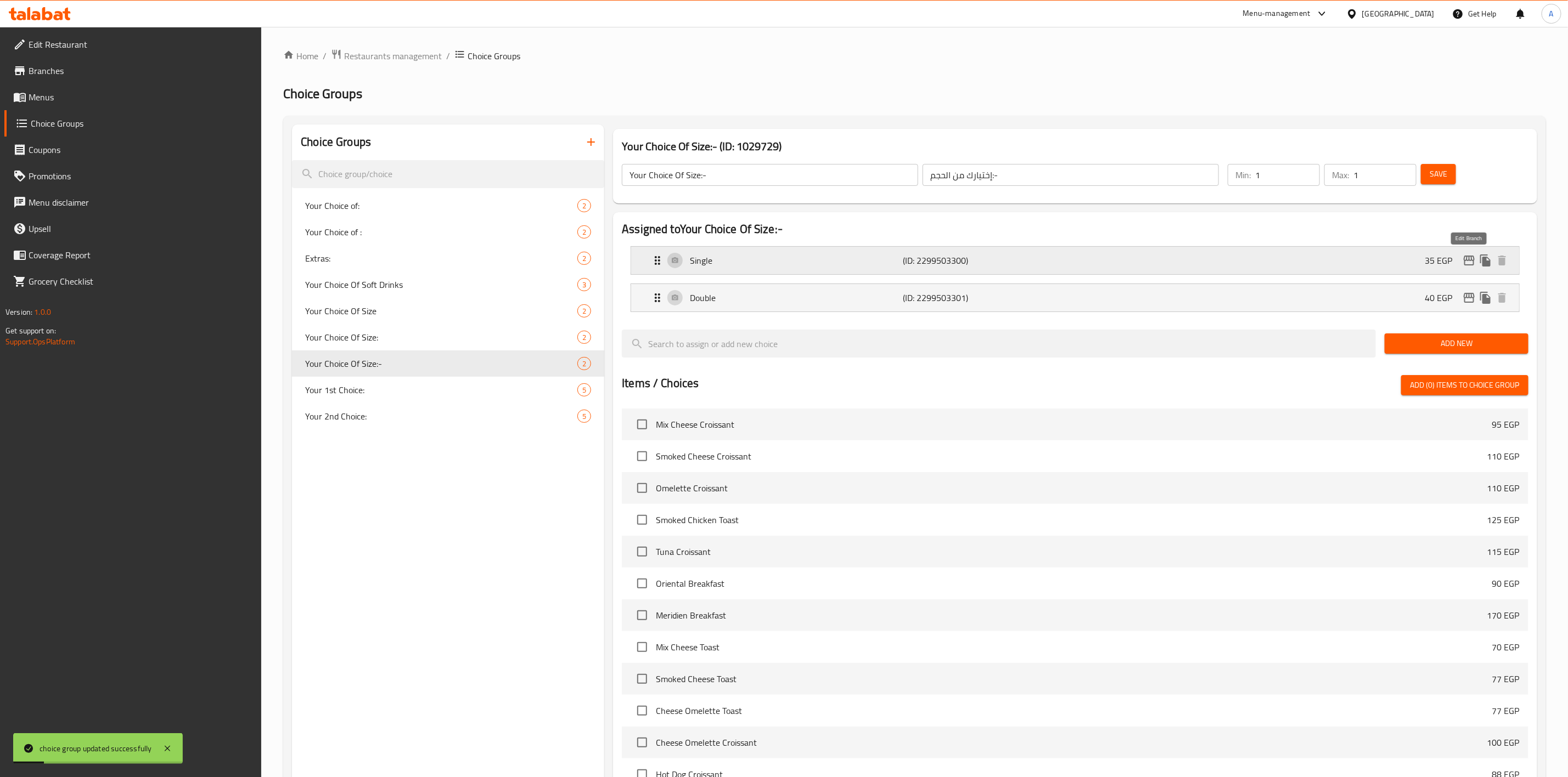
click at [1463, 260] on icon "edit" at bounding box center [1469, 260] width 13 height 13
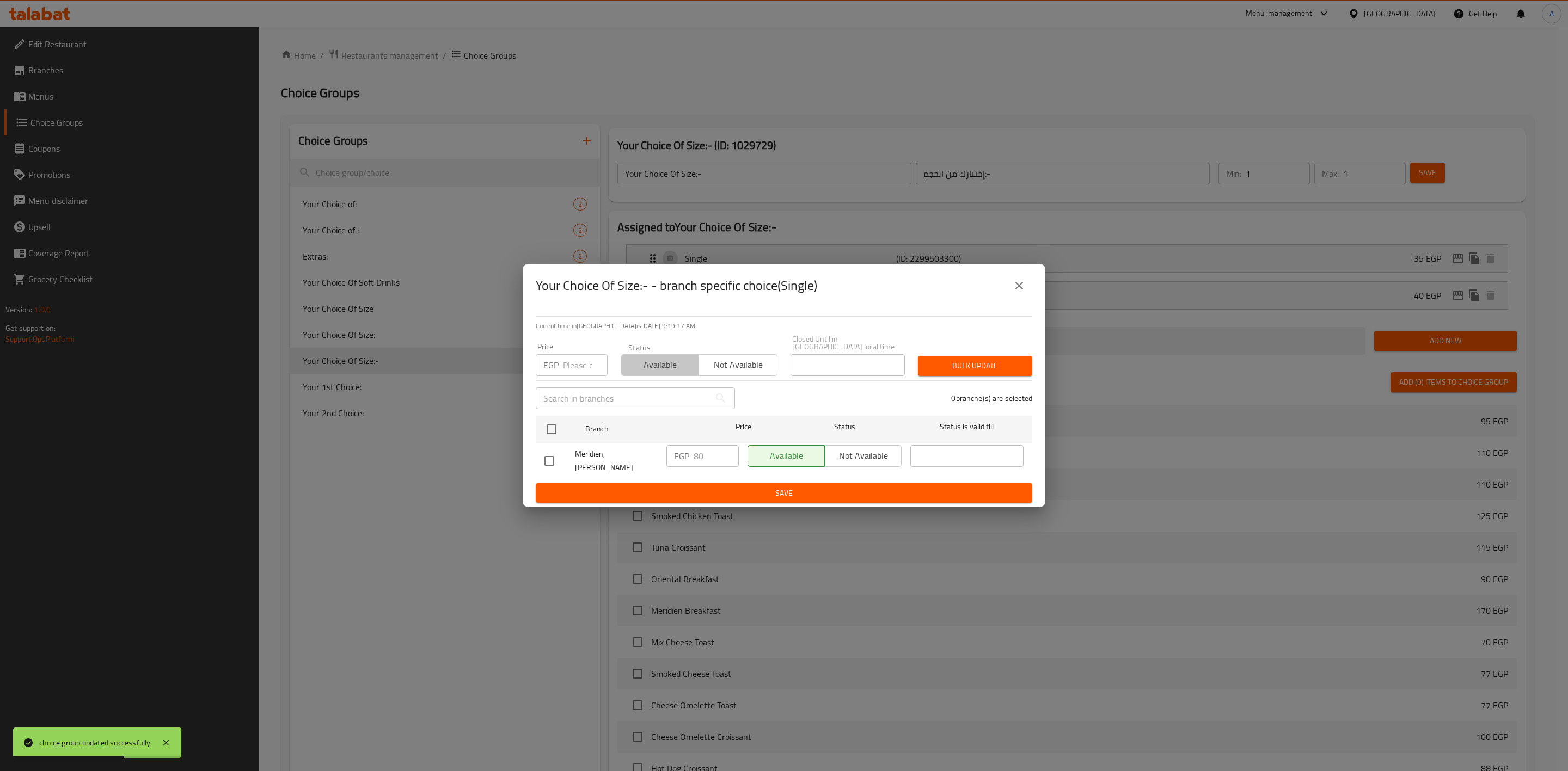
click at [664, 357] on span "Available" at bounding box center [660, 365] width 69 height 16
click at [549, 431] on input "checkbox" at bounding box center [552, 430] width 23 height 23
checkbox input "true"
click at [990, 359] on span "Bulk update" at bounding box center [975, 366] width 97 height 13
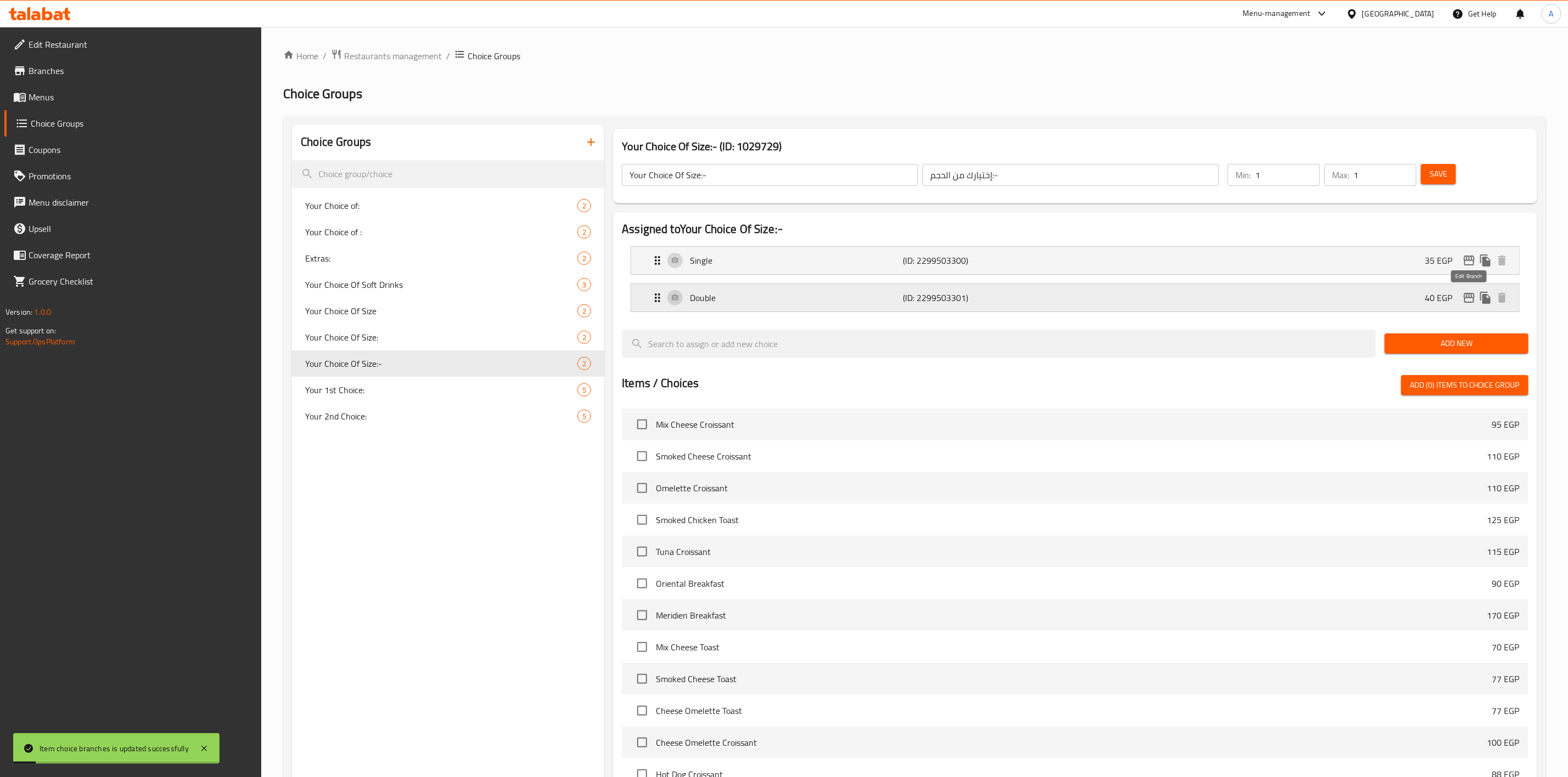
click at [1471, 302] on icon "edit" at bounding box center [1469, 298] width 13 height 13
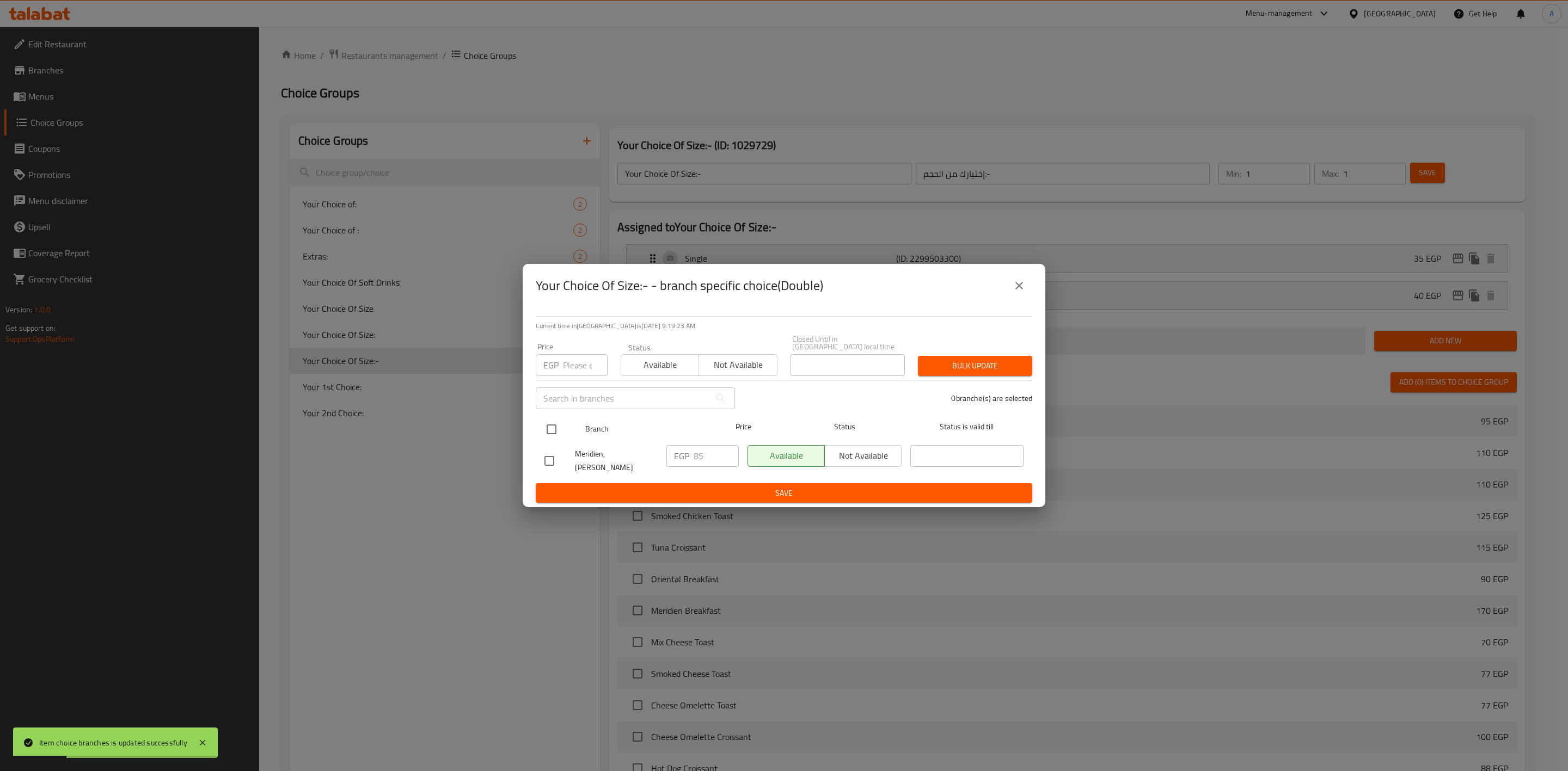
click at [553, 429] on input "checkbox" at bounding box center [552, 430] width 23 height 23
checkbox input "true"
click at [675, 357] on span "Available" at bounding box center [660, 365] width 69 height 16
click at [952, 359] on span "Bulk update" at bounding box center [975, 366] width 97 height 13
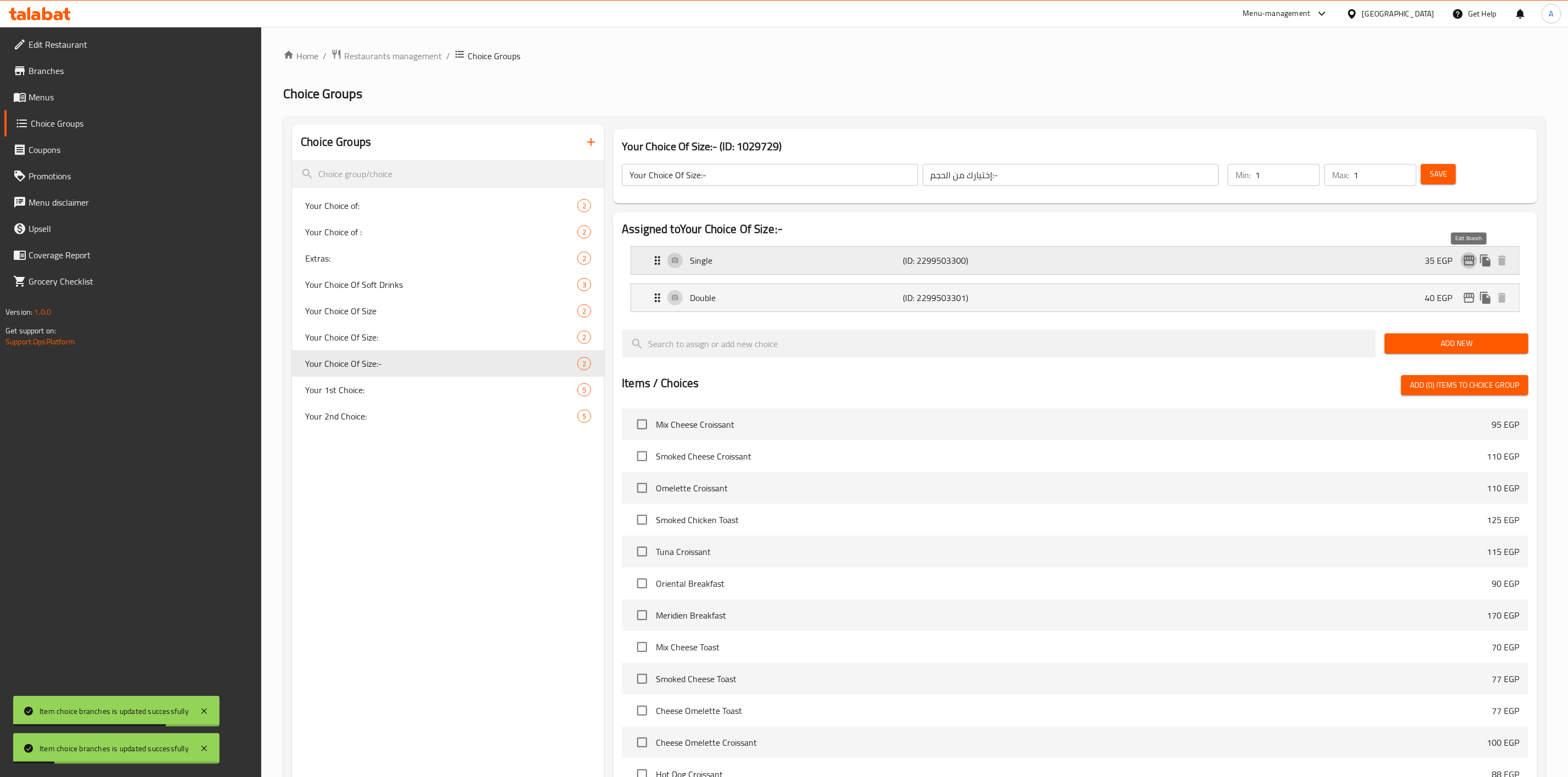
click at [1465, 262] on icon "edit" at bounding box center [1469, 260] width 11 height 9
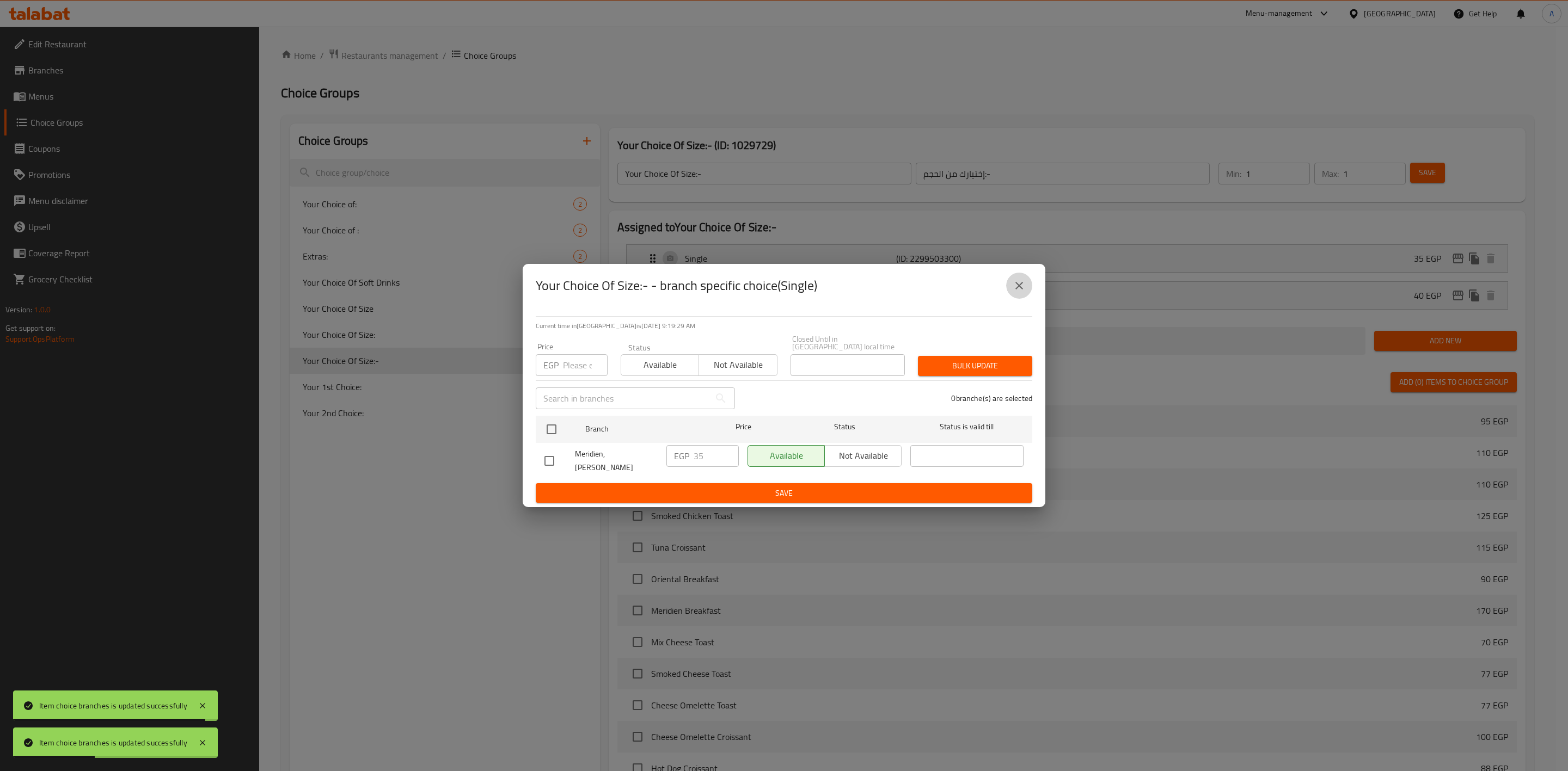
click at [1015, 289] on icon "close" at bounding box center [1019, 286] width 13 height 13
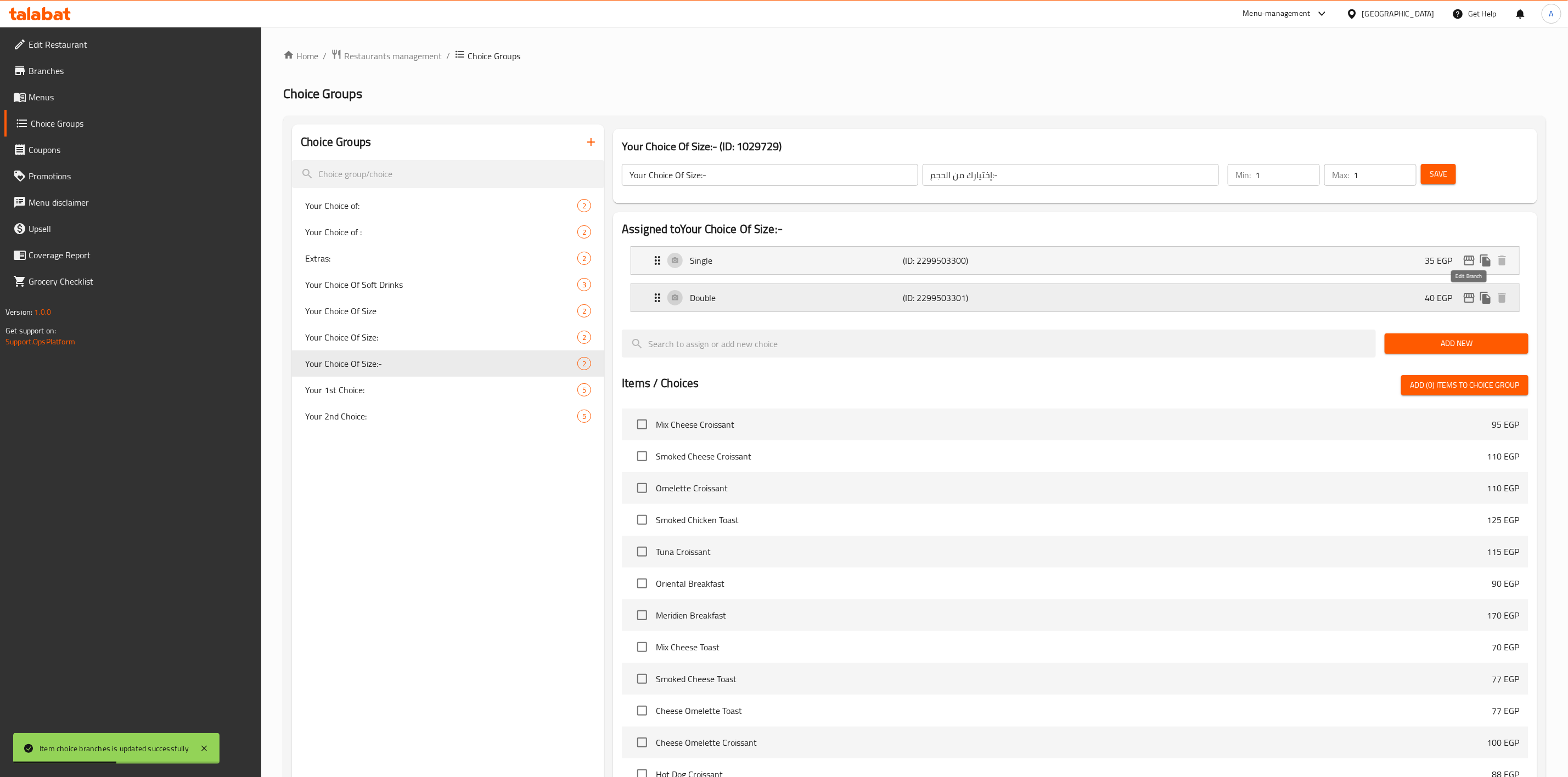
click at [1466, 302] on icon "edit" at bounding box center [1469, 298] width 13 height 13
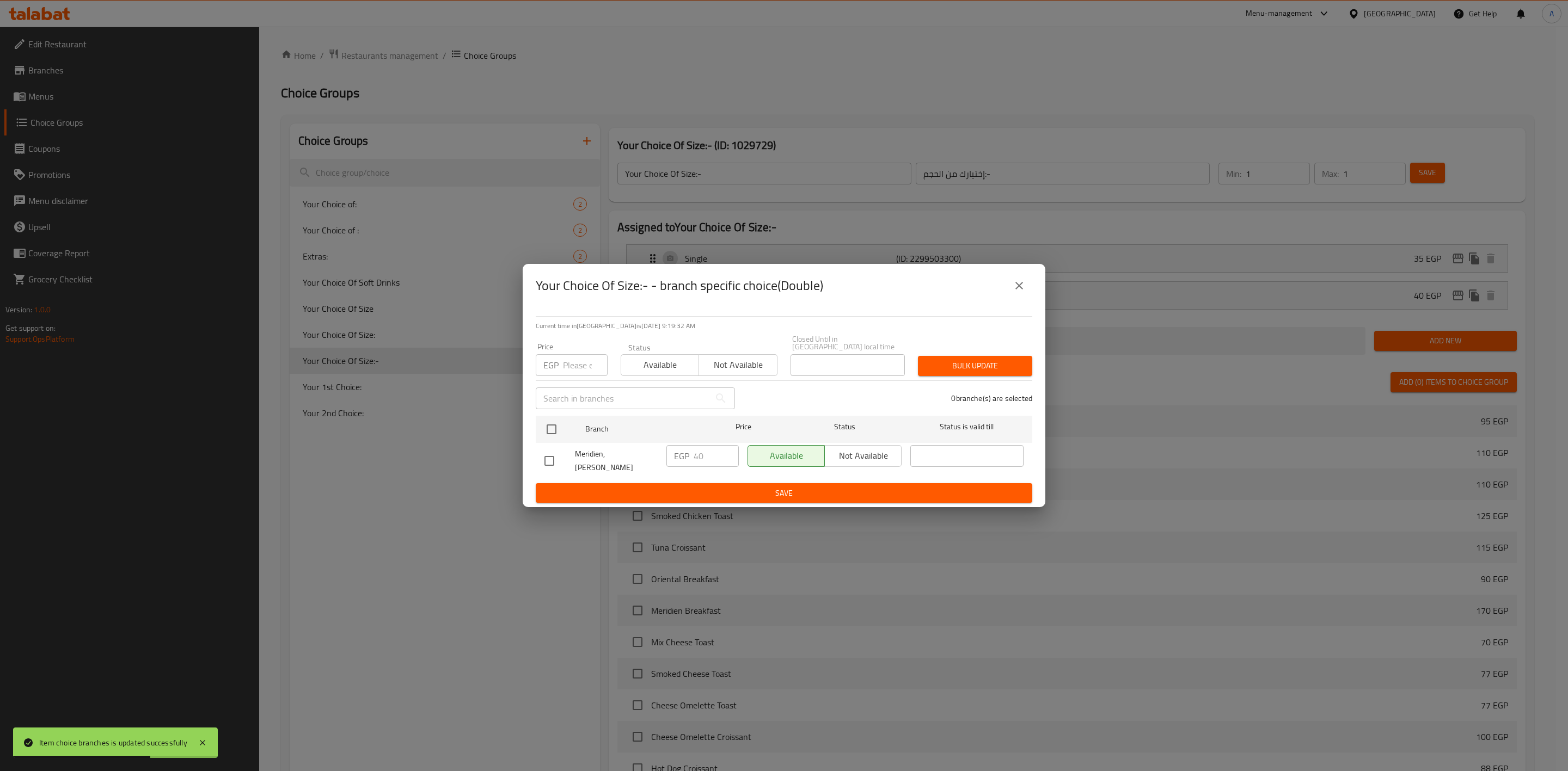
click at [1016, 292] on icon "close" at bounding box center [1019, 286] width 13 height 13
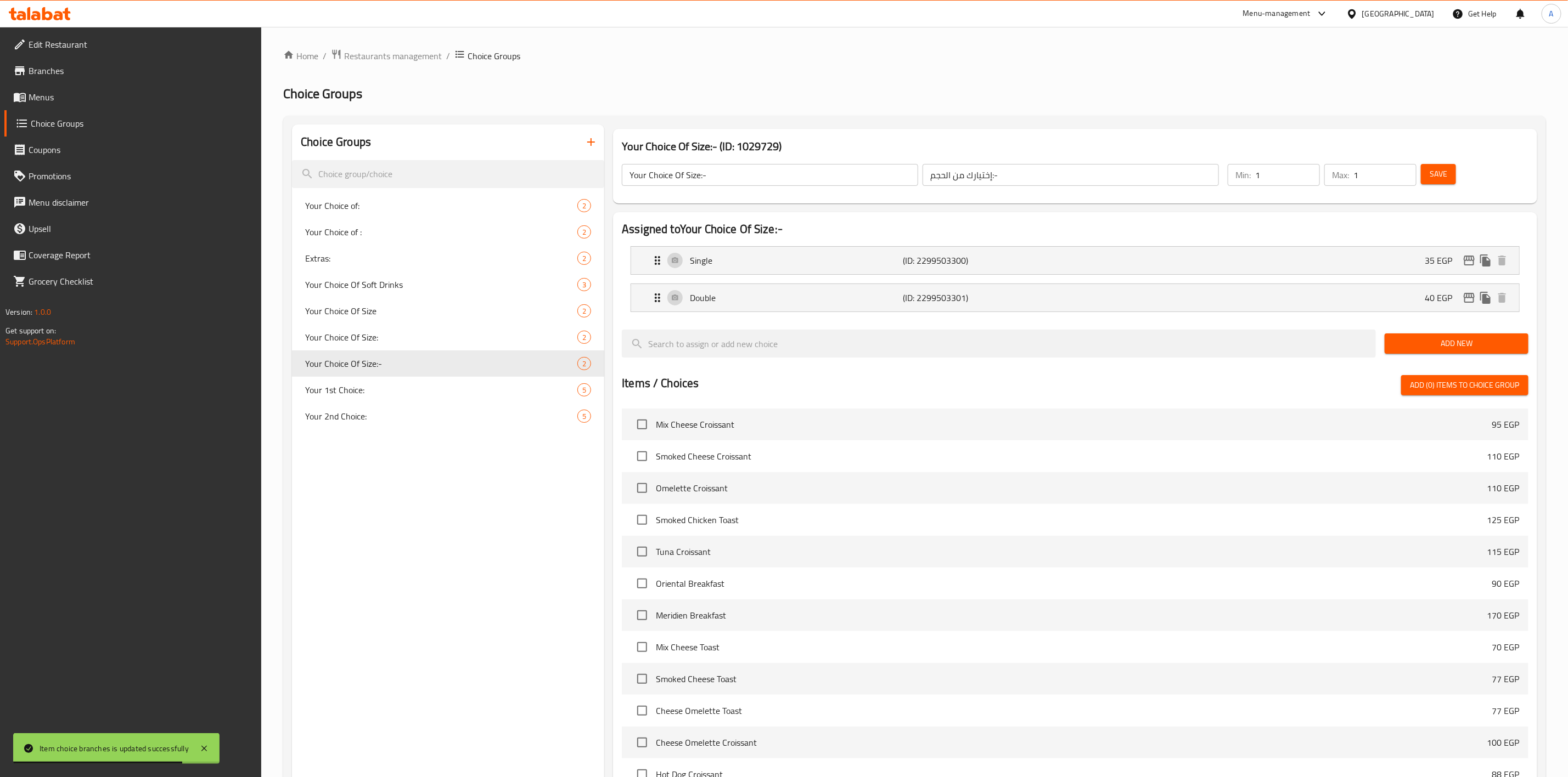
click at [1430, 172] on span "Save" at bounding box center [1439, 174] width 17 height 13
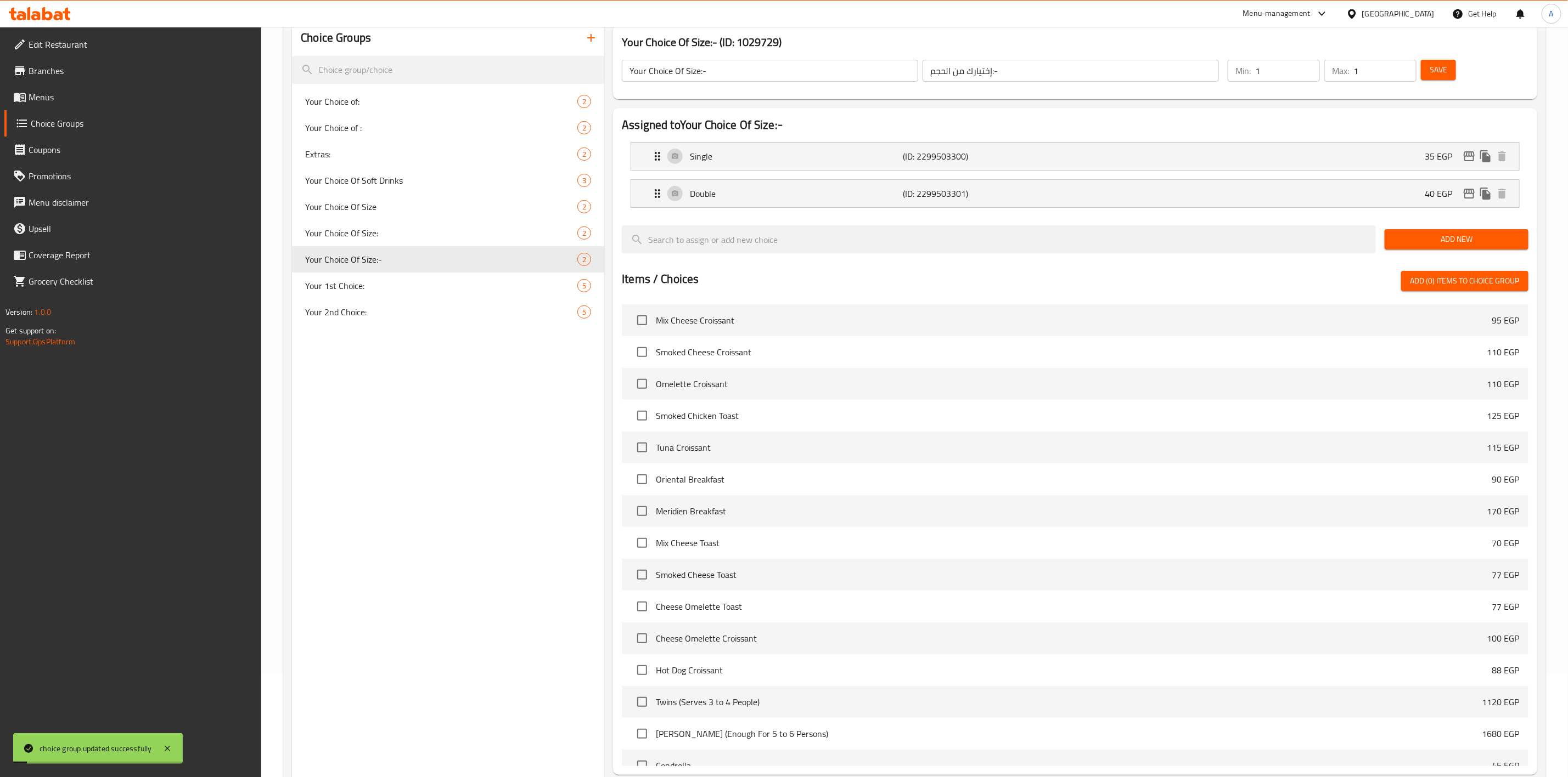
scroll to position [215, 0]
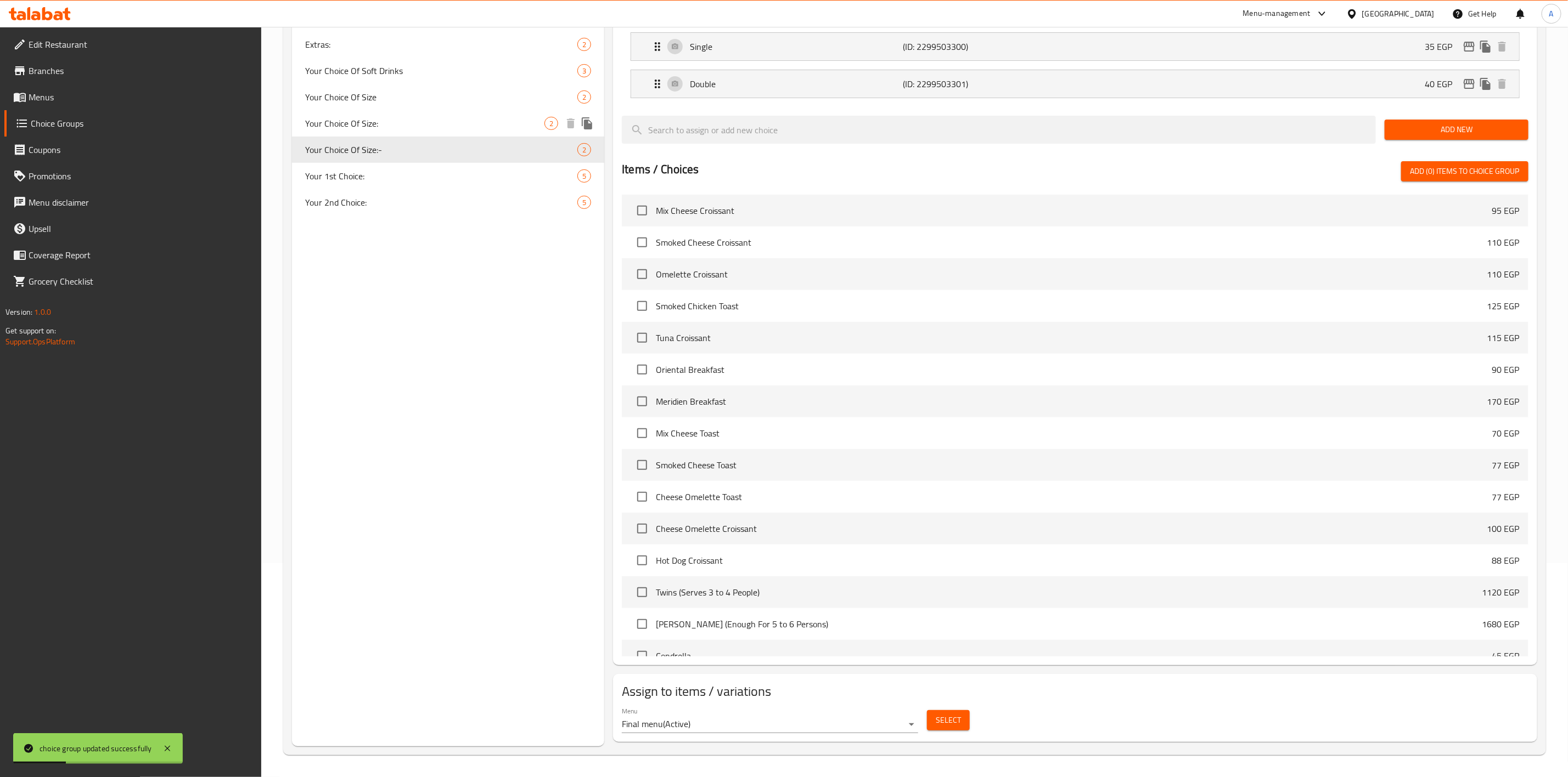
click at [404, 126] on span "Your Choice Of Size:" at bounding box center [425, 123] width 239 height 13
type input "Your Choice Of Size:"
type input "إختيارك من الحجم:"
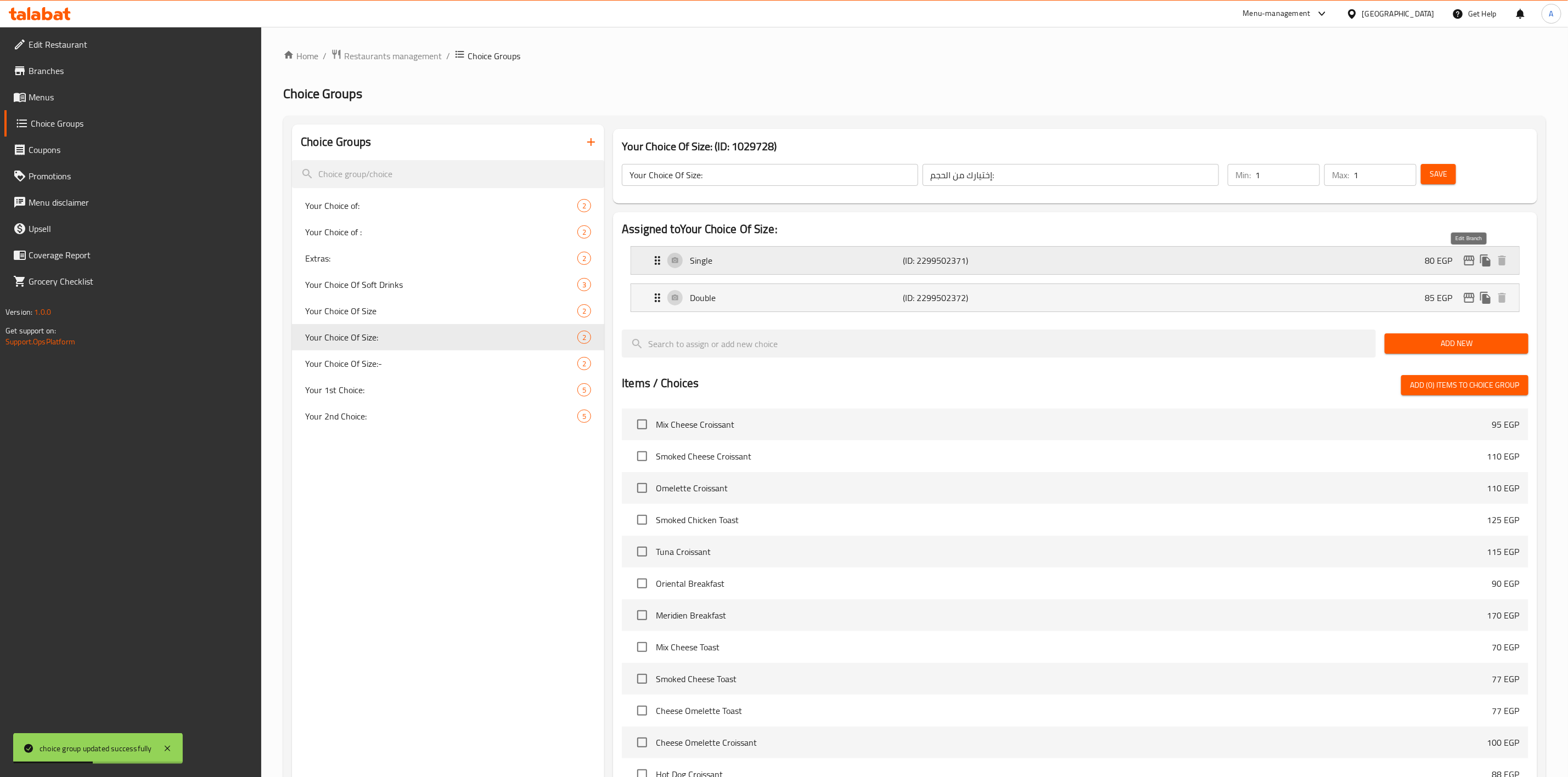
click at [1466, 262] on icon "edit" at bounding box center [1469, 260] width 13 height 13
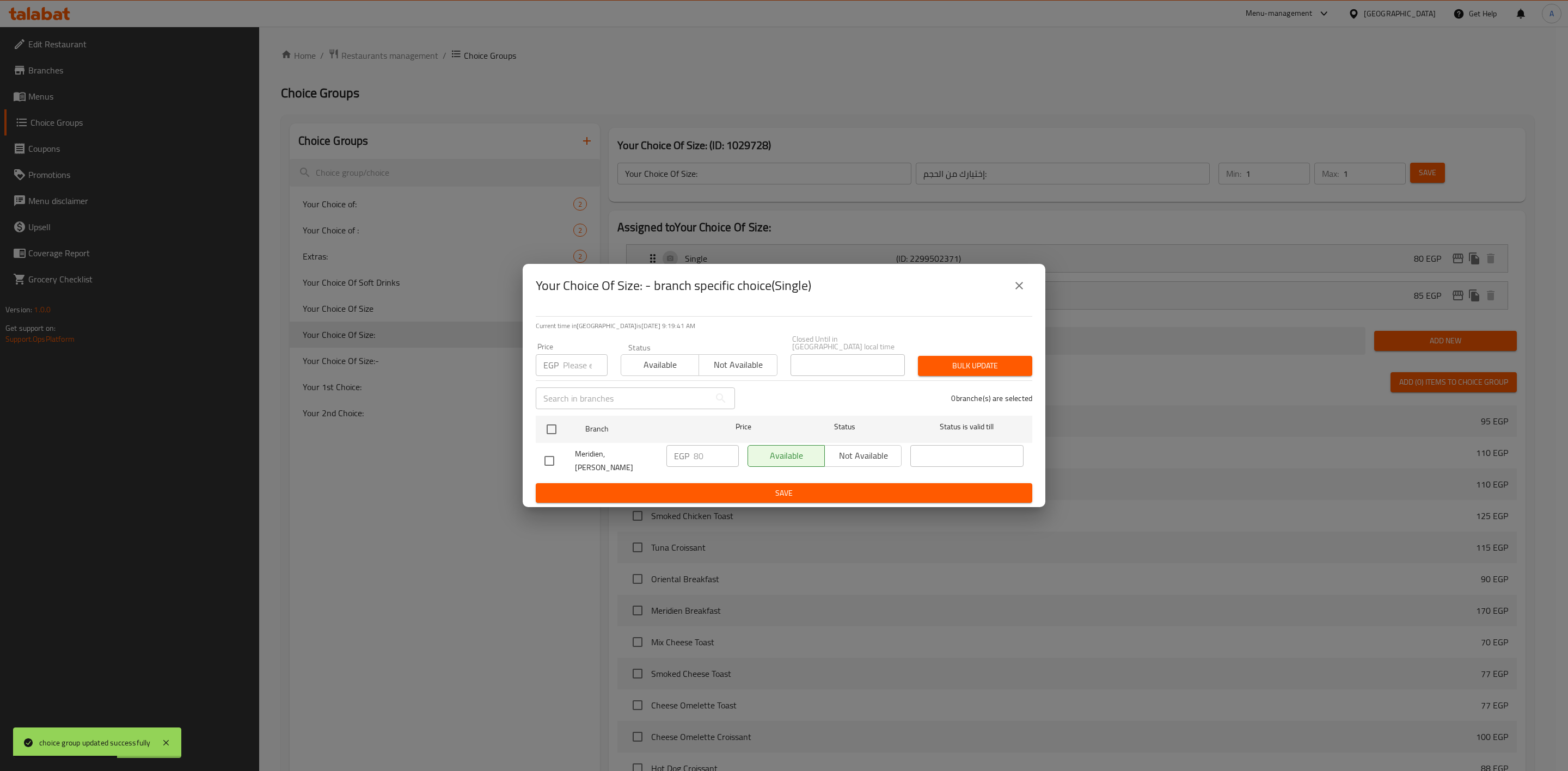
click at [1024, 291] on icon "close" at bounding box center [1019, 286] width 13 height 13
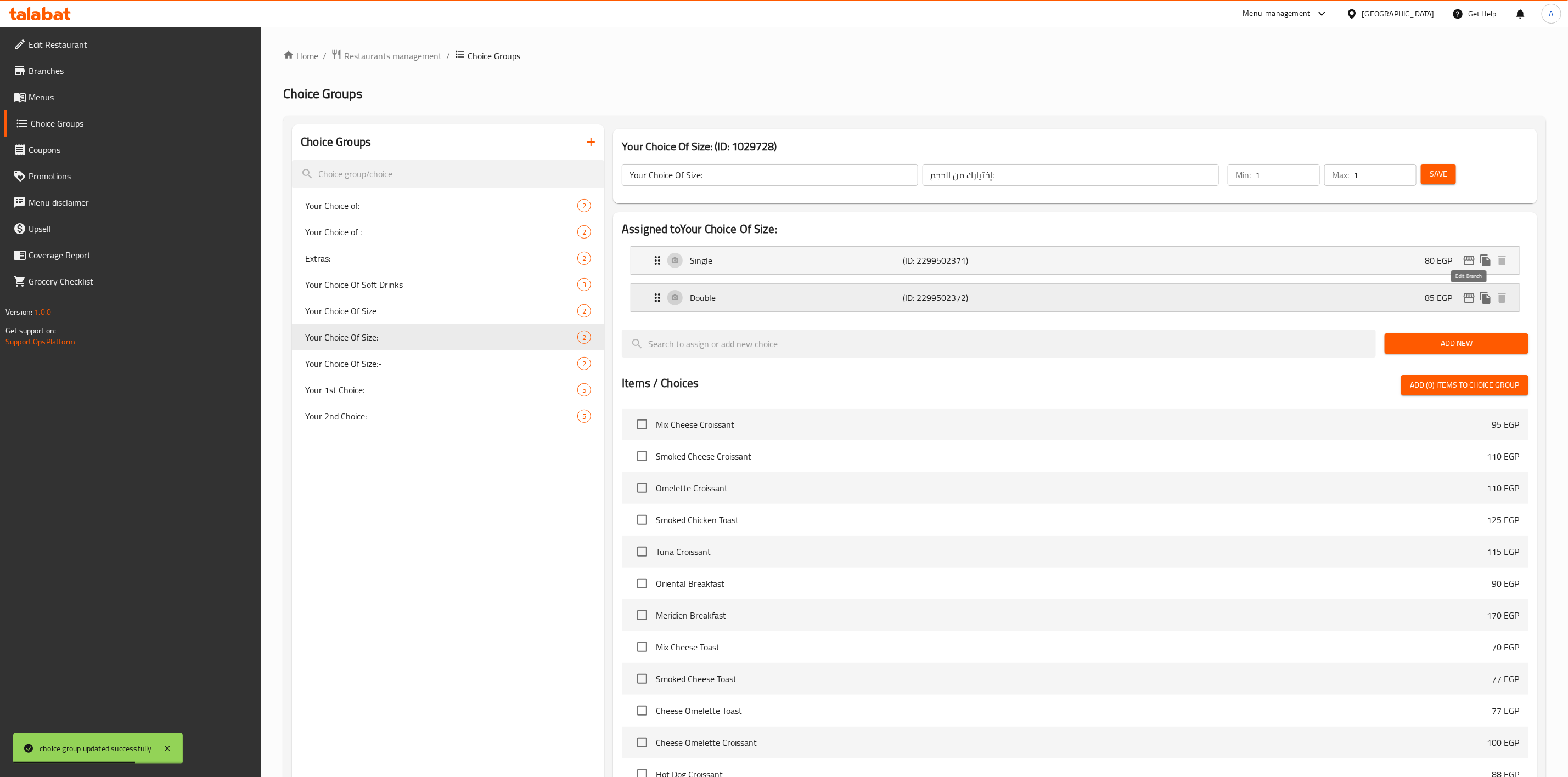
click at [1467, 295] on icon "edit" at bounding box center [1469, 297] width 11 height 9
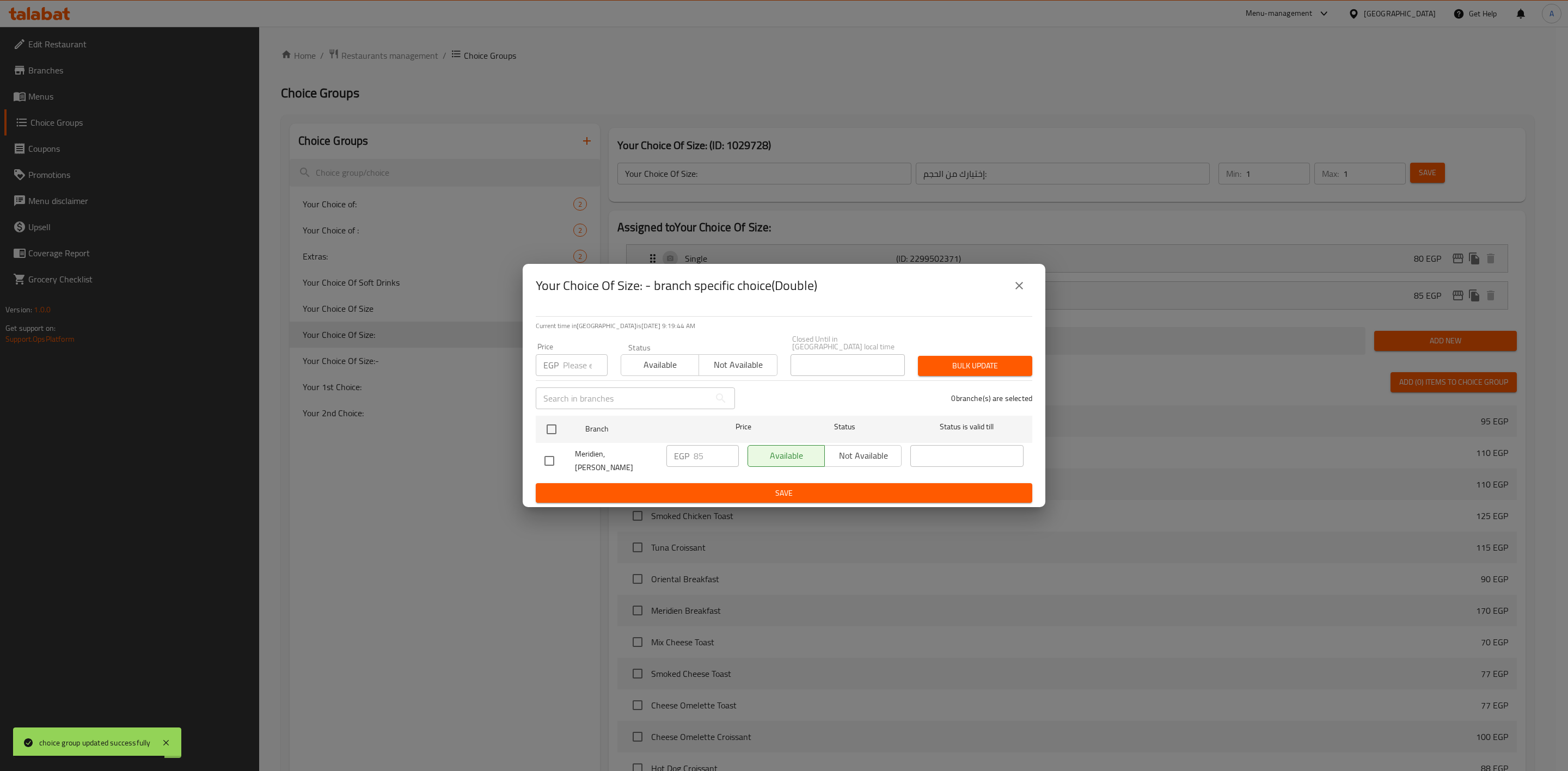
click at [1009, 290] on button "close" at bounding box center [1019, 286] width 26 height 26
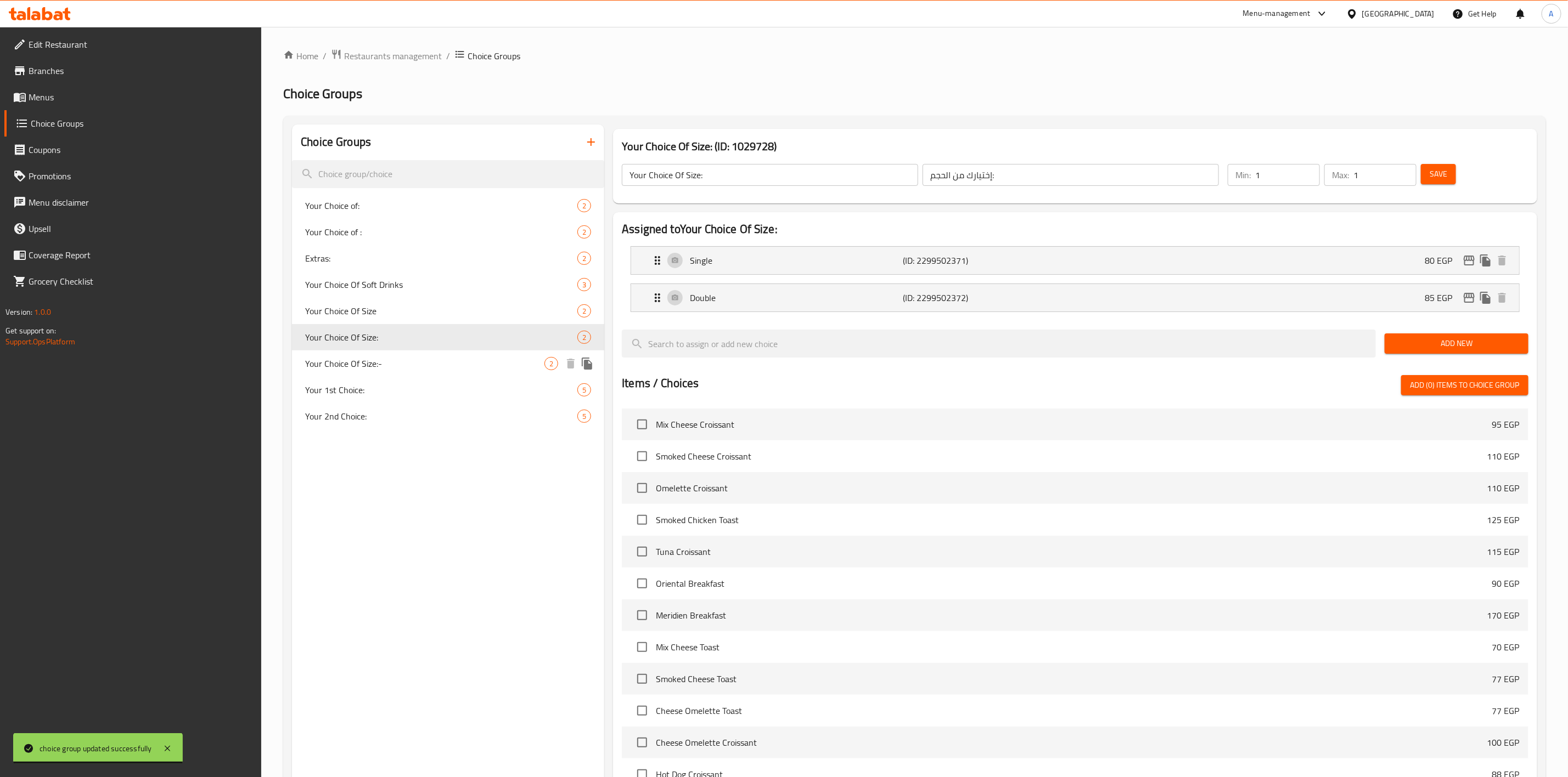
click at [458, 370] on span "Your Choice Of Size:-" at bounding box center [425, 364] width 239 height 13
type input "Your Choice Of Size:-"
type input "إختيارك من الحجم:-"
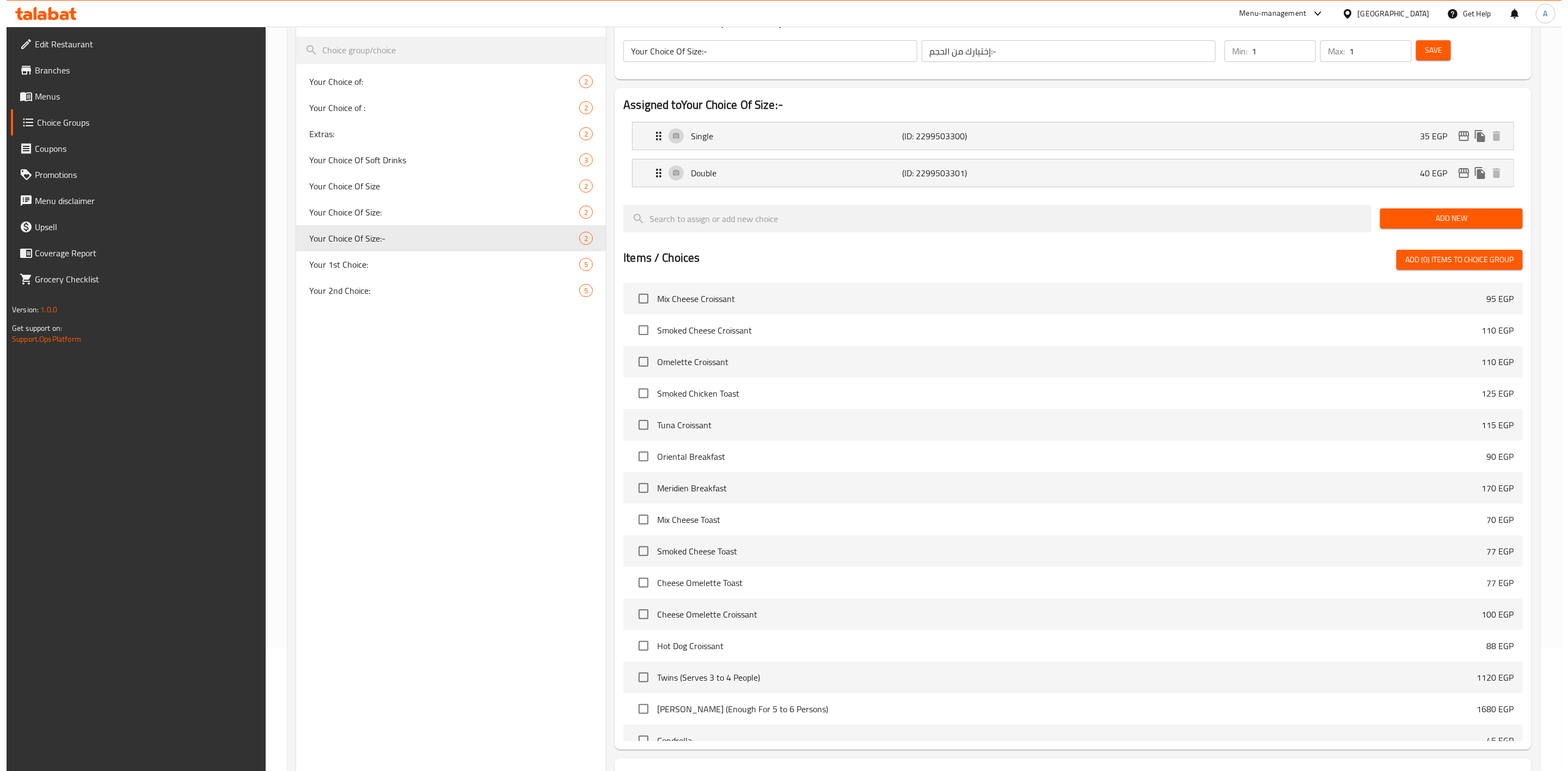
scroll to position [213, 0]
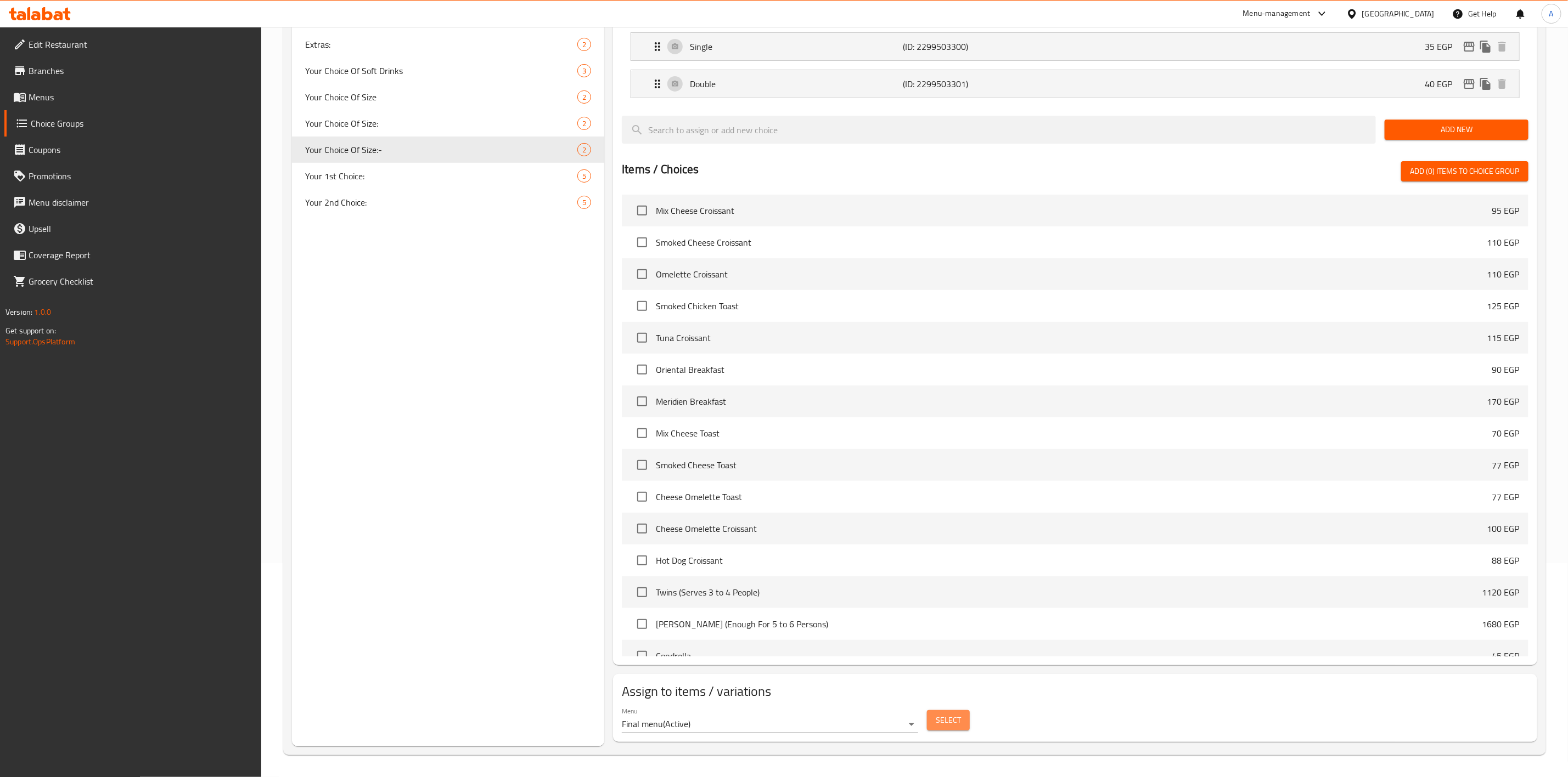
click at [934, 718] on button "Select" at bounding box center [948, 720] width 43 height 20
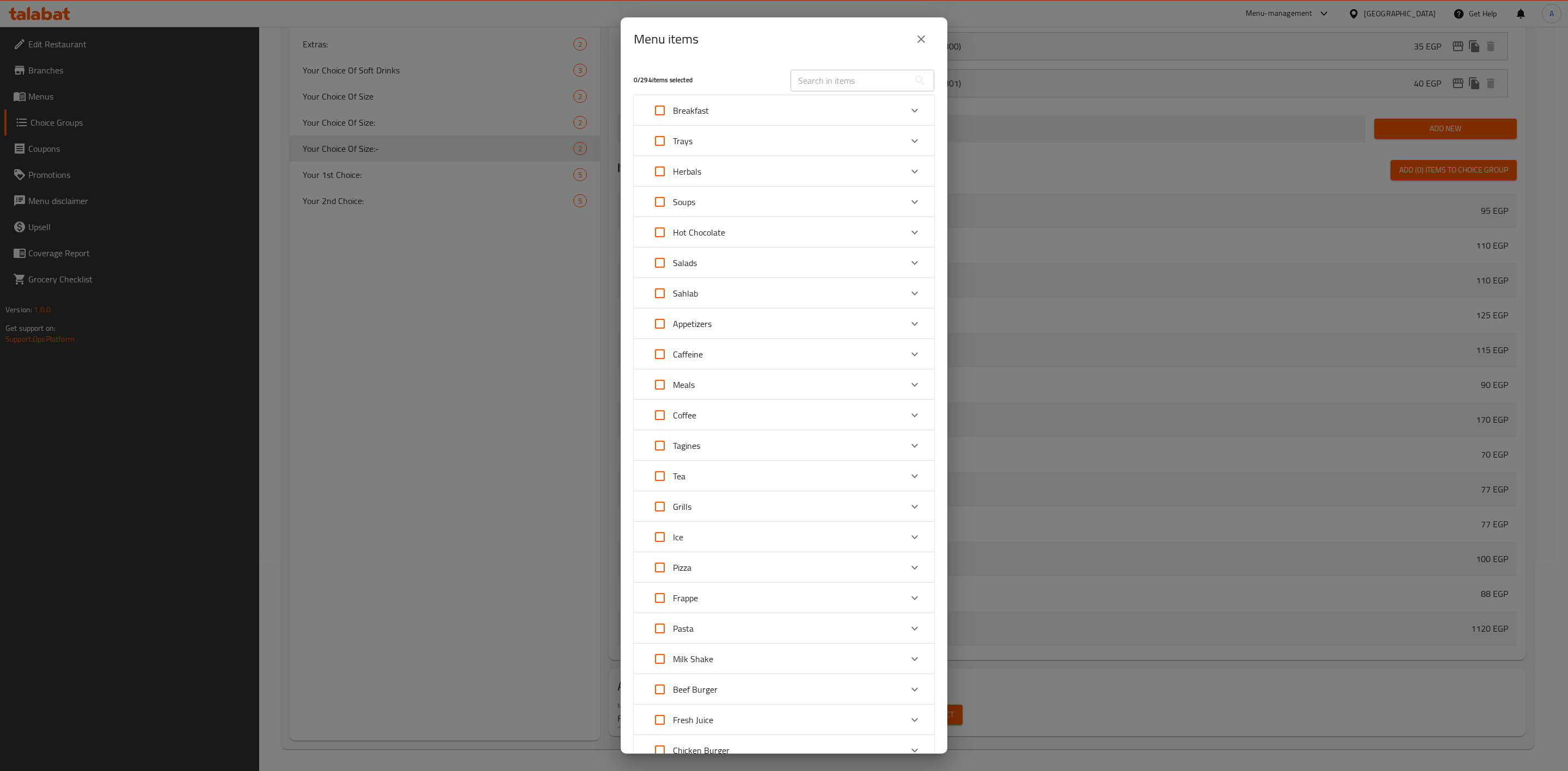
click at [902, 350] on div "Expand" at bounding box center [916, 354] width 26 height 26
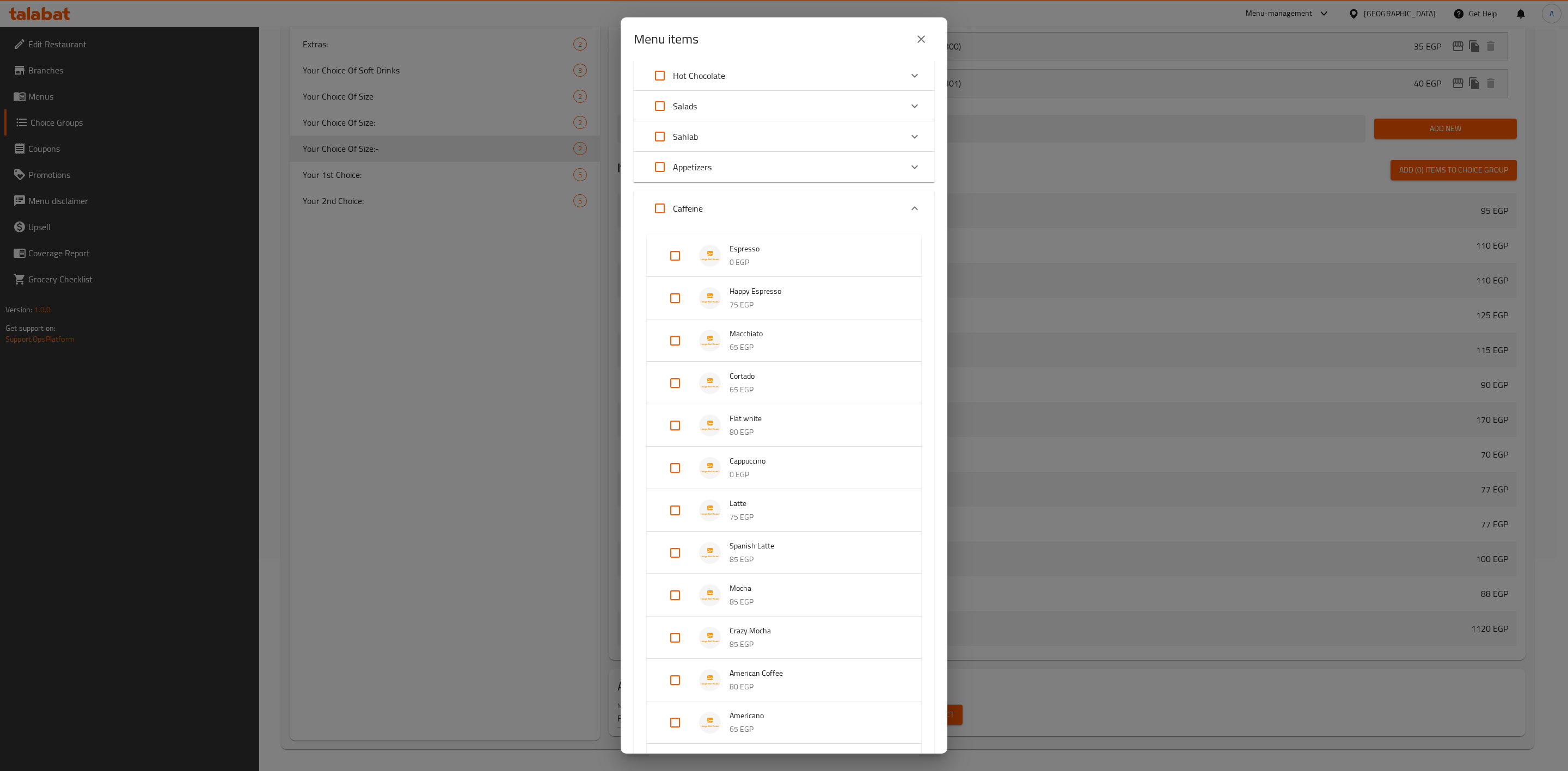
scroll to position [327, 0]
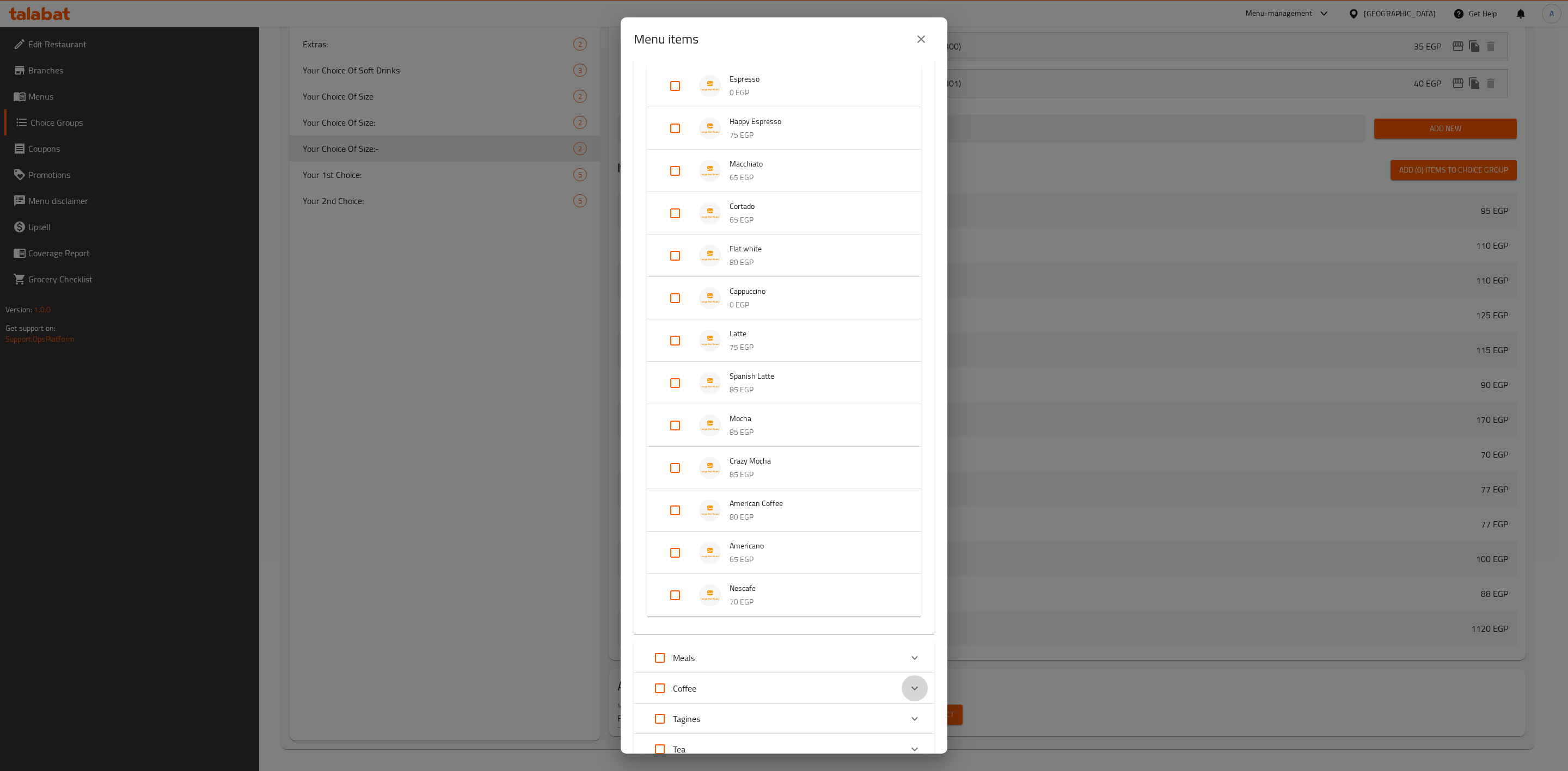
click at [908, 692] on icon "Expand" at bounding box center [915, 689] width 13 height 13
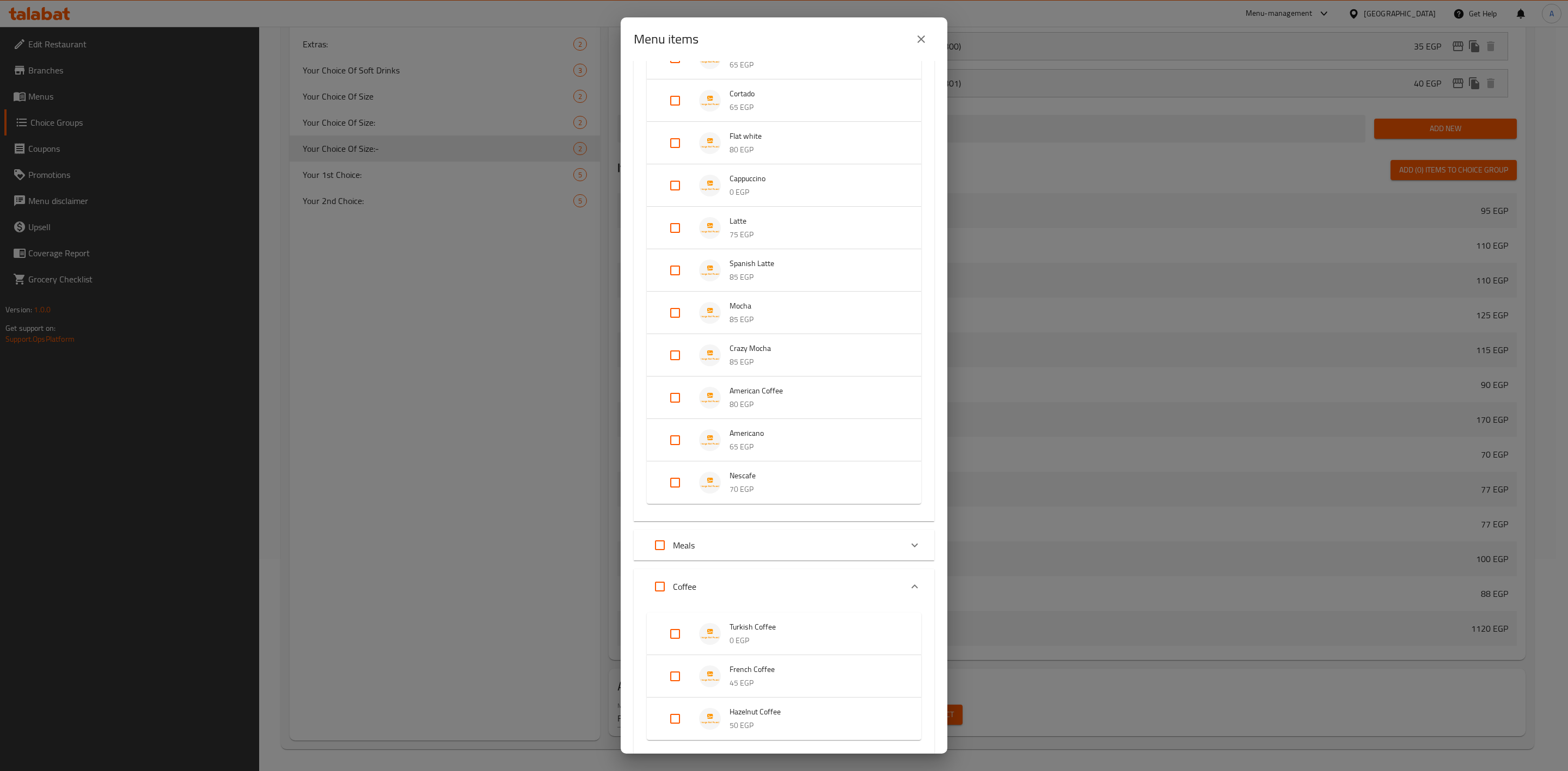
scroll to position [653, 0]
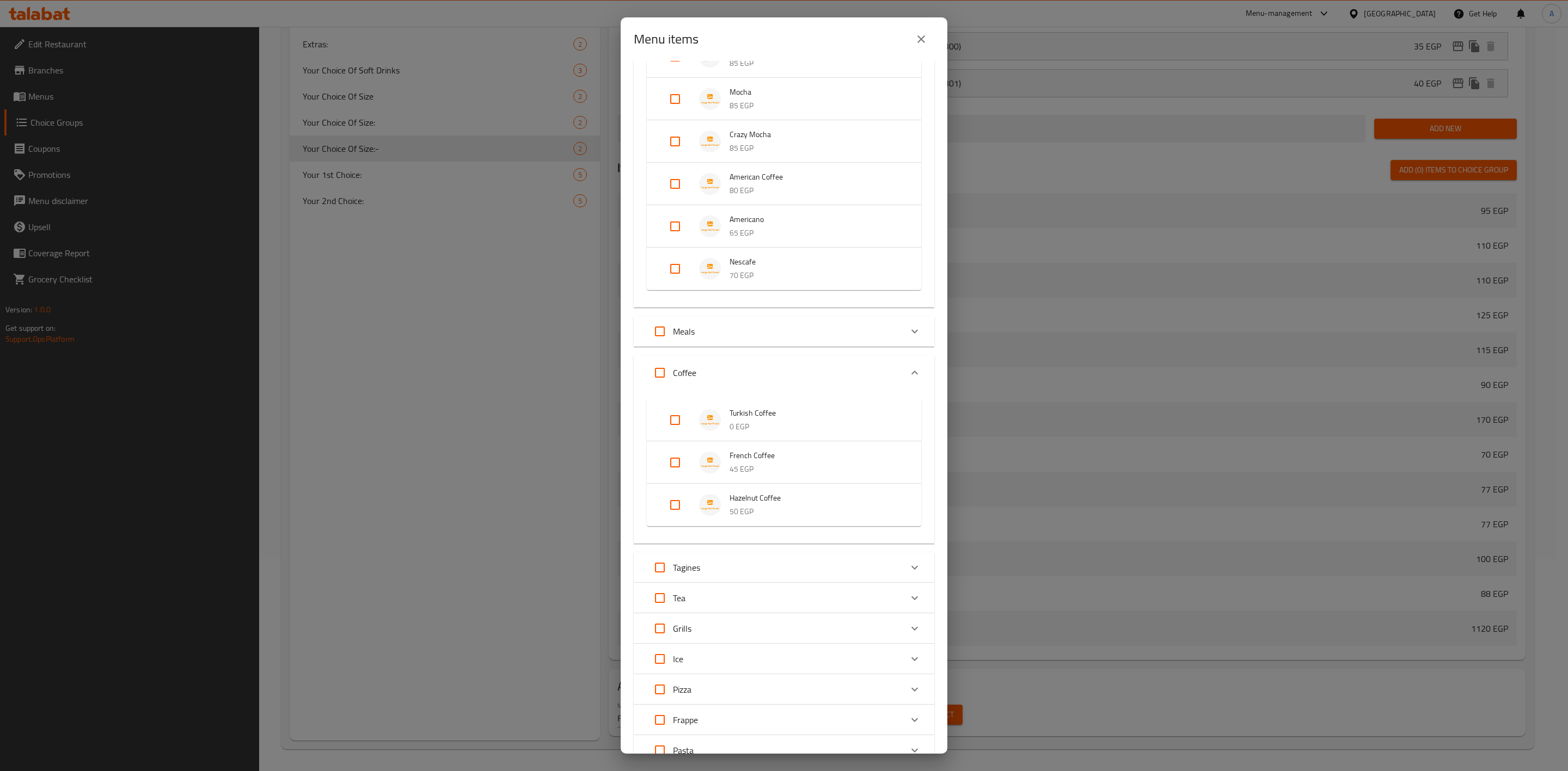
click at [676, 419] on input "Expand" at bounding box center [675, 420] width 26 height 26
checkbox input "true"
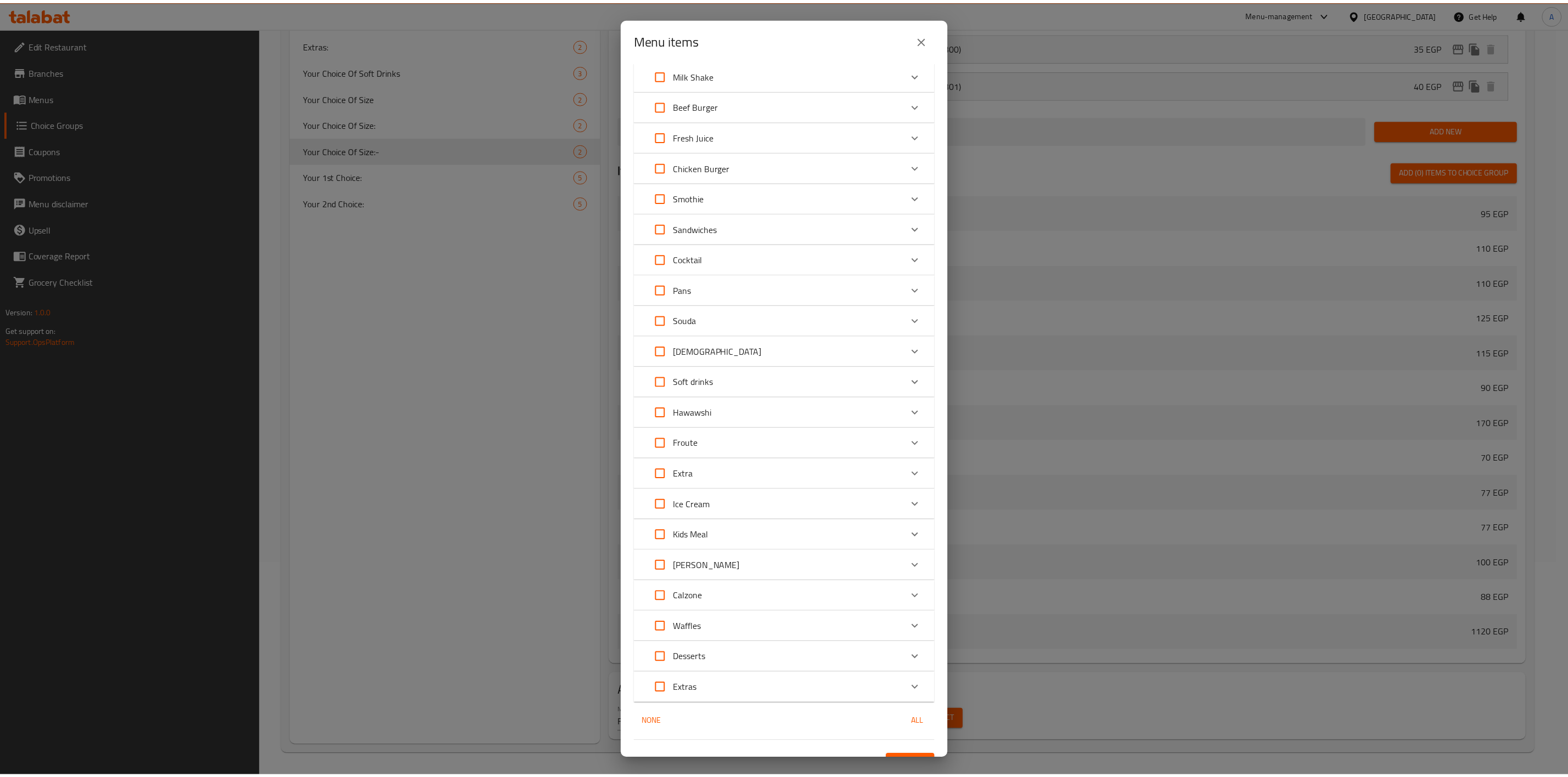
scroll to position [1398, 0]
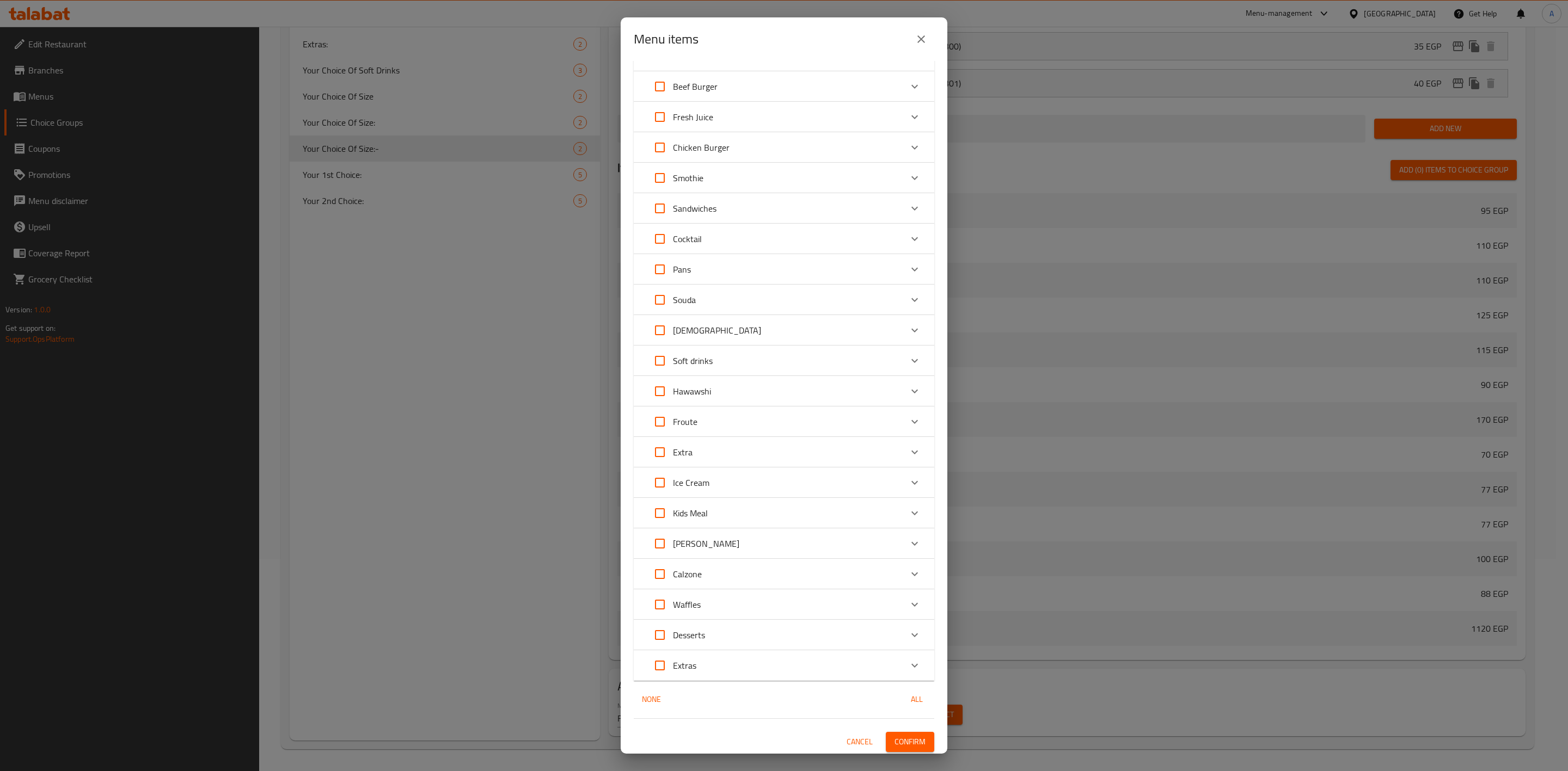
click at [909, 737] on span "Confirm" at bounding box center [910, 742] width 31 height 13
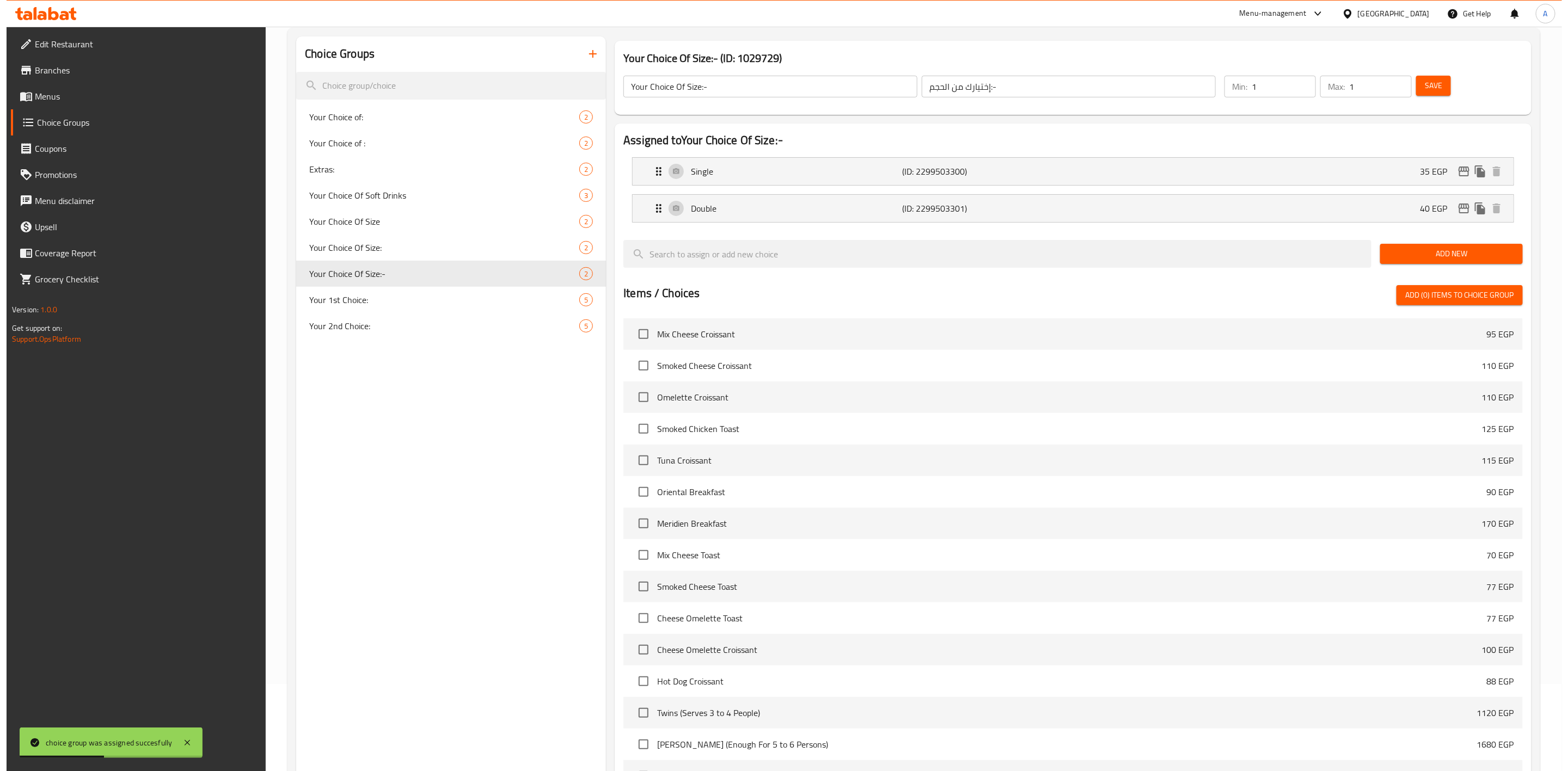
scroll to position [0, 0]
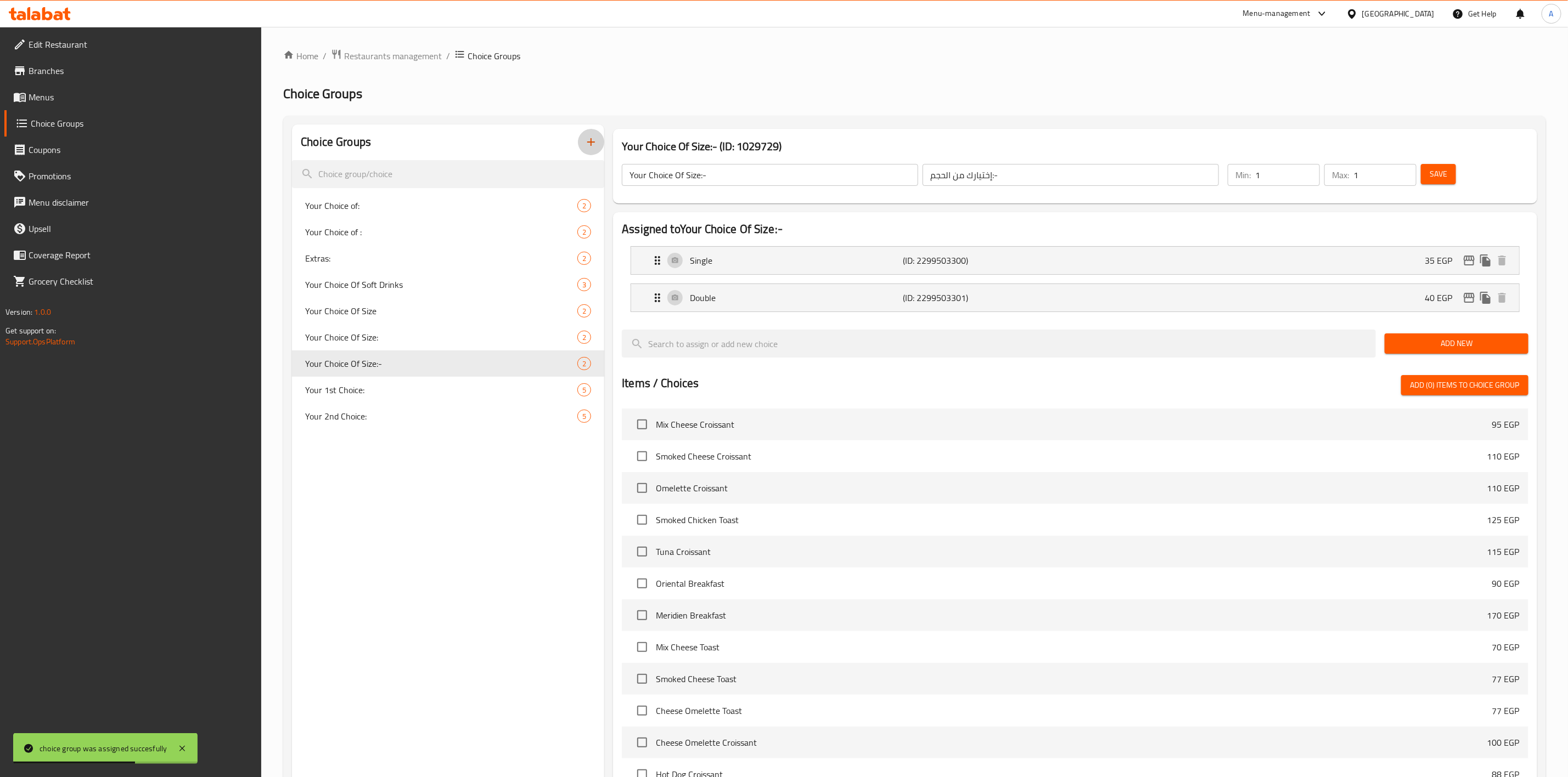
click at [589, 139] on icon "button" at bounding box center [591, 142] width 13 height 13
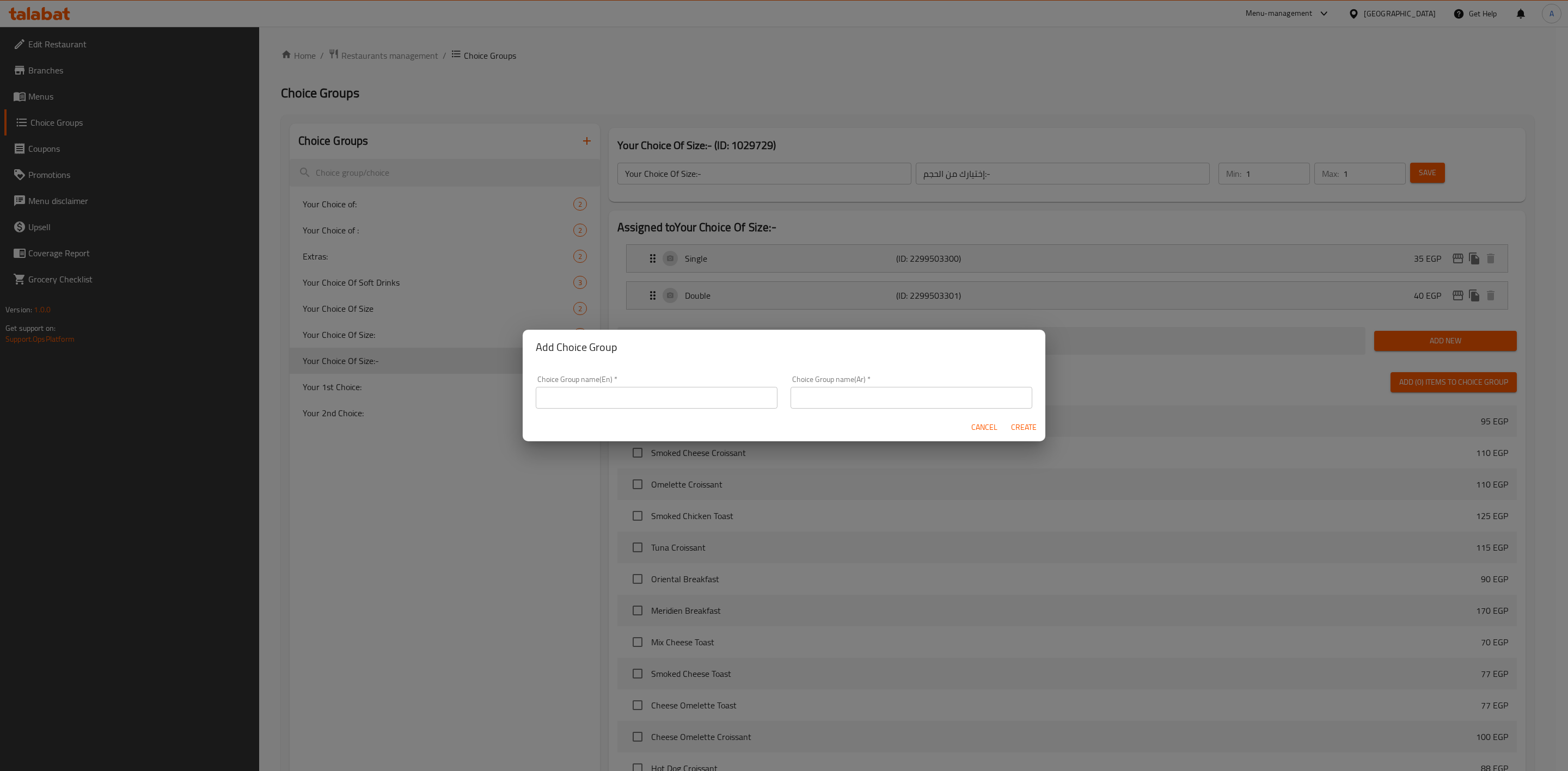
click at [584, 387] on input "text" at bounding box center [656, 398] width 241 height 22
paste input "Your Choice Of Size"
drag, startPoint x: 592, startPoint y: 398, endPoint x: 575, endPoint y: 426, distance: 32.8
click at [592, 398] on input "Your Choice Of Size" at bounding box center [656, 398] width 241 height 22
click at [600, 394] on input "Your Choice Of Size" at bounding box center [656, 398] width 241 height 22
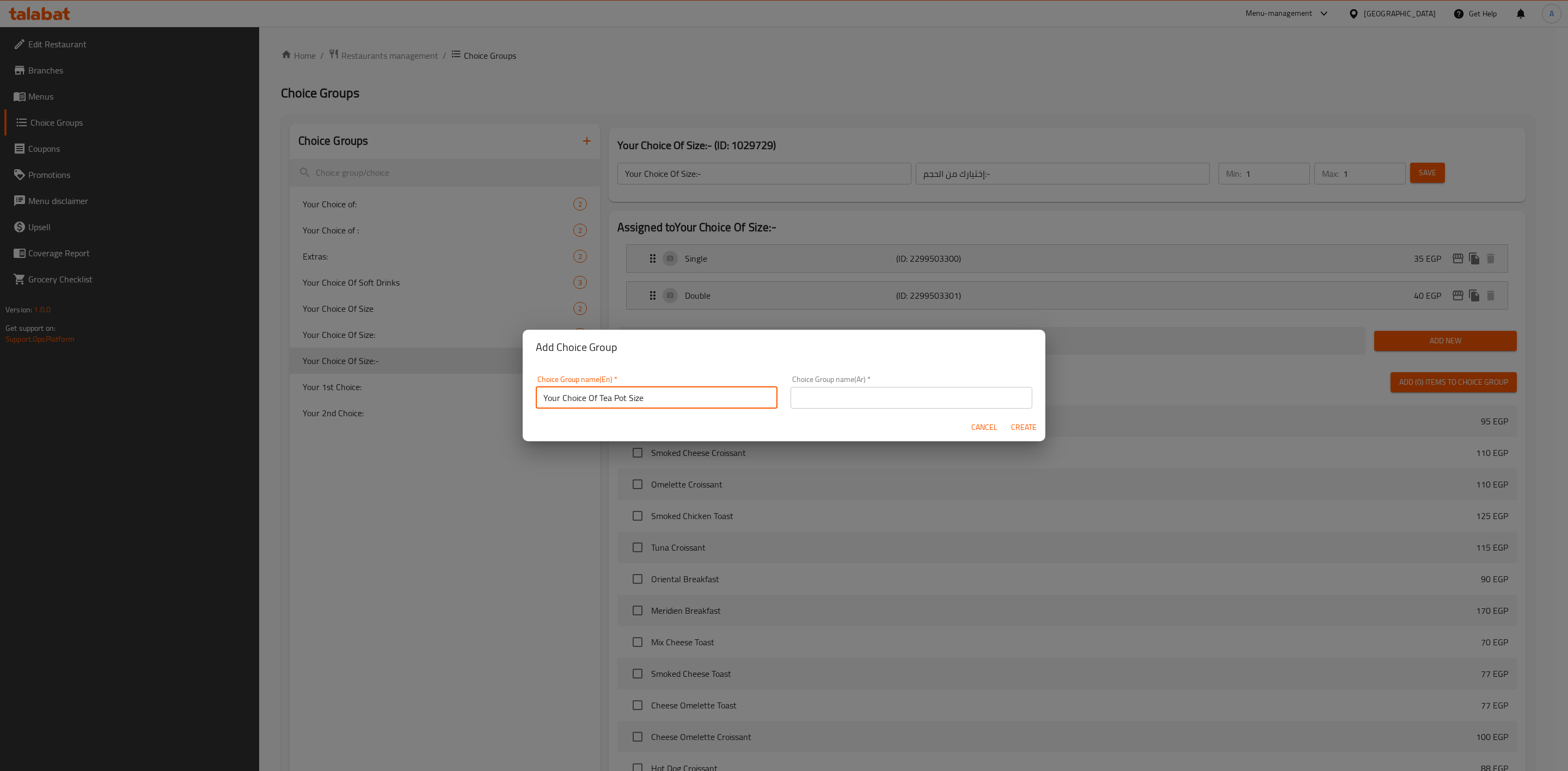
click at [660, 394] on input "Your Choice Of Tea Pot Size" at bounding box center [656, 398] width 241 height 22
type input "Your Choice Of Tea Pot Size:"
click at [923, 390] on input "text" at bounding box center [912, 398] width 241 height 22
click at [931, 402] on input "text" at bounding box center [912, 398] width 241 height 22
paste input "إختيارك من الحجم:"
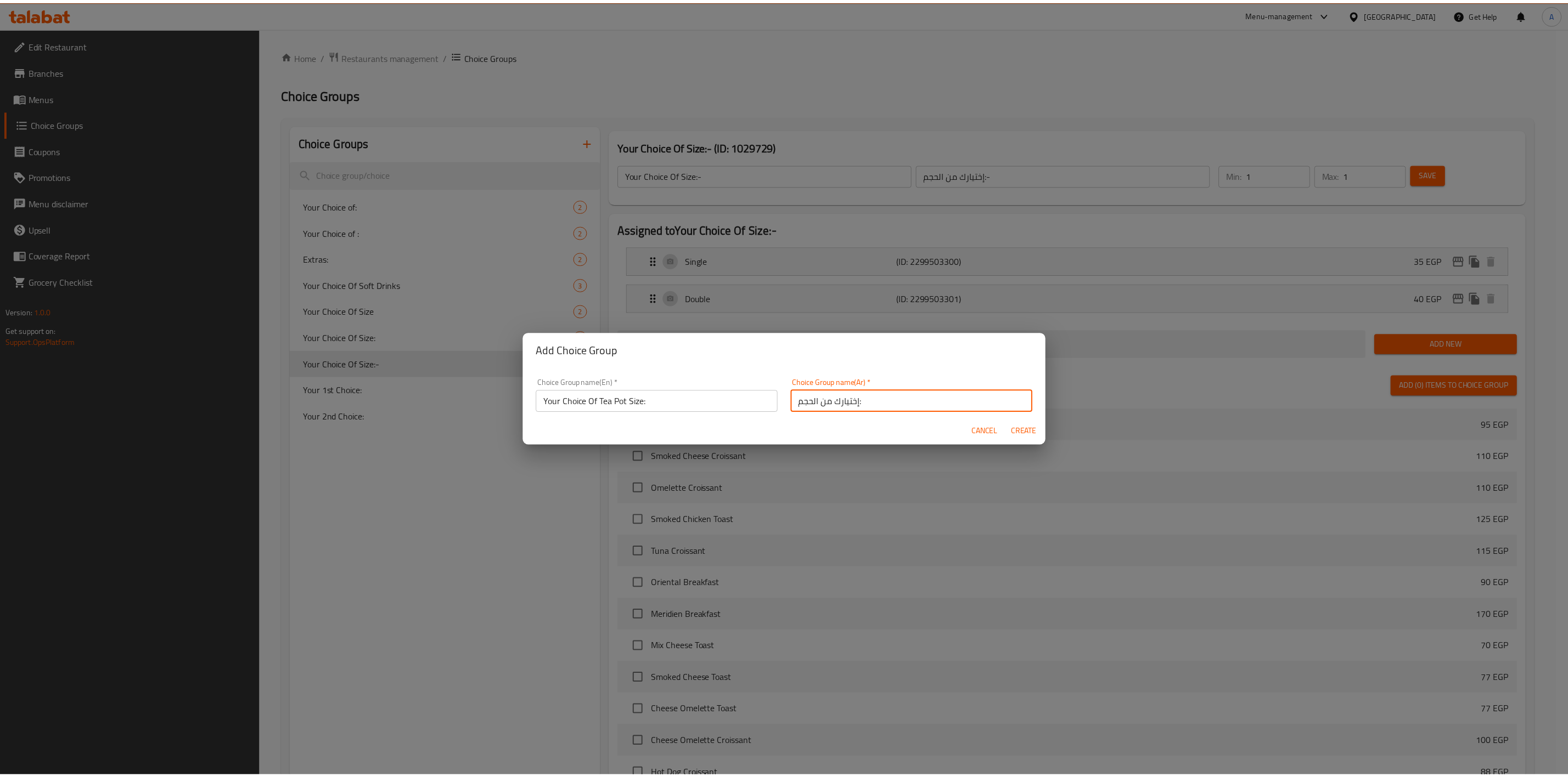
scroll to position [2, 0]
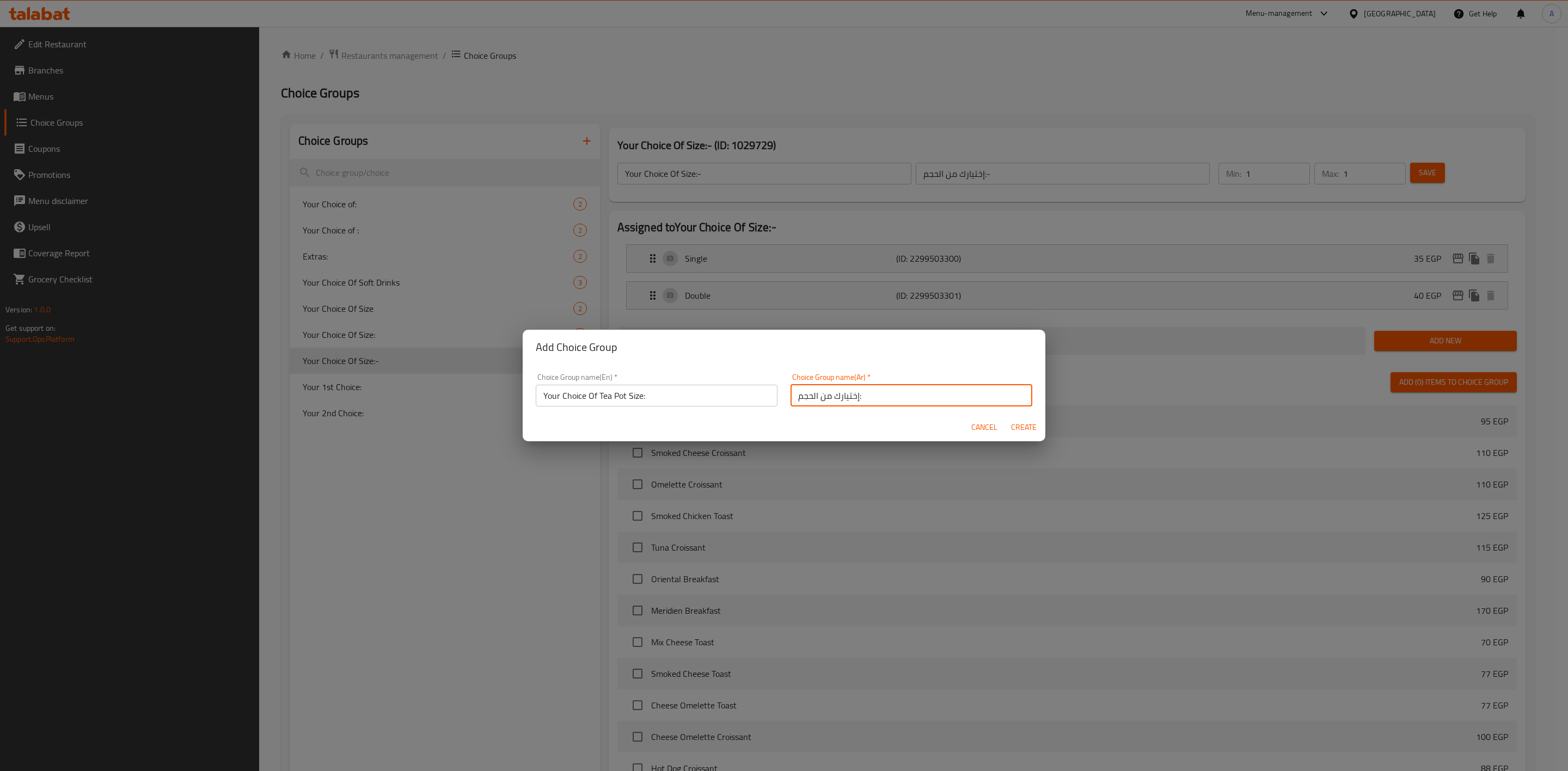
drag, startPoint x: 808, startPoint y: 396, endPoint x: 813, endPoint y: 403, distance: 8.6
click at [813, 403] on input "إختيارك من الحجم:" at bounding box center [912, 395] width 241 height 22
click at [866, 397] on input "إختيارك من حجم:" at bounding box center [912, 395] width 241 height 22
click at [958, 394] on input "إختيارك من حجم:" at bounding box center [912, 395] width 241 height 22
type input "إختيارك من حجم براد الشاي:"
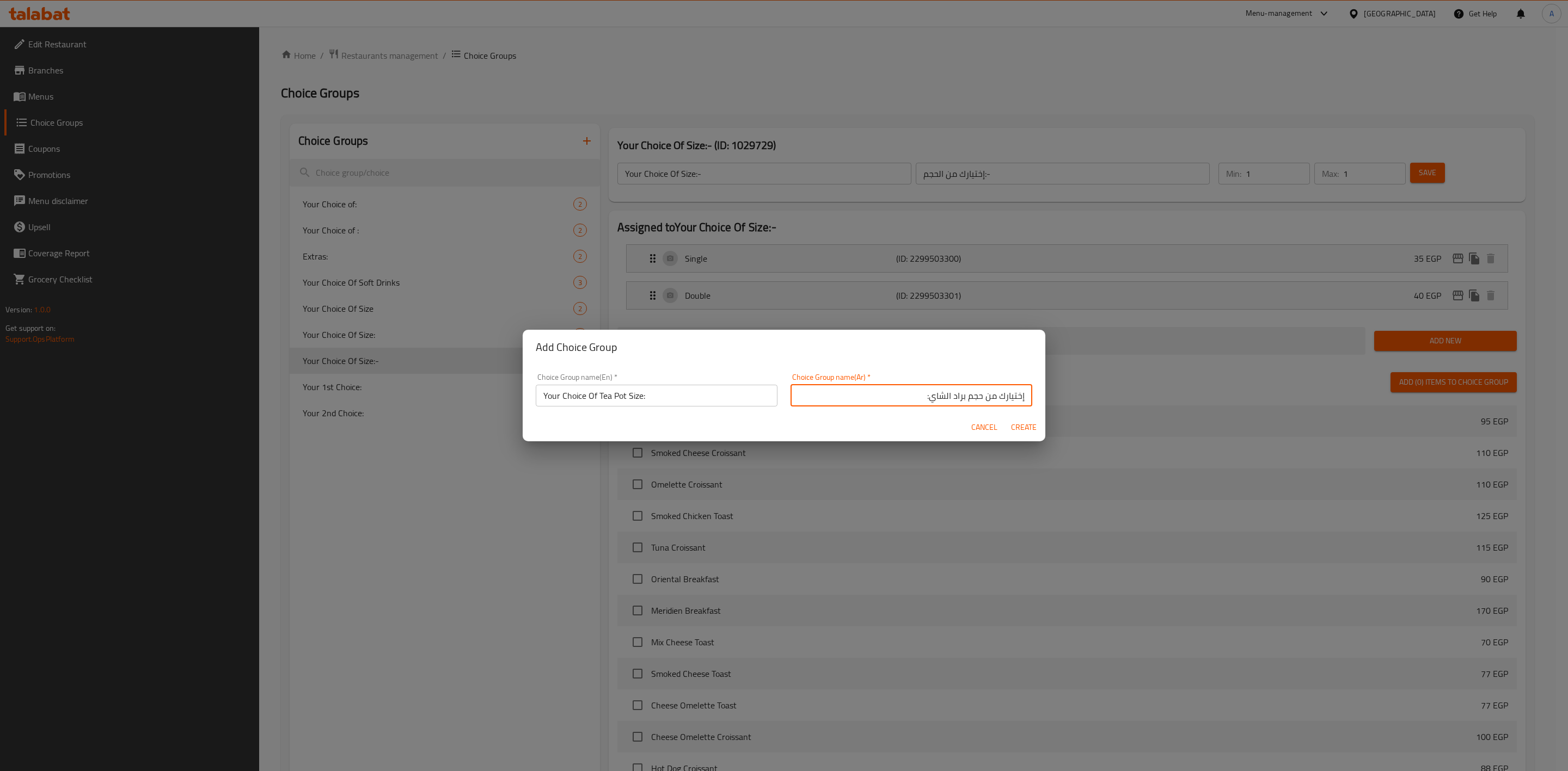
click at [1032, 418] on button "Create" at bounding box center [1023, 427] width 35 height 20
type input "Your Choice Of Tea Pot Size:"
type input "إختيارك من حجم براد الشاي:"
type input "0"
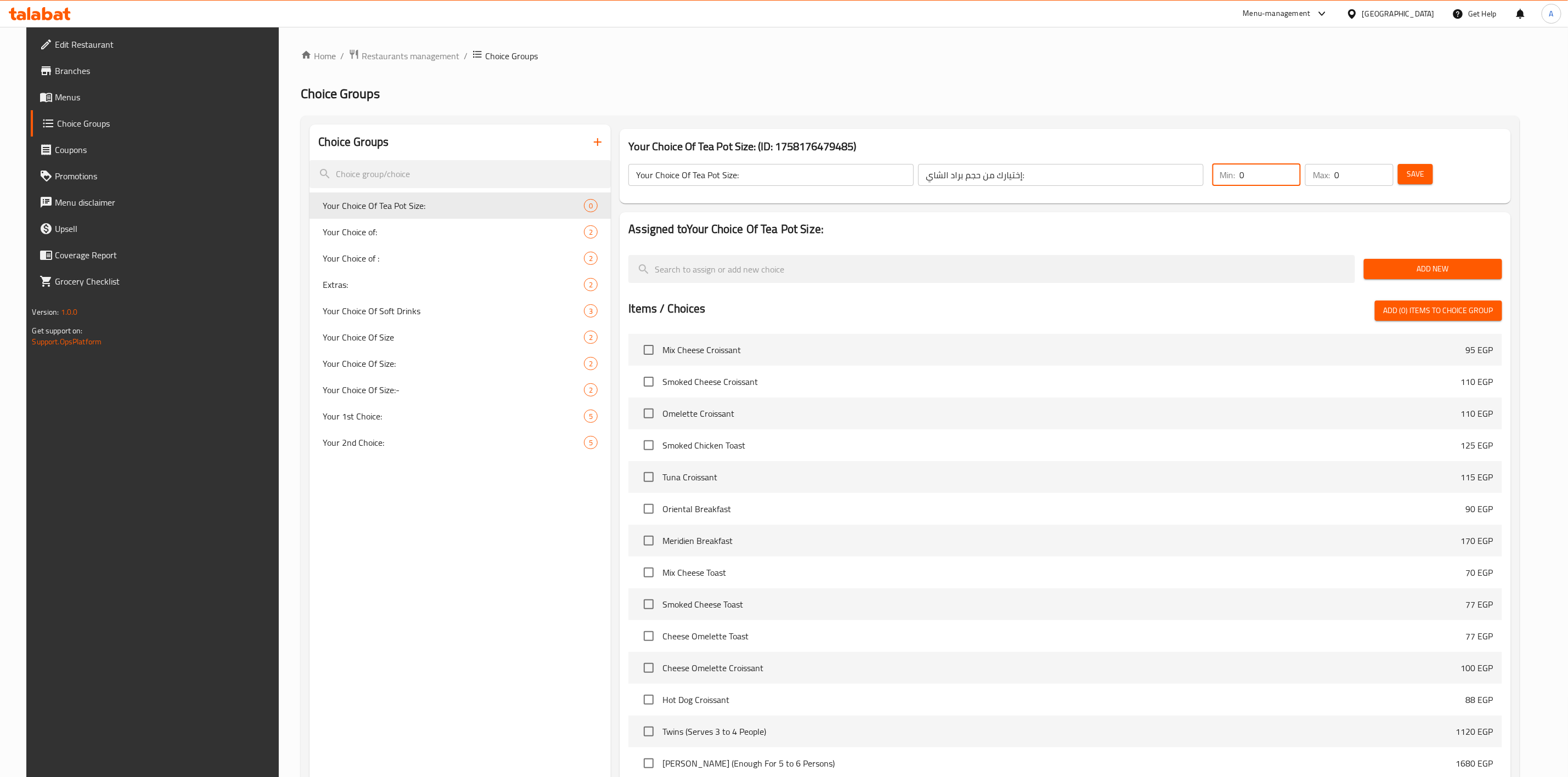
click at [1296, 180] on input "0" at bounding box center [1271, 175] width 61 height 22
type input "1"
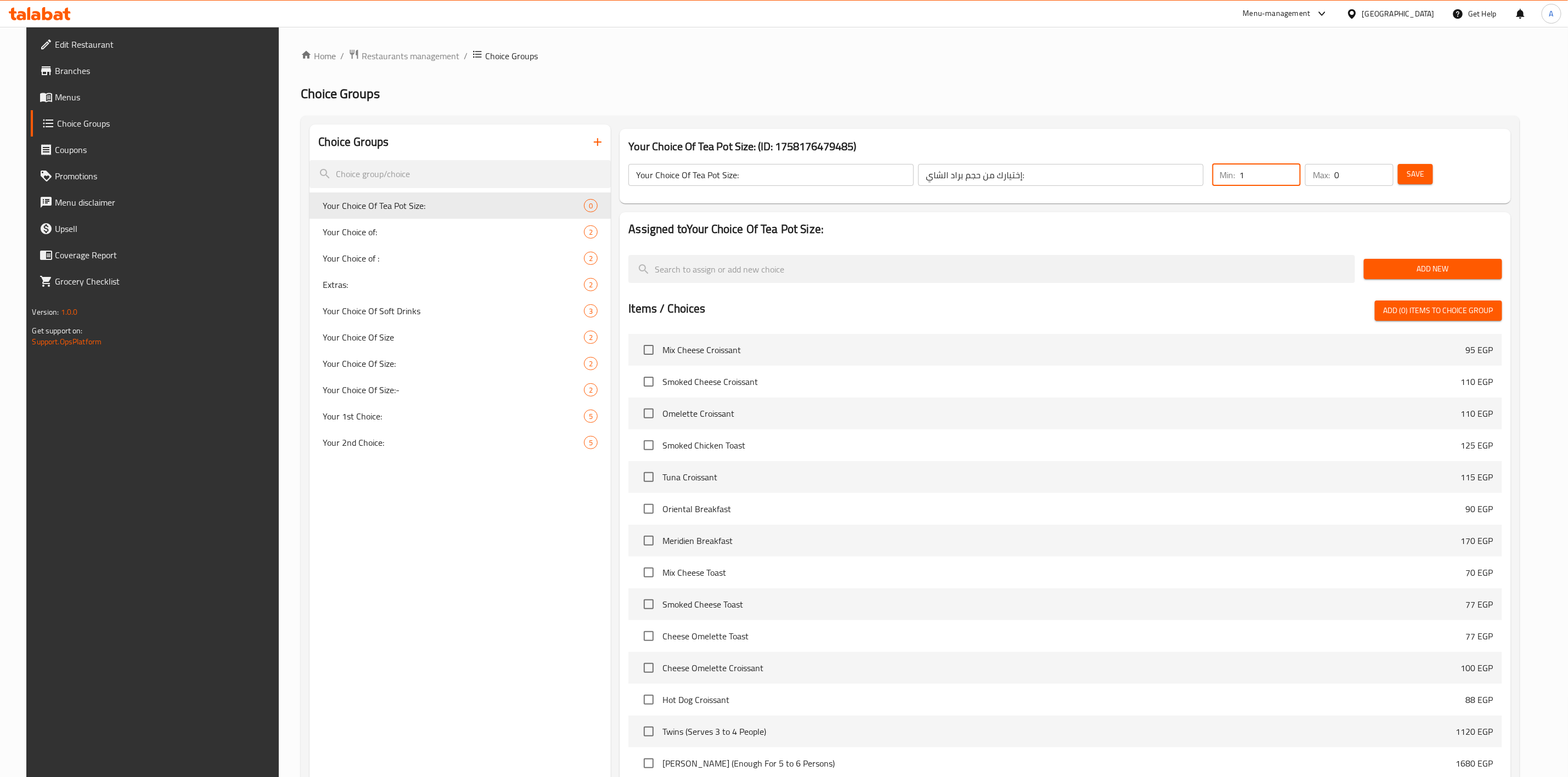
click at [1367, 184] on input "0" at bounding box center [1364, 175] width 59 height 22
type input "1"
click at [1425, 175] on span "Save" at bounding box center [1415, 174] width 17 height 13
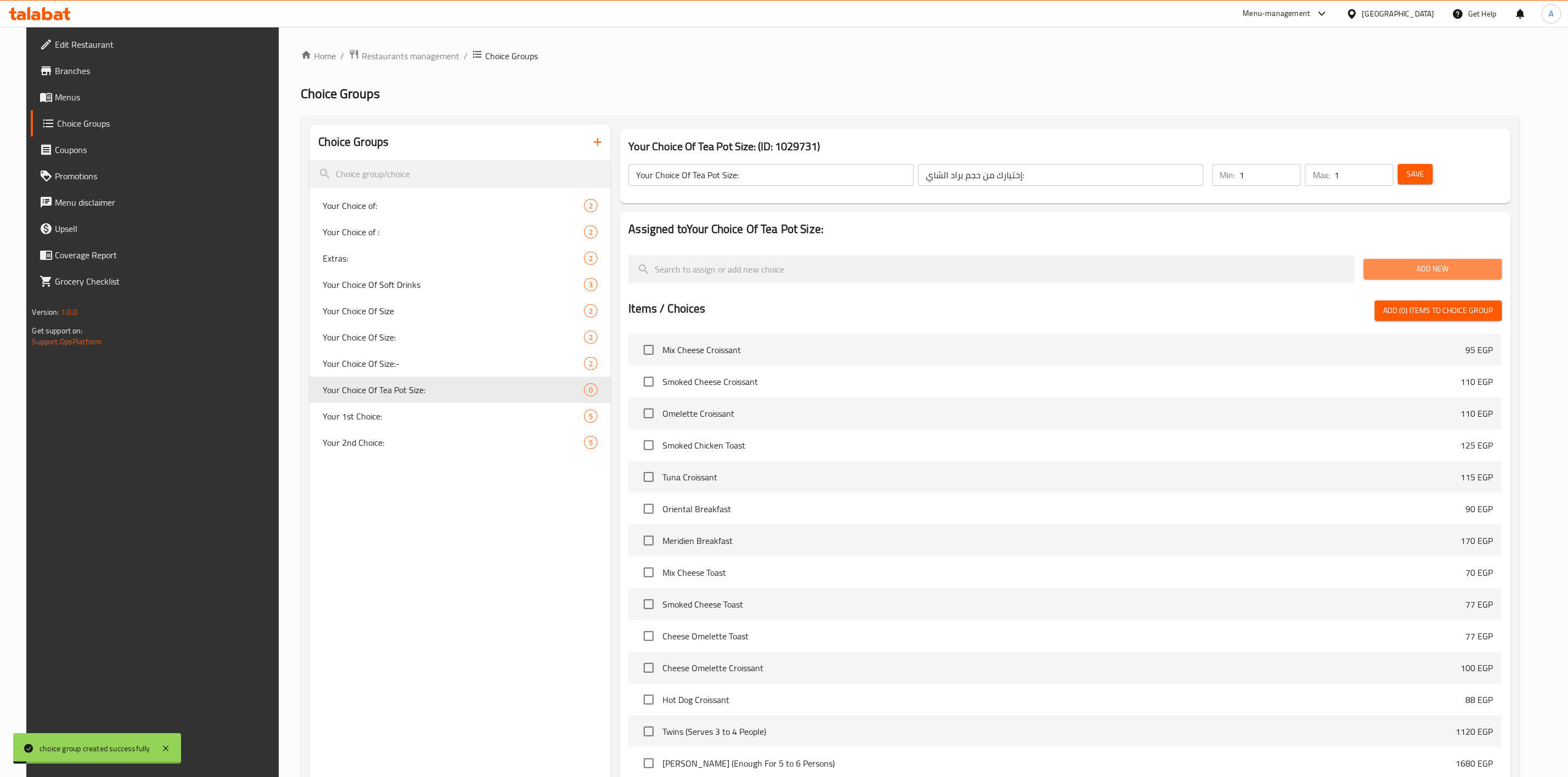
click at [1465, 267] on span "Add New" at bounding box center [1433, 269] width 121 height 13
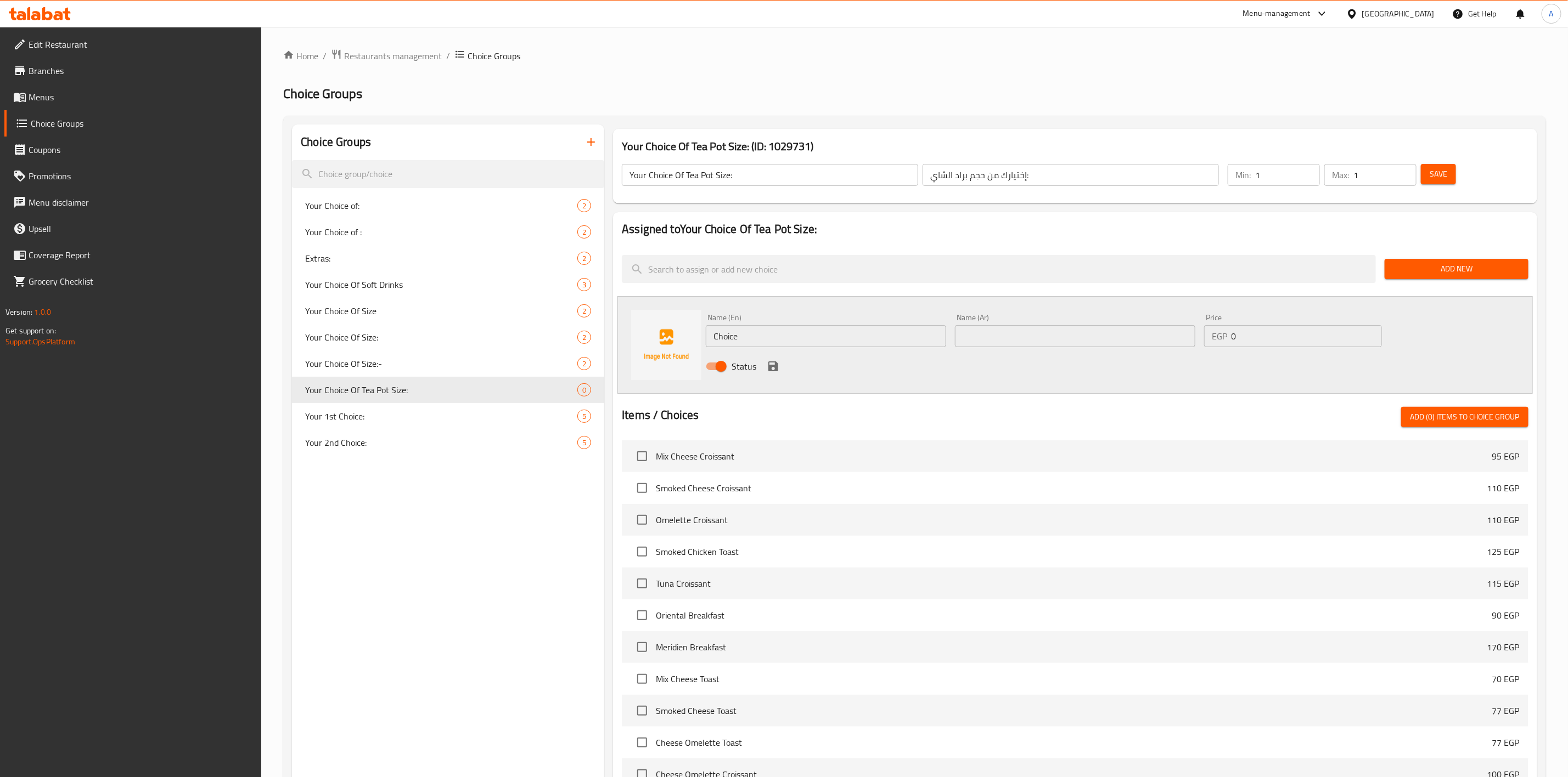
click at [1017, 247] on div at bounding box center [1075, 250] width 907 height 9
click at [833, 345] on input "Choice" at bounding box center [826, 336] width 240 height 22
paste input "Small"
type input "Small"
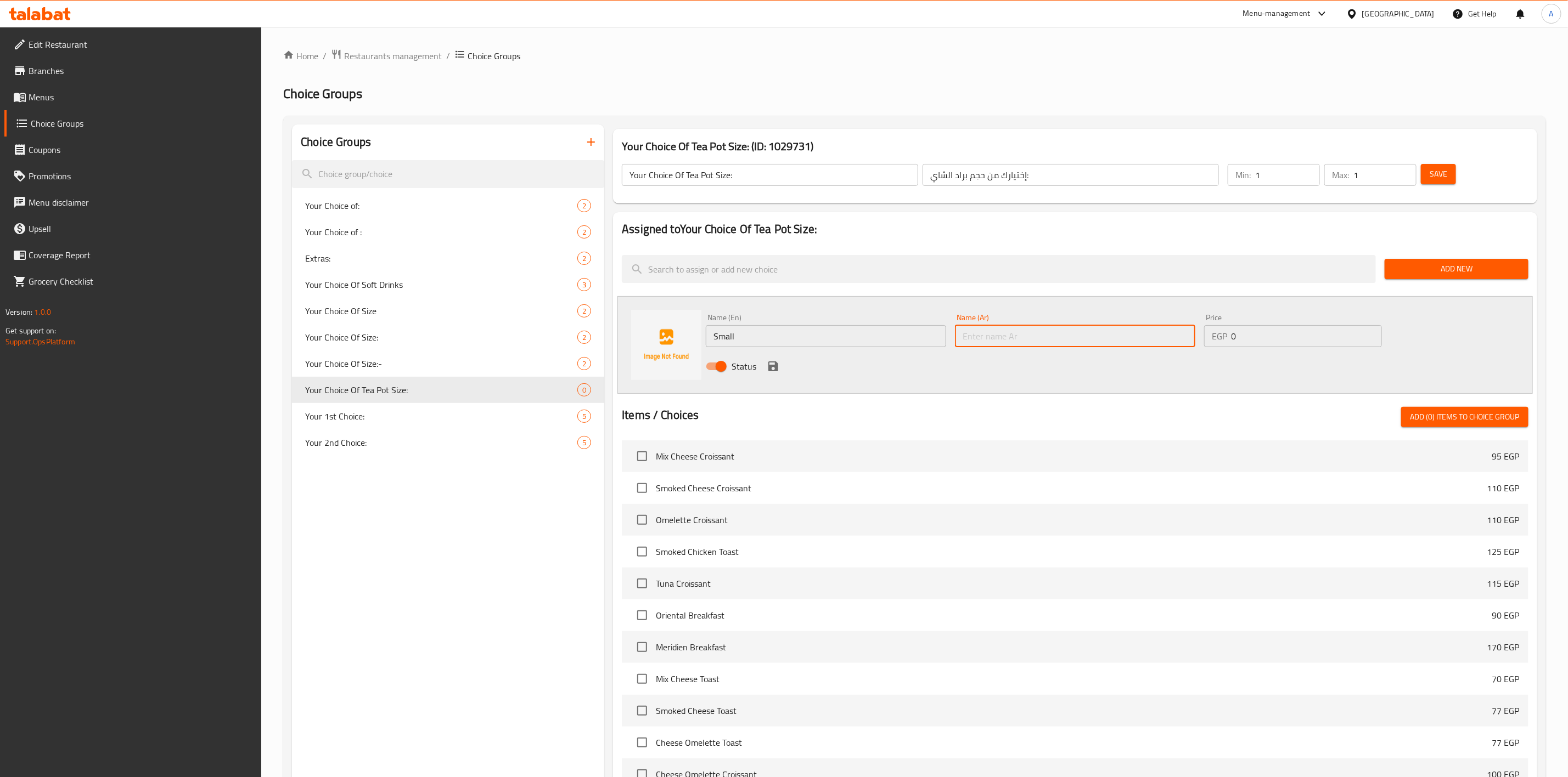
click at [1105, 338] on input "text" at bounding box center [1075, 336] width 240 height 22
paste input "صغير"
type input "صغير"
click at [1260, 330] on input "0" at bounding box center [1307, 336] width 150 height 22
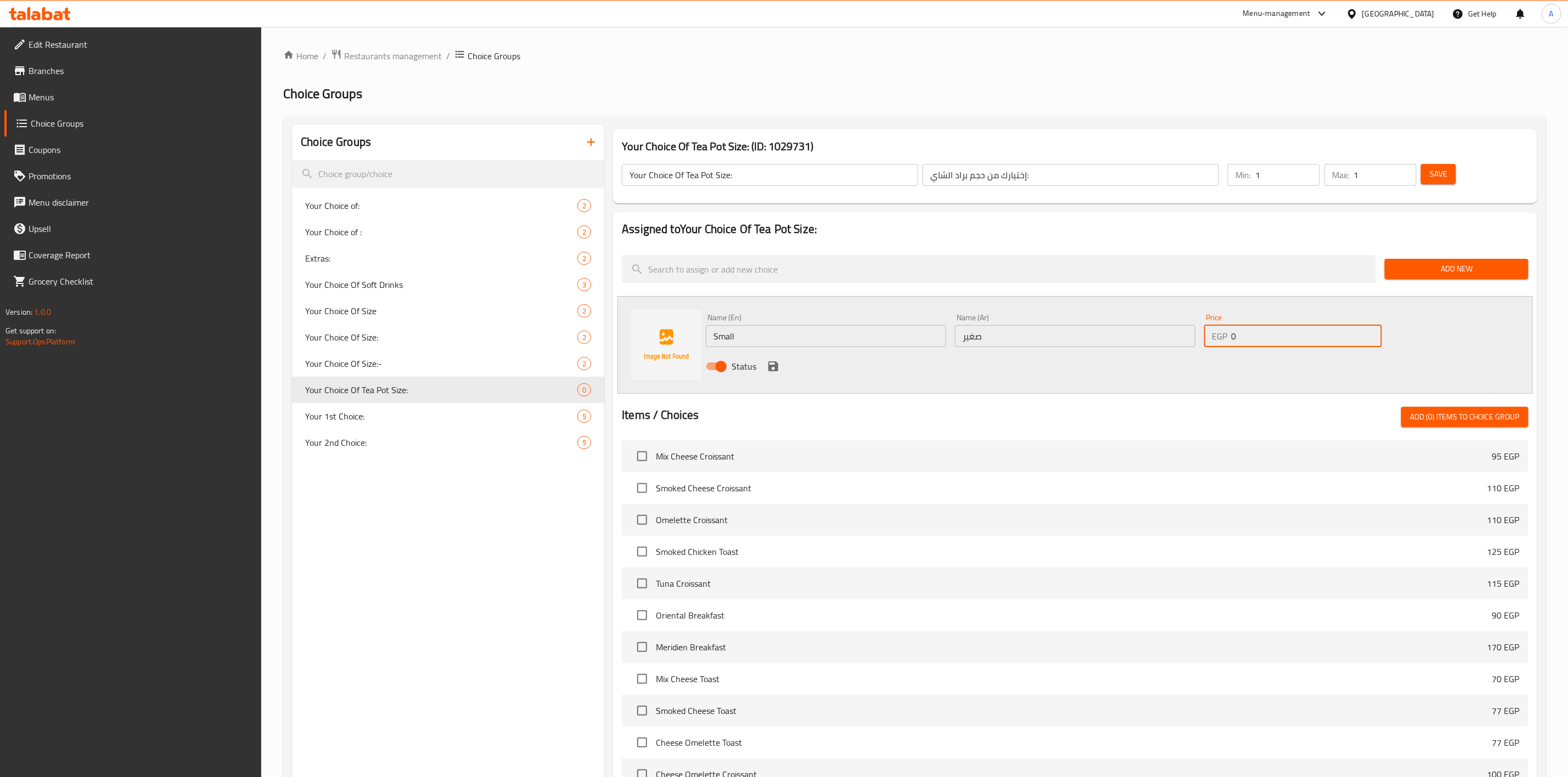
click at [1260, 330] on input "0" at bounding box center [1307, 336] width 150 height 22
type input "40"
click at [768, 367] on icon "save" at bounding box center [774, 367] width 13 height 13
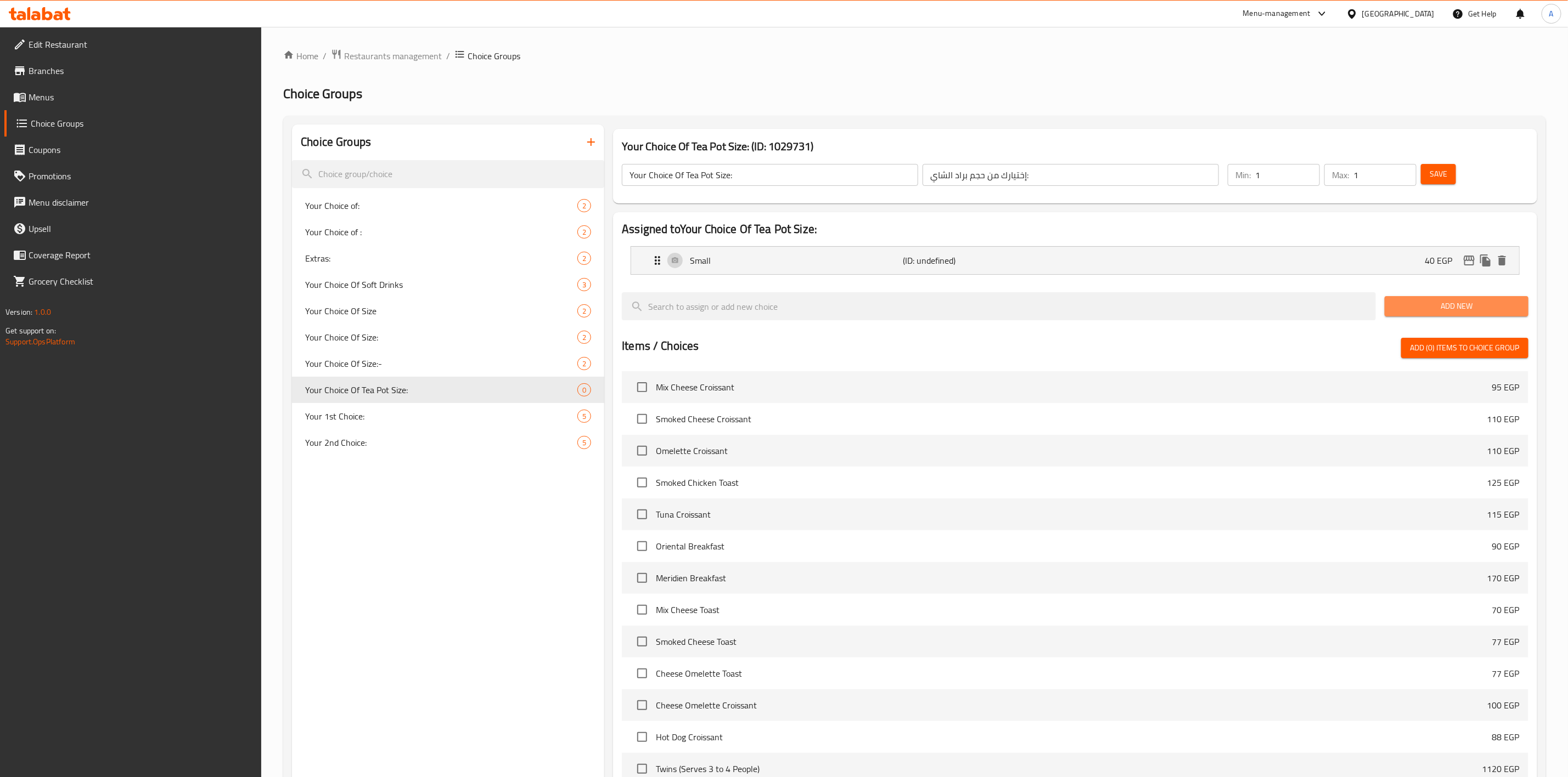
click at [1455, 305] on span "Add New" at bounding box center [1457, 306] width 126 height 13
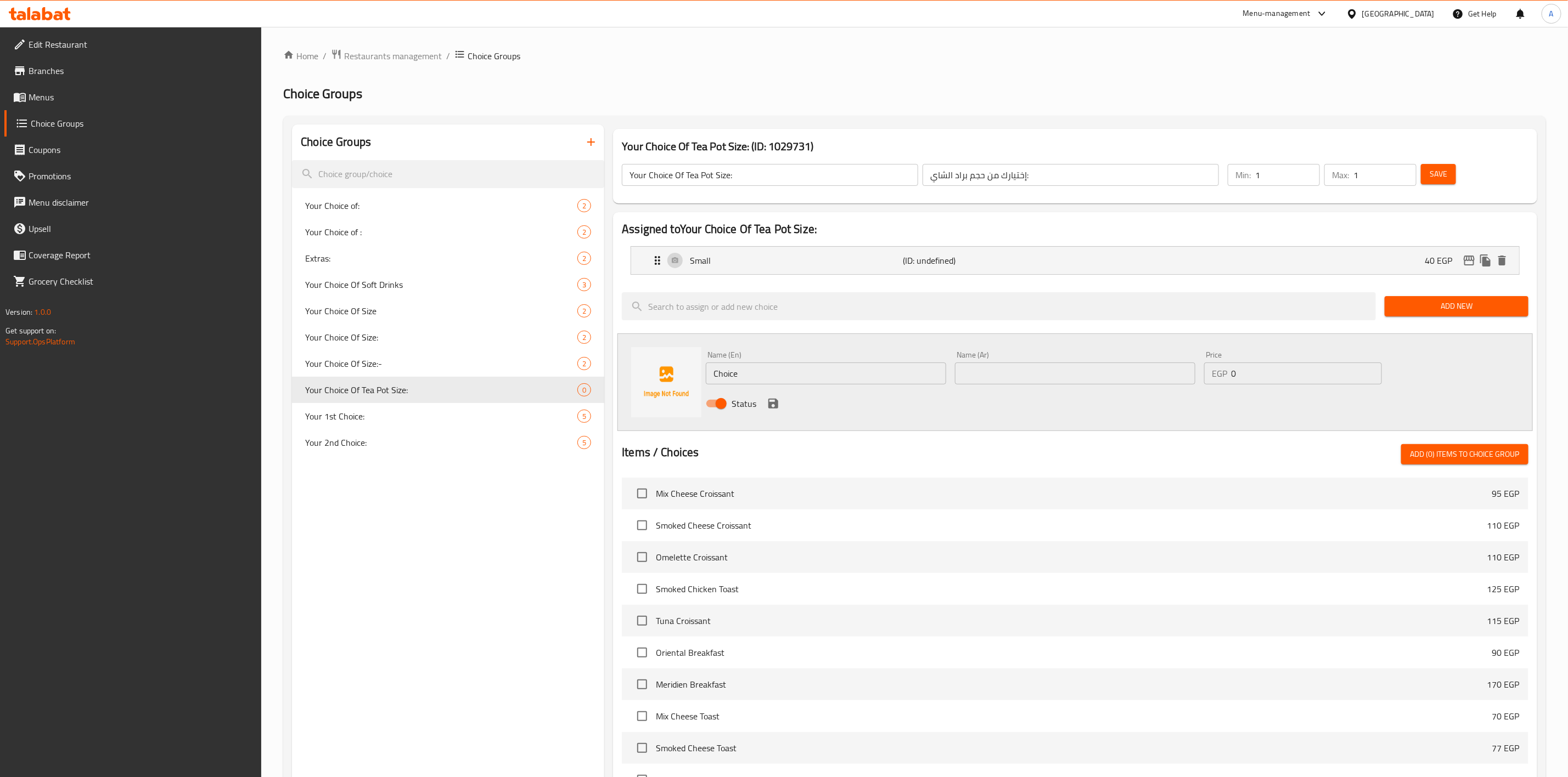
click at [1100, 291] on div at bounding box center [999, 306] width 763 height 37
click at [836, 370] on input "Choice" at bounding box center [826, 373] width 240 height 22
paste input "Larg"
type input "Large"
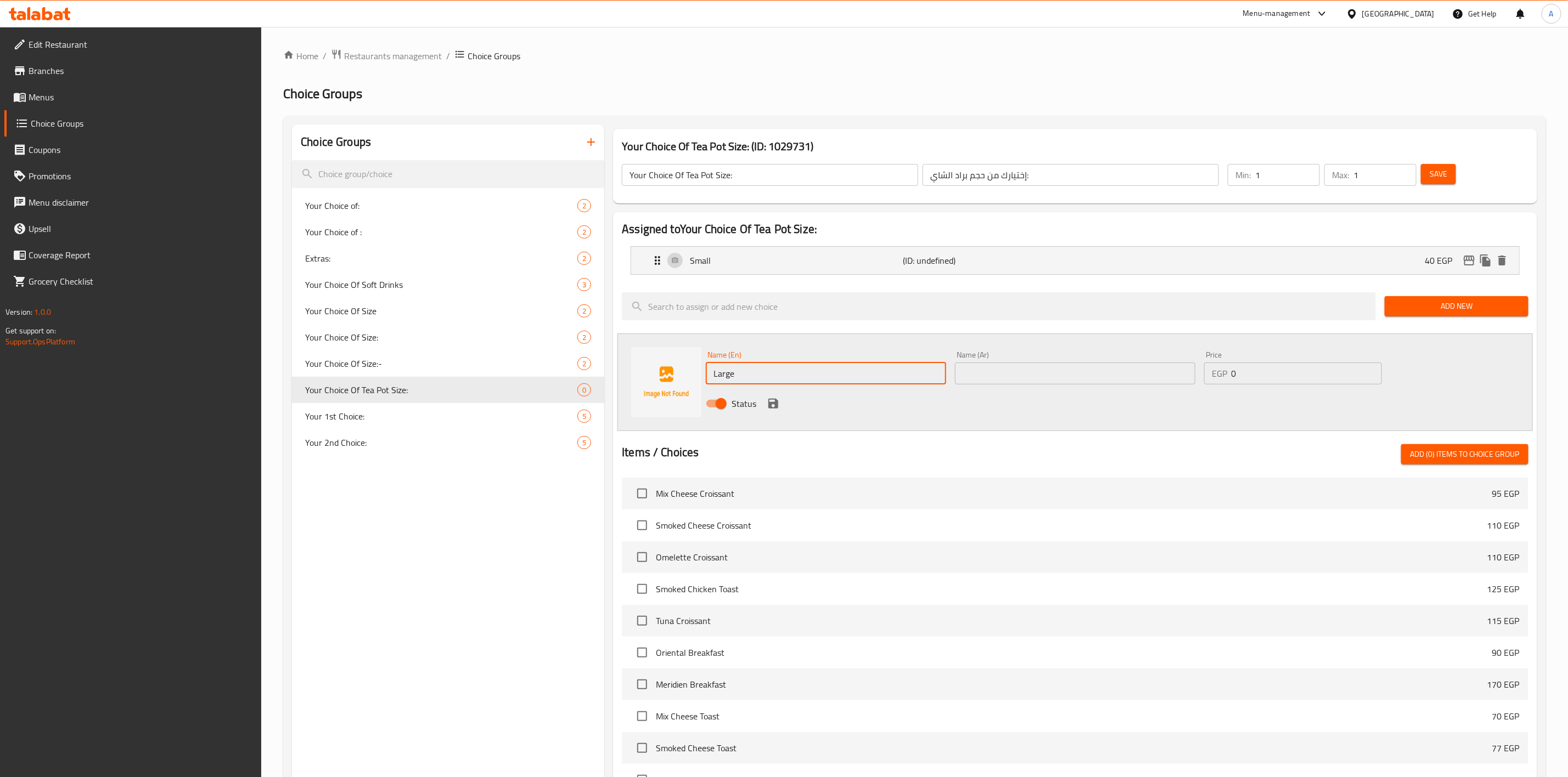
click at [1055, 373] on input "text" at bounding box center [1075, 373] width 240 height 22
paste input "كبير"
type input "كبير"
click at [1258, 375] on input "0" at bounding box center [1307, 373] width 150 height 22
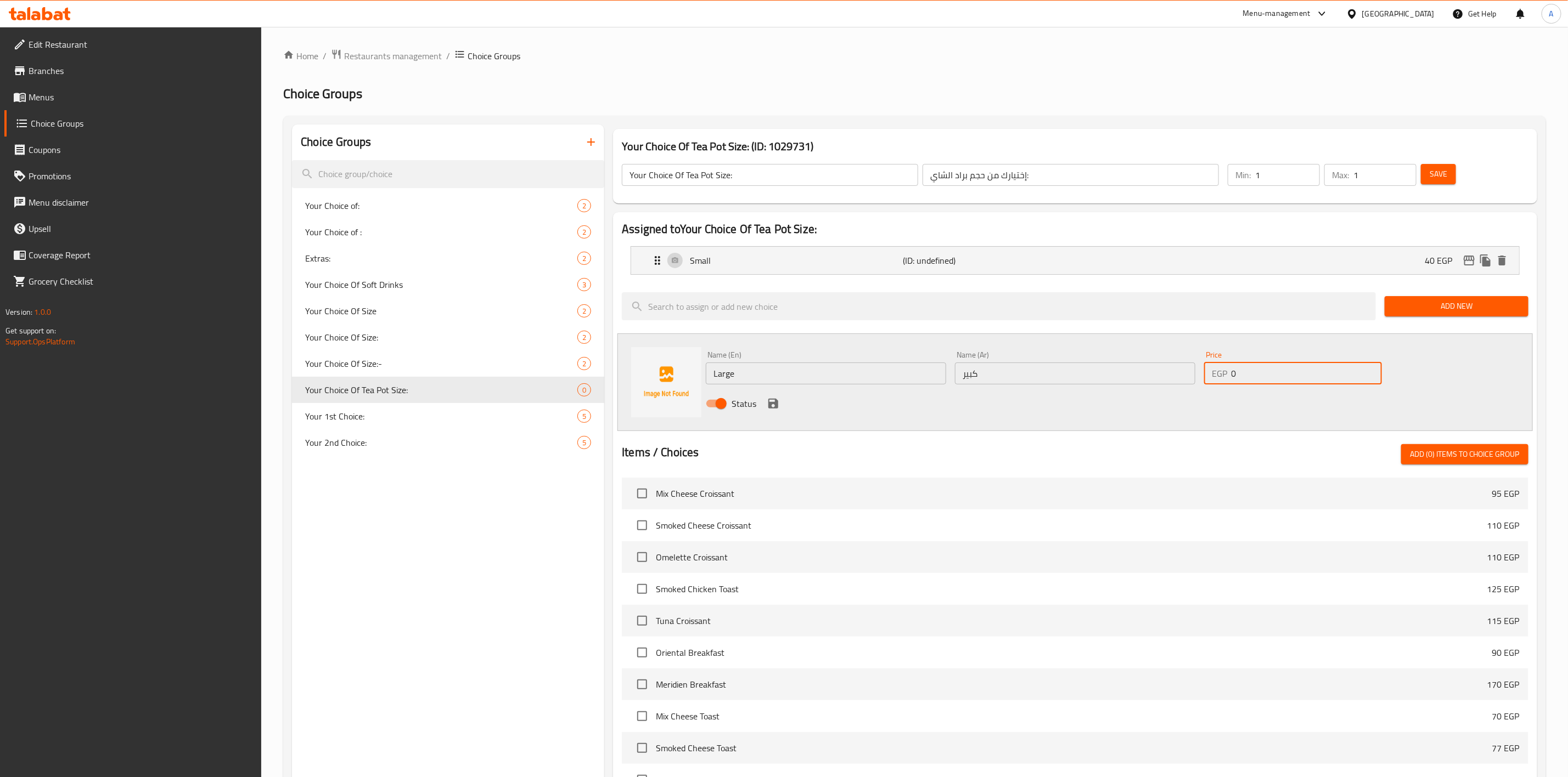
click at [1258, 375] on input "0" at bounding box center [1307, 373] width 150 height 22
type input "50"
click at [765, 406] on button "save" at bounding box center [773, 403] width 16 height 16
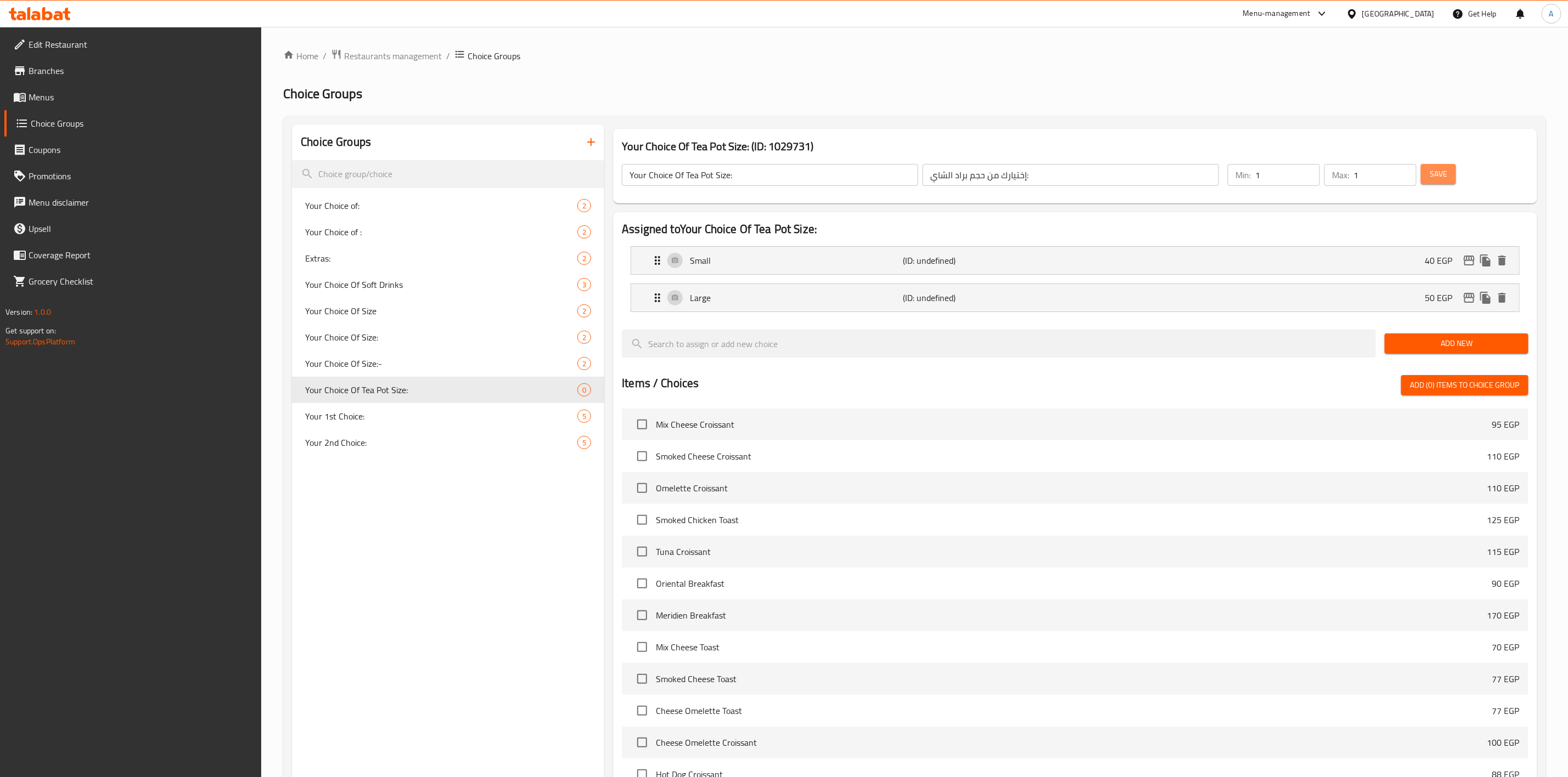
click at [1437, 175] on span "Save" at bounding box center [1439, 174] width 17 height 13
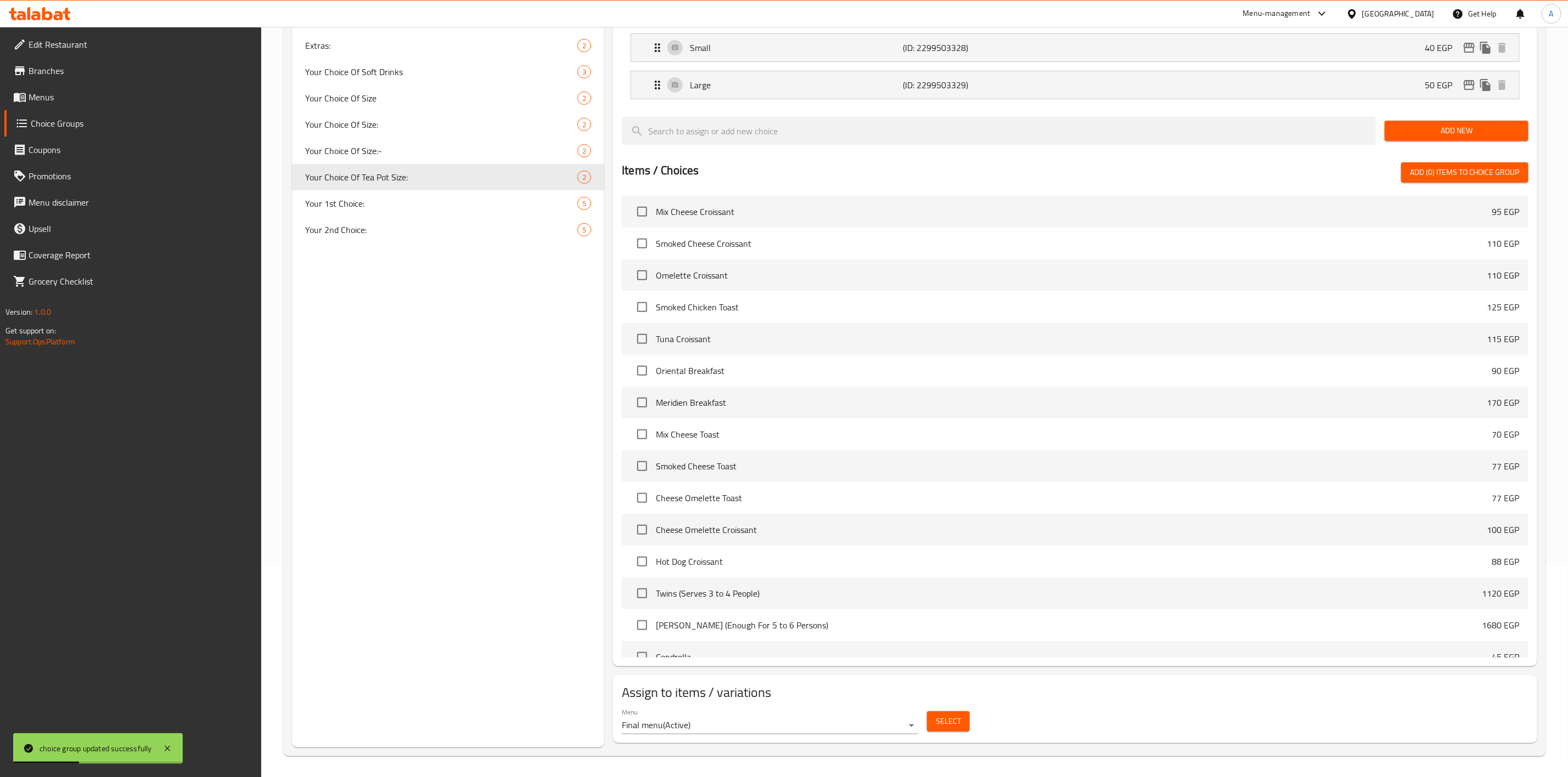
scroll to position [215, 0]
click at [962, 722] on button "Select" at bounding box center [948, 720] width 43 height 20
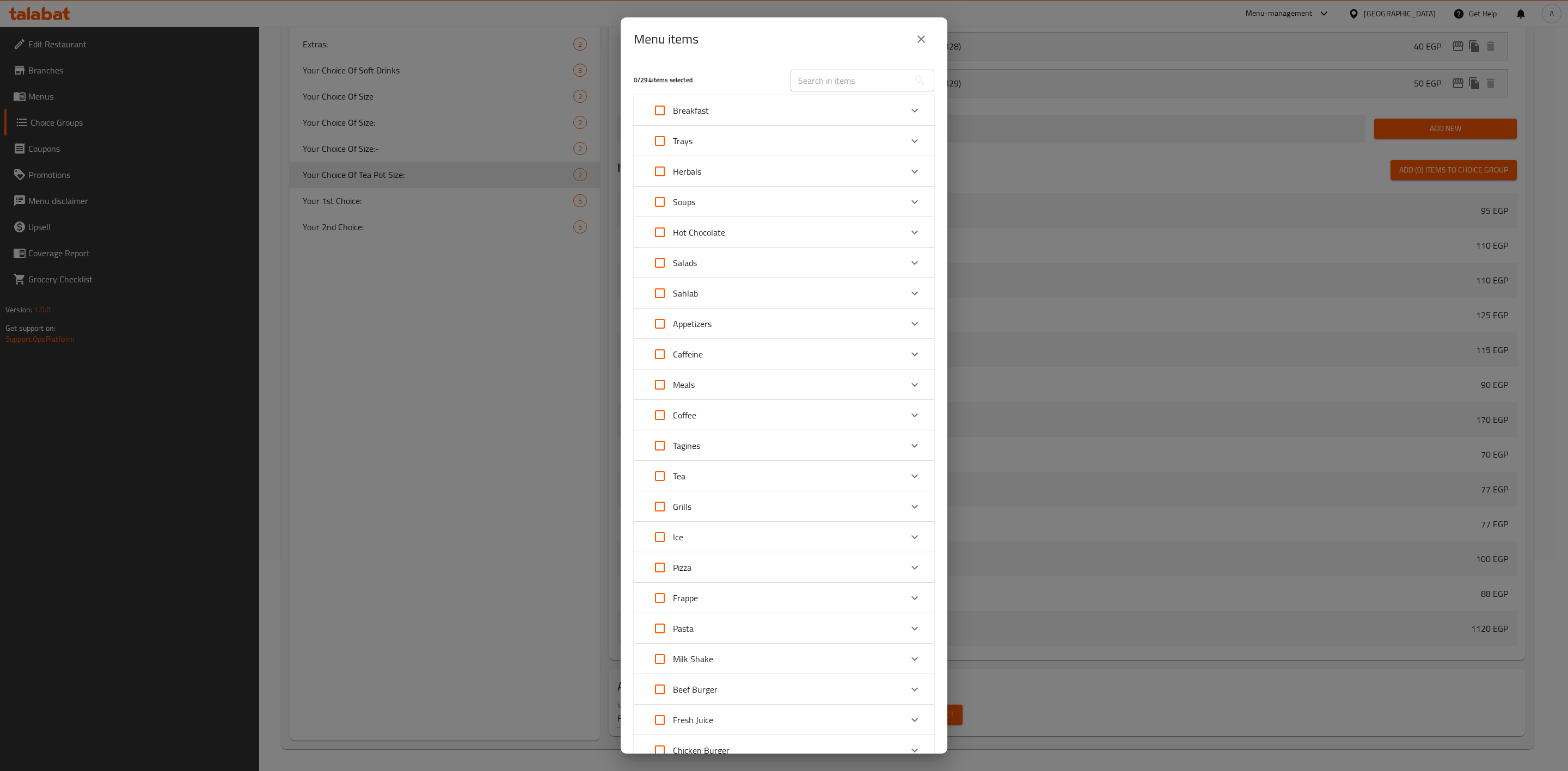
click at [832, 75] on input "text" at bounding box center [850, 80] width 119 height 22
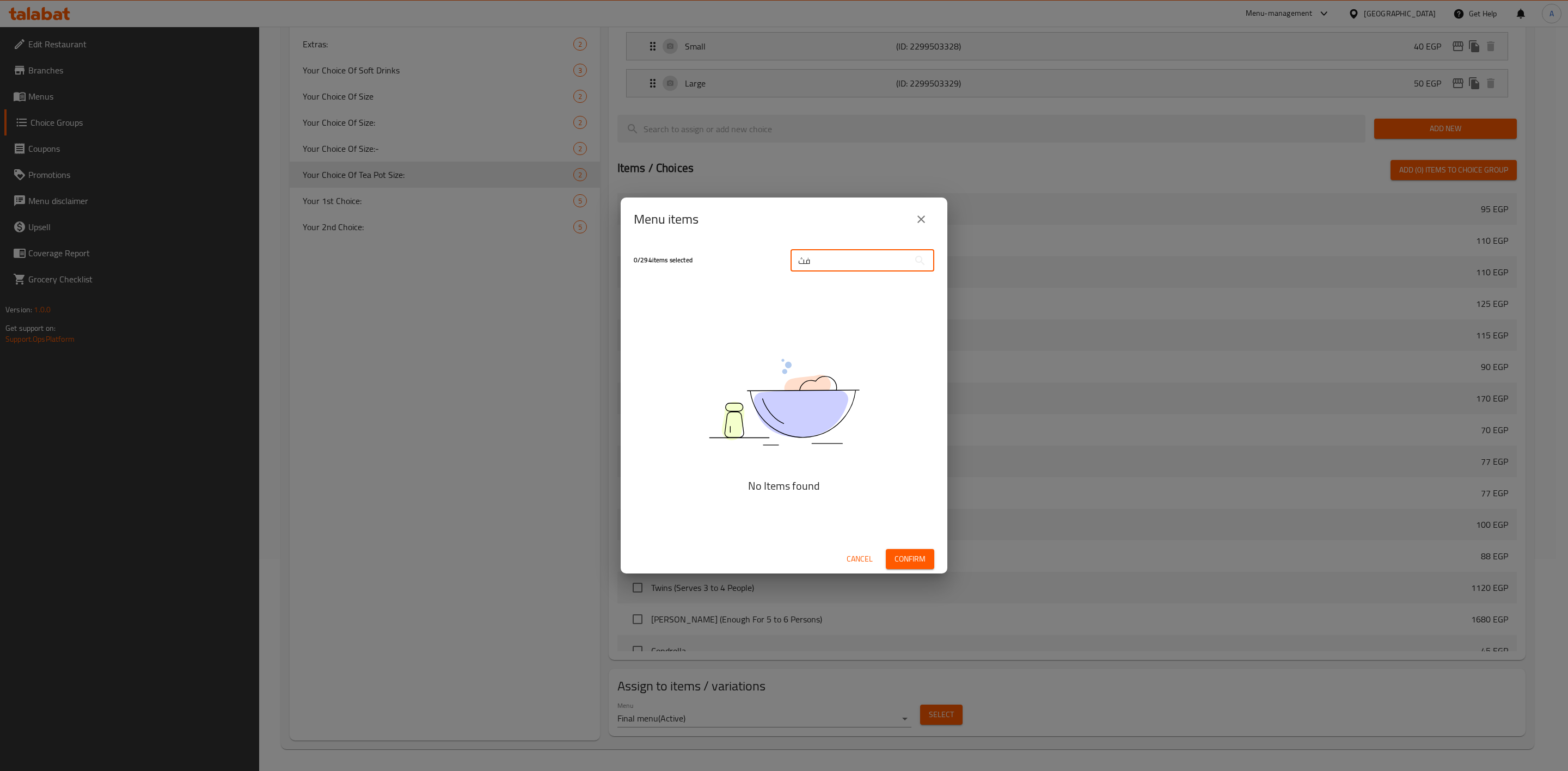
type input "ف"
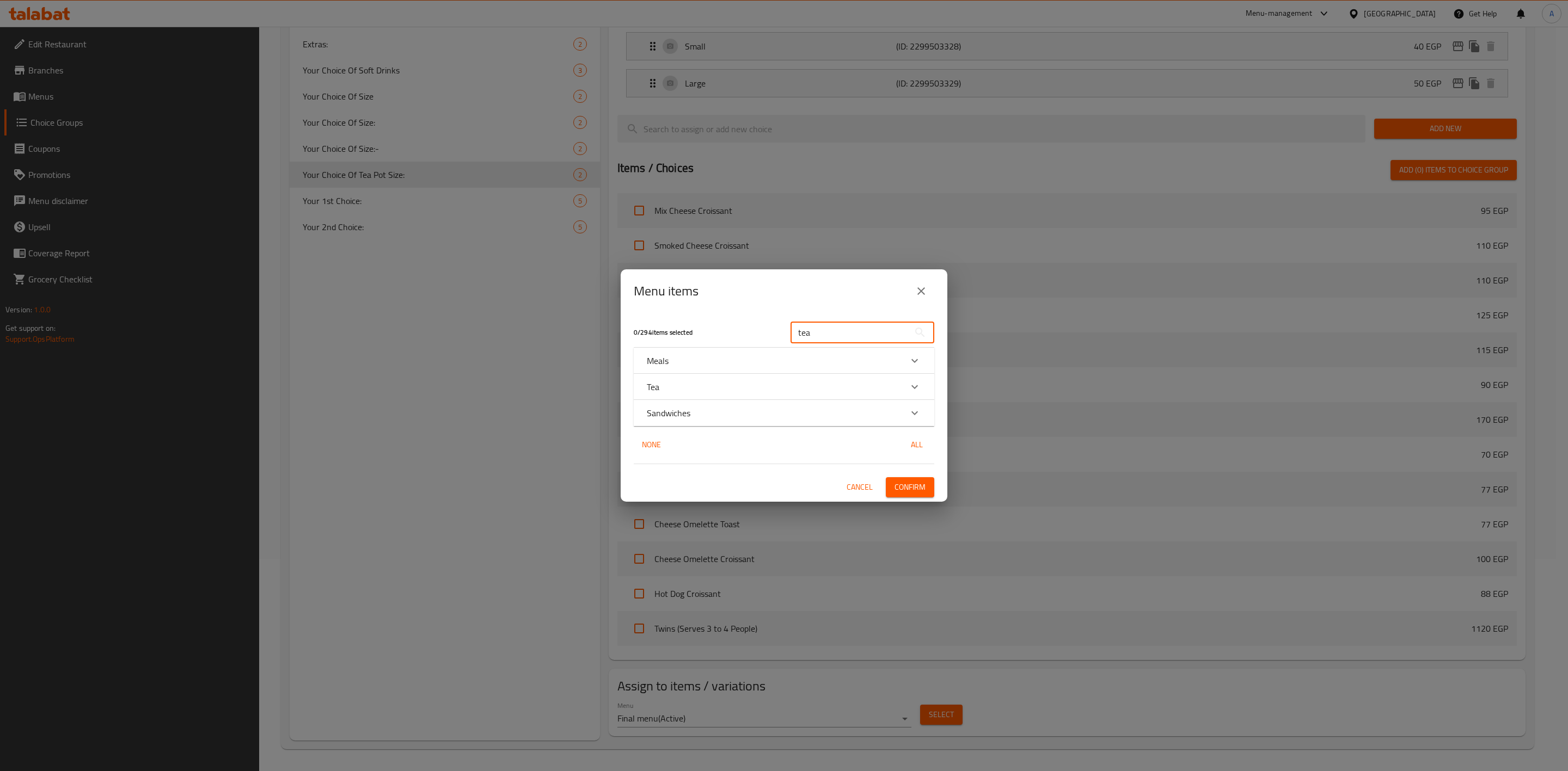
type input "tea"
click at [920, 394] on div "Expand" at bounding box center [916, 387] width 26 height 26
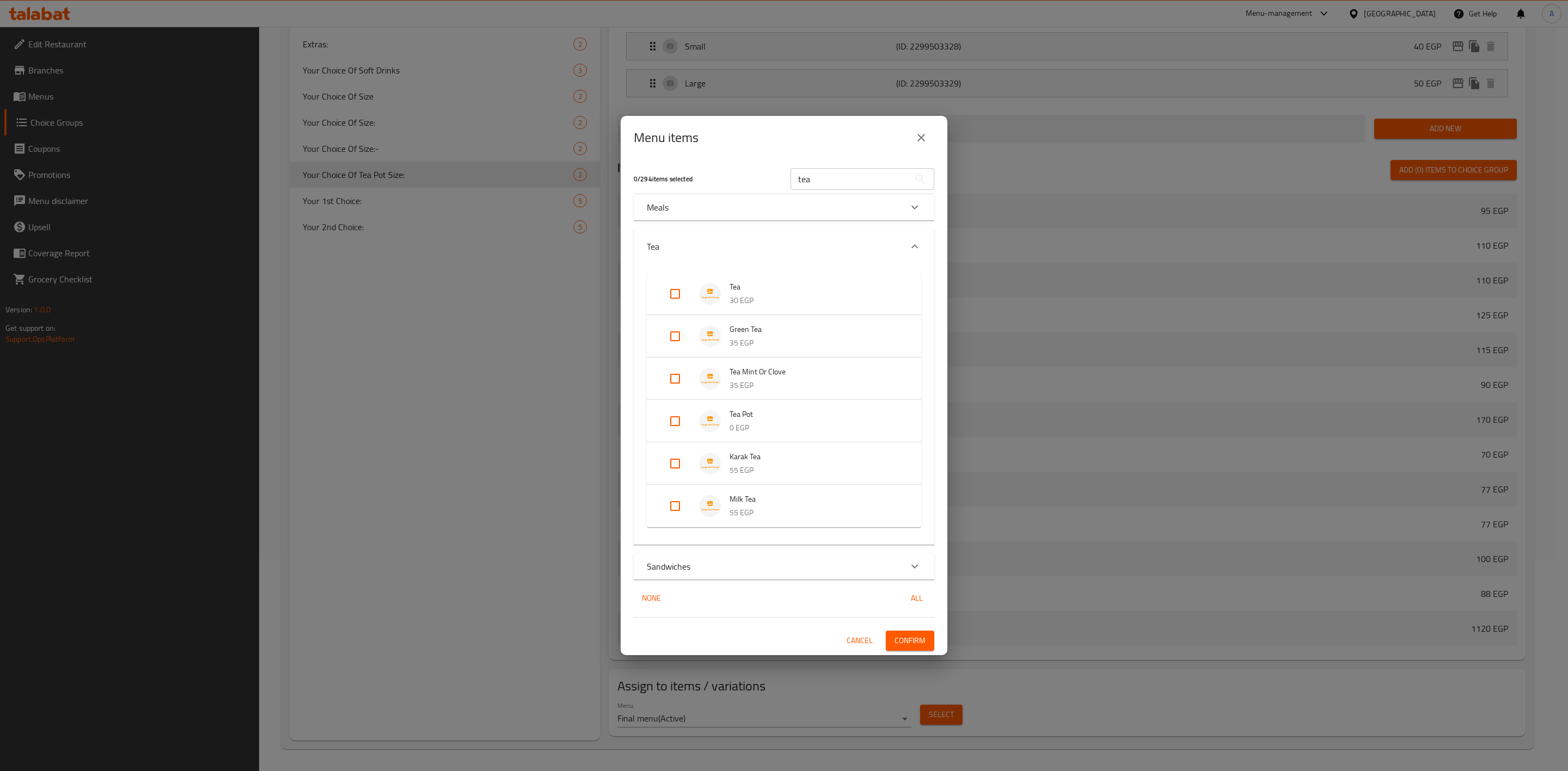
click at [672, 419] on input "Expand" at bounding box center [675, 421] width 26 height 26
checkbox input "true"
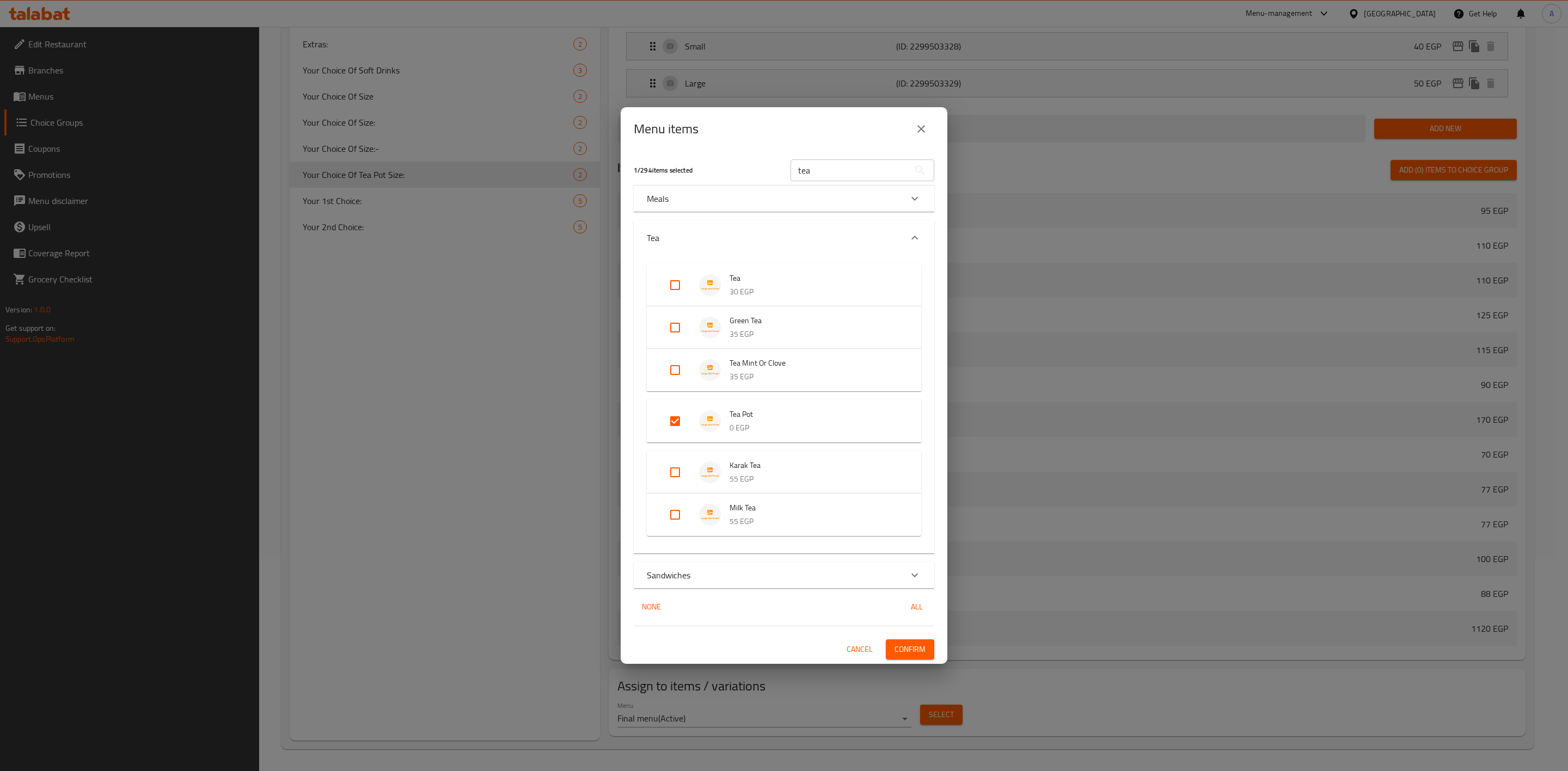
click at [920, 648] on span "Confirm" at bounding box center [910, 649] width 31 height 13
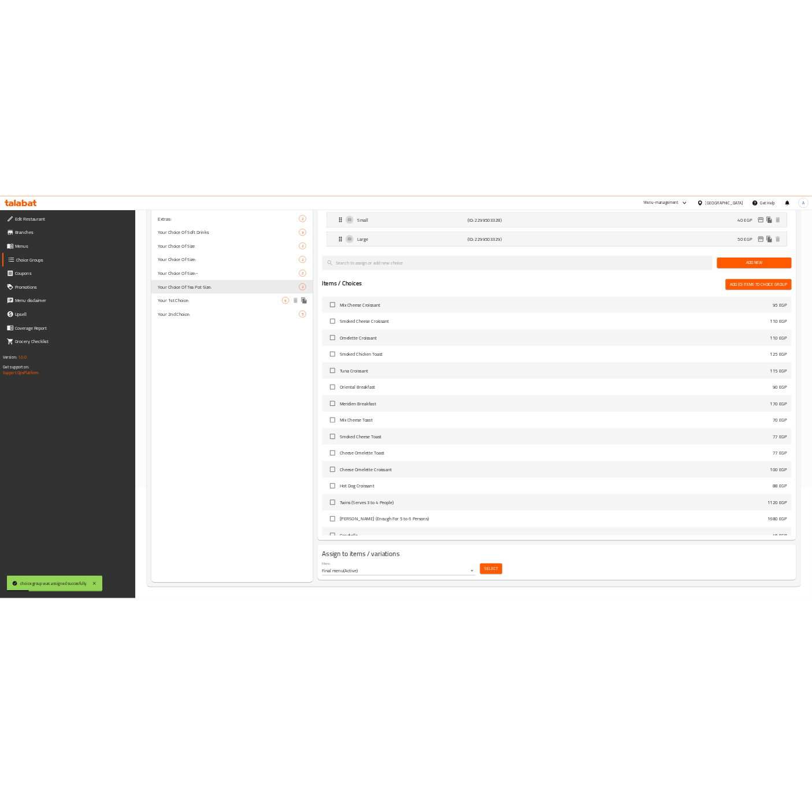
scroll to position [0, 0]
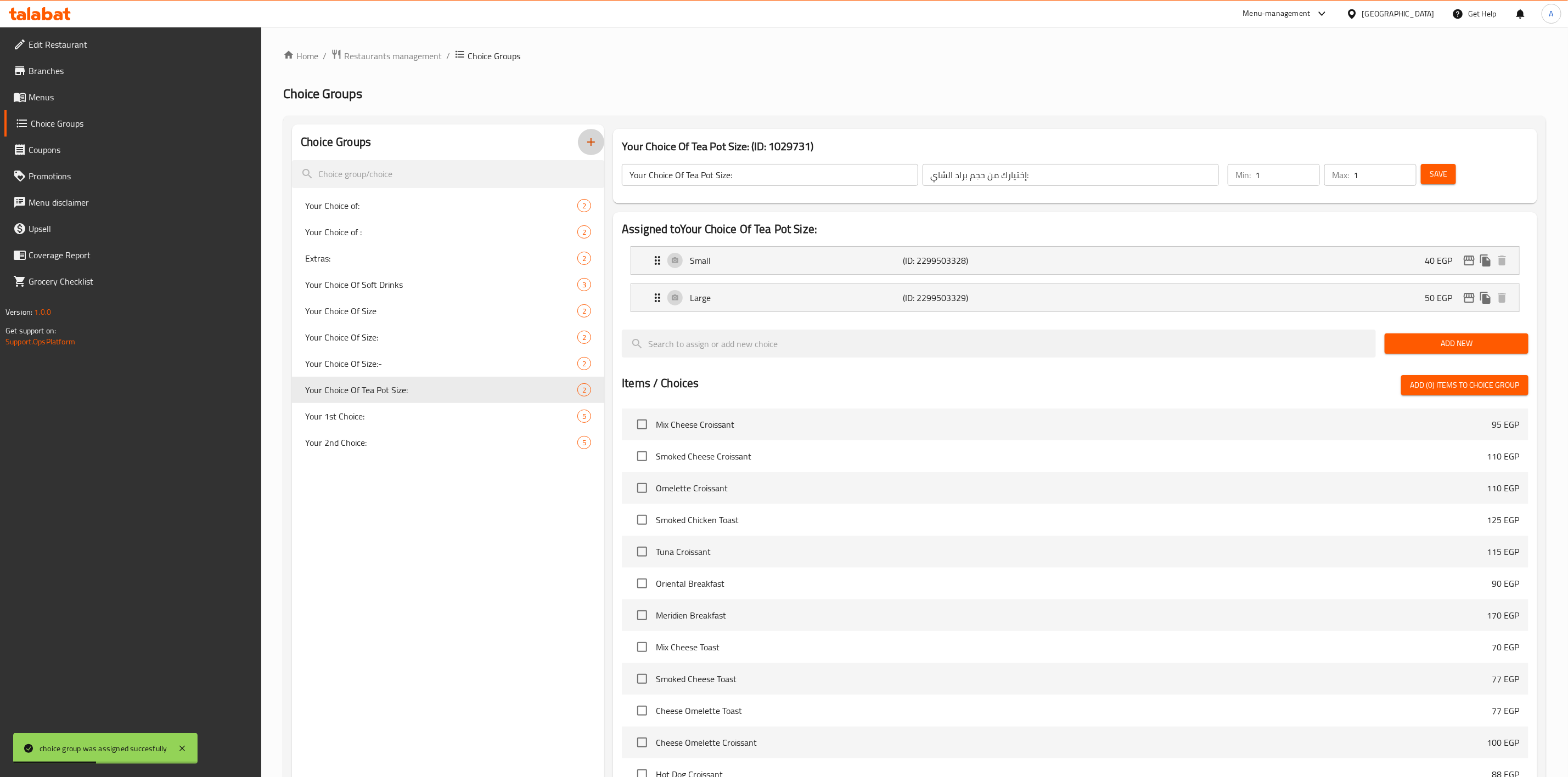
click at [589, 145] on icon "button" at bounding box center [591, 142] width 13 height 13
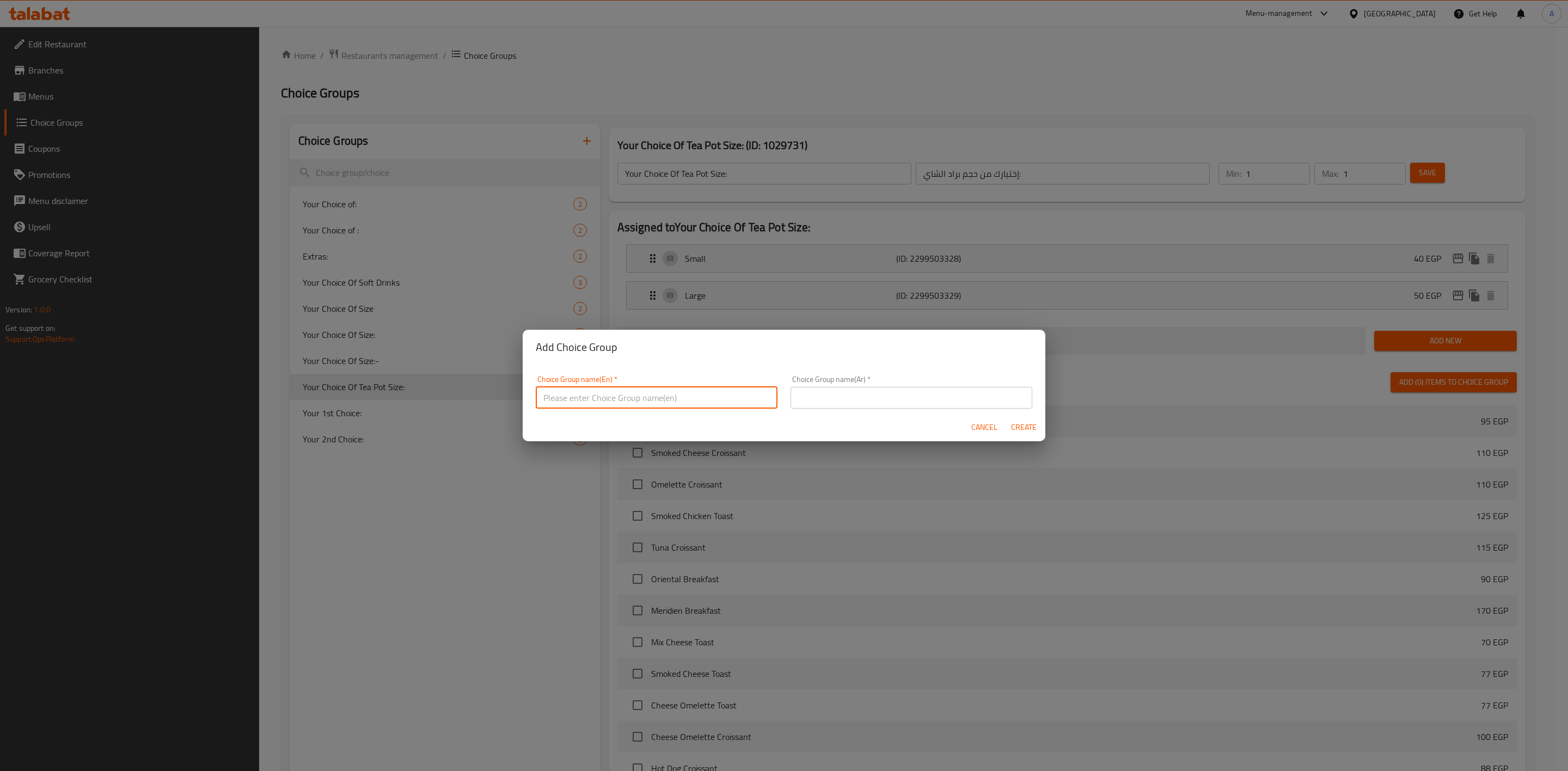
click at [677, 401] on input "text" at bounding box center [656, 398] width 241 height 22
paste input "Your Choice Of Flavor"
type input "Your Choice Of Flavor:"
click at [927, 390] on input "text" at bounding box center [912, 398] width 241 height 22
paste input "إختيارك من النكهة:"
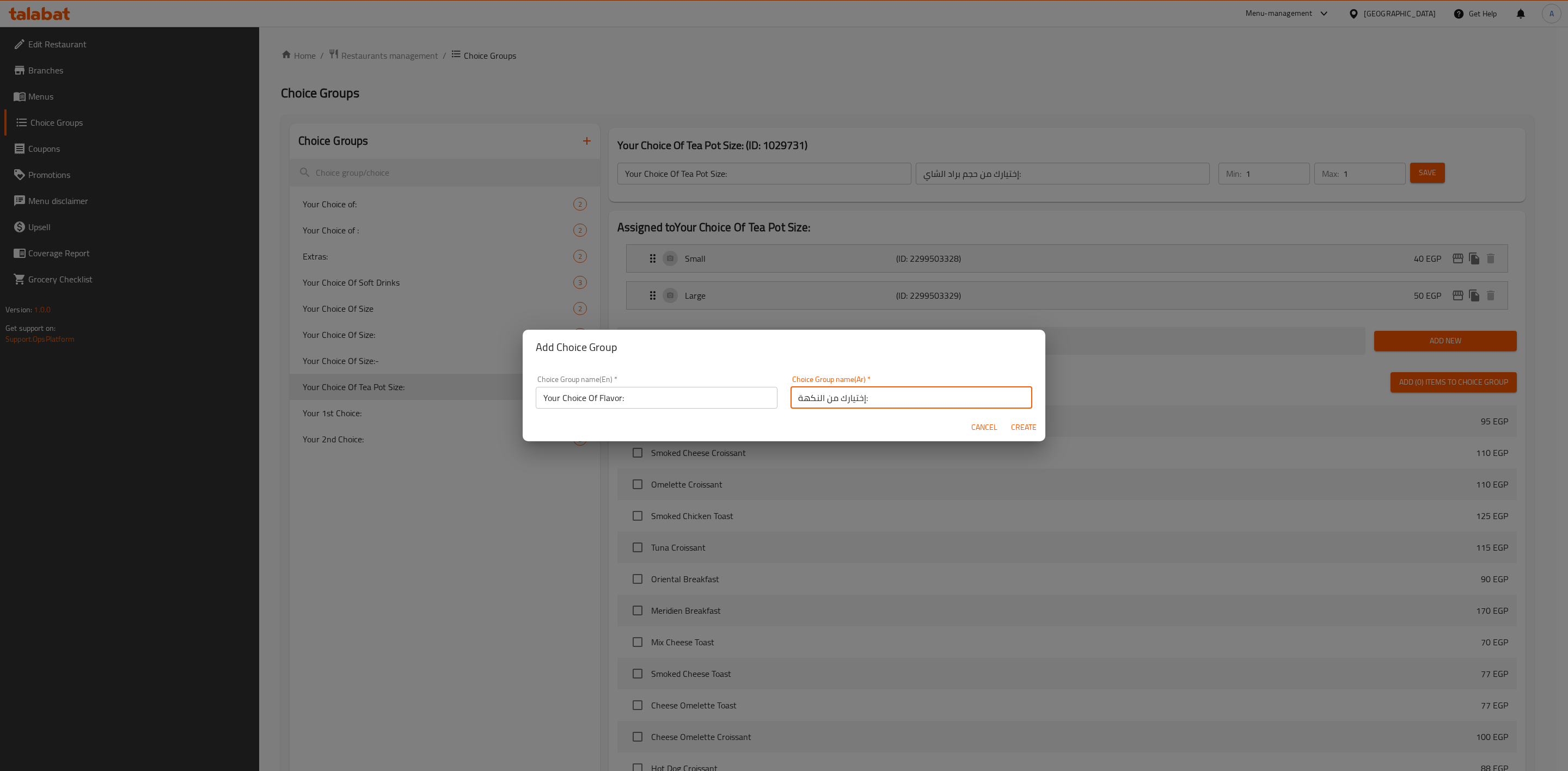
type input "إختيارك من النكهة:"
click at [1024, 427] on span "Create" at bounding box center [1024, 427] width 26 height 13
type input "Your Choice Of Flavor:"
type input "إختيارك من النكهة:"
type input "0"
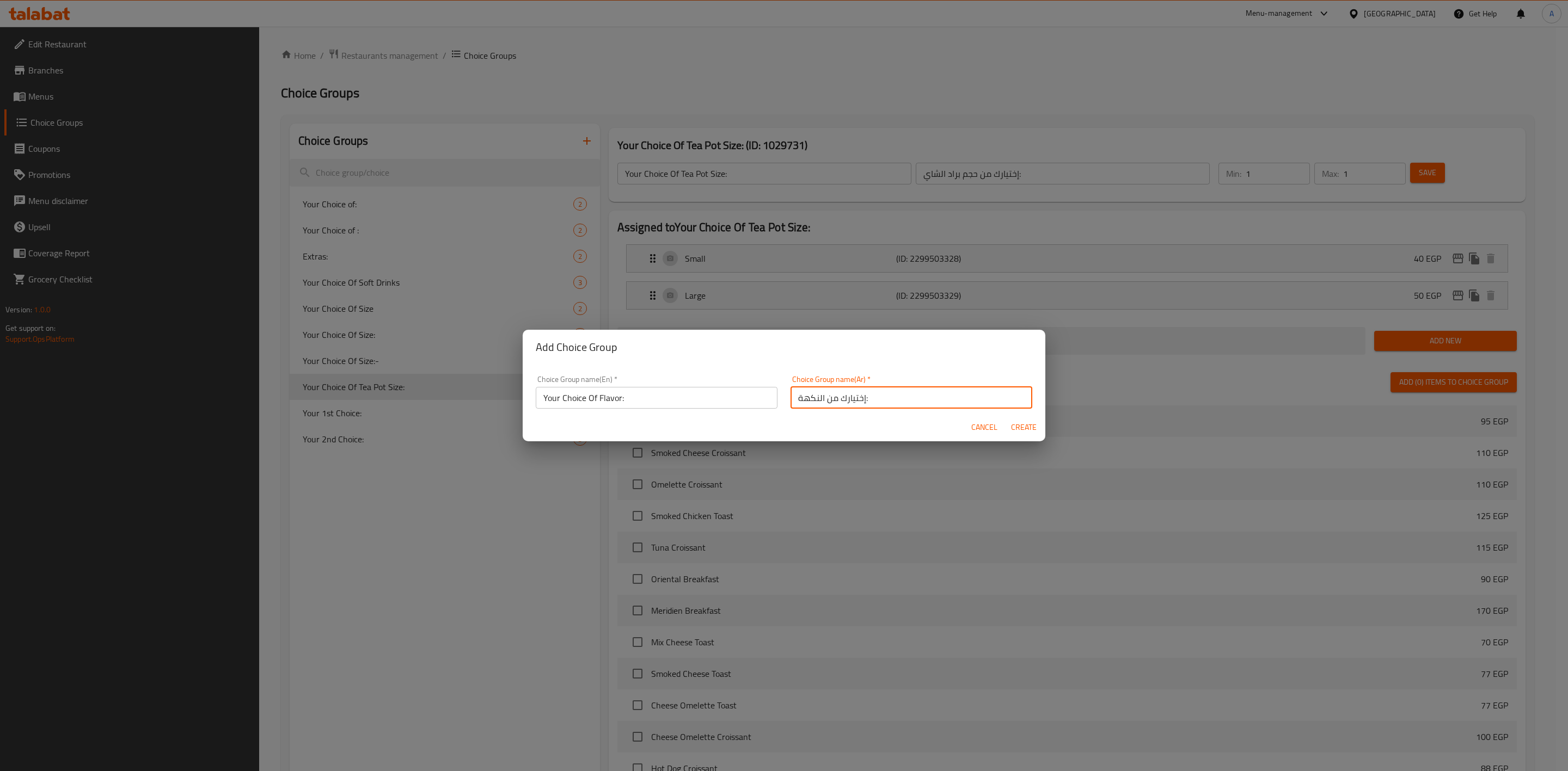
type input "0"
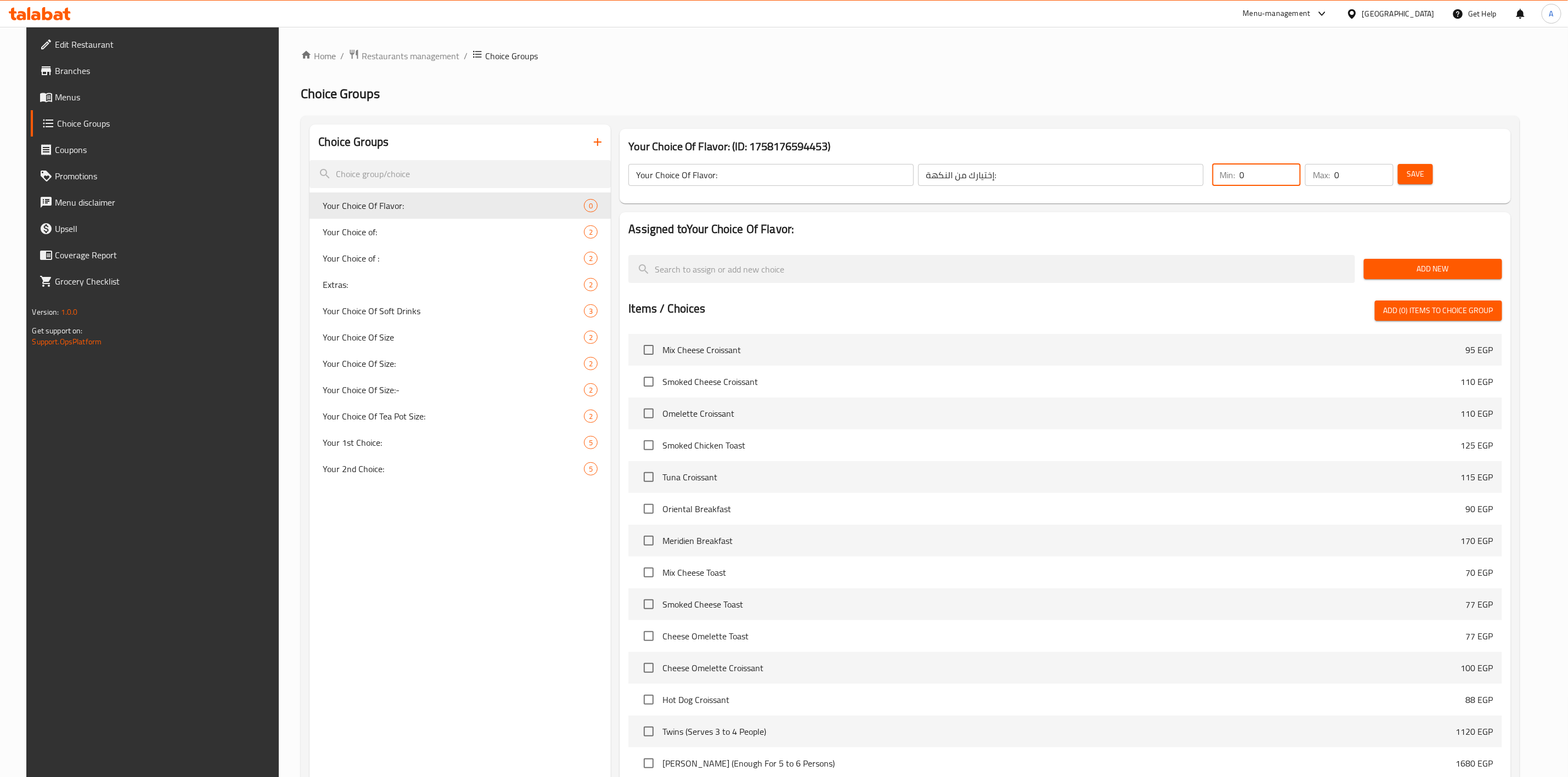
click at [1280, 180] on input "0" at bounding box center [1271, 175] width 61 height 22
type input "1"
click at [1370, 175] on input "0" at bounding box center [1364, 175] width 59 height 22
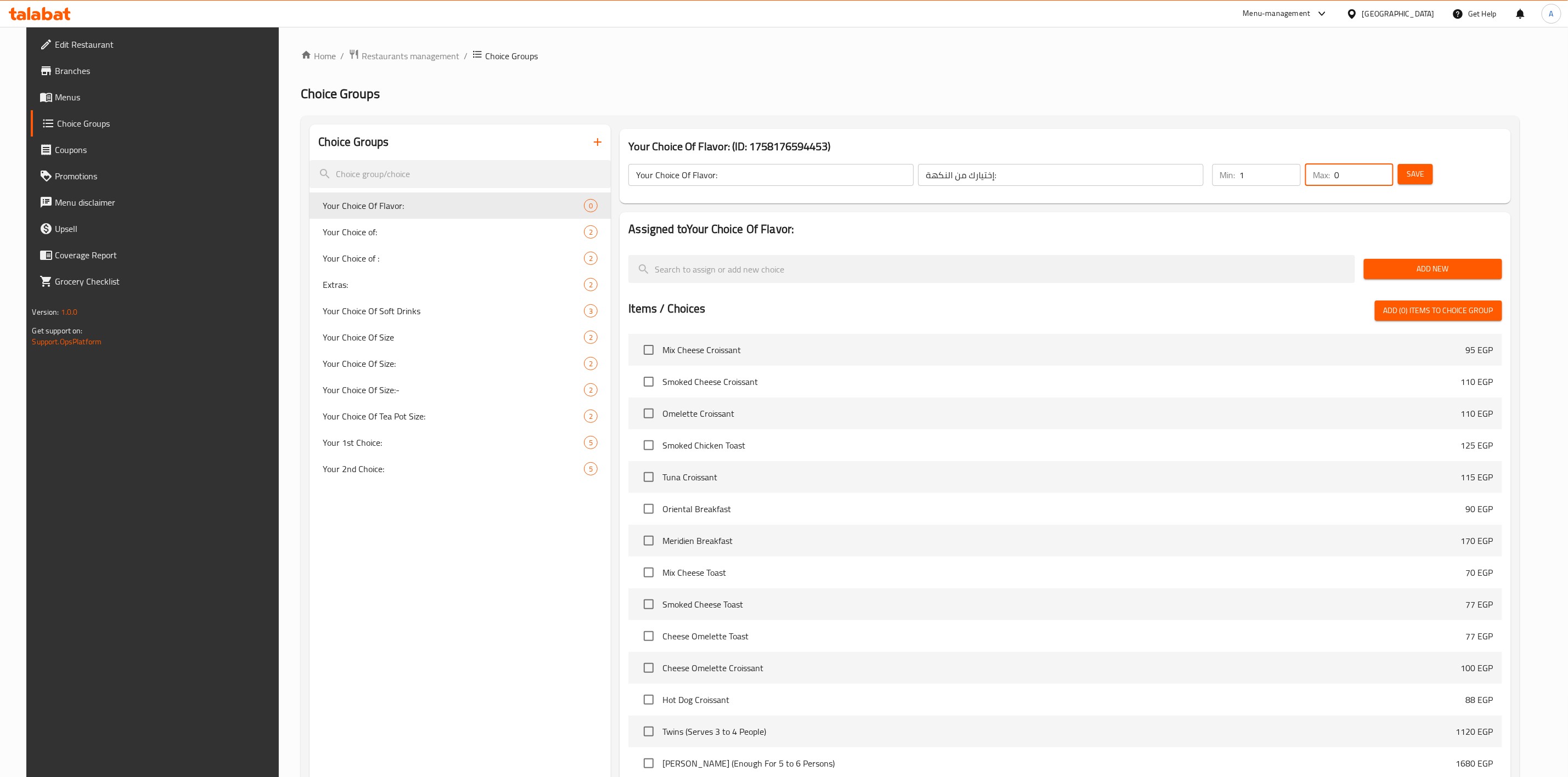
click at [1370, 175] on input "0" at bounding box center [1364, 175] width 59 height 22
type input "1"
click at [1425, 175] on span "Save" at bounding box center [1415, 174] width 17 height 13
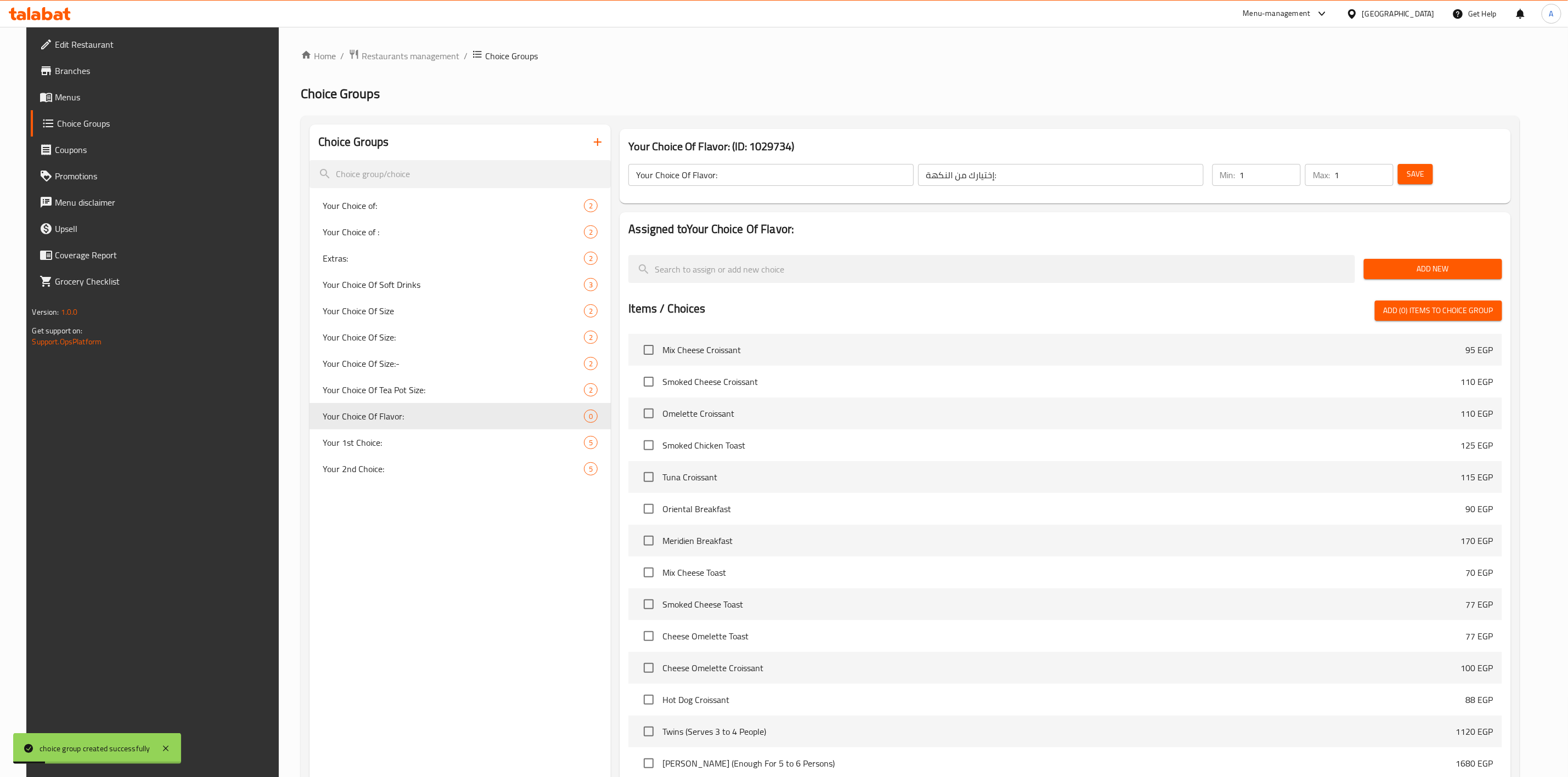
click at [1454, 267] on span "Add New" at bounding box center [1433, 269] width 121 height 13
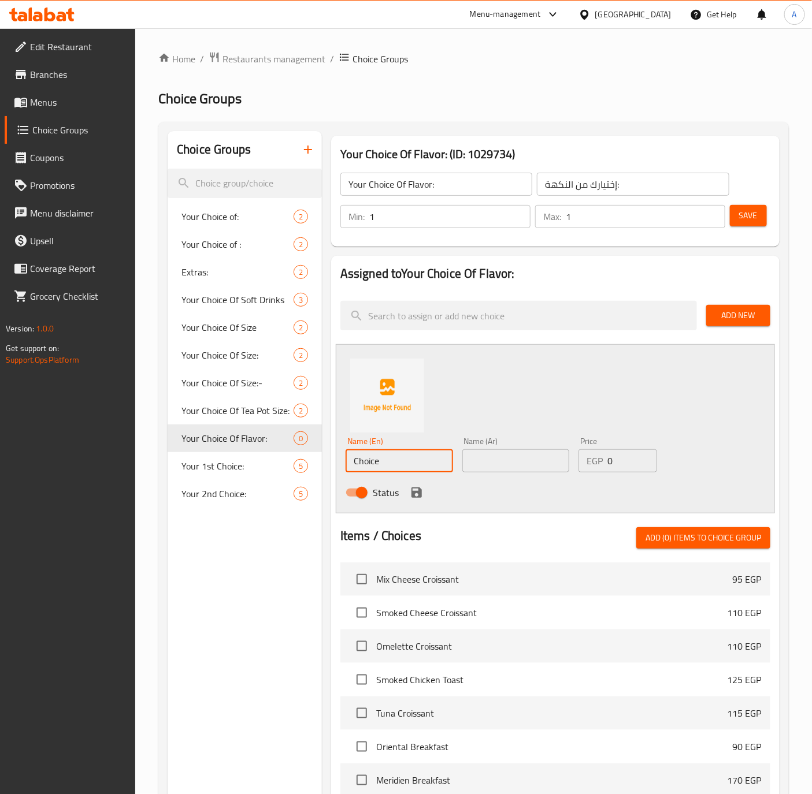
click at [399, 470] on input "Choice" at bounding box center [398, 460] width 107 height 23
paste input "Mint"
type input "Mint"
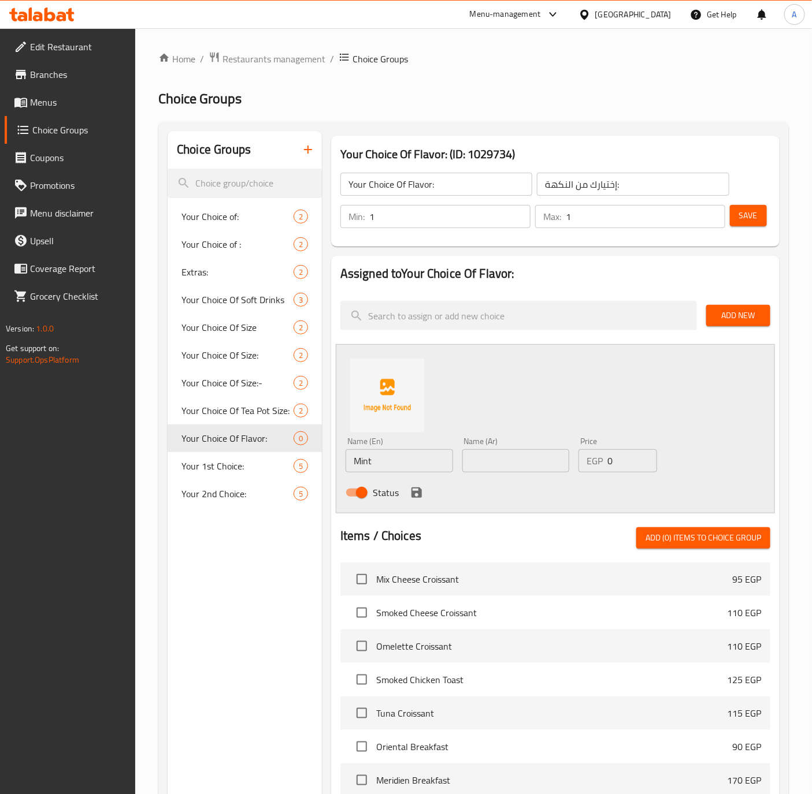
click at [494, 455] on input "text" at bounding box center [515, 460] width 107 height 23
paste input "نعناع"
type input "نعناع"
click at [411, 491] on icon "save" at bounding box center [417, 493] width 14 height 14
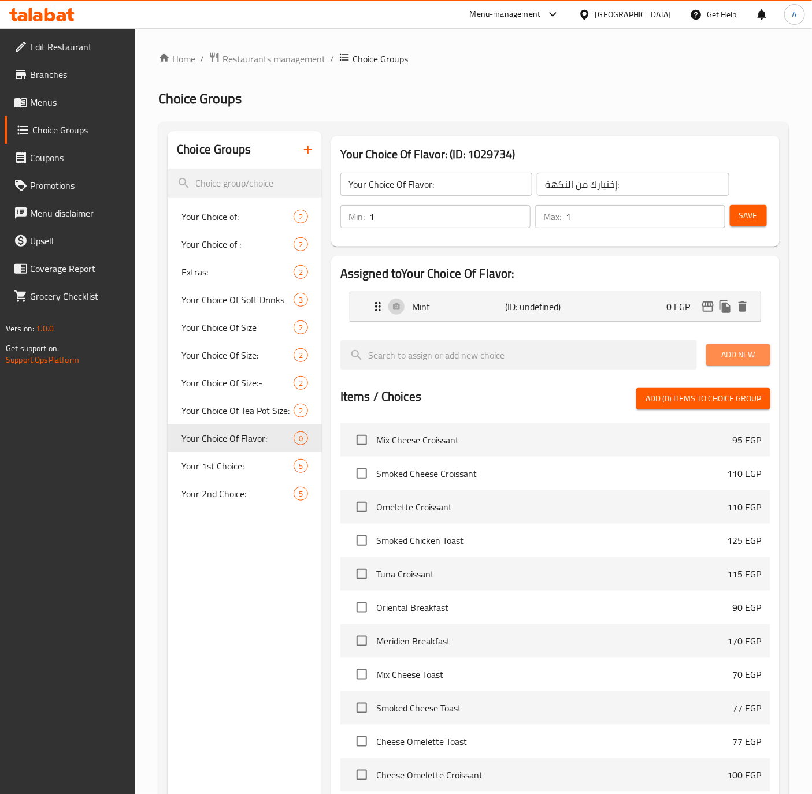
click at [723, 348] on span "Add New" at bounding box center [738, 355] width 46 height 14
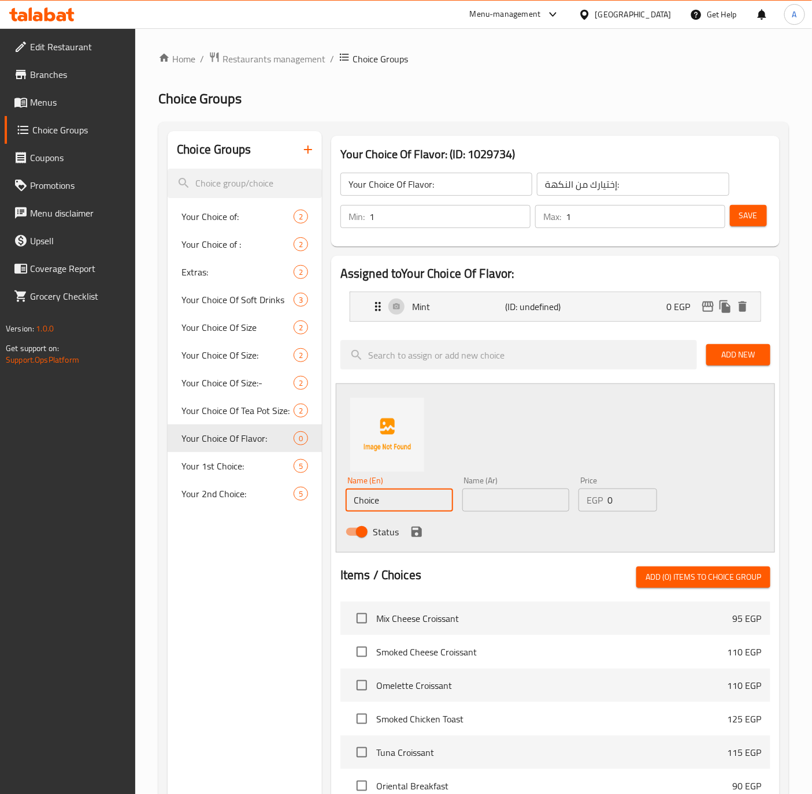
click at [418, 496] on input "Choice" at bounding box center [398, 500] width 107 height 23
paste input "lov"
type input "Clove"
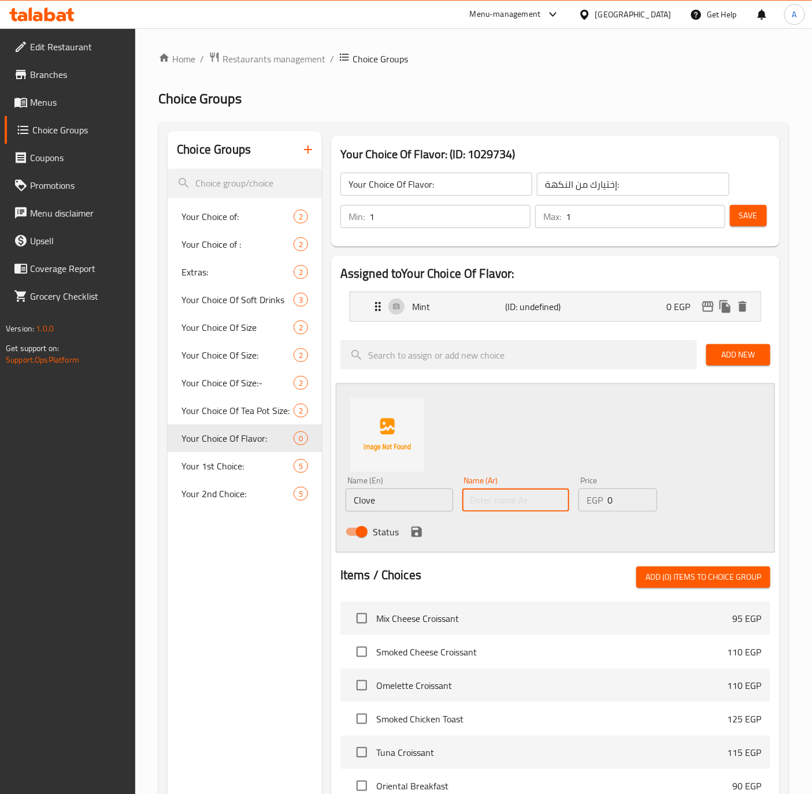
click at [500, 507] on input "text" at bounding box center [515, 500] width 107 height 23
paste input "قرنفل"
type input "قرنفل"
click at [423, 534] on icon "save" at bounding box center [417, 532] width 14 height 14
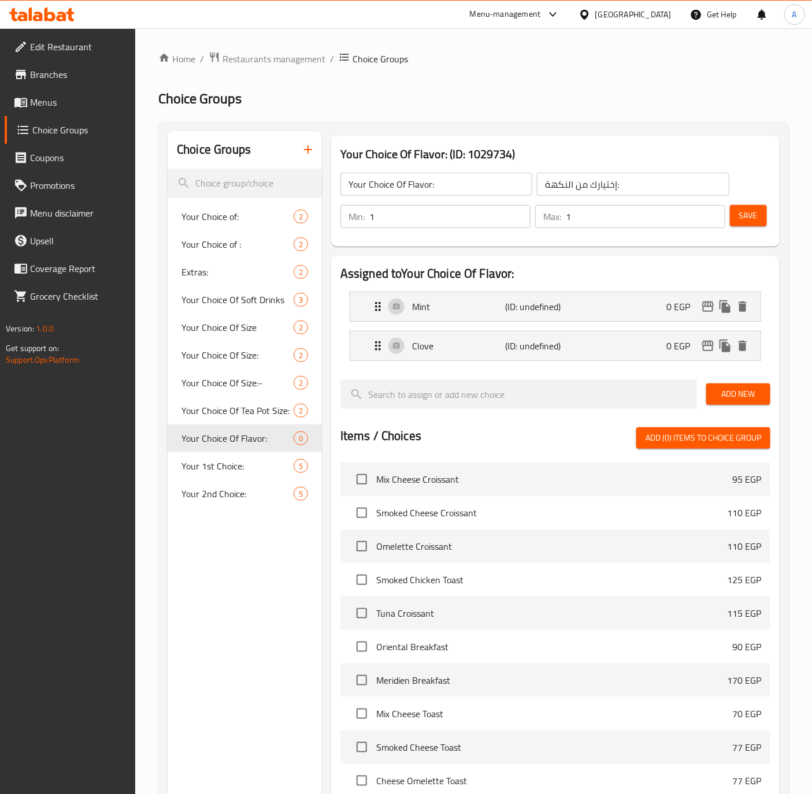
click at [760, 215] on button "Save" at bounding box center [748, 215] width 37 height 21
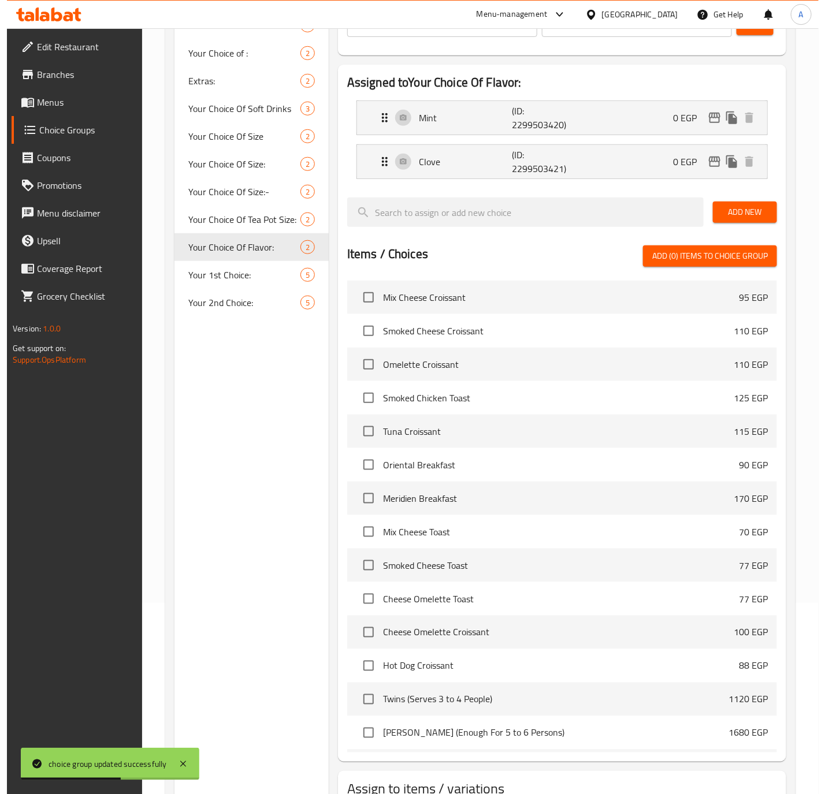
scroll to position [277, 0]
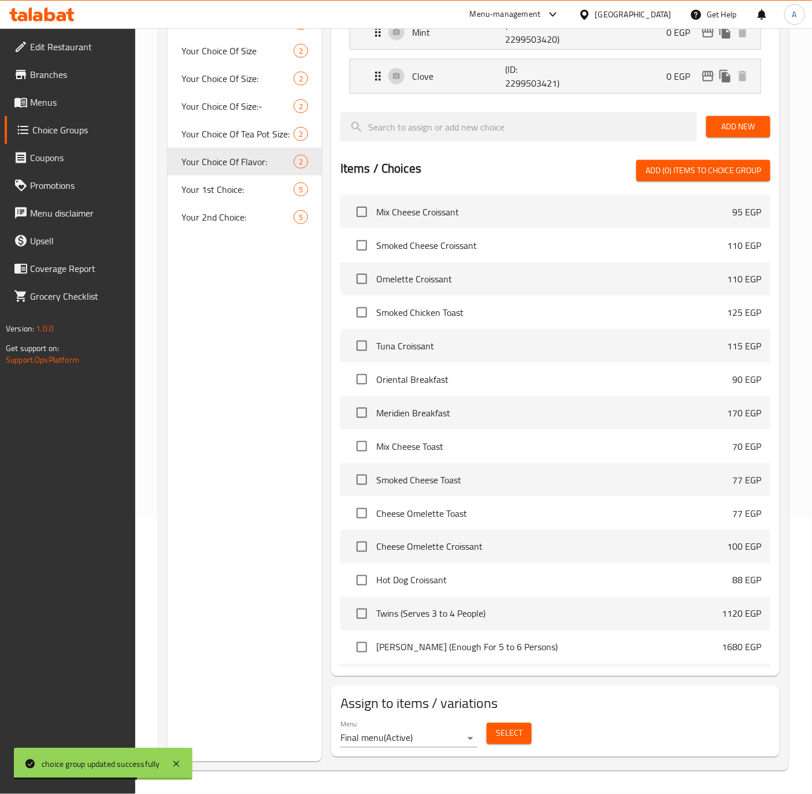
click at [501, 727] on span "Select" at bounding box center [509, 734] width 27 height 14
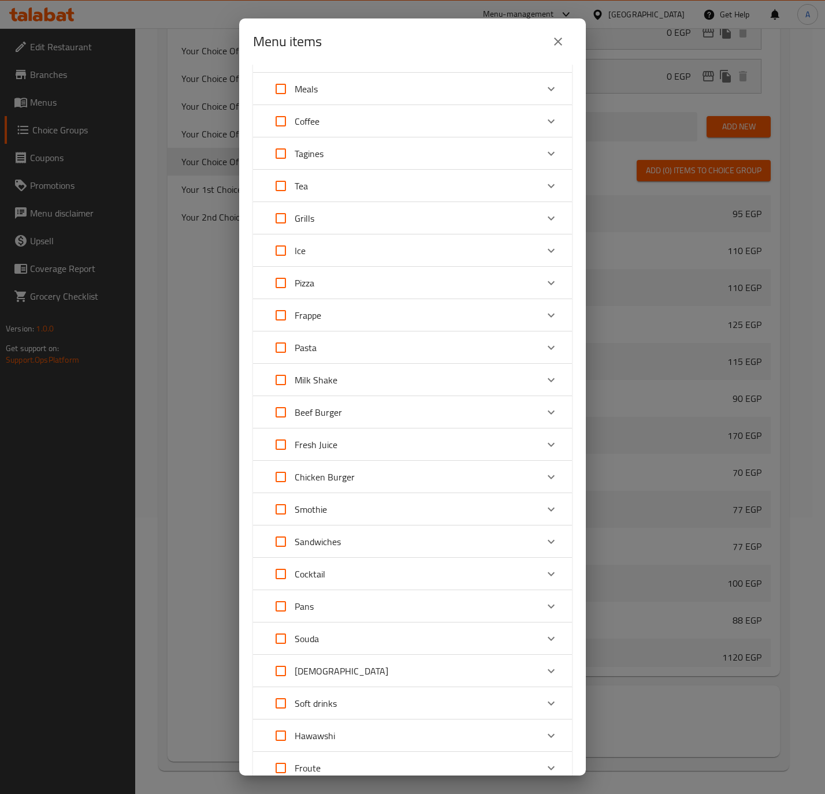
scroll to position [59, 0]
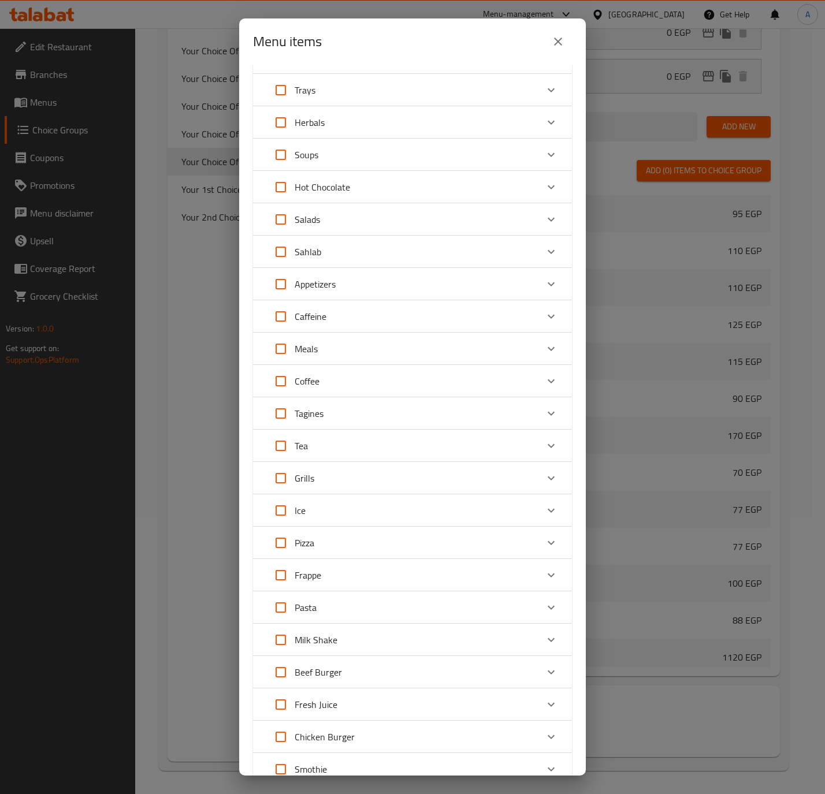
click at [524, 456] on div "Tea" at bounding box center [412, 446] width 319 height 32
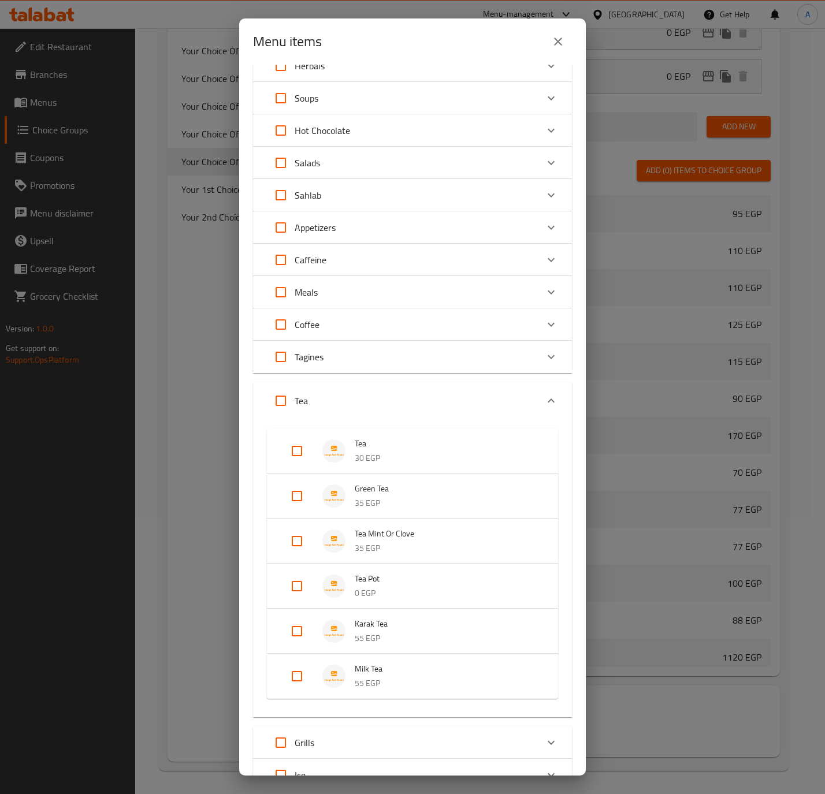
scroll to position [233, 0]
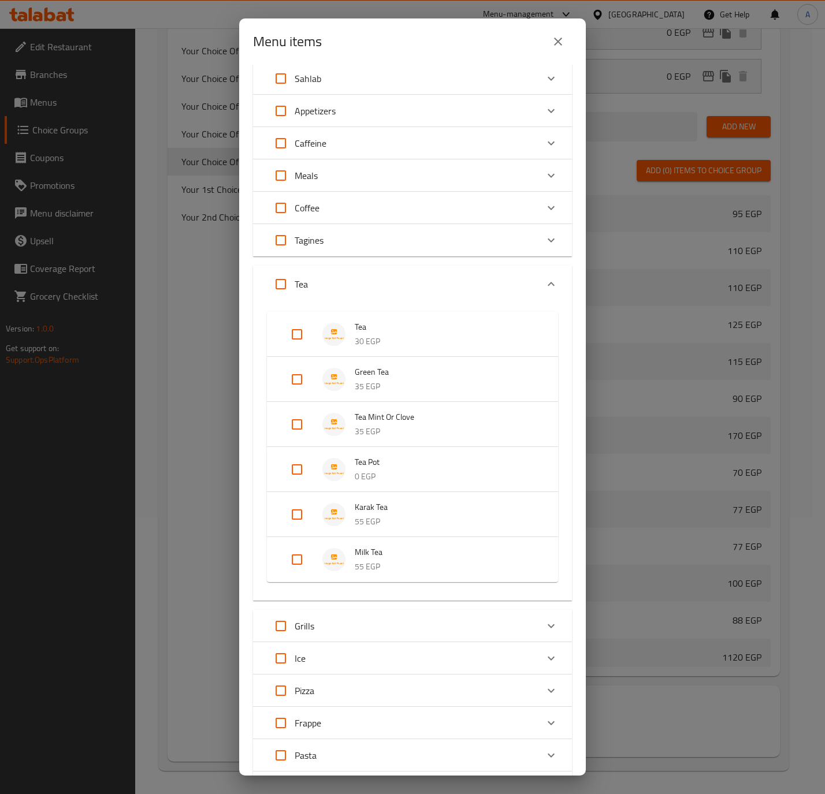
click at [302, 421] on input "Expand" at bounding box center [297, 425] width 28 height 28
checkbox input "true"
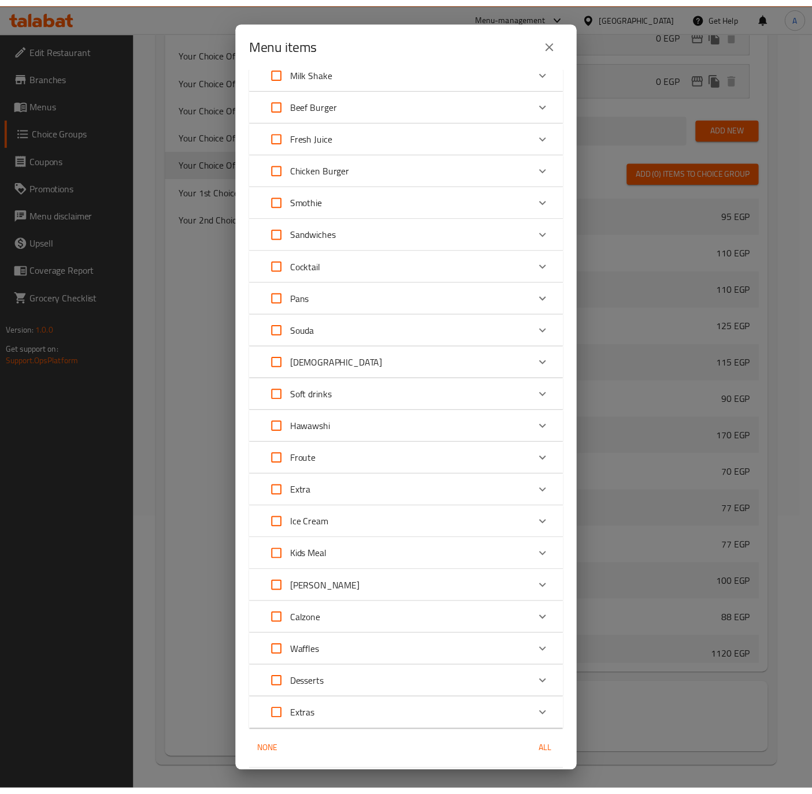
scroll to position [1005, 0]
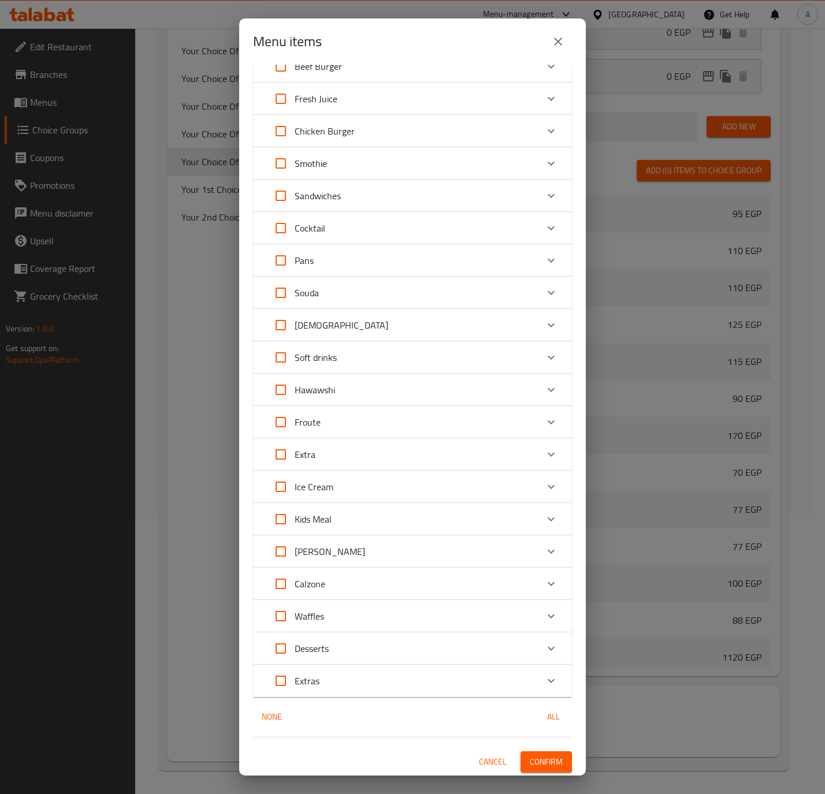
click at [530, 756] on span "Confirm" at bounding box center [546, 762] width 33 height 14
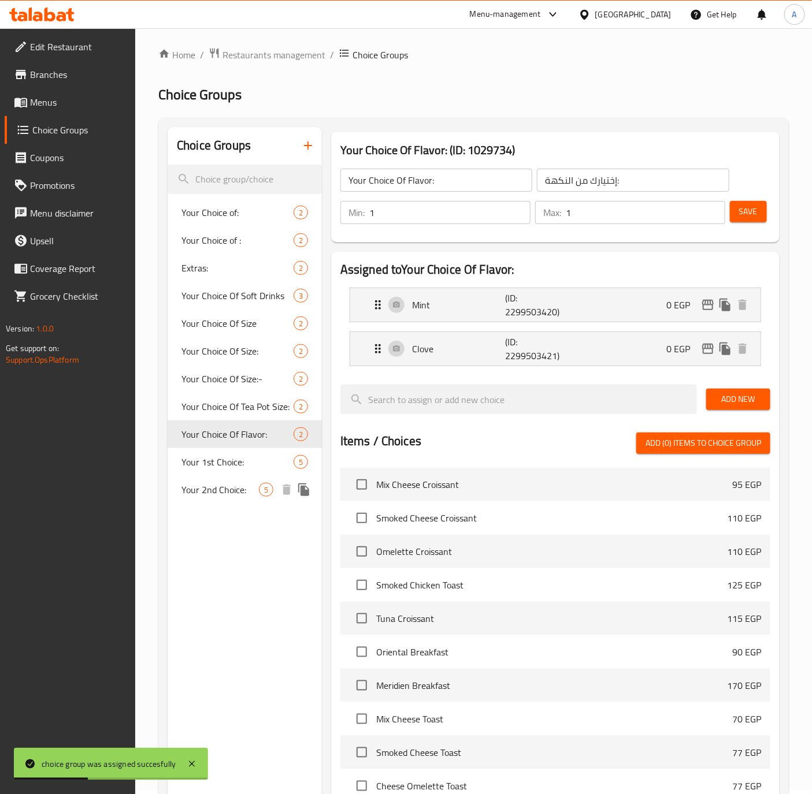
scroll to position [0, 0]
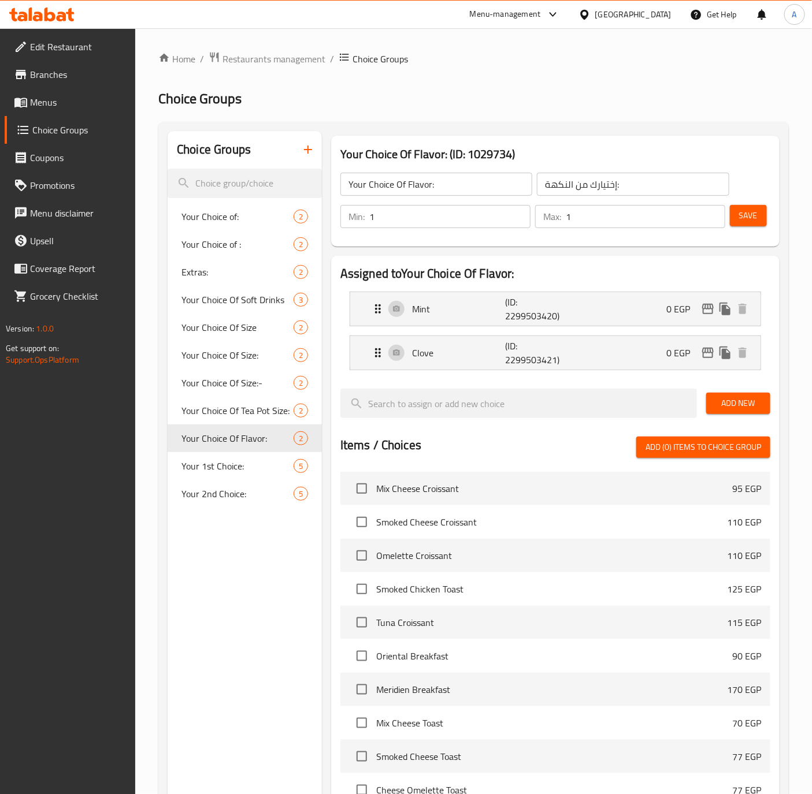
click at [493, 84] on div "Home / Restaurants management / Choice Groups Choice Groups Choice Groups Your …" at bounding box center [473, 549] width 630 height 996
click at [306, 146] on icon "button" at bounding box center [308, 150] width 14 height 14
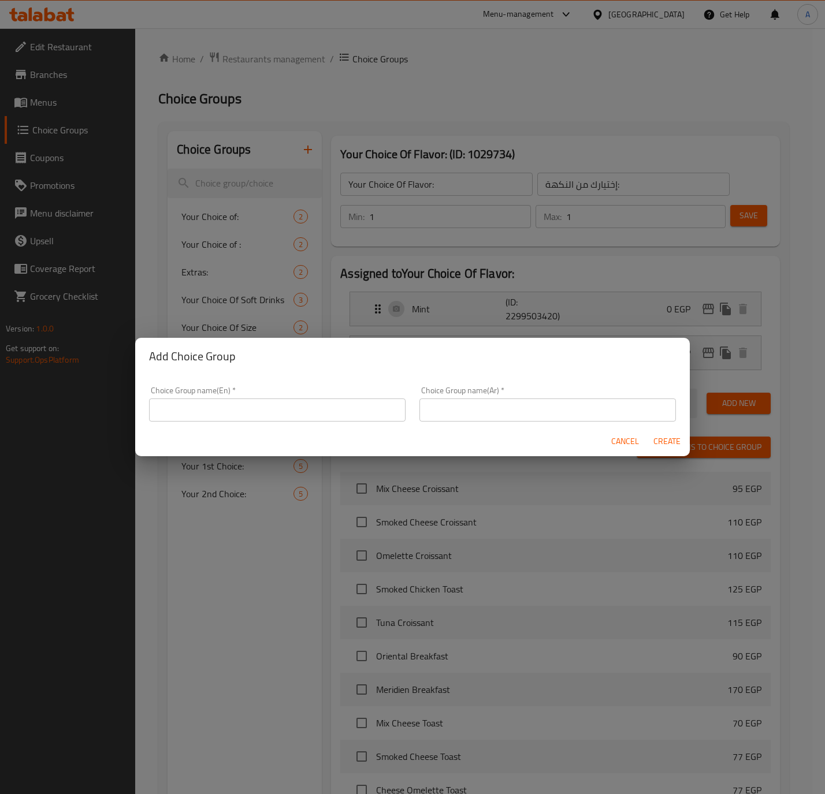
click at [255, 412] on input "text" at bounding box center [277, 410] width 256 height 23
paste input "Your Choice Of Milk Cheese"
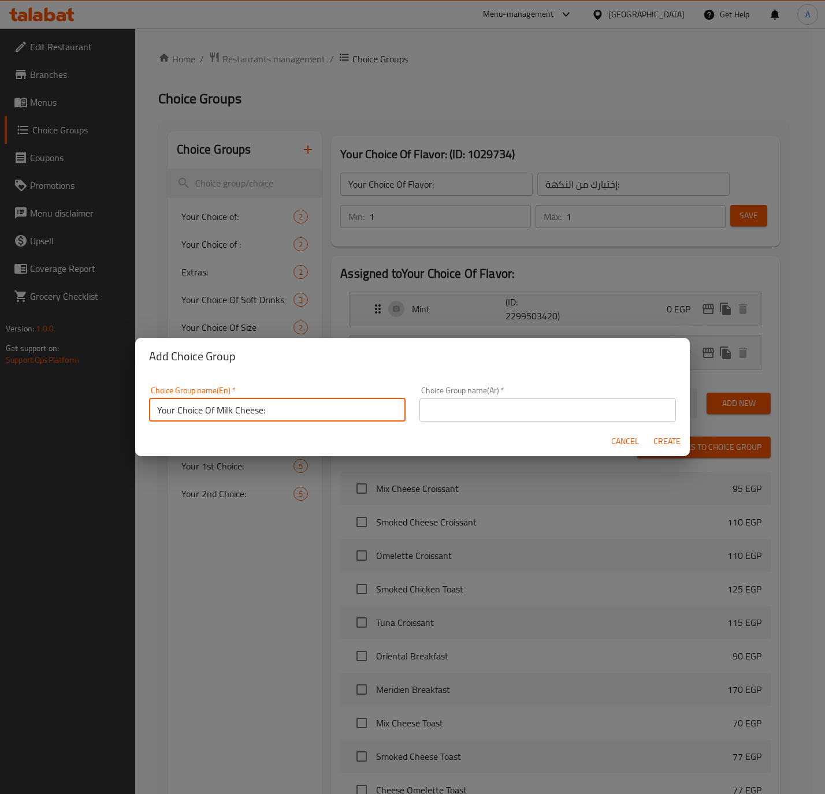
type input "Your Choice Of Milk Cheese:"
click at [559, 418] on input "text" at bounding box center [547, 410] width 256 height 23
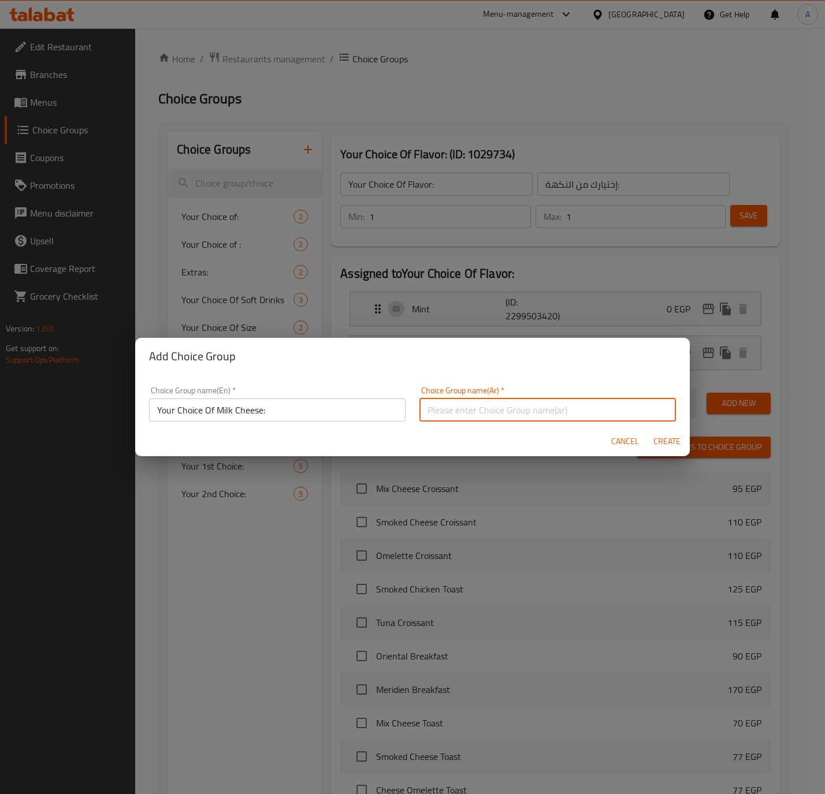
paste input "إختيارك من ميلك تشيز:"
type input "إختيارك من ميلك تشيز:"
click at [260, 404] on input "Your Choice Of Milk Cheese:" at bounding box center [277, 410] width 256 height 23
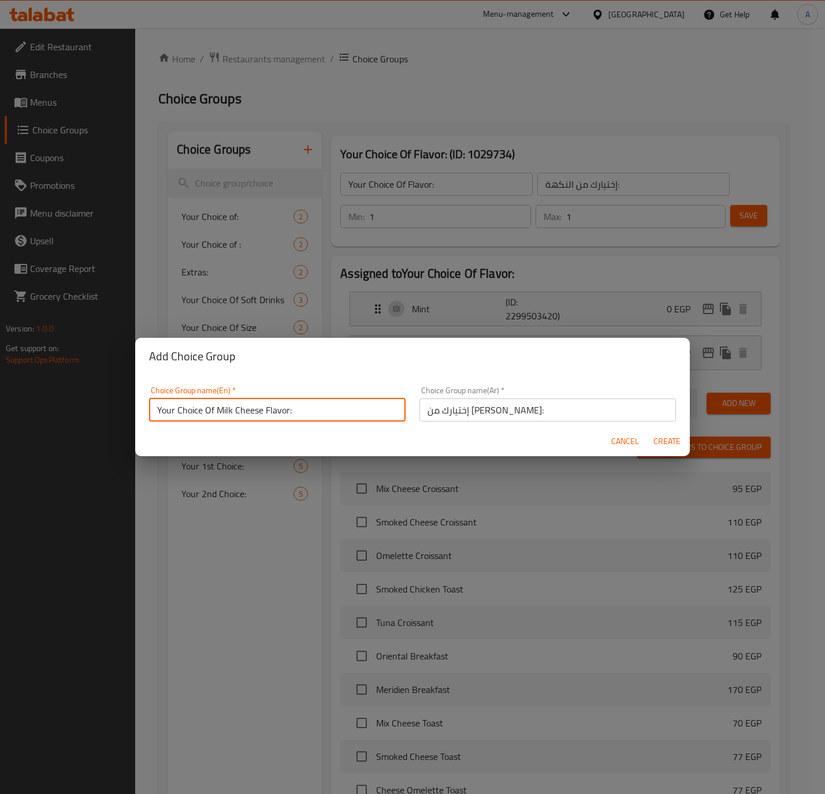
type input "Your Choice Of Milk Cheese Flavor:"
click at [459, 413] on input "إختيارك من ميلك تشيز:" at bounding box center [547, 410] width 256 height 23
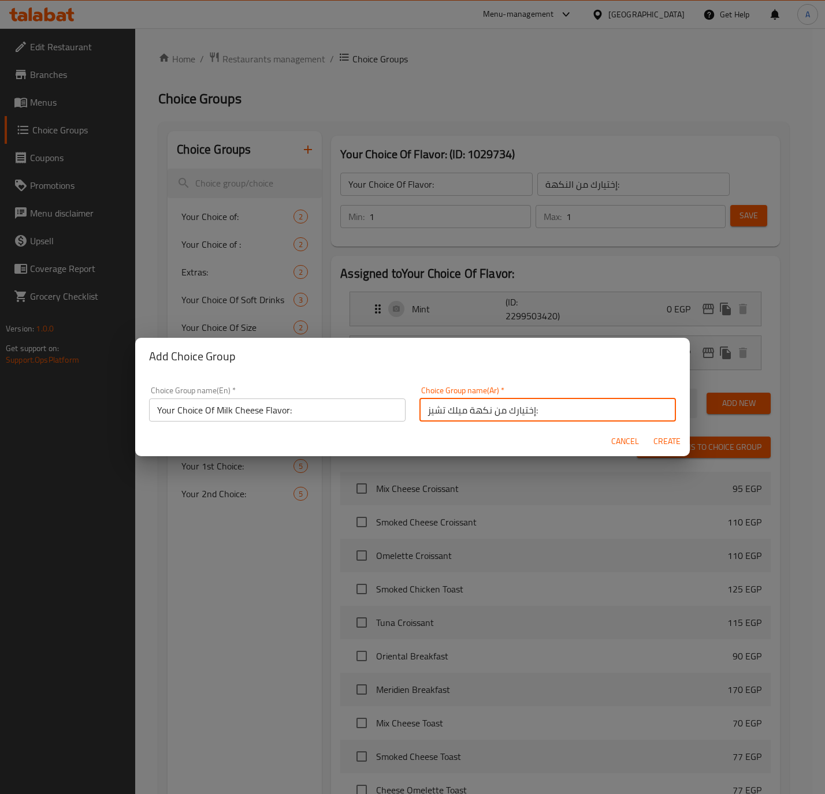
type input "إختيارك من نكهة ميلك تشيز:"
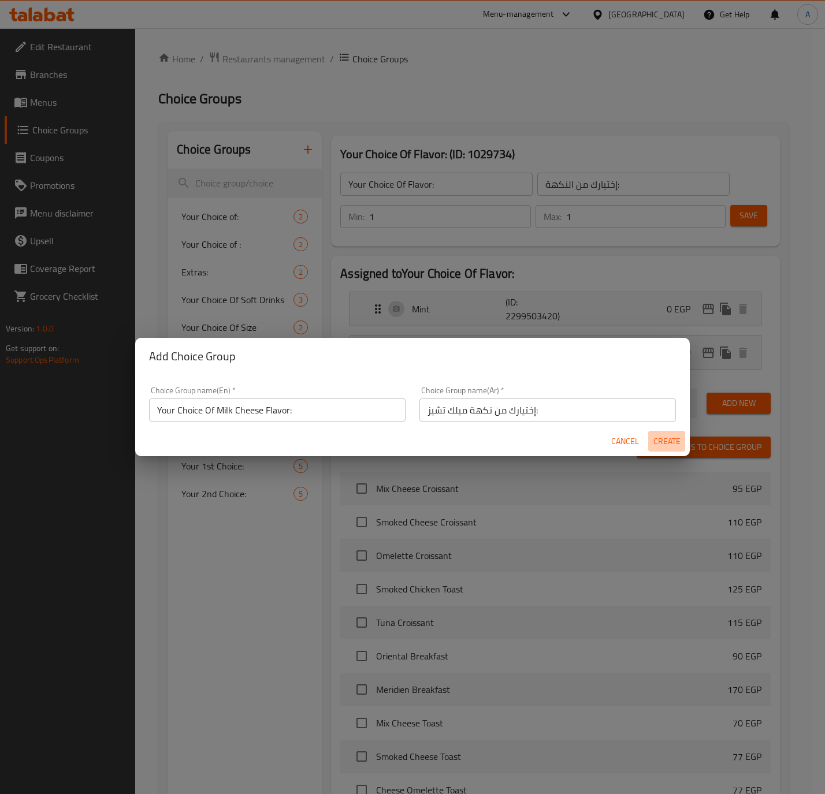
click at [671, 435] on span "Create" at bounding box center [667, 441] width 28 height 14
type input "Your Choice Of Milk Cheese Flavor:"
type input "إختيارك من نكهة ميلك تشيز:"
type input "0"
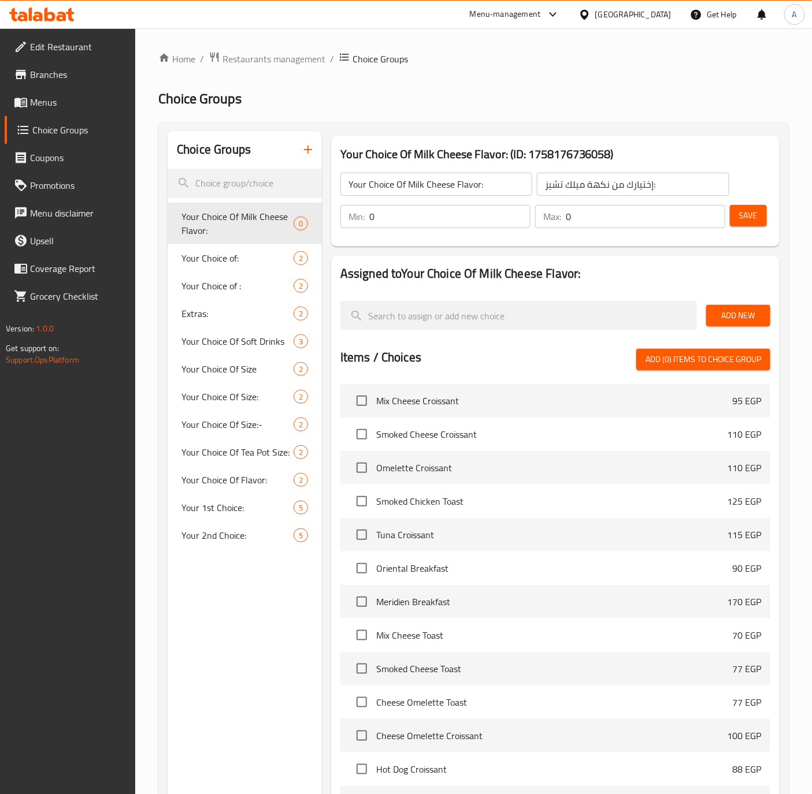
click at [388, 215] on input "0" at bounding box center [449, 216] width 161 height 23
type input "1"
click at [598, 222] on input "0" at bounding box center [644, 216] width 159 height 23
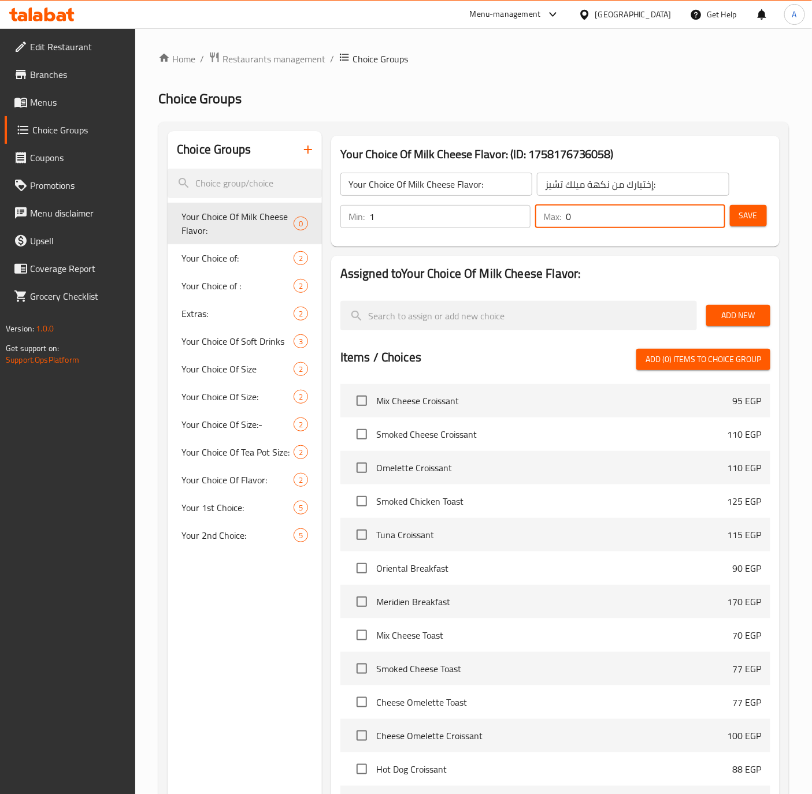
click at [598, 222] on input "0" at bounding box center [644, 216] width 159 height 23
type input "1"
click at [761, 208] on button "Save" at bounding box center [748, 215] width 37 height 21
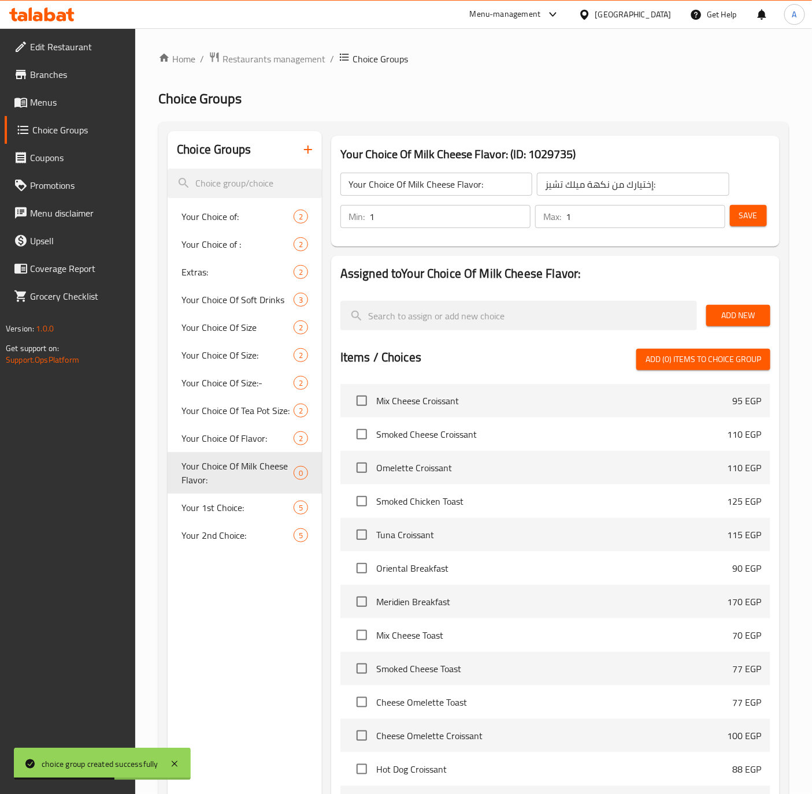
click at [730, 314] on span "Add New" at bounding box center [738, 315] width 46 height 14
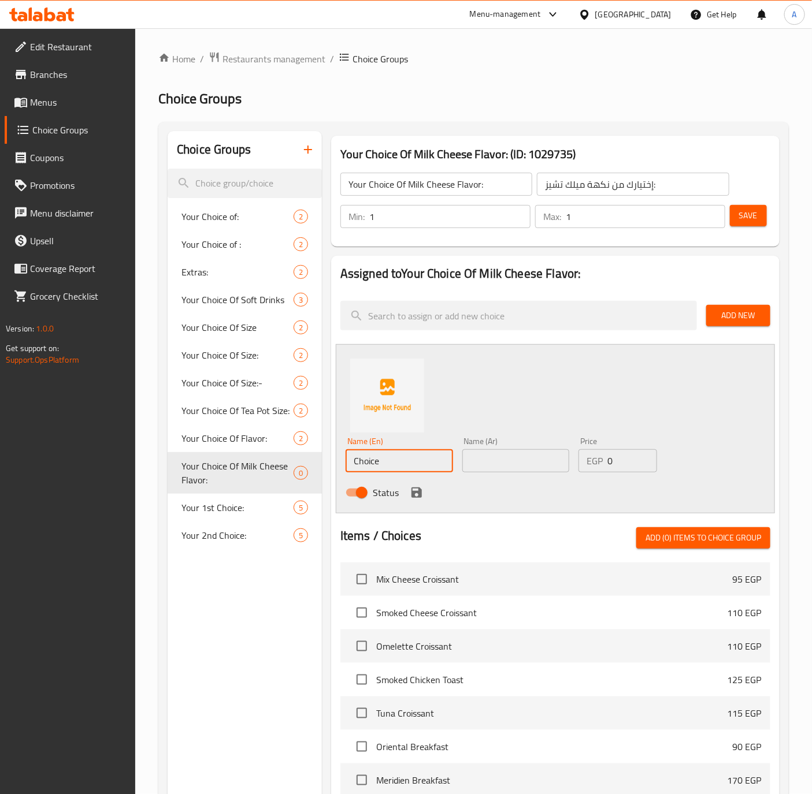
click at [413, 460] on input "Choice" at bounding box center [398, 460] width 107 height 23
paste input "Nutella"
type input "Nutella"
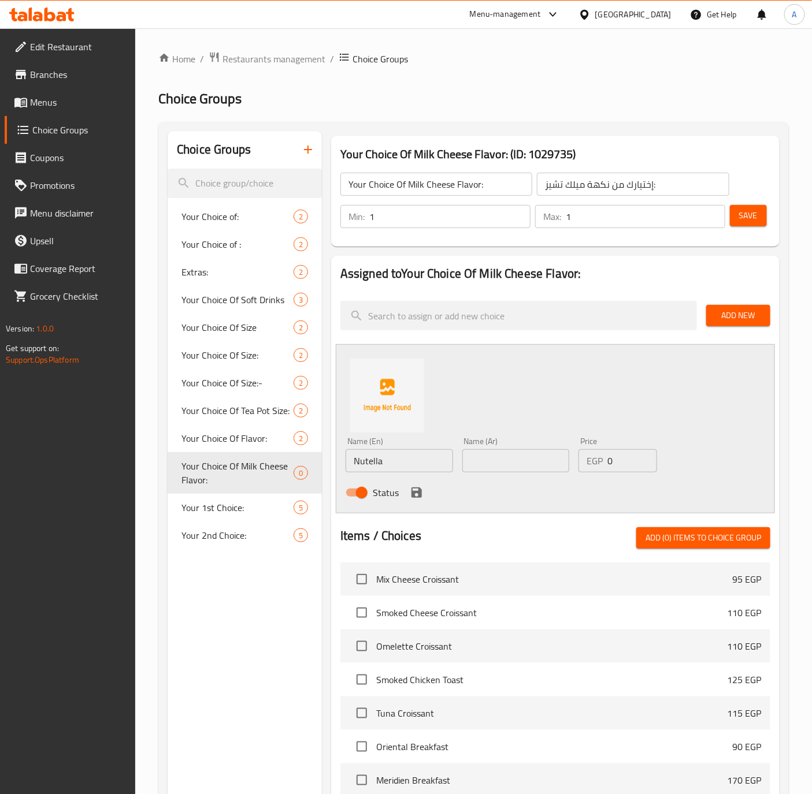
click at [504, 467] on input "text" at bounding box center [515, 460] width 107 height 23
paste input "نوتيلا"
type input "نوتيلا"
click at [411, 494] on icon "save" at bounding box center [417, 493] width 14 height 14
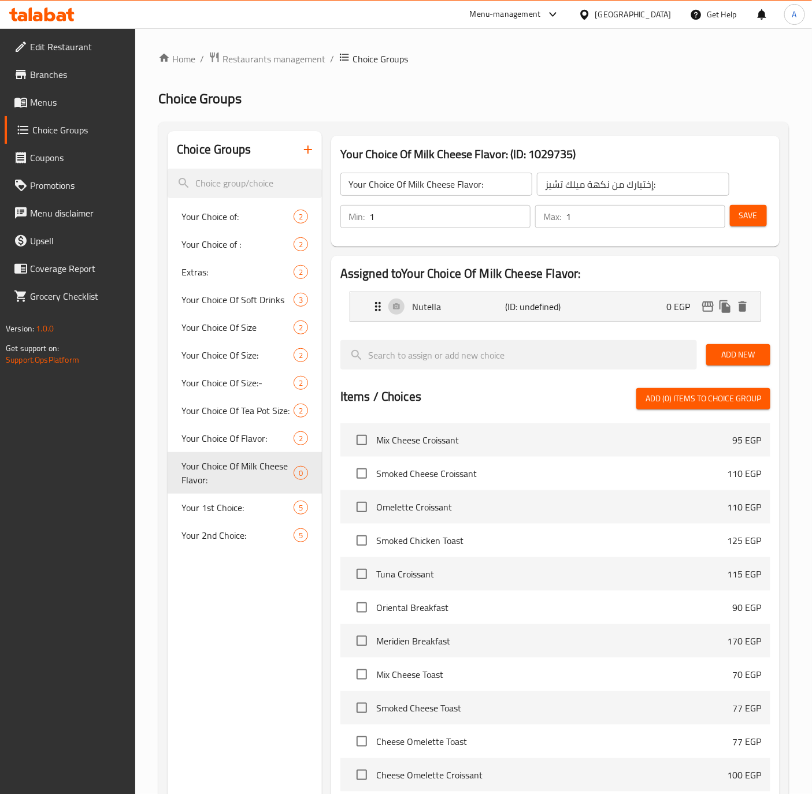
click at [732, 353] on span "Add New" at bounding box center [738, 355] width 46 height 14
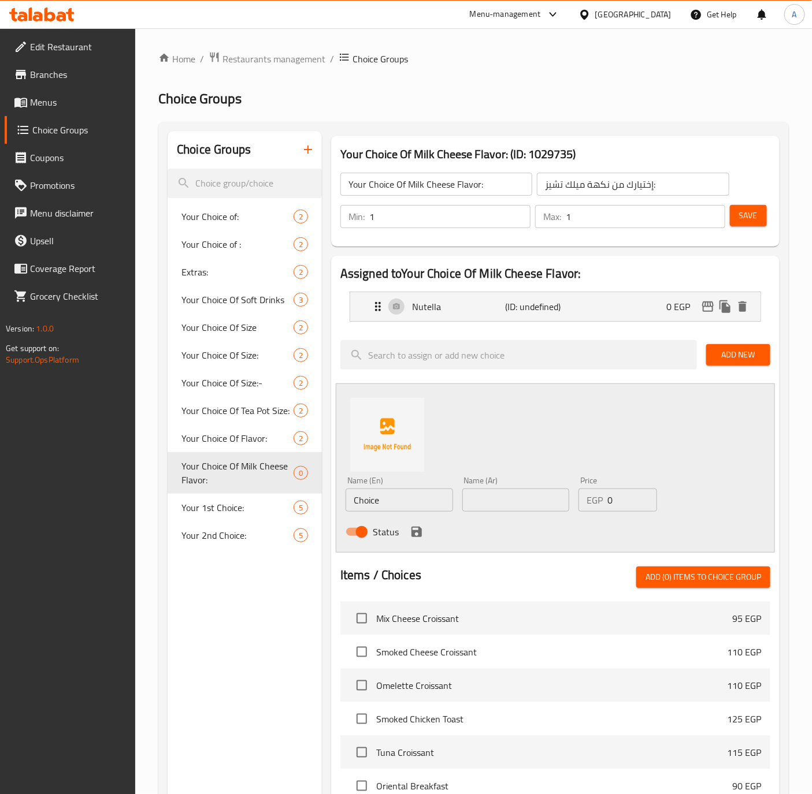
click at [411, 494] on input "Choice" at bounding box center [398, 500] width 107 height 23
paste input "Lotus"
type input "Lotus"
click at [511, 508] on input "text" at bounding box center [515, 500] width 107 height 23
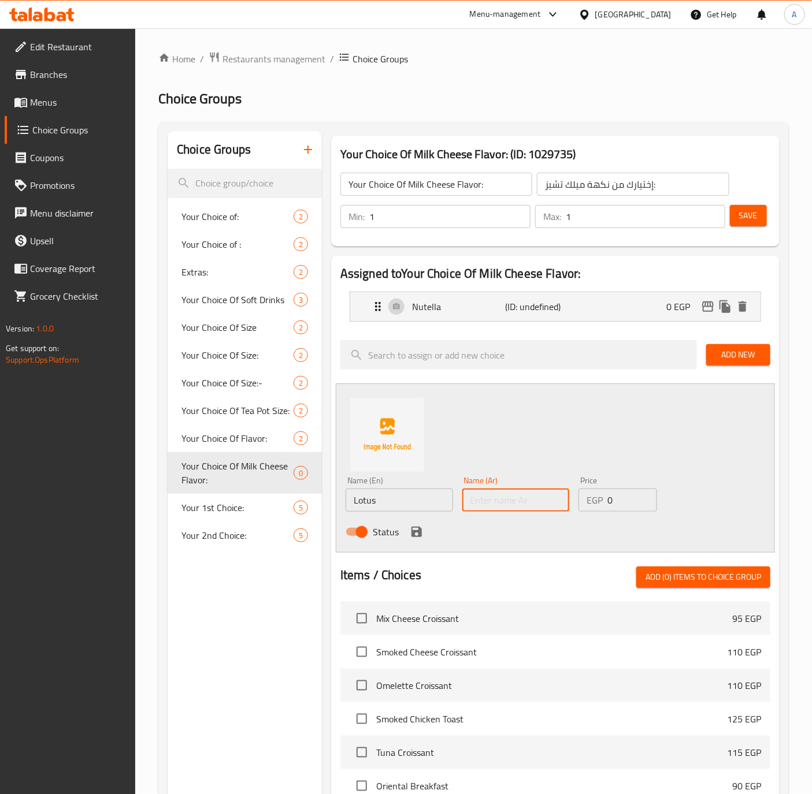
paste input "لوتس"
type input "لوتس"
click at [415, 529] on icon "save" at bounding box center [417, 532] width 14 height 14
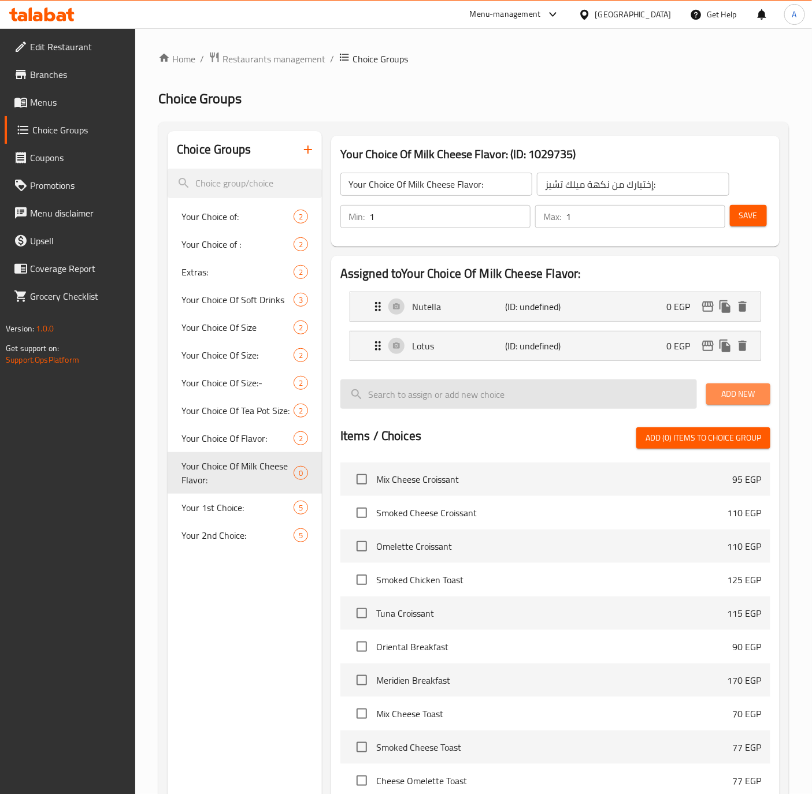
drag, startPoint x: 728, startPoint y: 392, endPoint x: 697, endPoint y: 397, distance: 32.1
click at [728, 392] on span "Add New" at bounding box center [738, 394] width 46 height 14
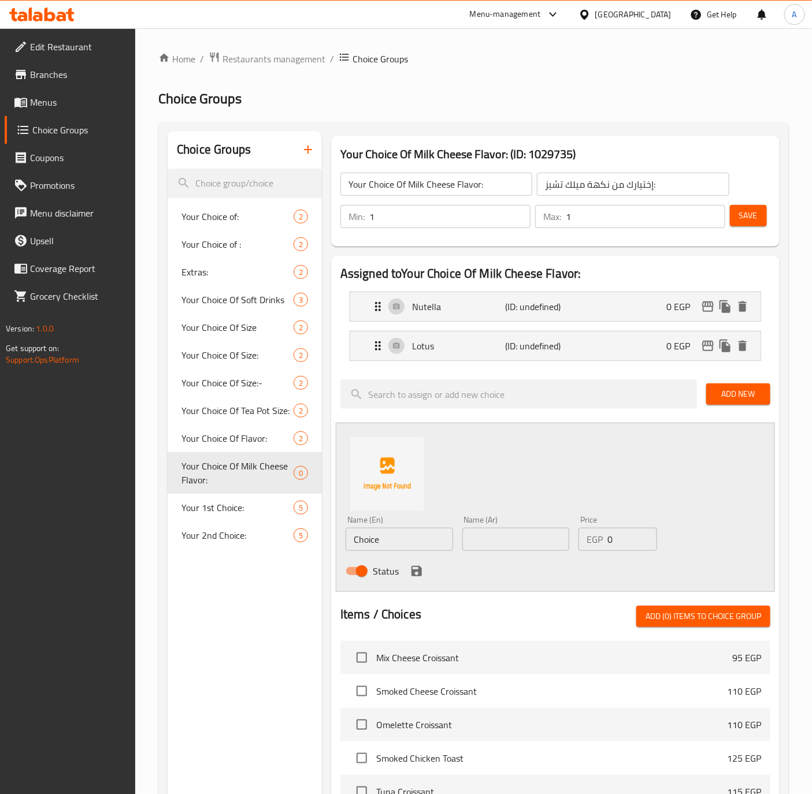
click at [397, 550] on input "Choice" at bounding box center [398, 539] width 107 height 23
paste input "Pistachio"
type input "Pistachio"
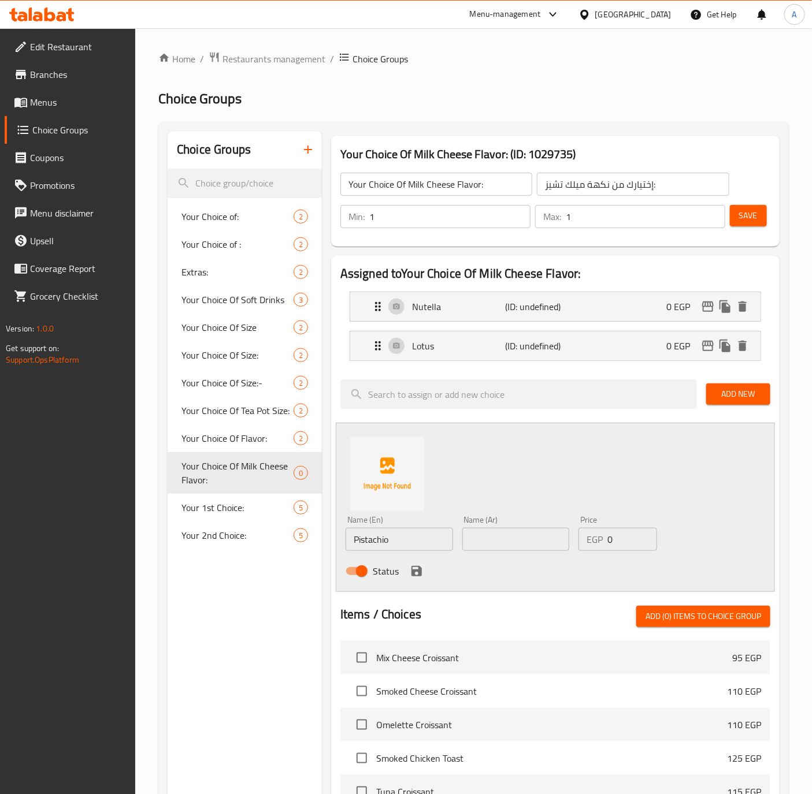
click at [534, 541] on input "text" at bounding box center [515, 539] width 107 height 23
paste input "فستق"
type input "فستق"
click at [411, 576] on icon "save" at bounding box center [416, 571] width 10 height 10
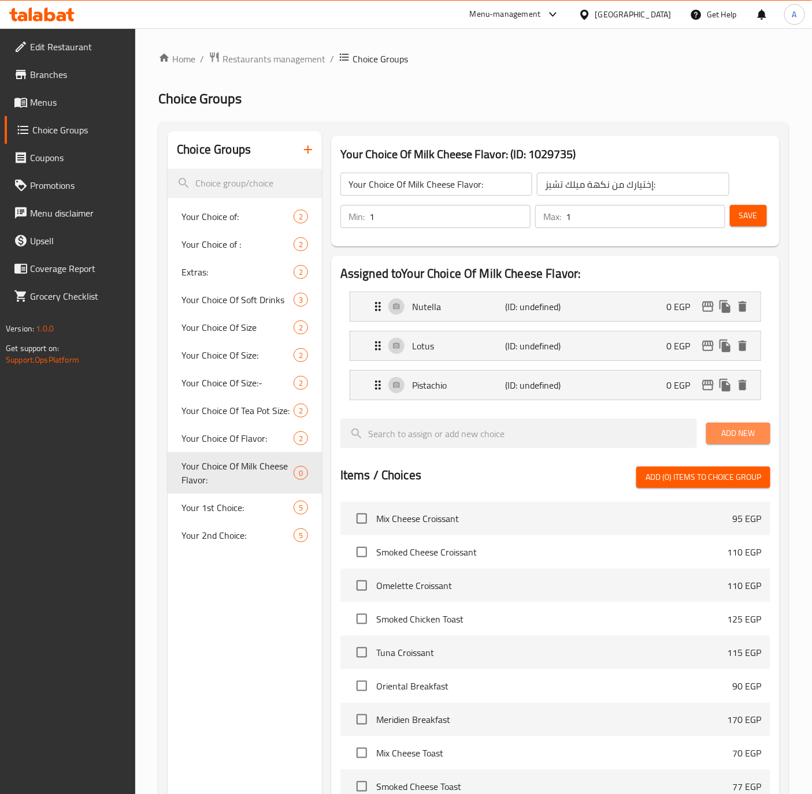
click at [758, 427] on span "Add New" at bounding box center [738, 433] width 46 height 14
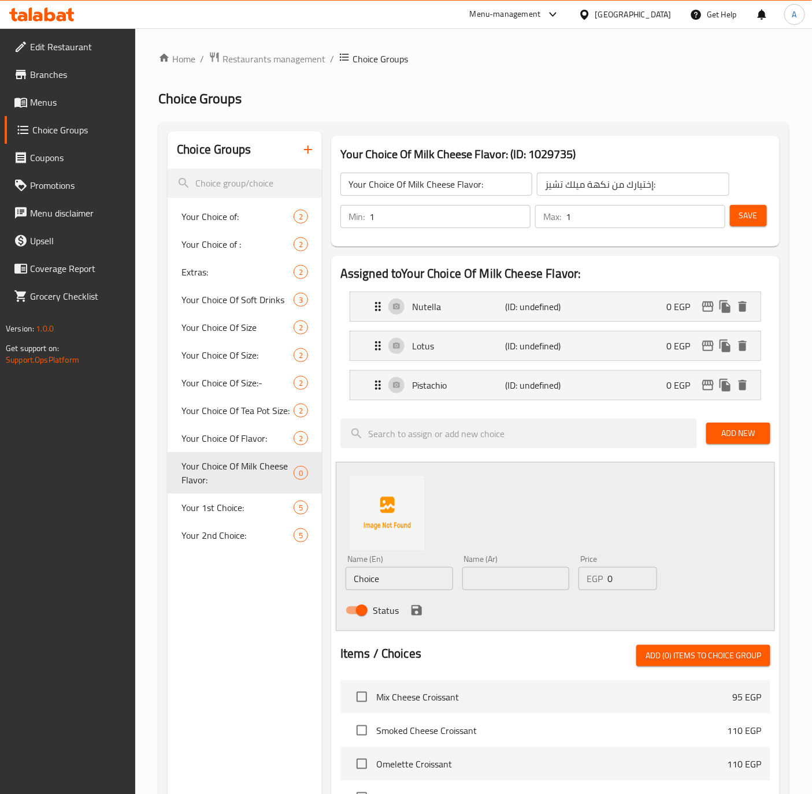
click at [400, 590] on input "Choice" at bounding box center [398, 578] width 107 height 23
paste input "Kinder"
type input "Kinder"
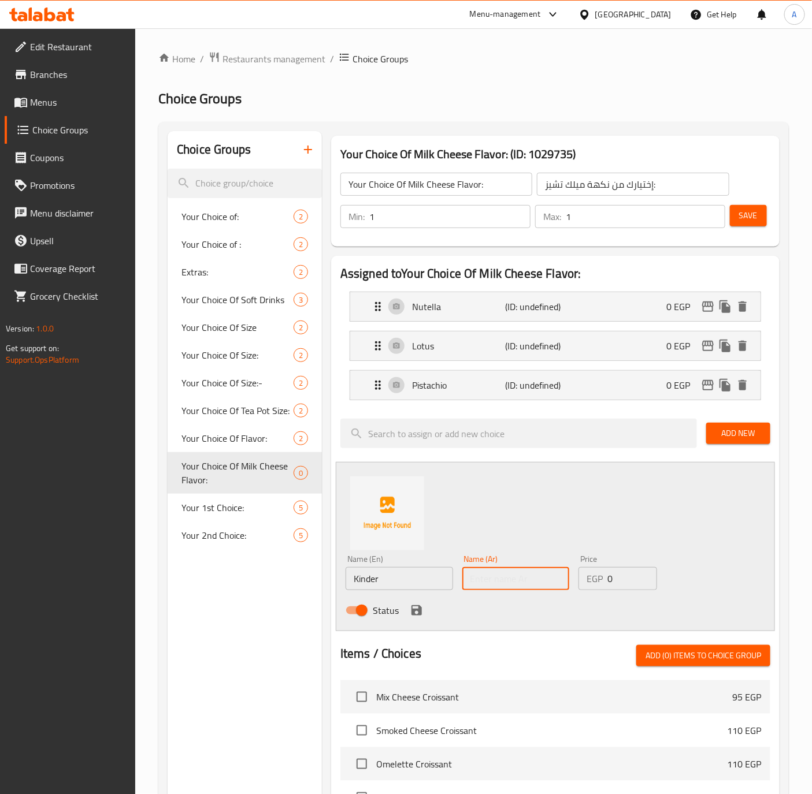
click at [530, 590] on input "text" at bounding box center [515, 578] width 107 height 23
paste input "كيندر"
type input "كيندر"
click at [411, 613] on icon "save" at bounding box center [416, 610] width 10 height 10
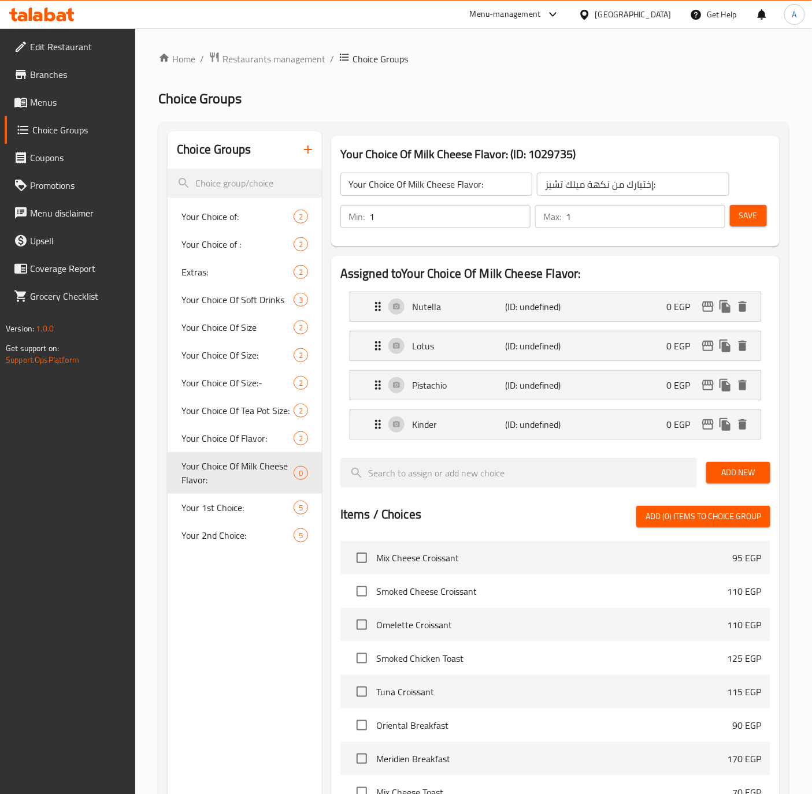
click at [749, 228] on div "Save" at bounding box center [745, 217] width 36 height 28
click at [749, 217] on span "Save" at bounding box center [748, 216] width 18 height 14
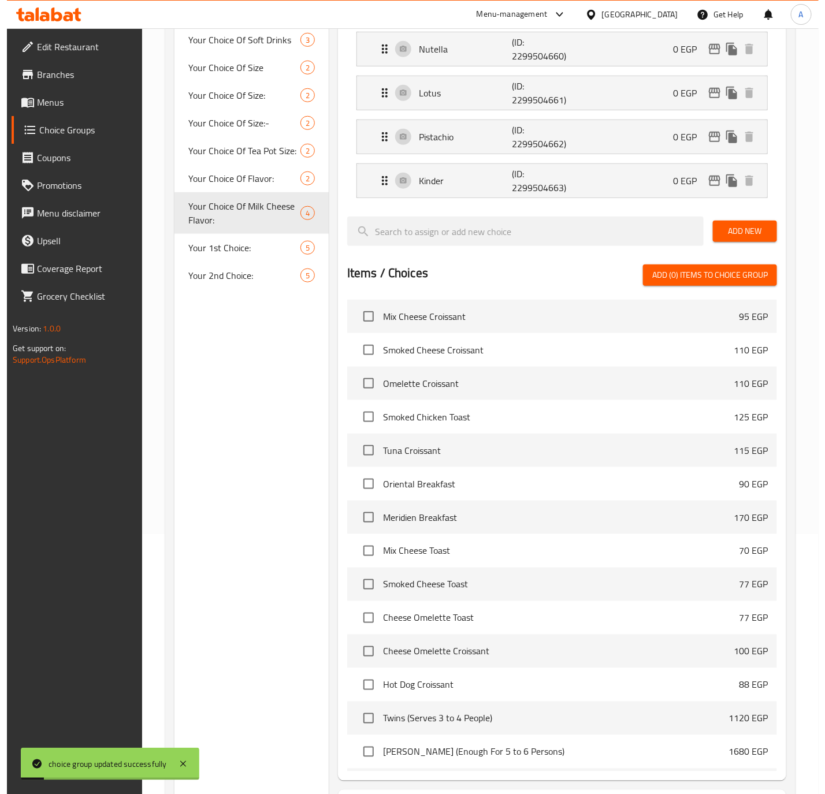
scroll to position [366, 0]
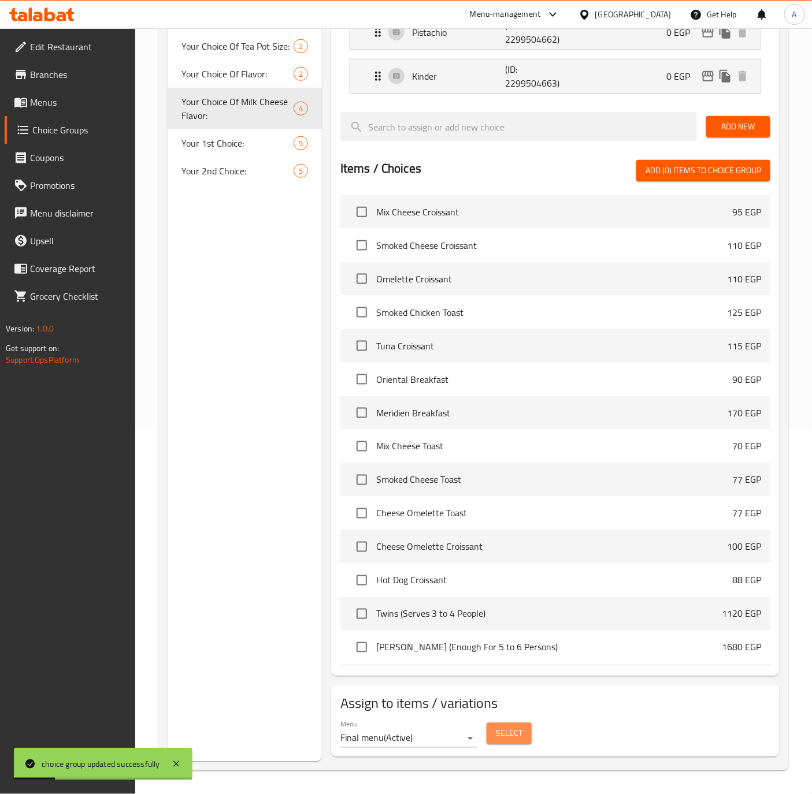
click at [513, 730] on span "Select" at bounding box center [509, 734] width 27 height 14
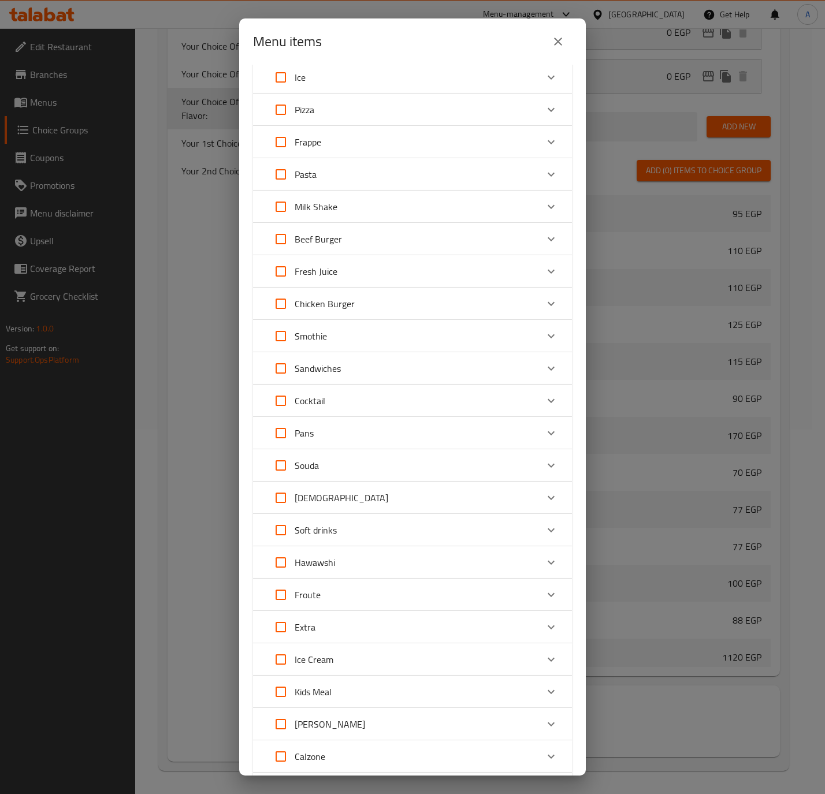
scroll to position [666, 0]
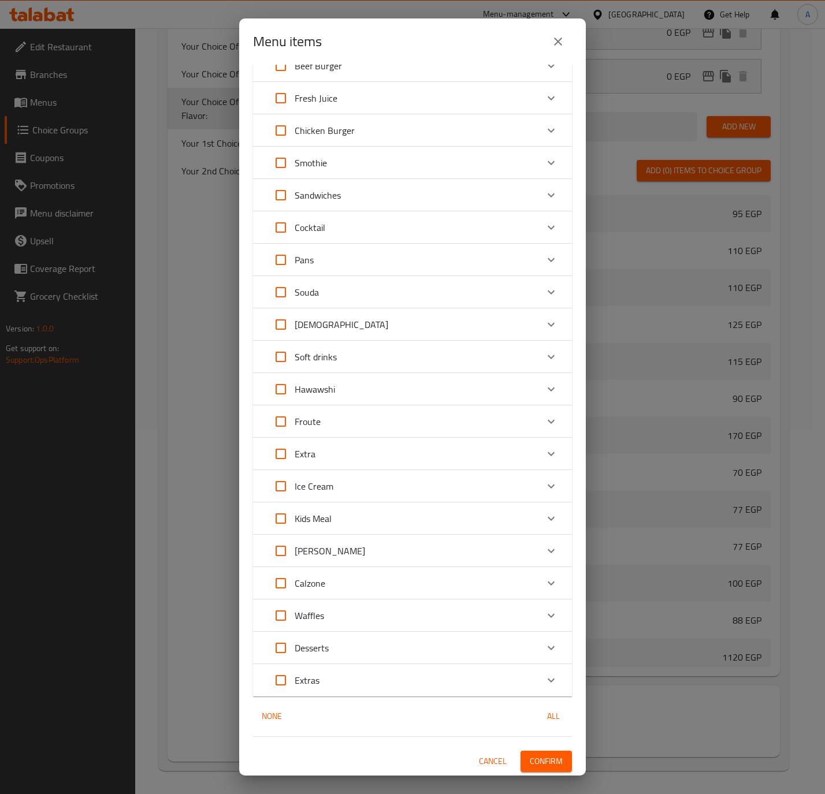
click at [544, 646] on icon "Expand" at bounding box center [551, 648] width 14 height 14
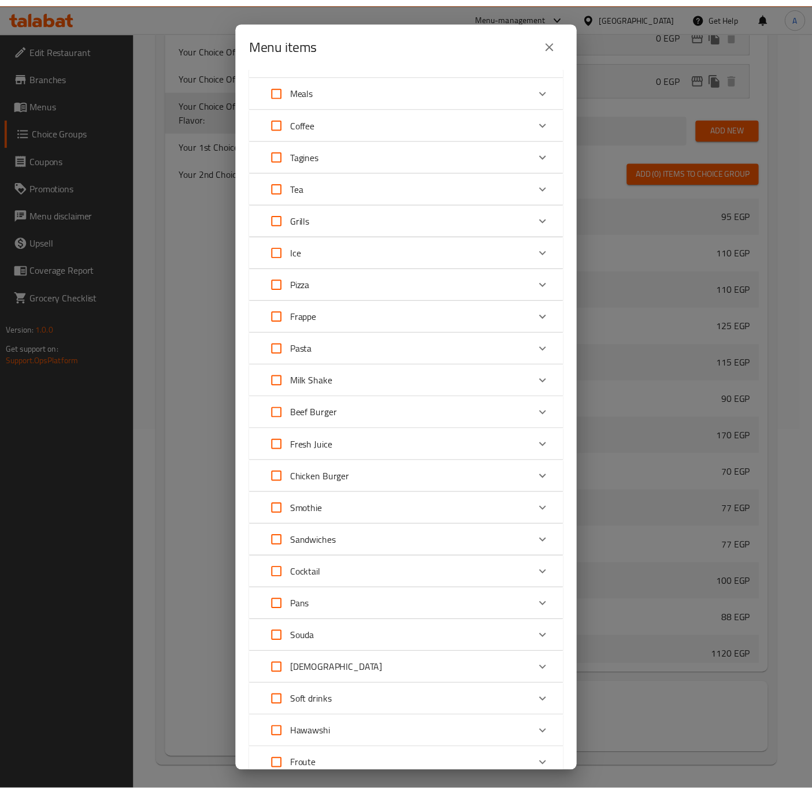
scroll to position [0, 0]
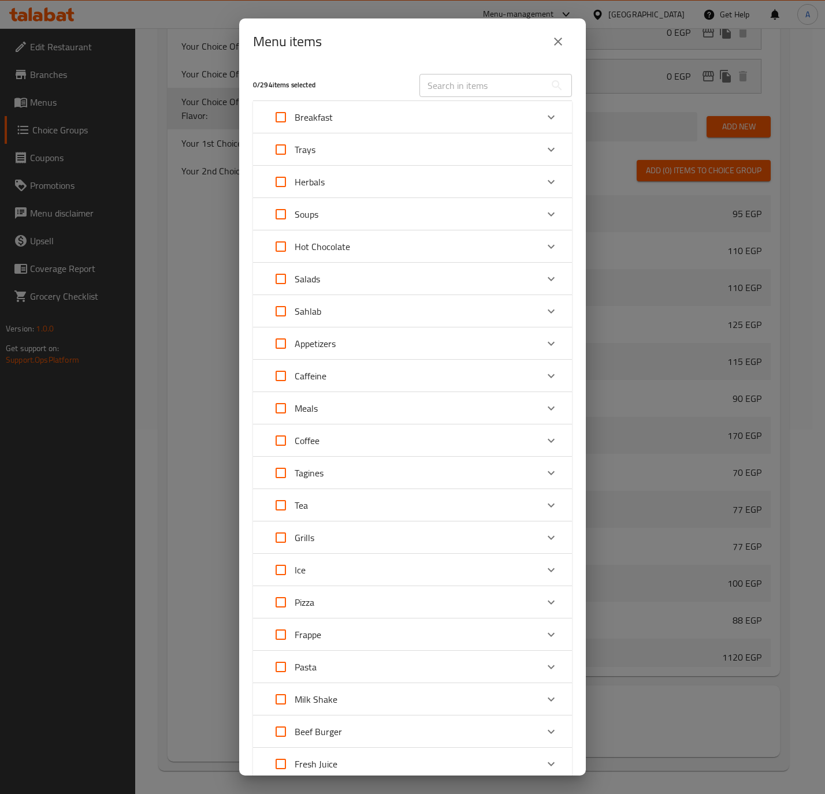
click at [441, 82] on input "text" at bounding box center [482, 85] width 126 height 23
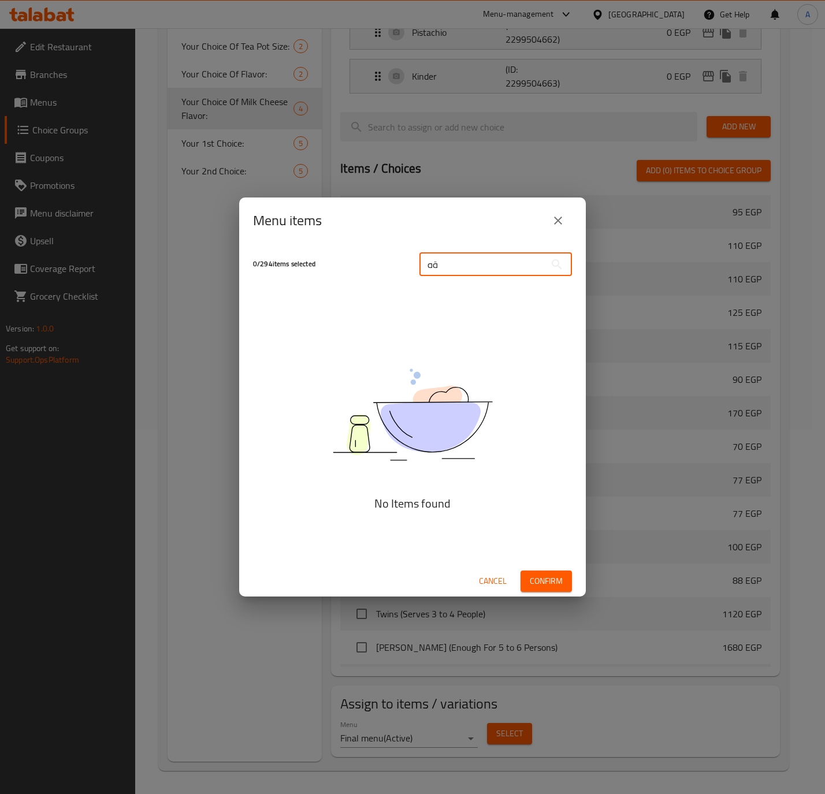
type input "ة"
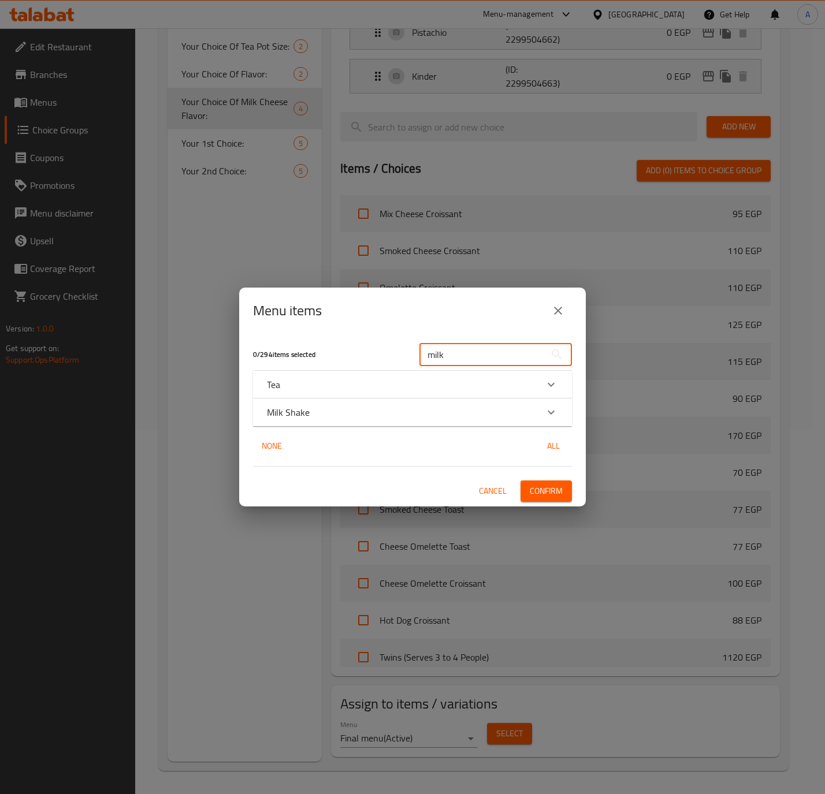
type input "milk"
click at [555, 411] on icon "Expand" at bounding box center [551, 412] width 14 height 14
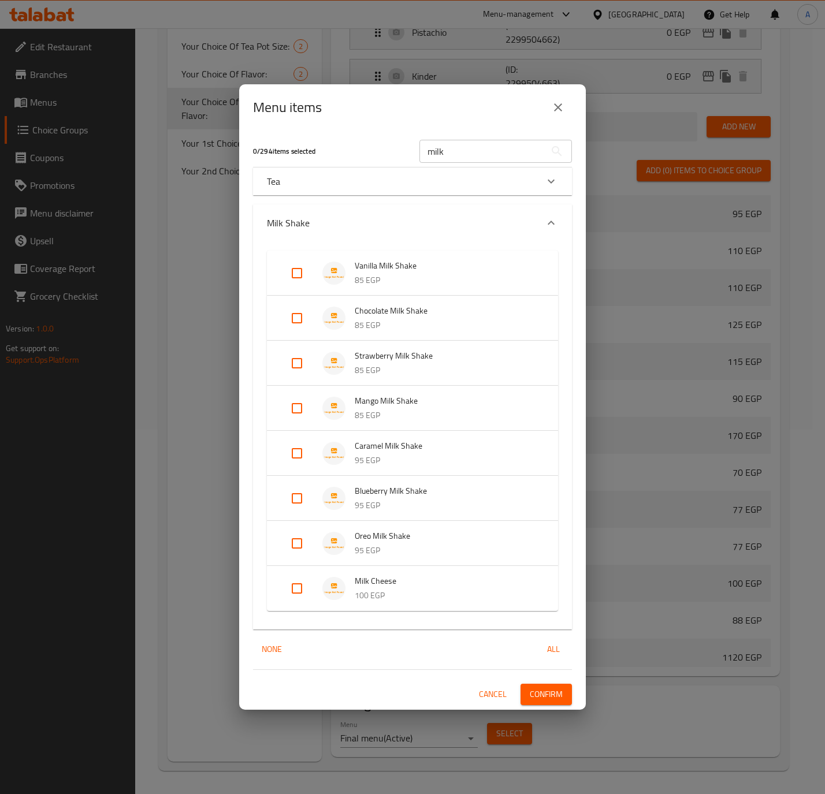
click at [302, 588] on input "Expand" at bounding box center [297, 589] width 28 height 28
checkbox input "true"
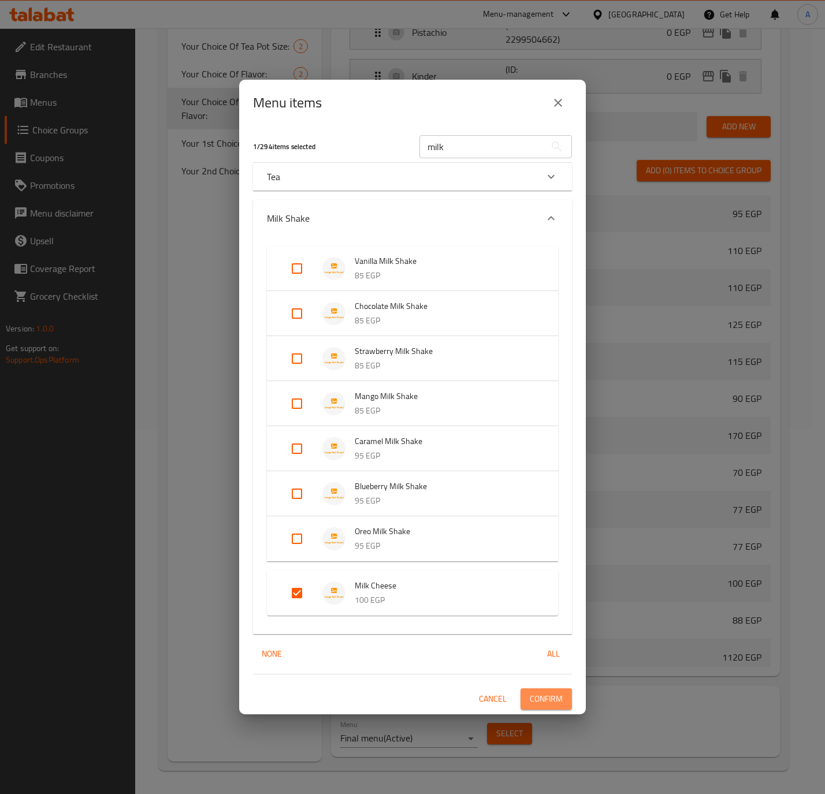
click at [539, 699] on span "Confirm" at bounding box center [546, 699] width 33 height 14
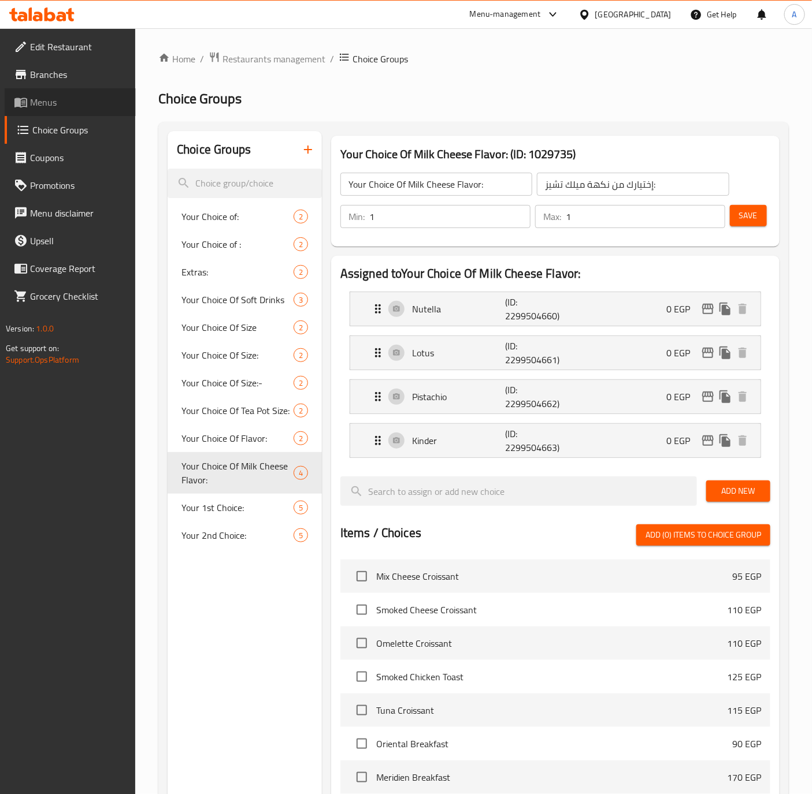
click at [33, 98] on span "Menus" at bounding box center [78, 102] width 96 height 14
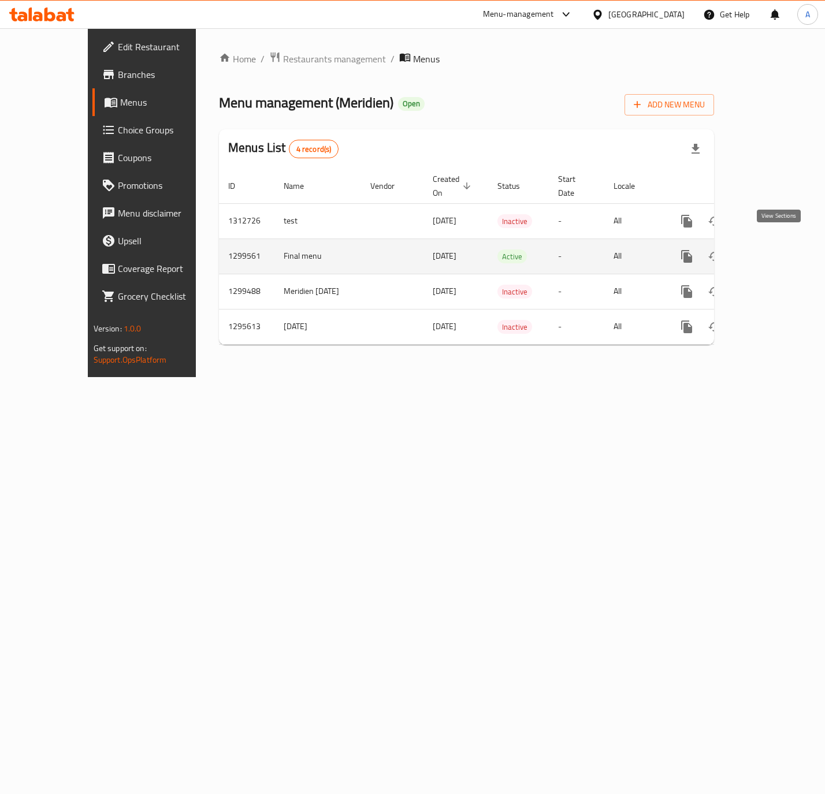
click at [783, 243] on link "enhanced table" at bounding box center [770, 257] width 28 height 28
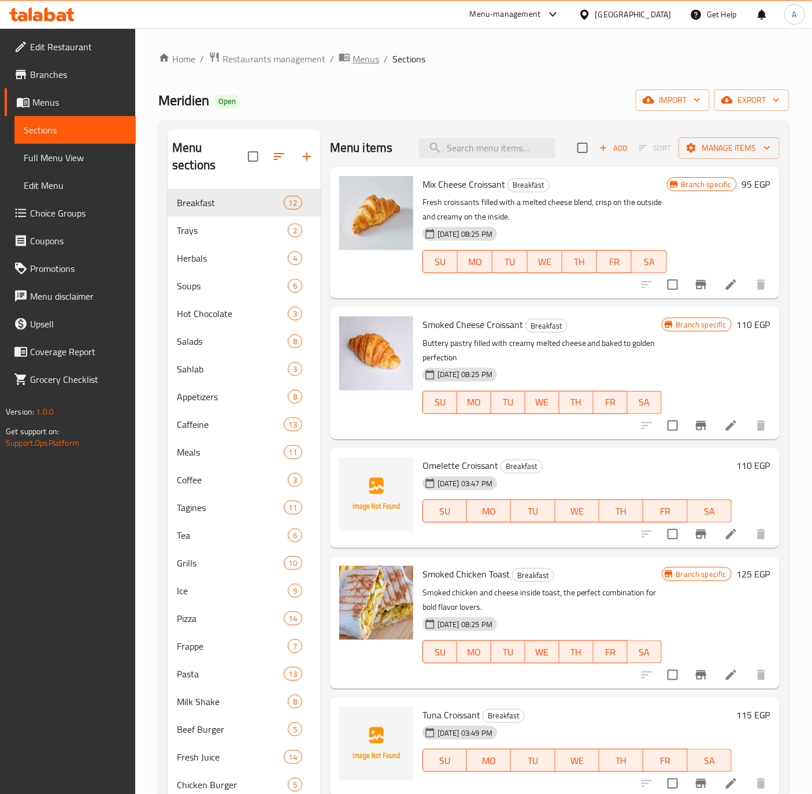
click at [373, 64] on span "Menus" at bounding box center [365, 59] width 27 height 14
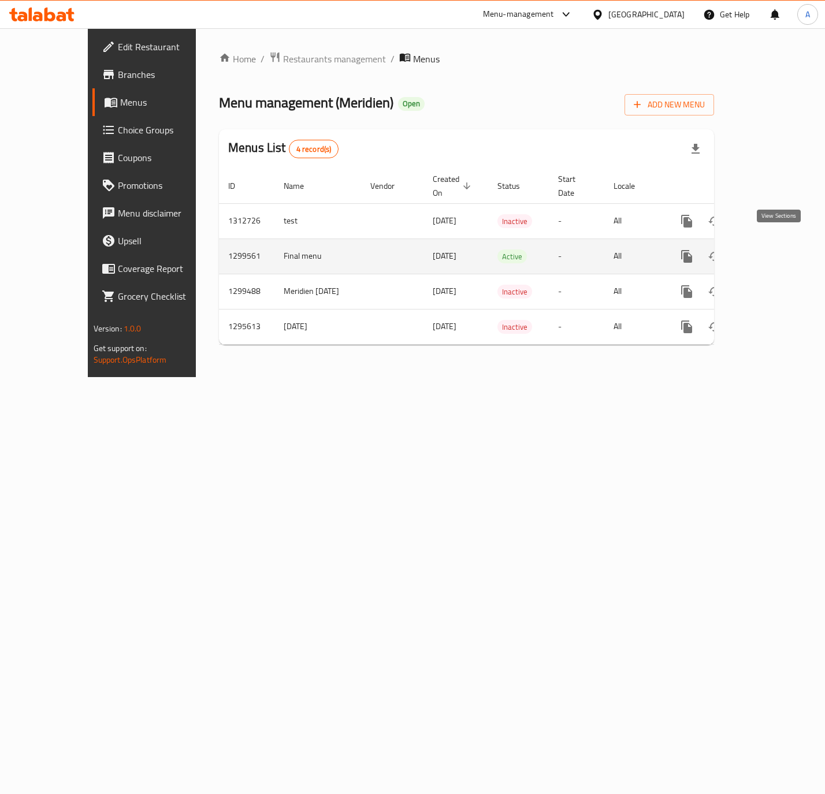
click at [777, 250] on icon "enhanced table" at bounding box center [770, 257] width 14 height 14
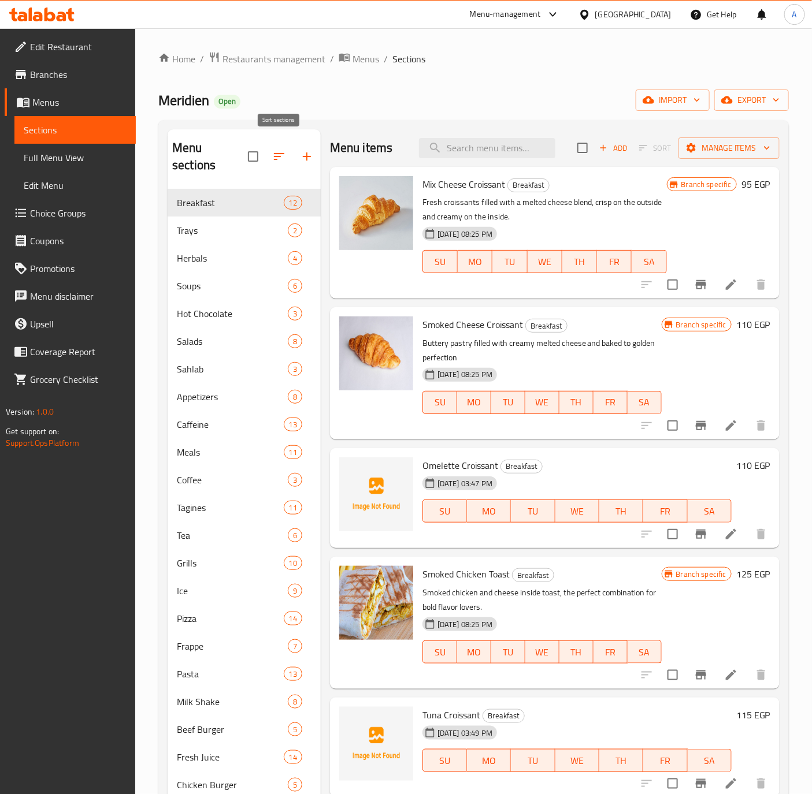
click at [277, 150] on icon "button" at bounding box center [279, 157] width 14 height 14
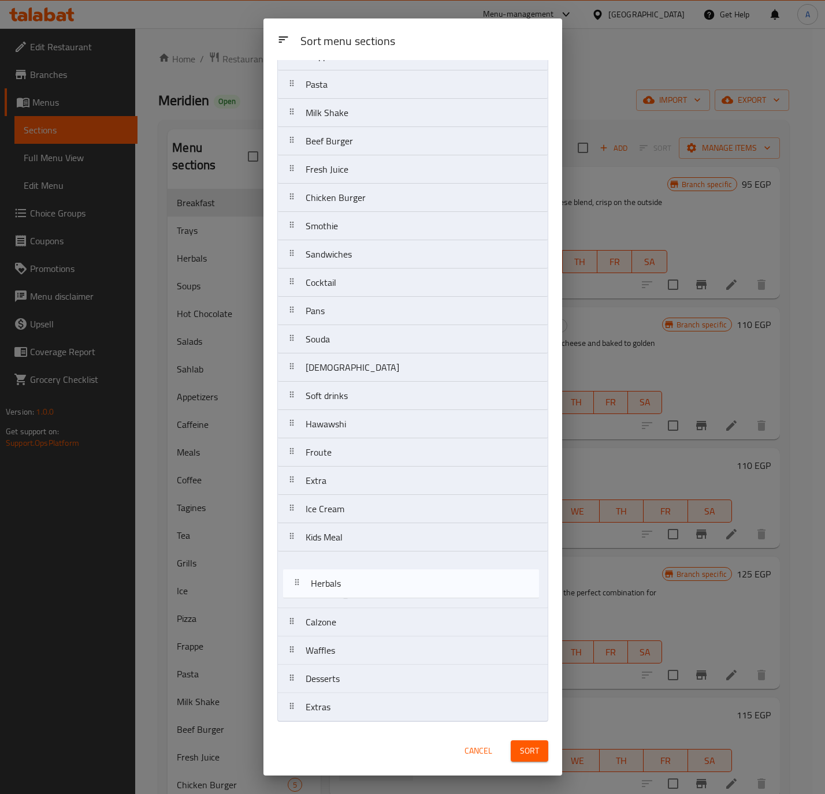
scroll to position [486, 0]
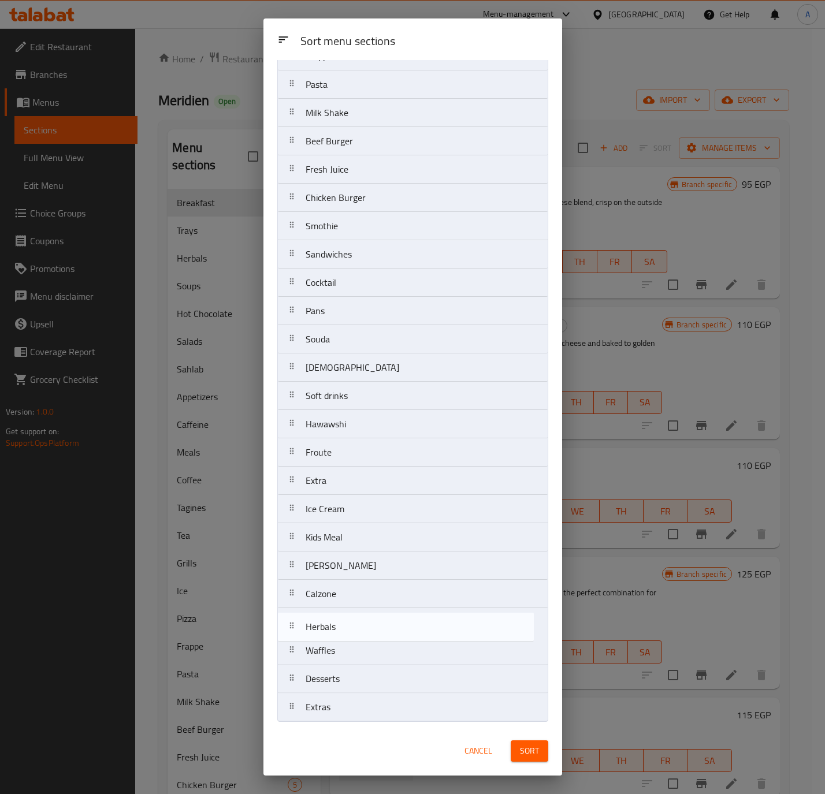
drag, startPoint x: 351, startPoint y: 167, endPoint x: 351, endPoint y: 634, distance: 467.3
click at [351, 634] on nav "Breakfast Trays Herbals Soups Hot Chocolate Salads Sahlab Appetizers Caffeine M…" at bounding box center [412, 169] width 271 height 1105
drag, startPoint x: 349, startPoint y: 194, endPoint x: 379, endPoint y: 631, distance: 438.3
click at [379, 631] on nav "Breakfast Trays Soups Hot Chocolate Salads Sahlab Appetizers Caffeine Meals Cof…" at bounding box center [412, 169] width 271 height 1105
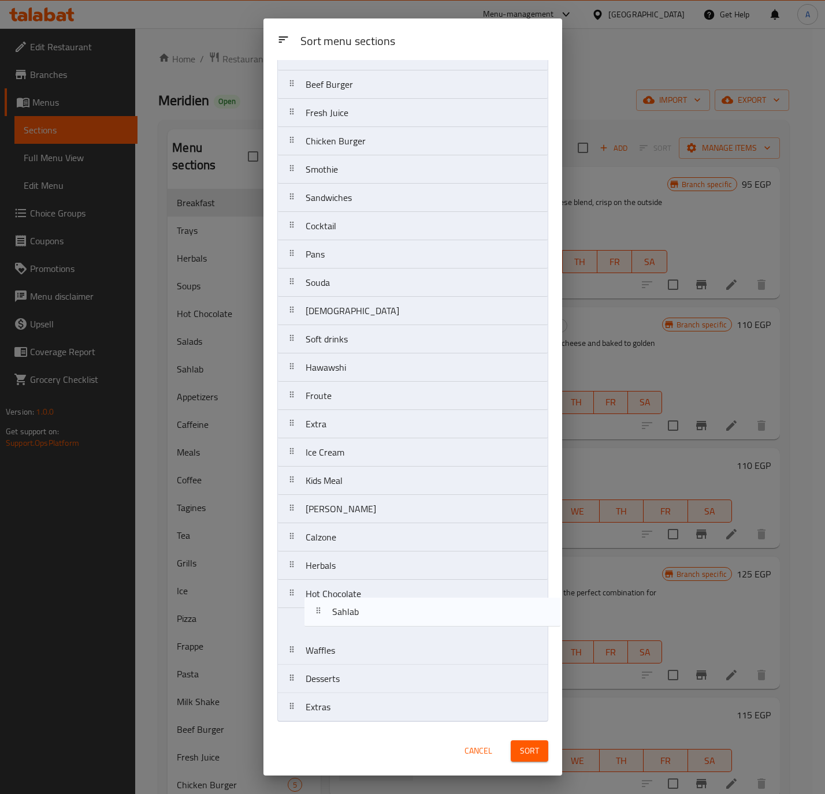
drag, startPoint x: 374, startPoint y: 219, endPoint x: 401, endPoint y: 615, distance: 397.1
click at [401, 615] on nav "Breakfast Trays Soups Salads Sahlab Appetizers Caffeine Meals Coffee Tagines Te…" at bounding box center [412, 169] width 271 height 1105
drag, startPoint x: 351, startPoint y: 539, endPoint x: 373, endPoint y: 734, distance: 196.0
click at [373, 734] on div "Sort menu sections Sort menu sections Breakfast Trays Soups Salads Appetizers C…" at bounding box center [412, 396] width 299 height 757
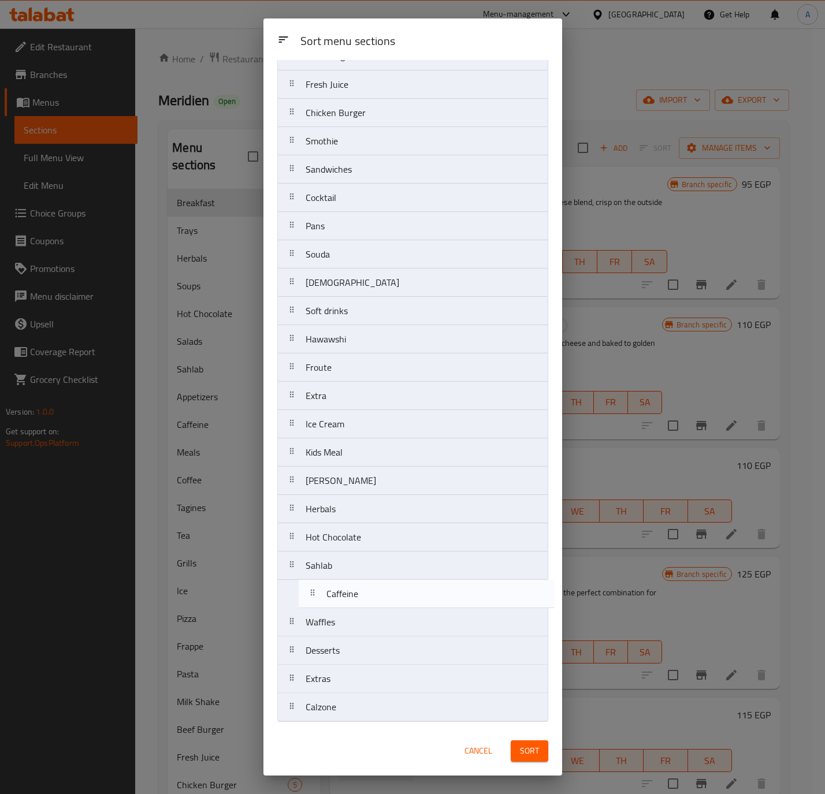
drag, startPoint x: 366, startPoint y: 247, endPoint x: 392, endPoint y: 601, distance: 355.6
click at [392, 601] on nav "Breakfast Trays Soups Salads Appetizers Caffeine Meals Coffee Tagines Tea Grill…" at bounding box center [412, 169] width 271 height 1105
drag, startPoint x: 369, startPoint y: 281, endPoint x: 389, endPoint y: 600, distance: 320.0
click at [389, 600] on nav "Breakfast Trays Soups Salads Appetizers Meals Coffee Tagines Tea Grills Ice Piz…" at bounding box center [412, 169] width 271 height 1105
drag, startPoint x: 370, startPoint y: 311, endPoint x: 378, endPoint y: 606, distance: 295.8
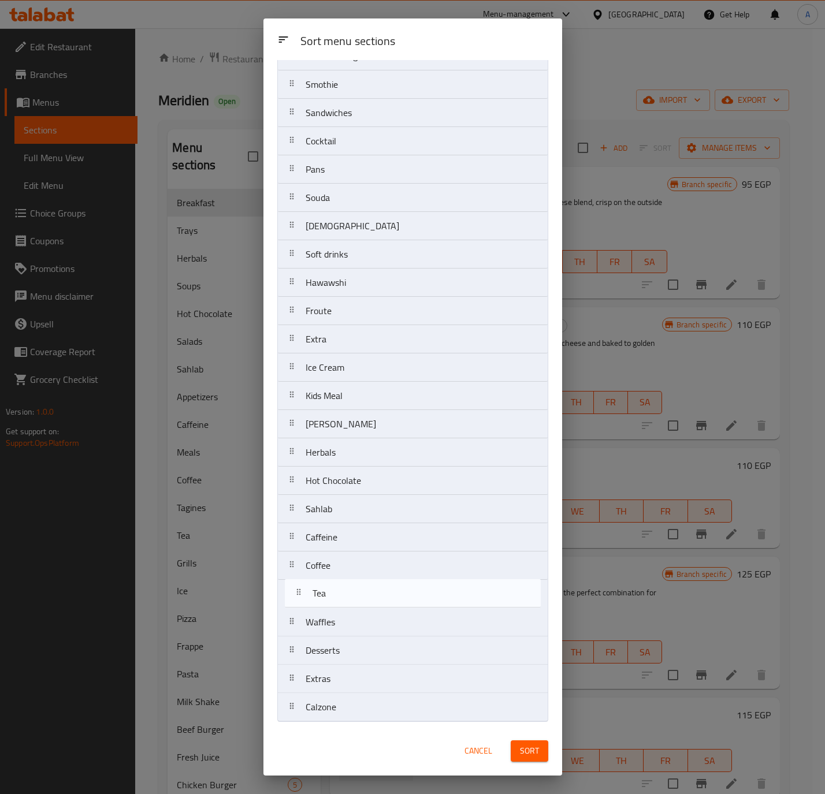
click at [378, 606] on nav "Breakfast Trays Soups Salads Appetizers Meals Tagines Tea Grills Ice Pizza Frap…" at bounding box center [412, 169] width 271 height 1105
drag, startPoint x: 374, startPoint y: 341, endPoint x: 394, endPoint y: 607, distance: 266.4
click at [394, 607] on nav "Breakfast Trays Soups Salads Appetizers Meals Tagines Grills Ice Pizza Frappe P…" at bounding box center [412, 169] width 271 height 1105
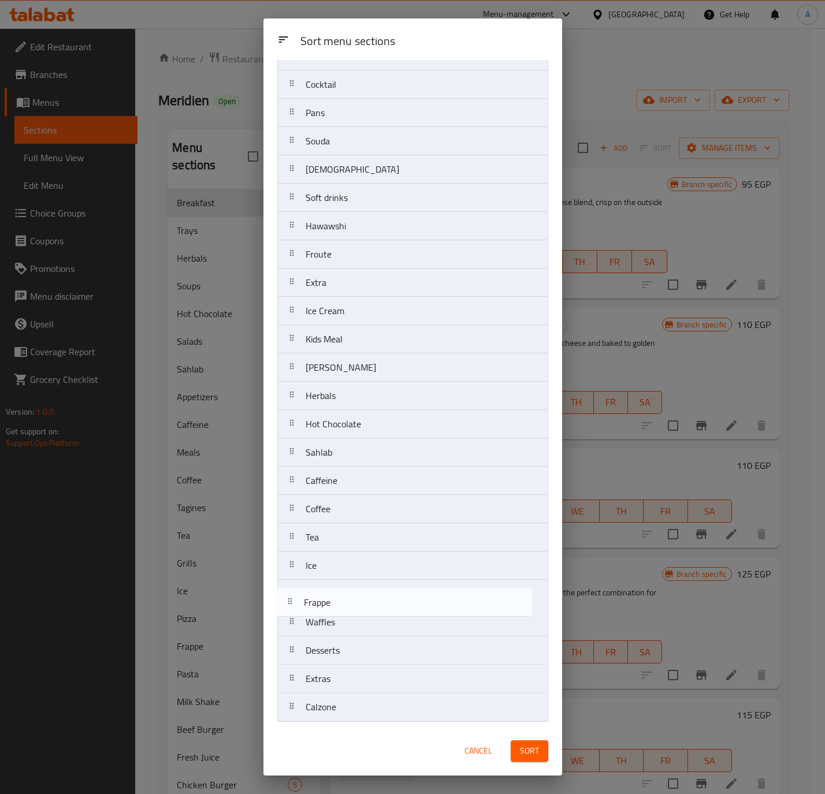
drag, startPoint x: 371, startPoint y: 367, endPoint x: 369, endPoint y: 609, distance: 241.4
click at [369, 609] on nav "Breakfast Trays Soups Salads Appetizers Meals Tagines Grills Pizza Frappe Pasta…" at bounding box center [412, 169] width 271 height 1105
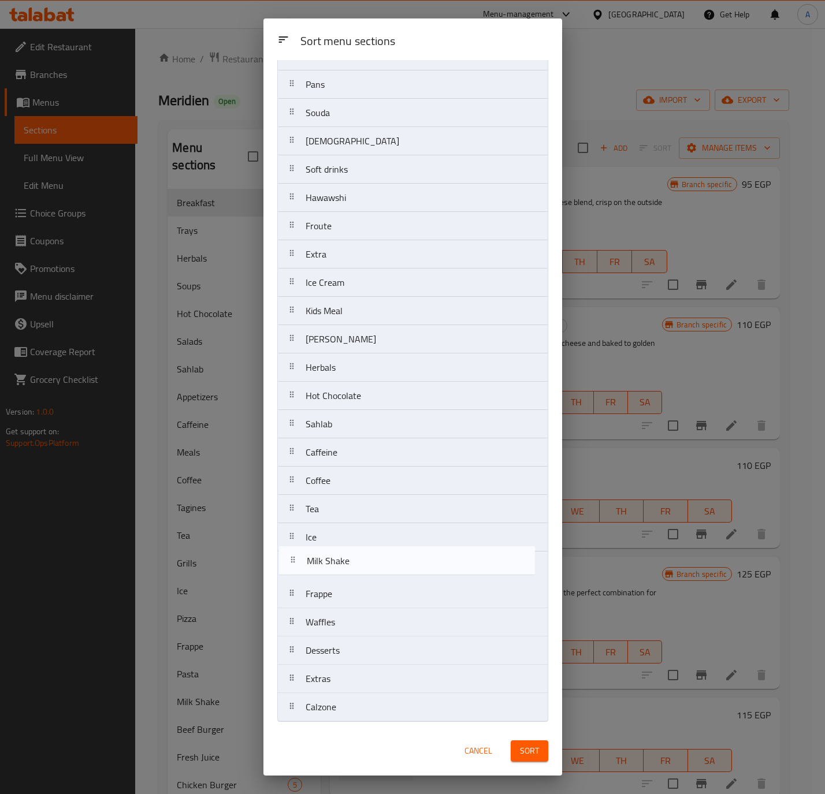
drag, startPoint x: 403, startPoint y: 345, endPoint x: 407, endPoint y: 586, distance: 240.9
click at [407, 586] on nav "Breakfast Trays Soups Salads Appetizers Meals Tagines Grills Pizza Pasta Milk S…" at bounding box center [412, 169] width 271 height 1105
drag, startPoint x: 385, startPoint y: 594, endPoint x: 378, endPoint y: 568, distance: 26.8
click at [378, 568] on nav "Breakfast Trays Soups Salads Appetizers Meals Tagines Grills Pizza Pasta Beef B…" at bounding box center [412, 169] width 271 height 1105
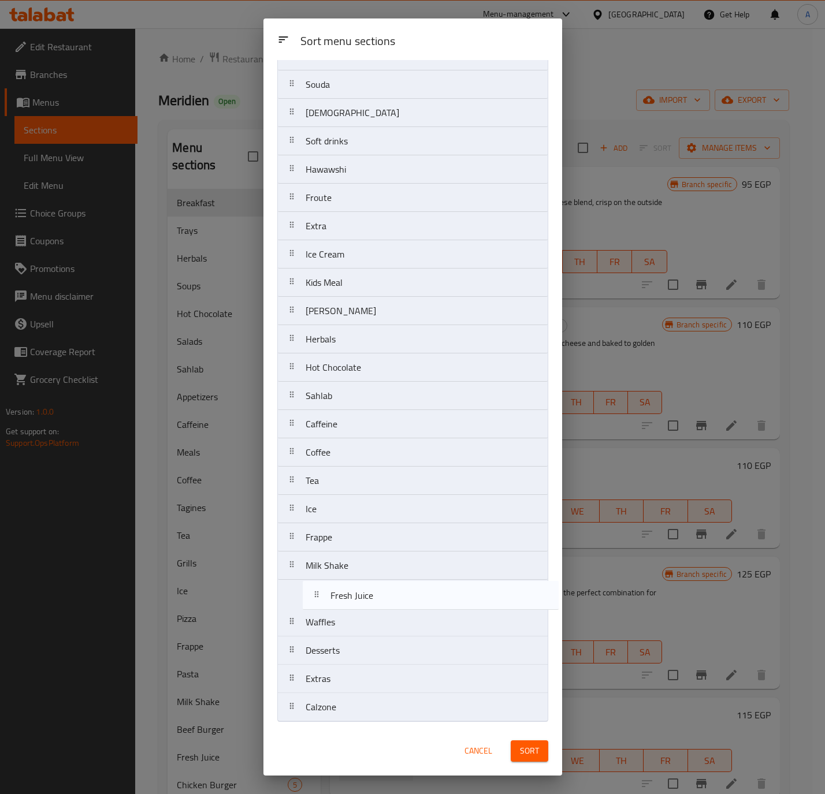
drag, startPoint x: 347, startPoint y: 422, endPoint x: 375, endPoint y: 606, distance: 186.9
click at [375, 606] on nav "Breakfast Trays Soups Salads Appetizers Meals Tagines Grills Pizza Pasta Beef B…" at bounding box center [412, 169] width 271 height 1105
drag, startPoint x: 373, startPoint y: 454, endPoint x: 385, endPoint y: 605, distance: 151.8
click at [385, 605] on nav "Breakfast Trays Soups Salads Appetizers Meals Tagines Grills Pizza Pasta Beef B…" at bounding box center [412, 169] width 271 height 1105
drag, startPoint x: 377, startPoint y: 474, endPoint x: 371, endPoint y: 597, distance: 123.2
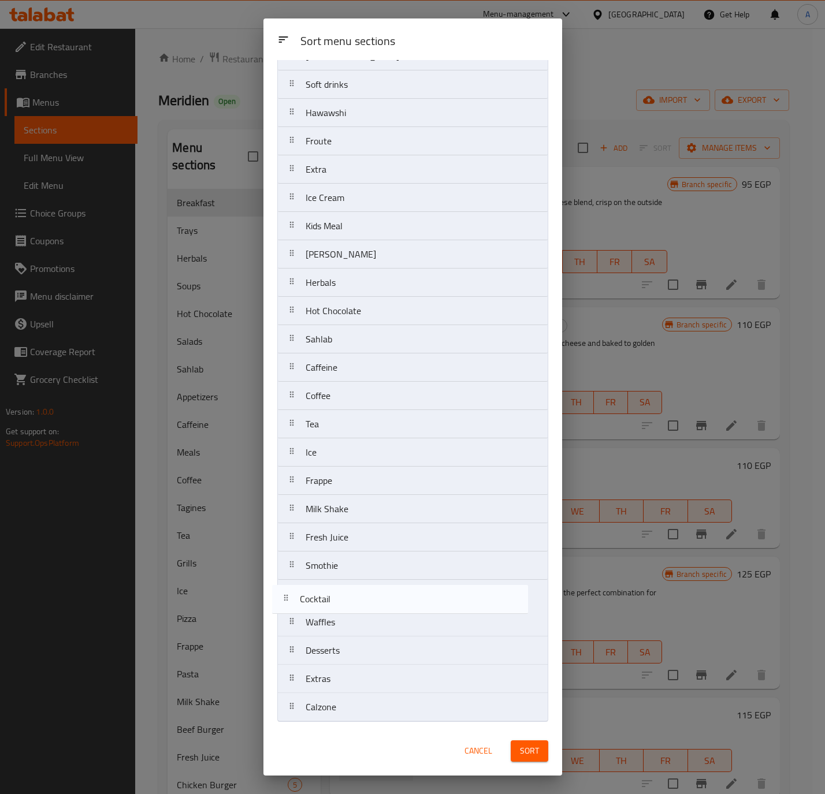
click at [371, 597] on nav "Breakfast Trays Soups Salads Appetizers Meals Tagines Grills Pizza Pasta Beef B…" at bounding box center [412, 169] width 271 height 1105
drag, startPoint x: 342, startPoint y: 279, endPoint x: 374, endPoint y: 612, distance: 334.3
click at [374, 612] on nav "Breakfast Trays Soups Salads Appetizers Meals Tagines Grills Pizza Pasta Beef B…" at bounding box center [412, 169] width 271 height 1105
drag, startPoint x: 386, startPoint y: 538, endPoint x: 379, endPoint y: 595, distance: 57.6
click at [379, 595] on nav "Breakfast Trays Soups Salads Appetizers Meals Tagines Grills Pizza Pasta Beef B…" at bounding box center [412, 169] width 271 height 1105
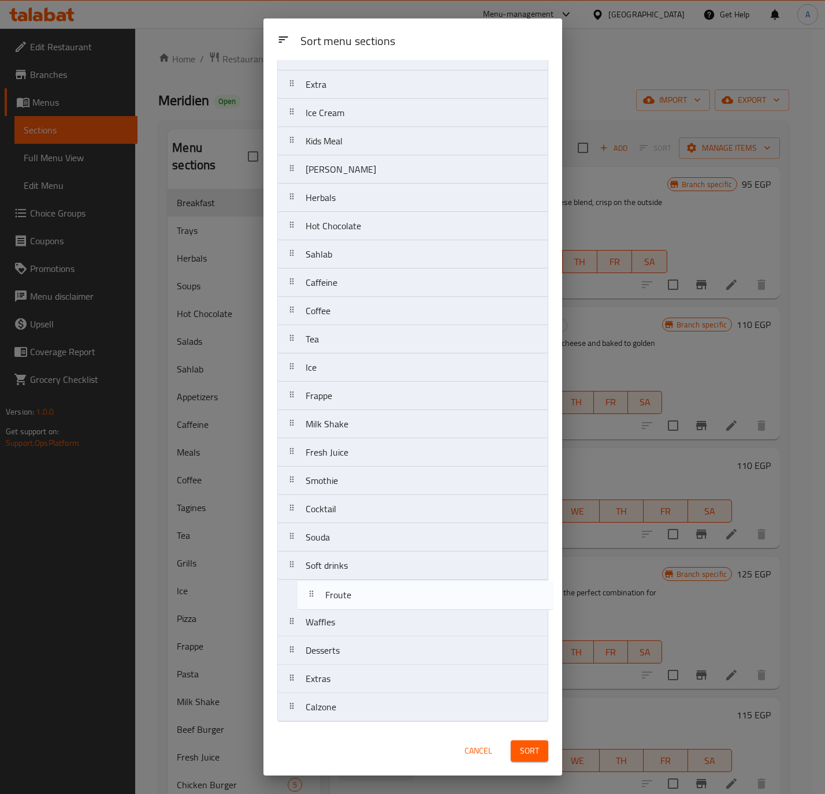
drag, startPoint x: 363, startPoint y: 341, endPoint x: 389, endPoint y: 607, distance: 267.0
click at [389, 607] on nav "Breakfast Trays Soups Salads Appetizers Meals Tagines Grills Pizza Pasta Beef B…" at bounding box center [412, 169] width 271 height 1105
drag, startPoint x: 353, startPoint y: 369, endPoint x: 380, endPoint y: 606, distance: 238.9
click at [380, 606] on nav "Breakfast Trays Soups Salads Appetizers Meals Tagines Grills Pizza Pasta Beef B…" at bounding box center [412, 169] width 271 height 1105
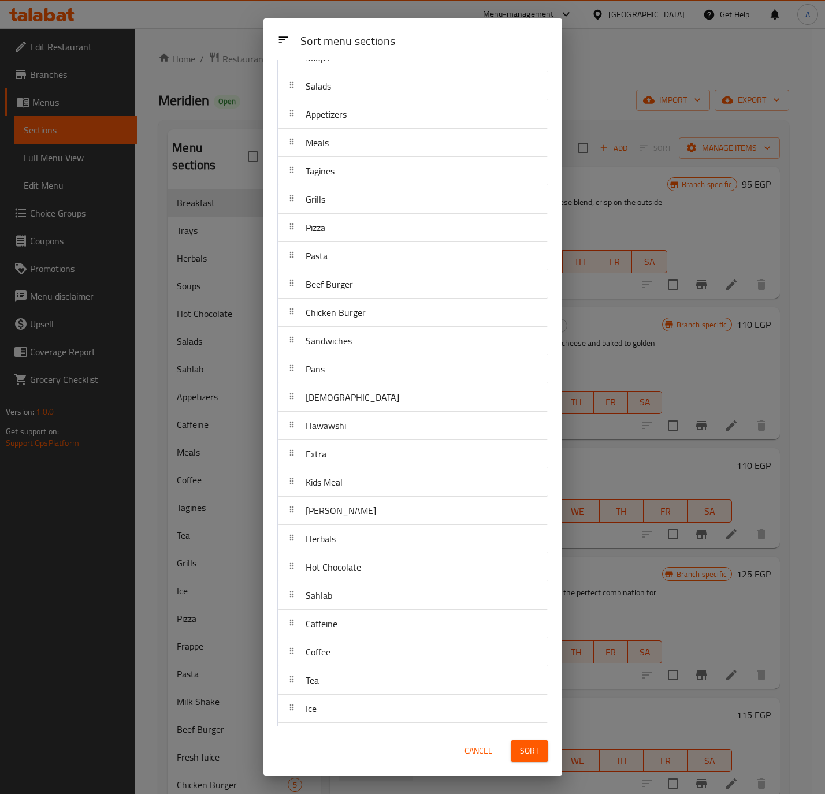
scroll to position [347, 0]
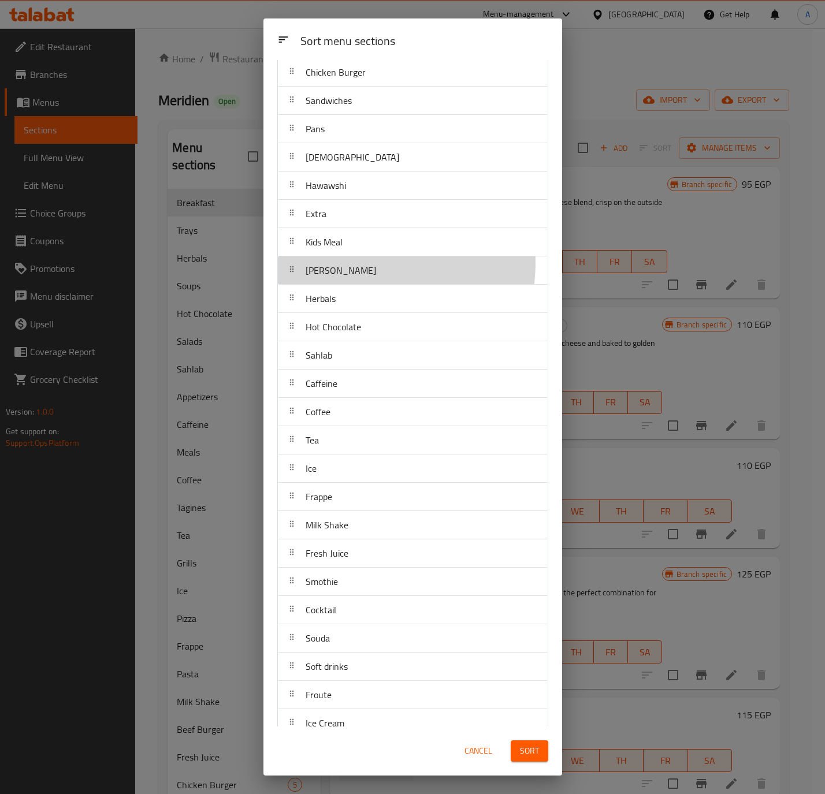
click at [343, 267] on div "Om Ali" at bounding box center [412, 270] width 260 height 28
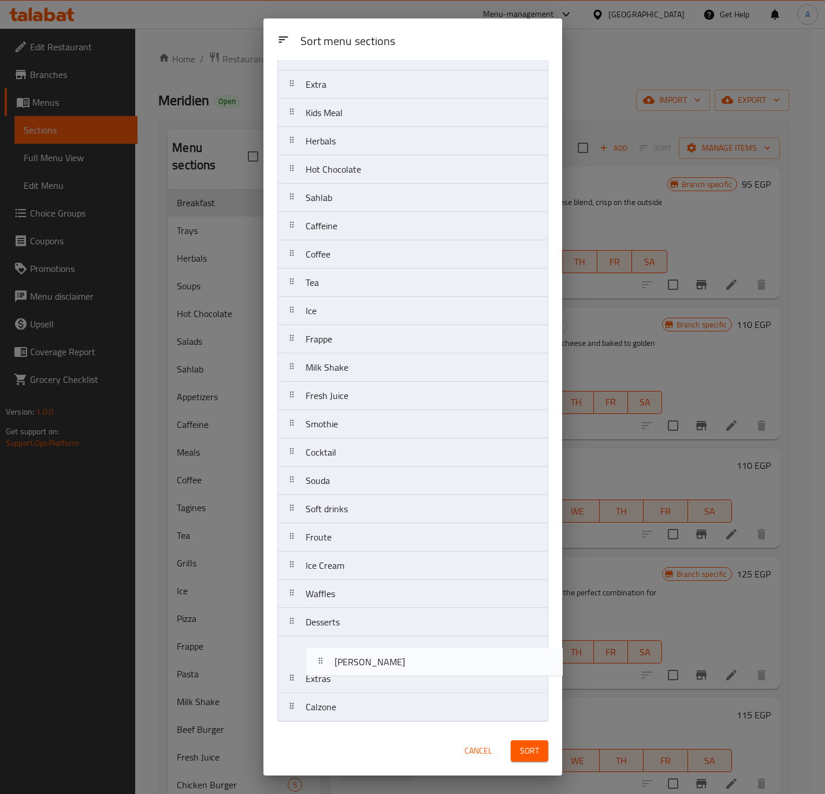
scroll to position [486, 0]
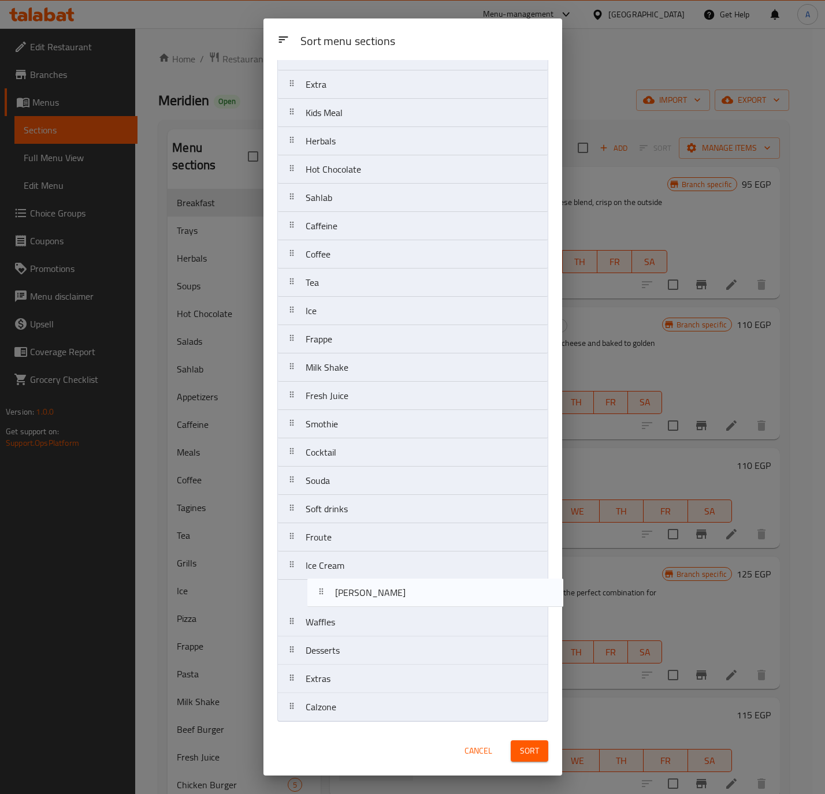
drag, startPoint x: 344, startPoint y: 276, endPoint x: 373, endPoint y: 600, distance: 325.4
click at [373, 600] on nav "Breakfast Trays Soups Salads Appetizers Meals Tagines Grills Pizza Pasta Beef B…" at bounding box center [412, 169] width 271 height 1105
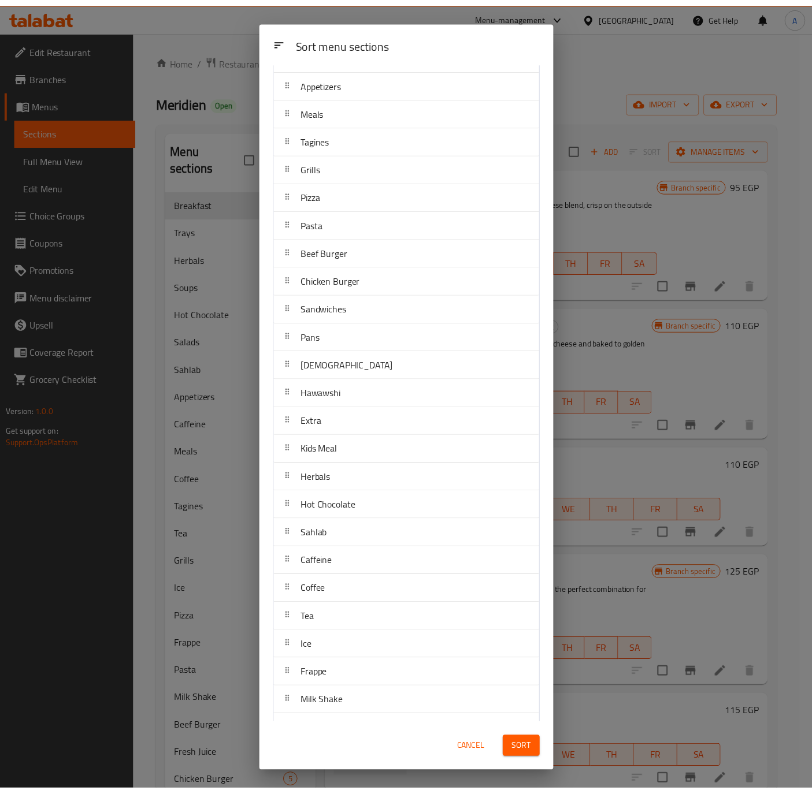
scroll to position [0, 0]
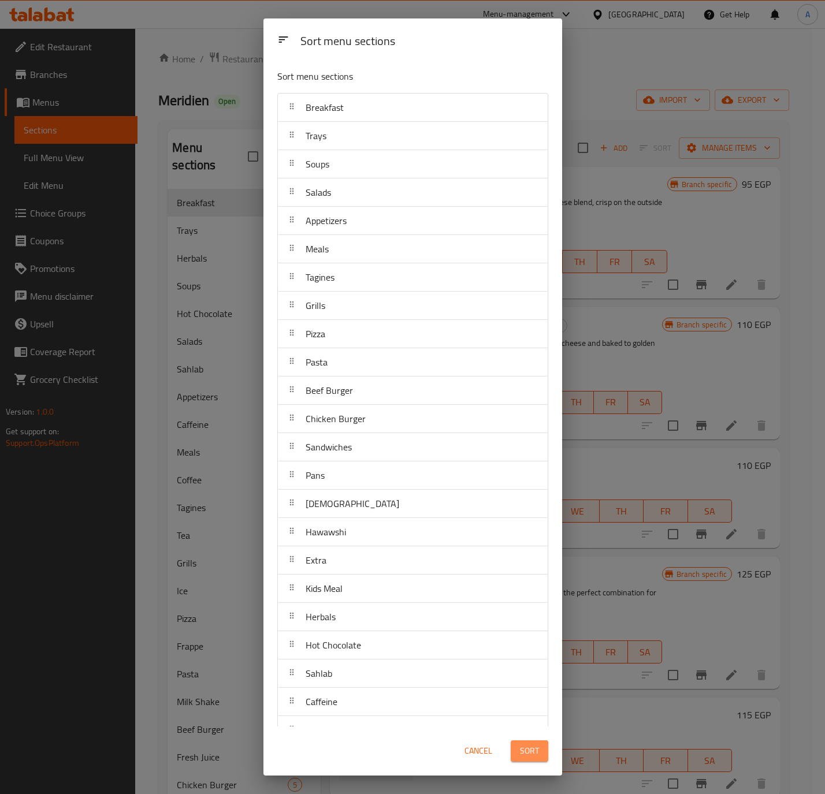
click at [527, 759] on button "Sort" at bounding box center [530, 750] width 38 height 21
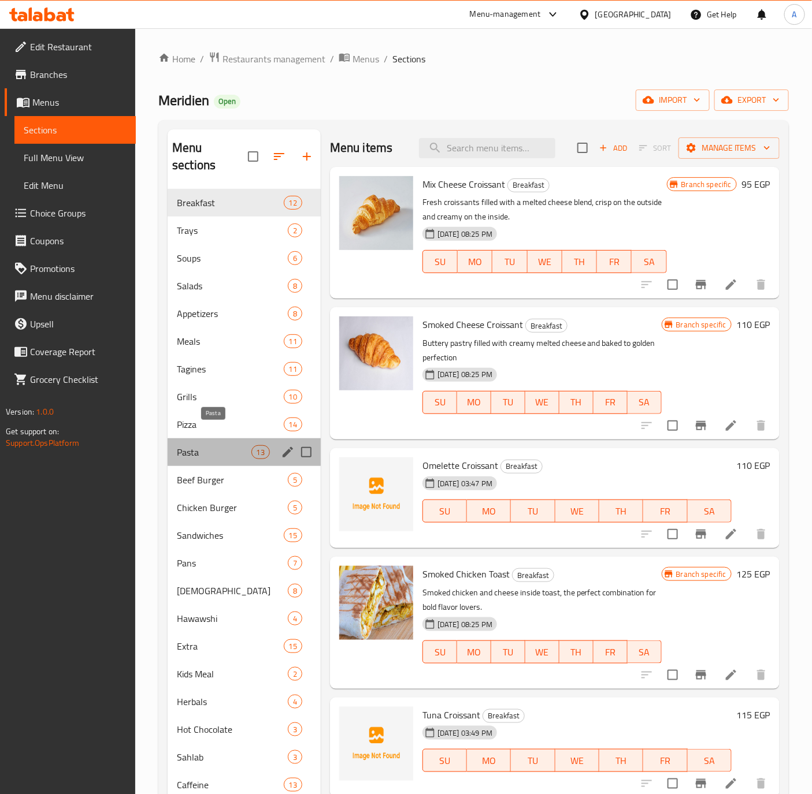
click at [205, 445] on span "Pasta" at bounding box center [214, 452] width 74 height 14
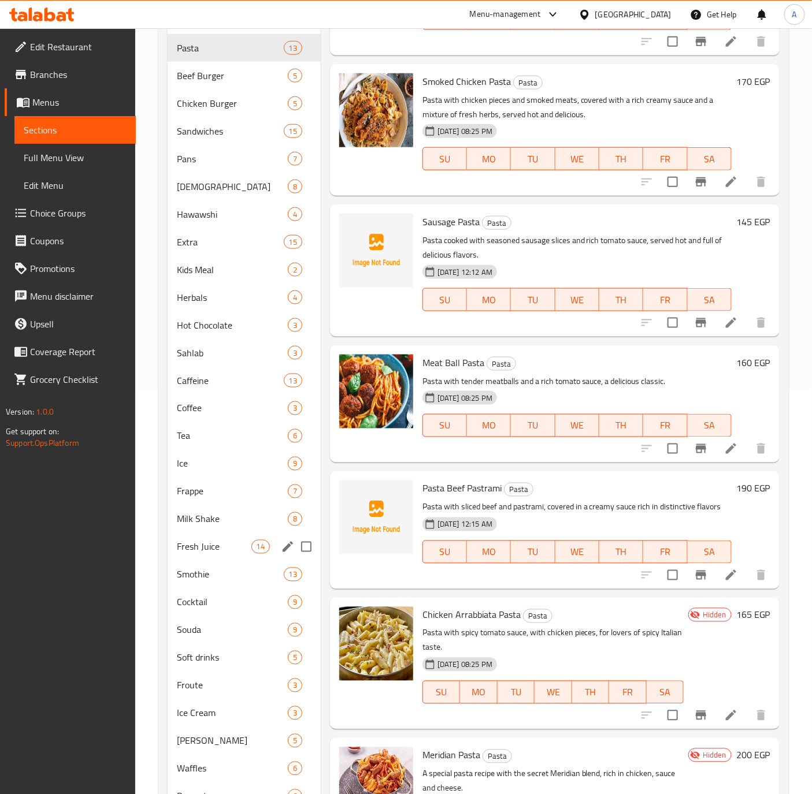
scroll to position [148, 0]
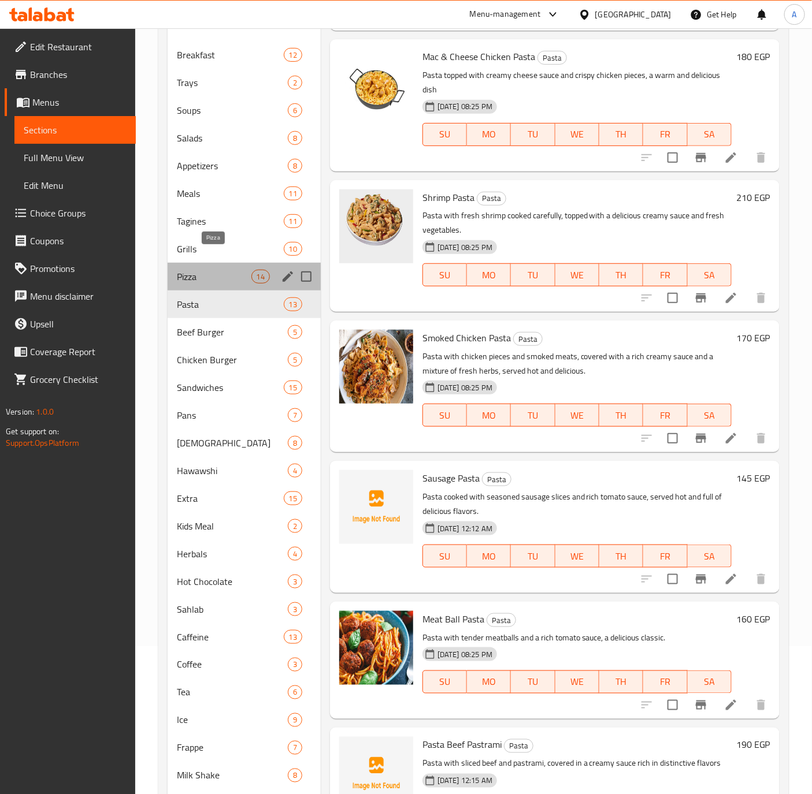
click at [199, 270] on span "Pizza" at bounding box center [214, 277] width 74 height 14
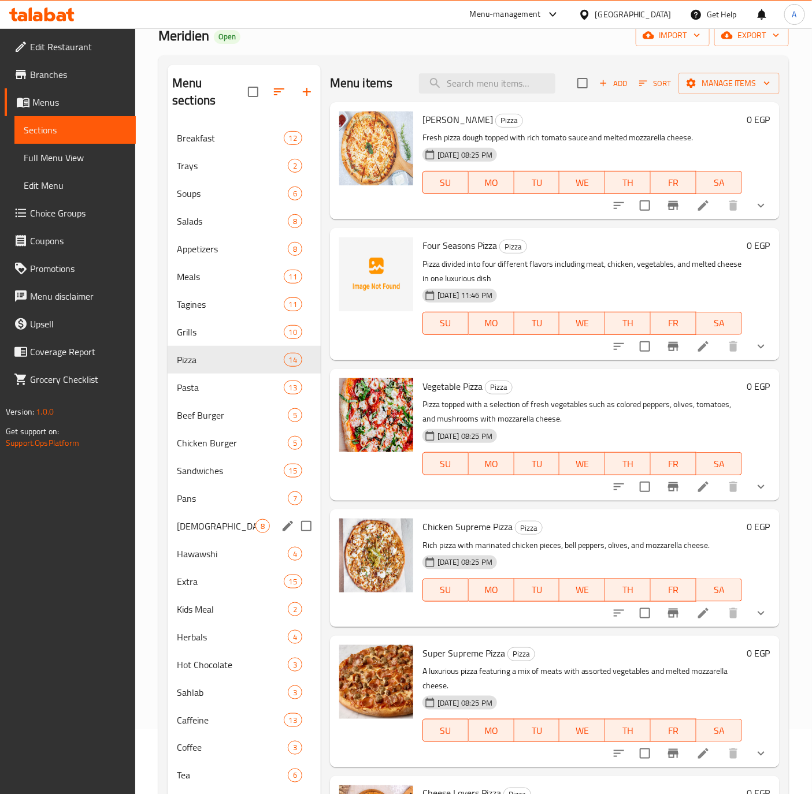
scroll to position [61, 0]
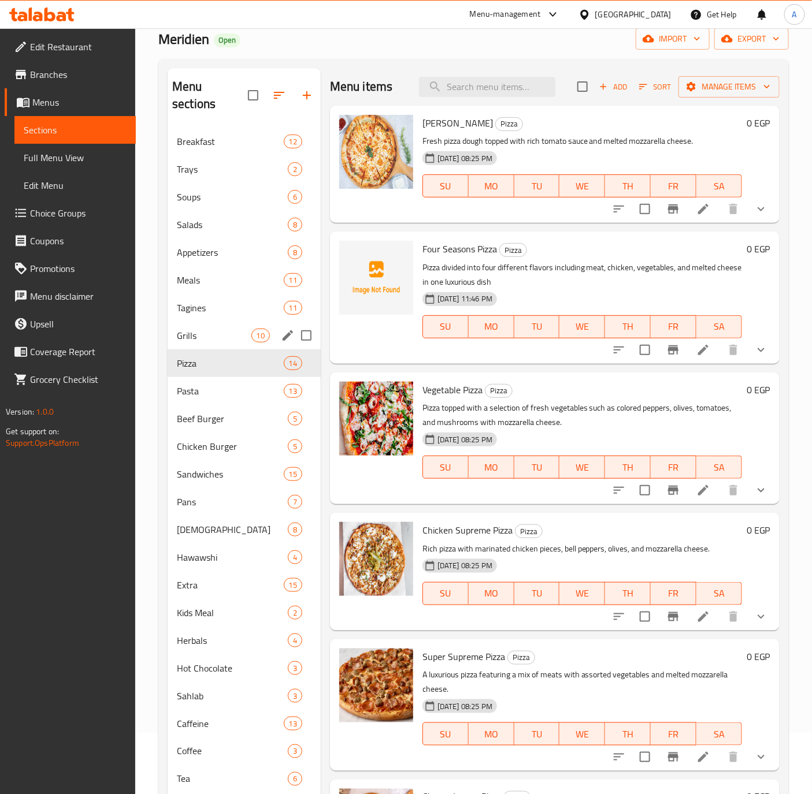
drag, startPoint x: 213, startPoint y: 307, endPoint x: 236, endPoint y: 328, distance: 31.1
click at [213, 322] on div "Grills 10" at bounding box center [244, 336] width 153 height 28
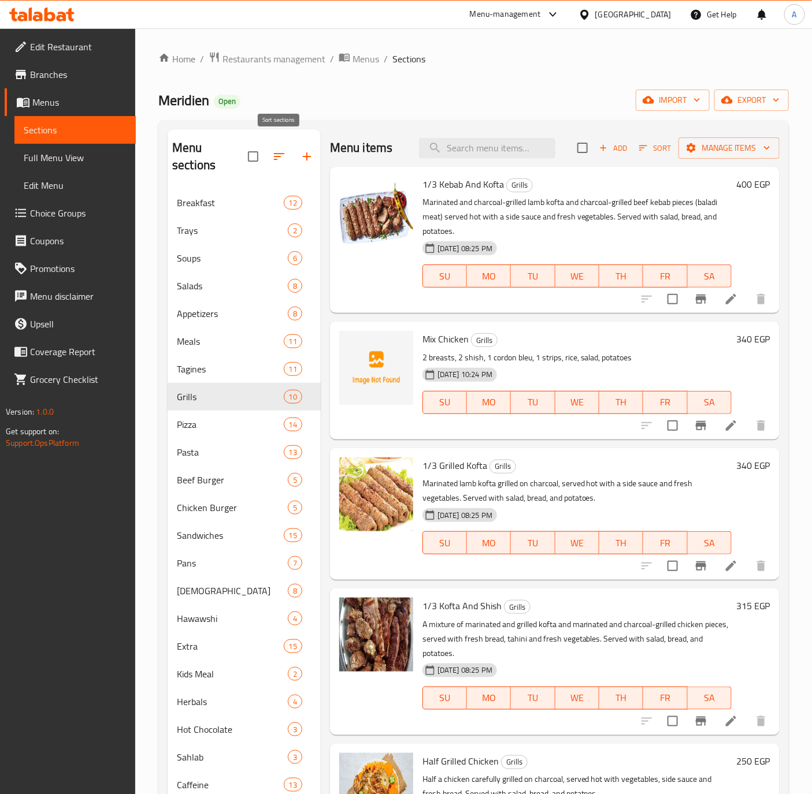
click at [269, 146] on button "button" at bounding box center [279, 157] width 28 height 28
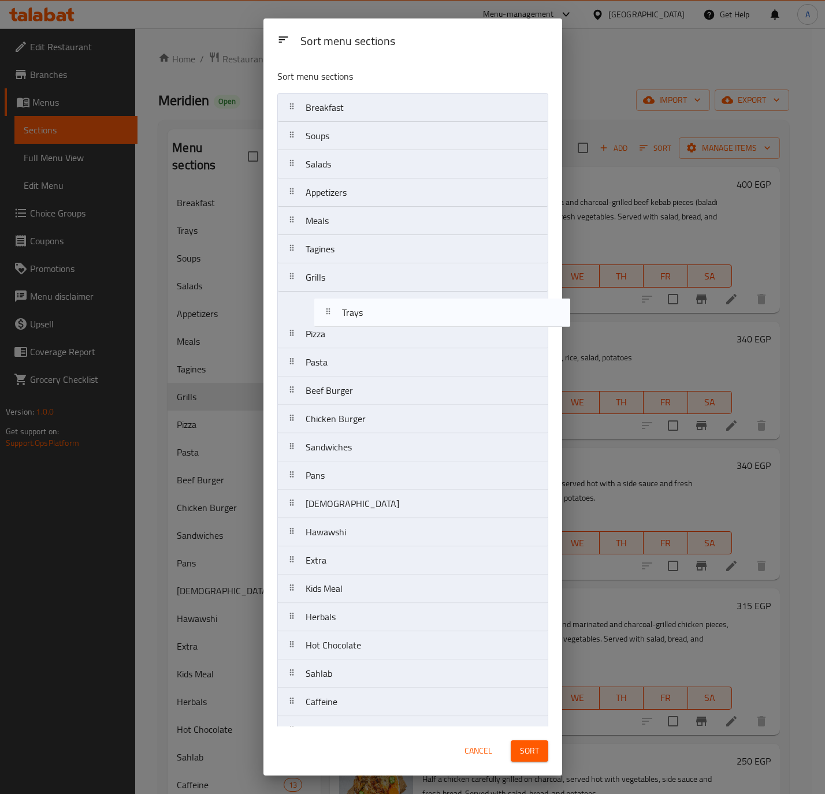
drag, startPoint x: 349, startPoint y: 151, endPoint x: 378, endPoint y: 314, distance: 165.0
click at [378, 314] on nav "Breakfast Trays Soups Salads Appetizers Meals Tagines Grills Pizza Pasta Beef B…" at bounding box center [412, 645] width 271 height 1105
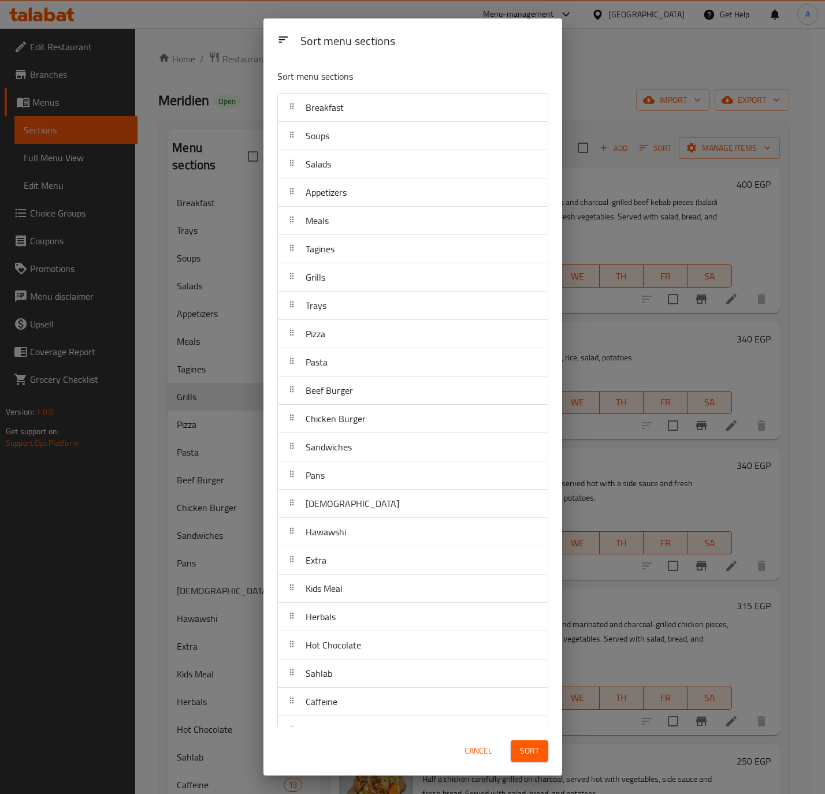
click at [530, 742] on button "Sort" at bounding box center [530, 750] width 38 height 21
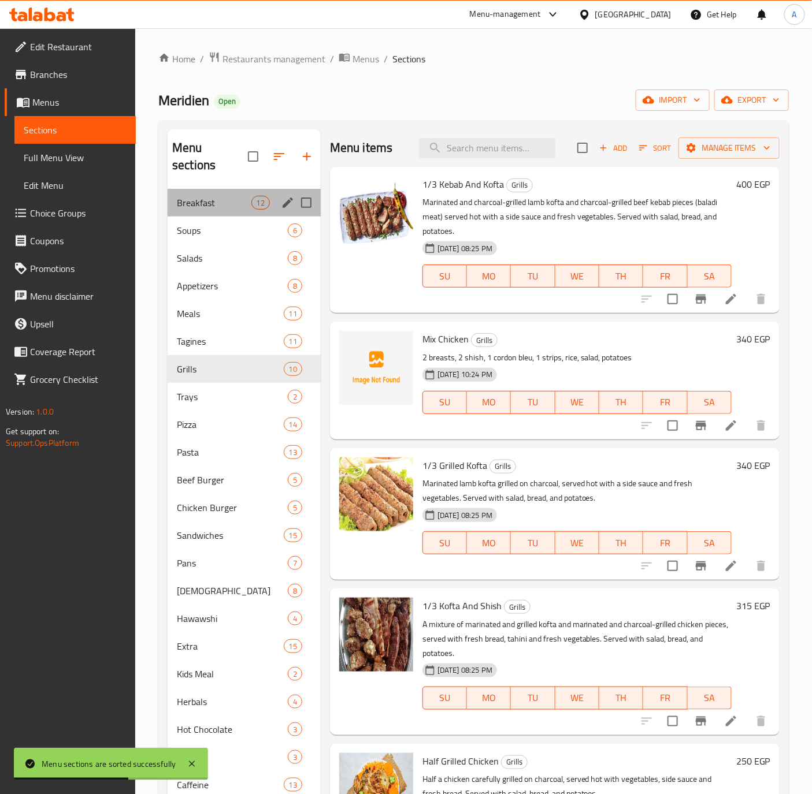
click at [211, 195] on div "Breakfast 12" at bounding box center [244, 203] width 153 height 28
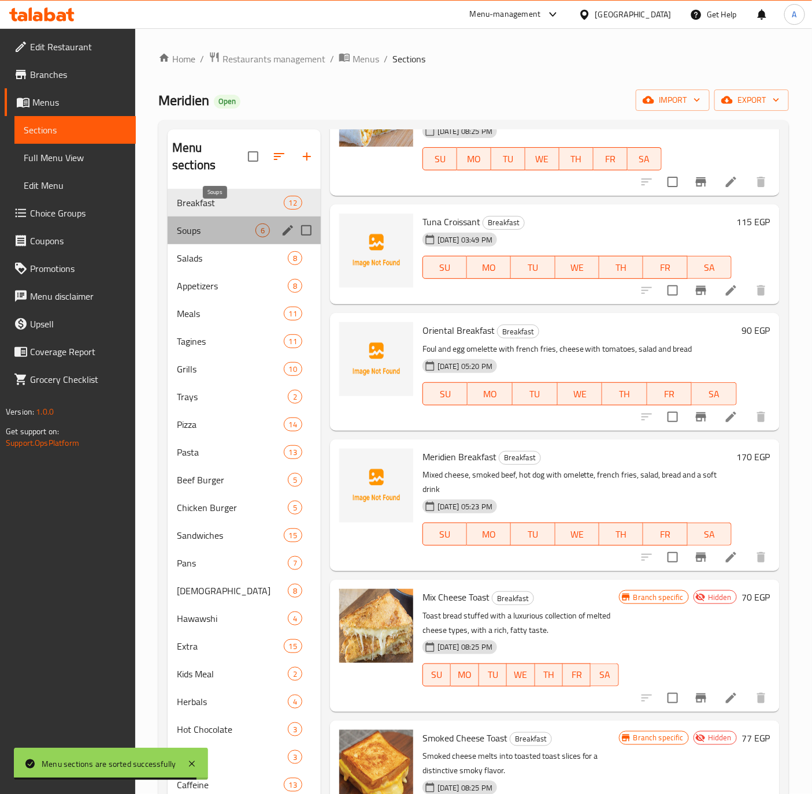
click at [209, 224] on span "Soups" at bounding box center [216, 231] width 79 height 14
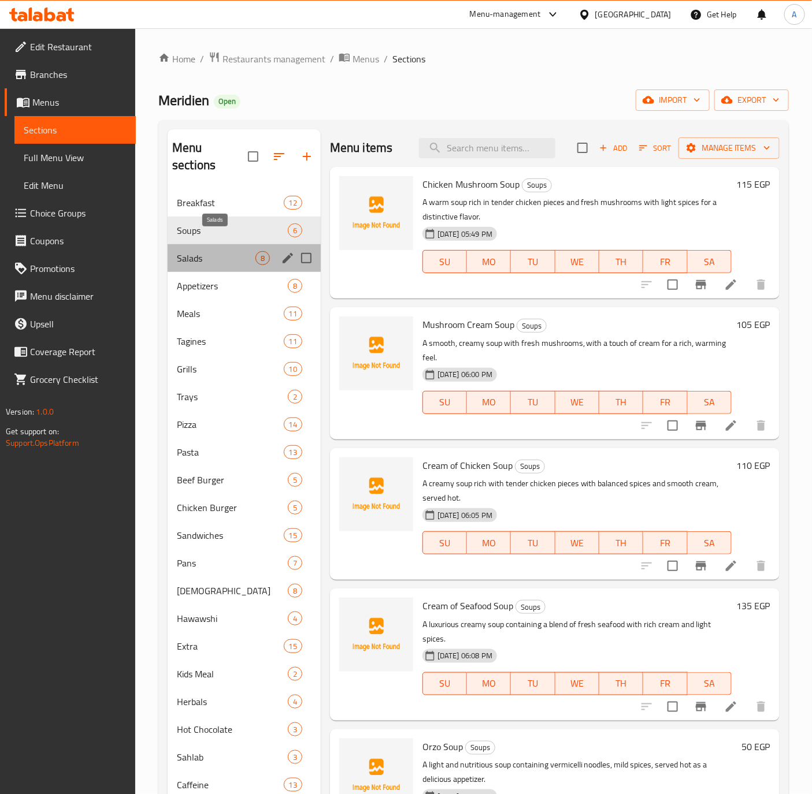
click at [205, 251] on span "Salads" at bounding box center [216, 258] width 79 height 14
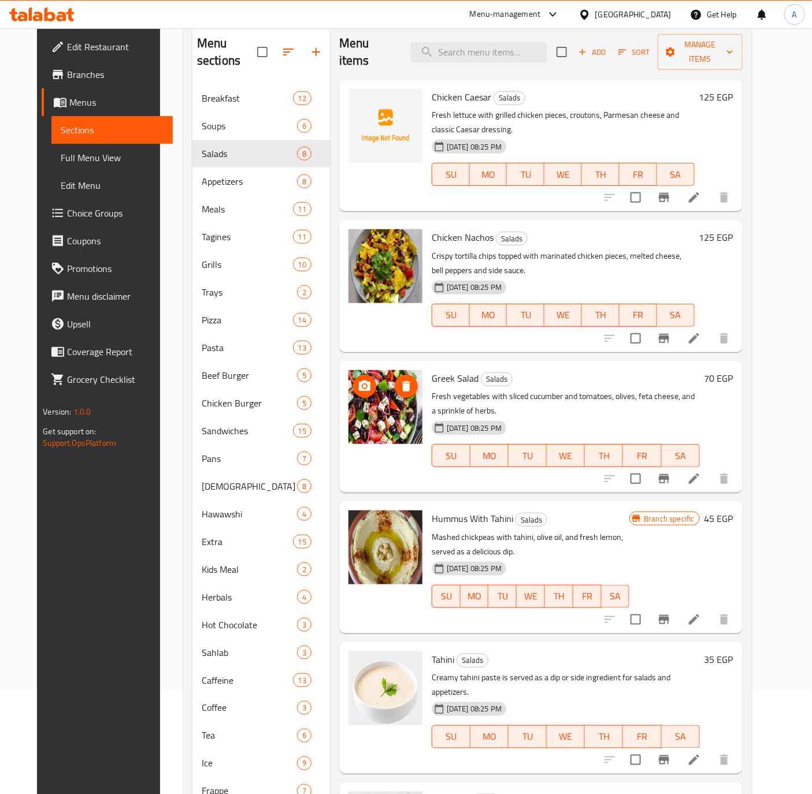
scroll to position [61, 0]
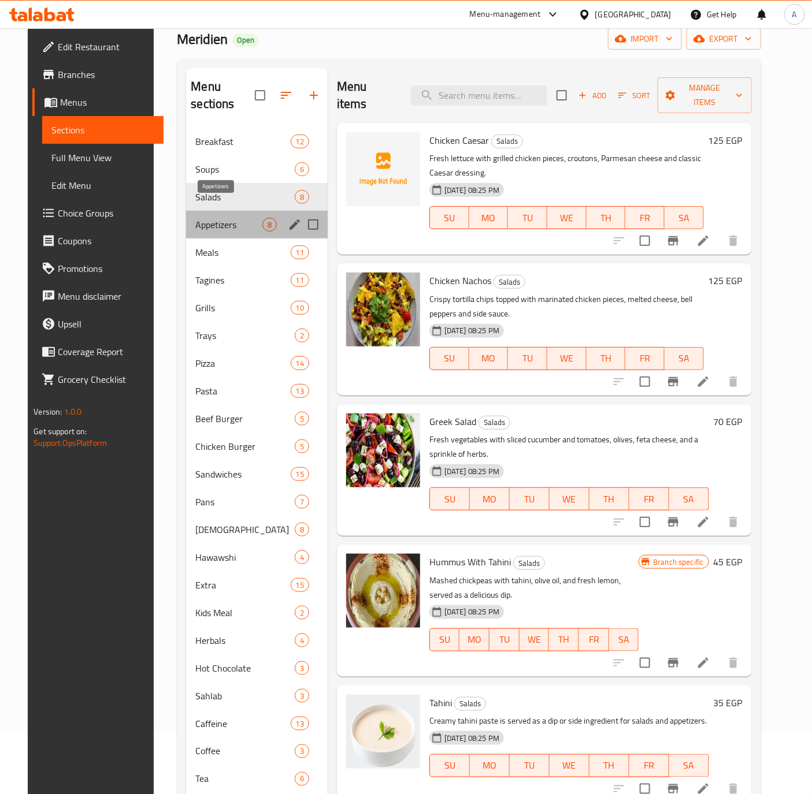
click at [217, 218] on span "Appetizers" at bounding box center [228, 225] width 66 height 14
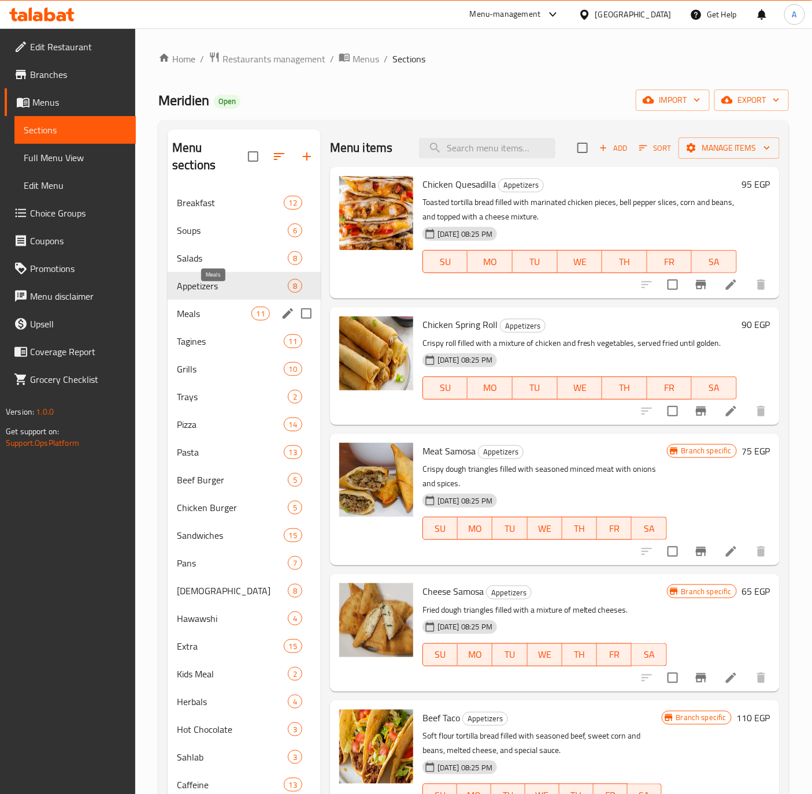
click at [224, 307] on span "Meals" at bounding box center [214, 314] width 74 height 14
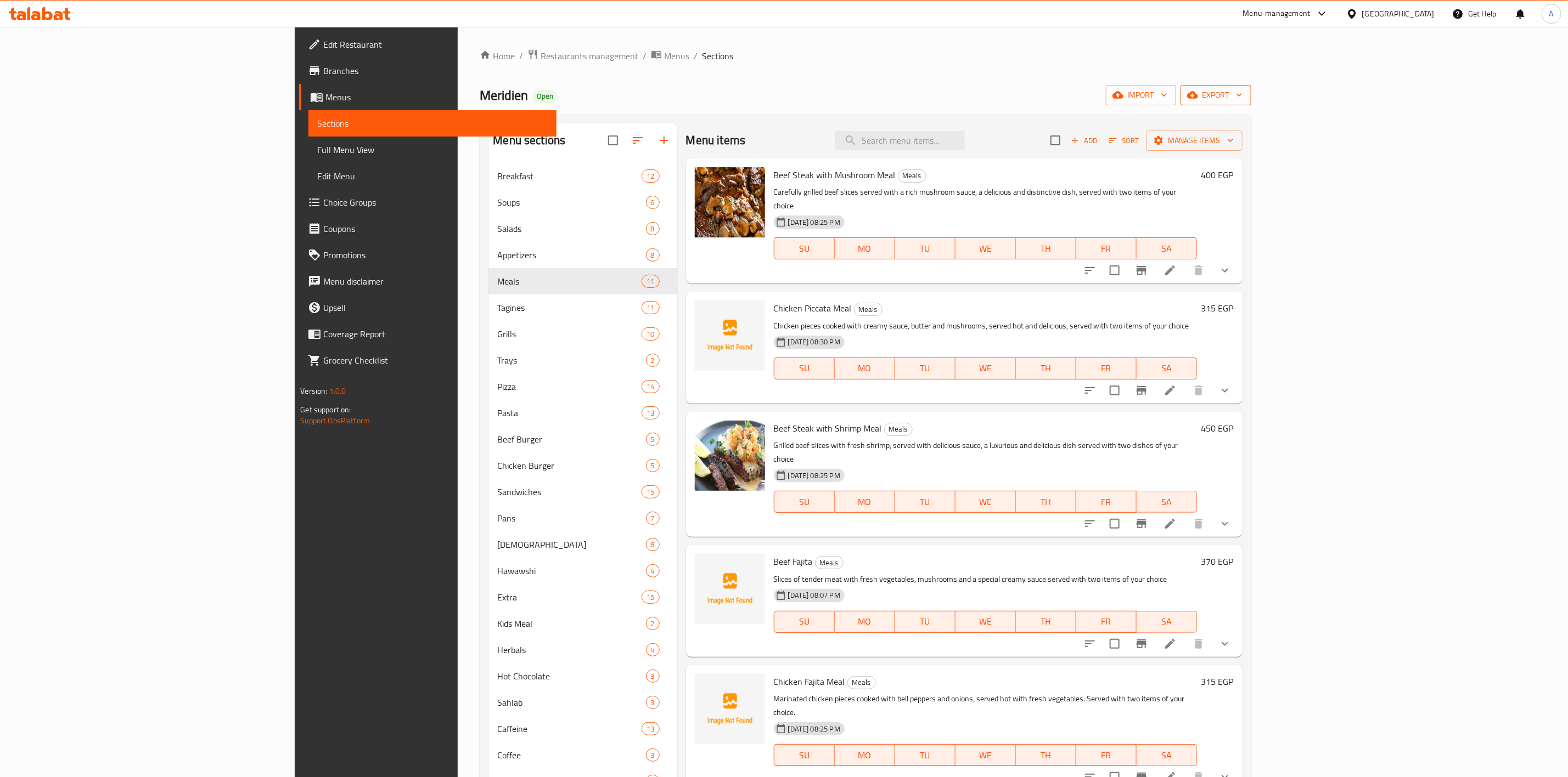
click at [1243, 89] on span "export" at bounding box center [1216, 95] width 53 height 13
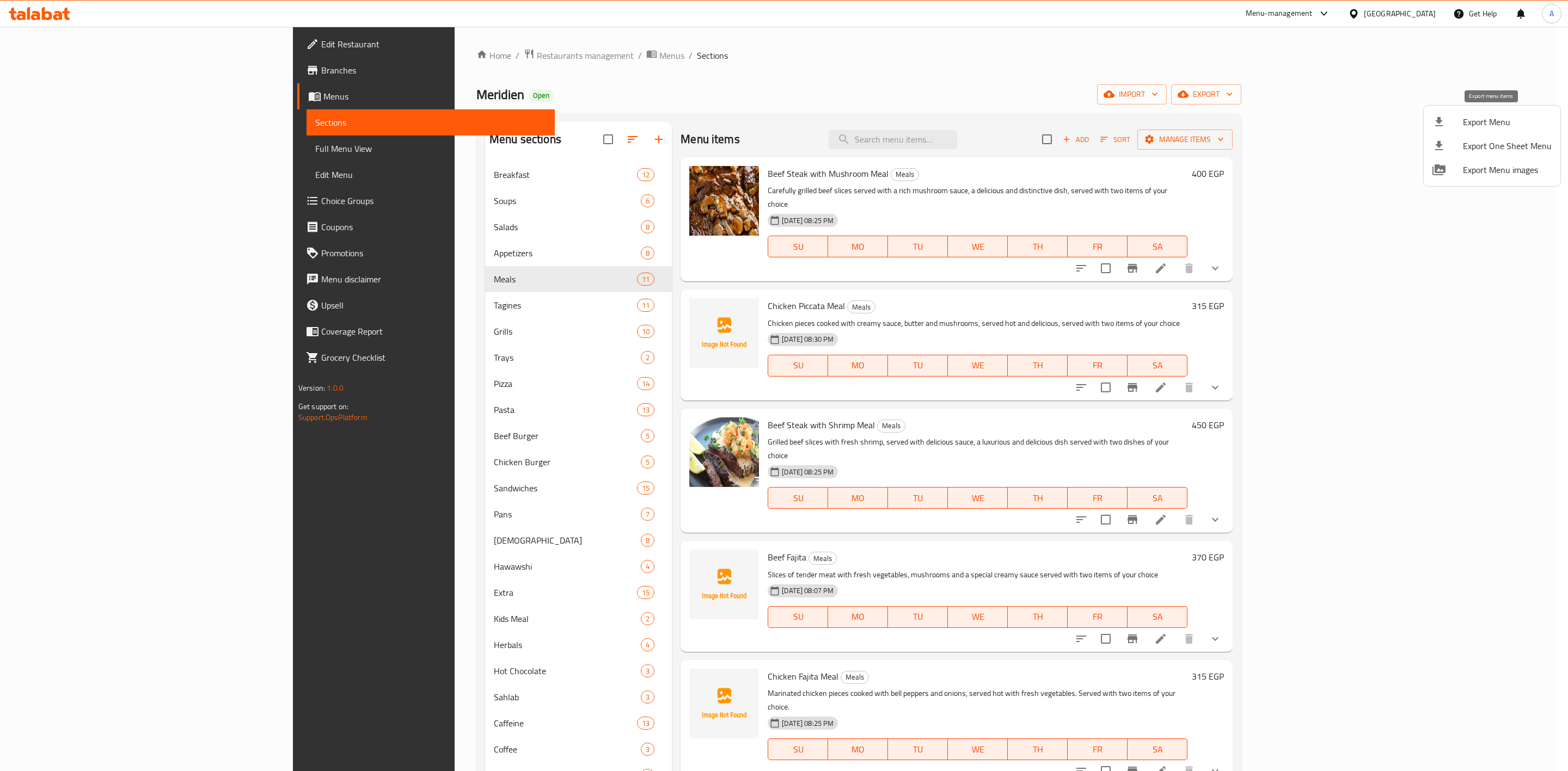
click at [1469, 126] on span "Export Menu" at bounding box center [1508, 122] width 89 height 13
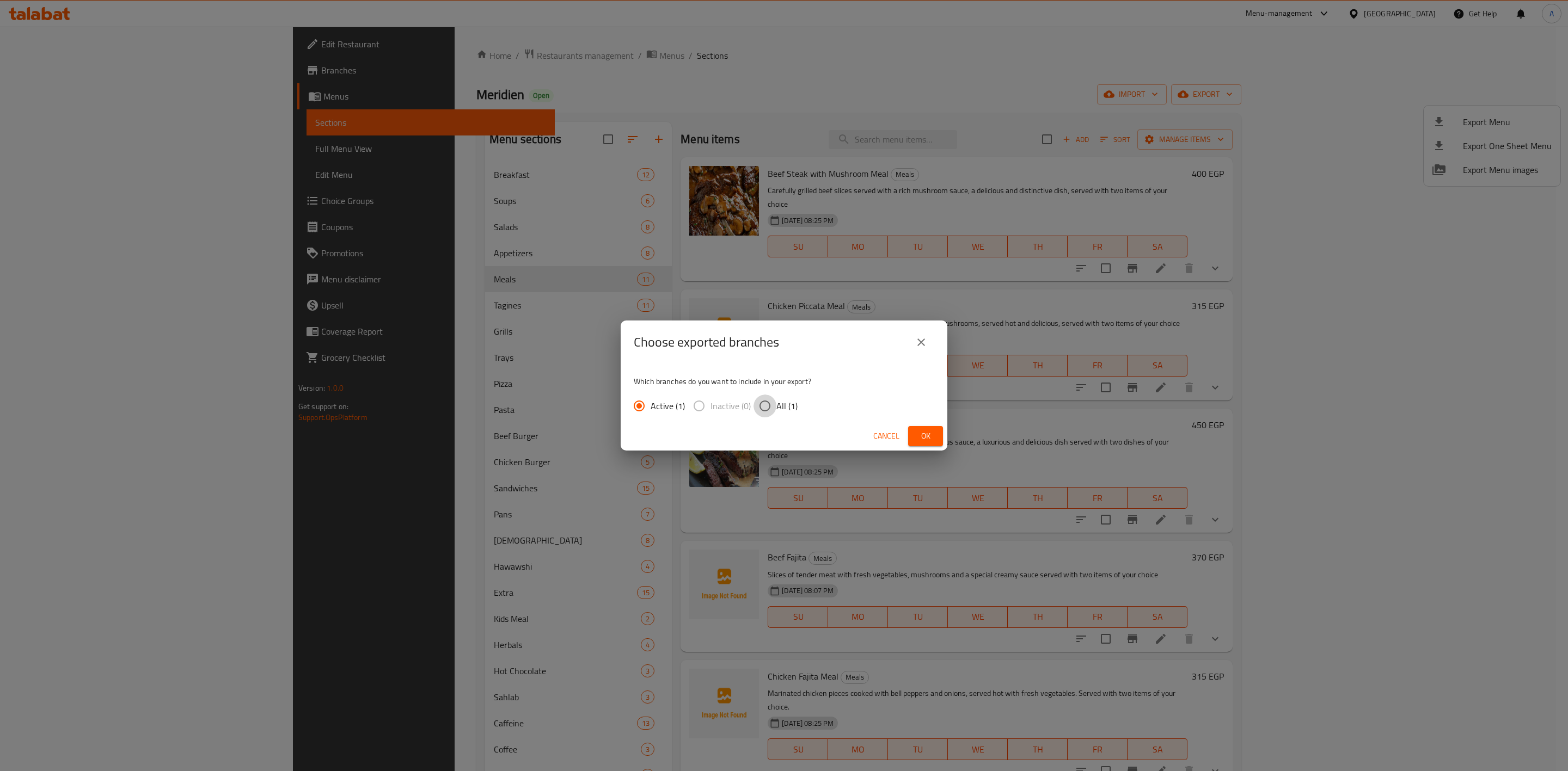
click at [765, 411] on input "All (1)" at bounding box center [765, 406] width 23 height 23
radio input "true"
click at [921, 436] on span "Ok" at bounding box center [926, 436] width 17 height 13
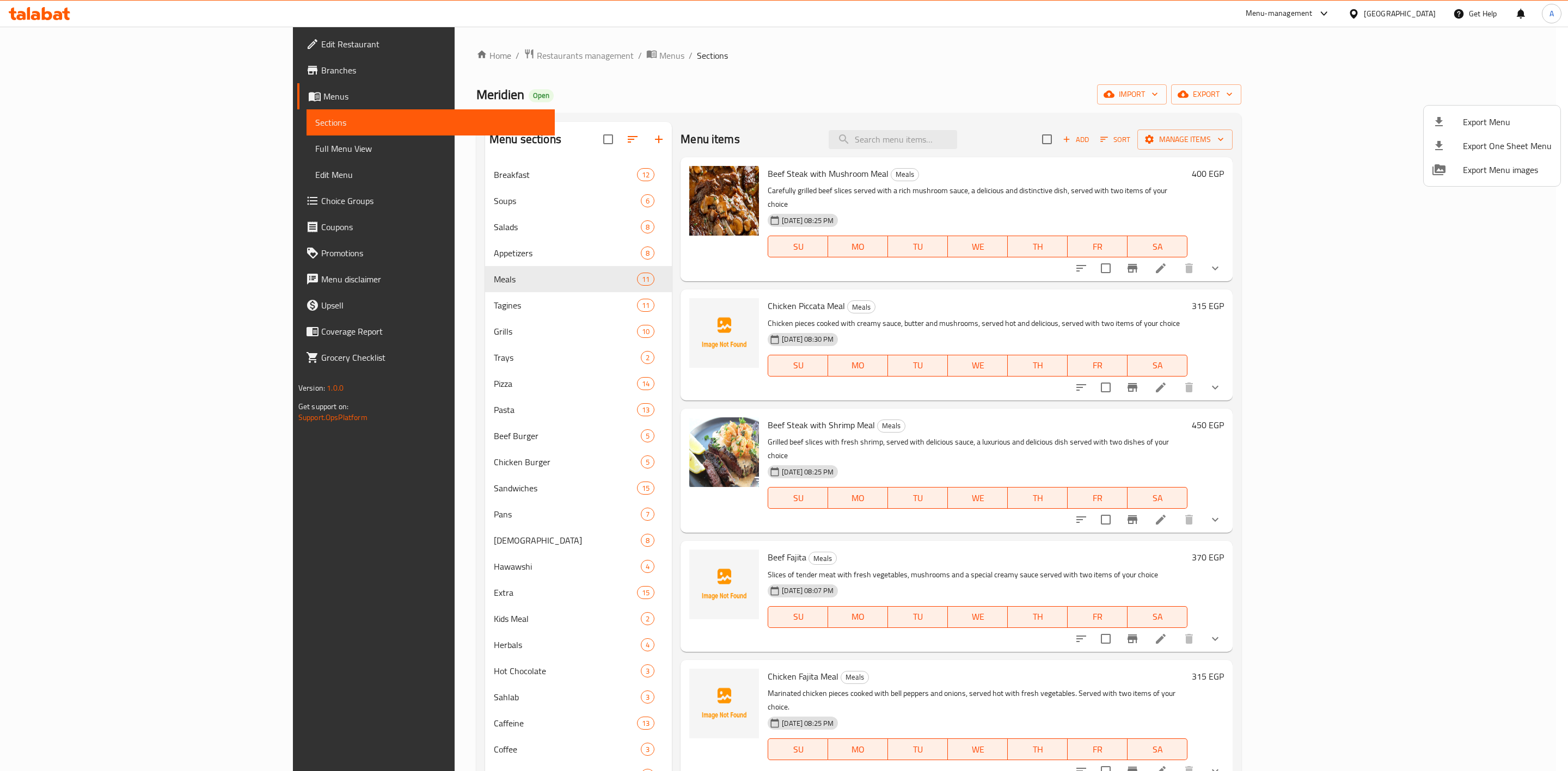
click at [731, 96] on div at bounding box center [784, 386] width 1568 height 771
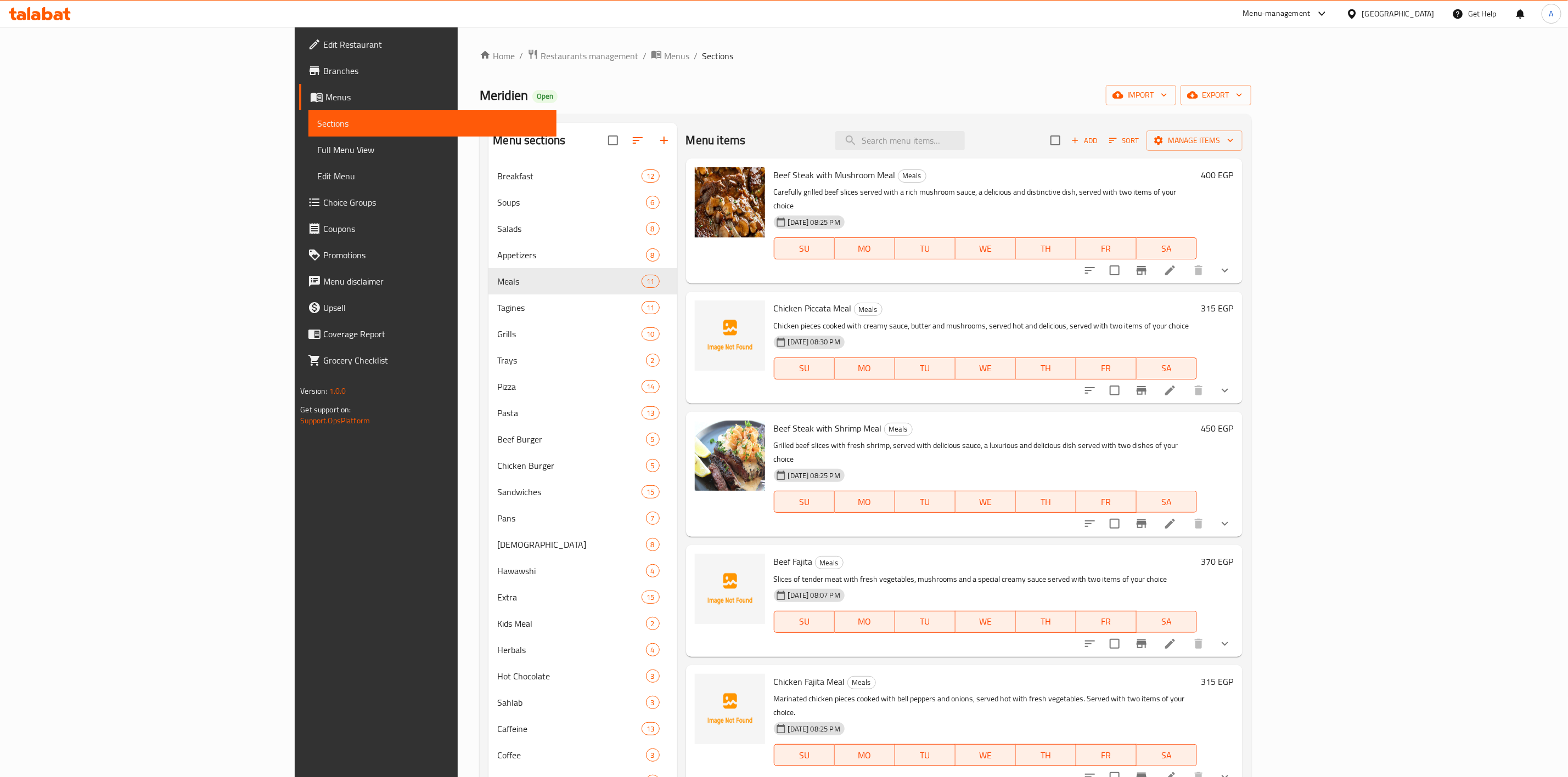
click at [323, 71] on span "Branches" at bounding box center [435, 71] width 224 height 13
